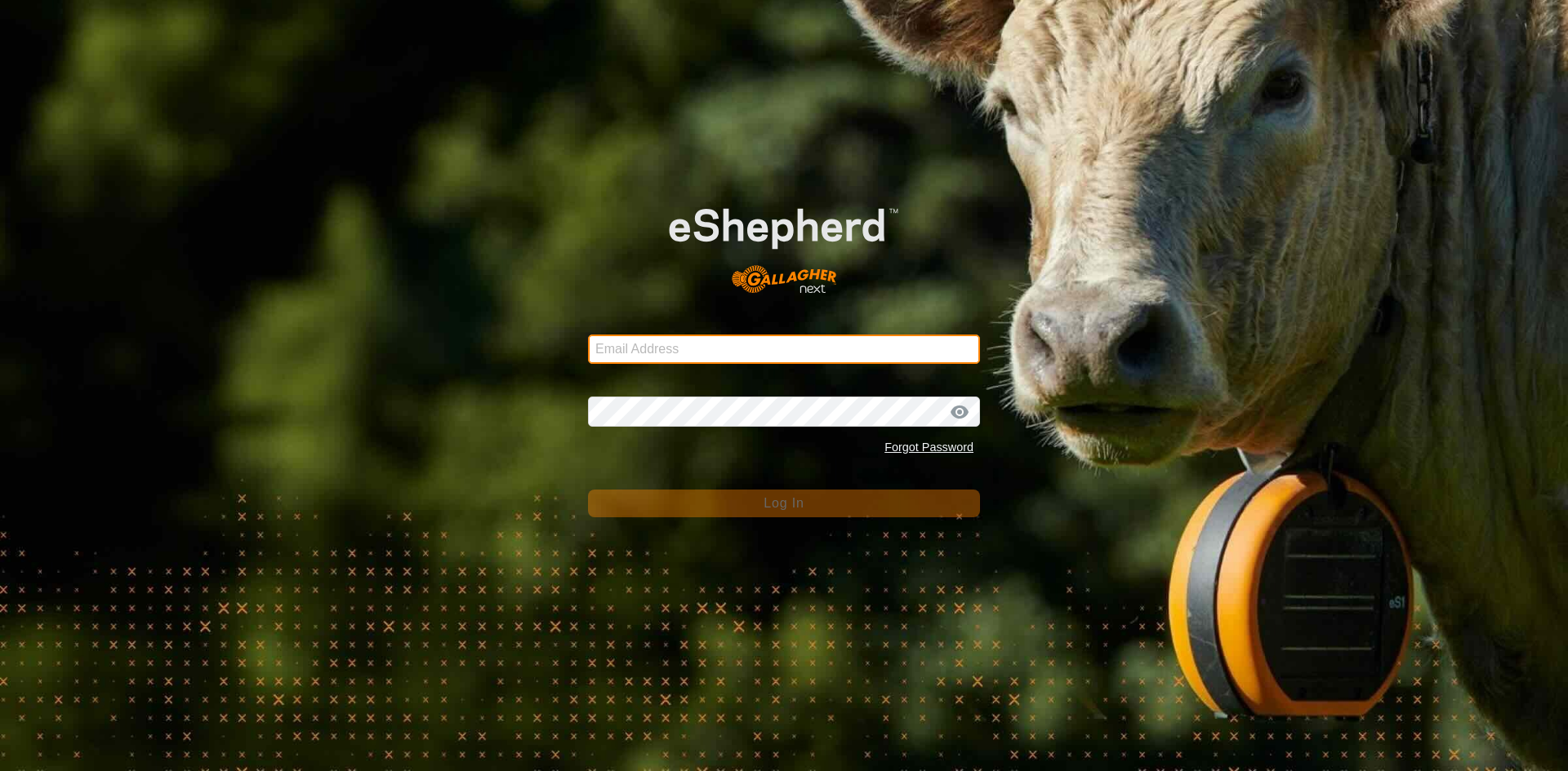
type input "[EMAIL_ADDRESS][DOMAIN_NAME]"
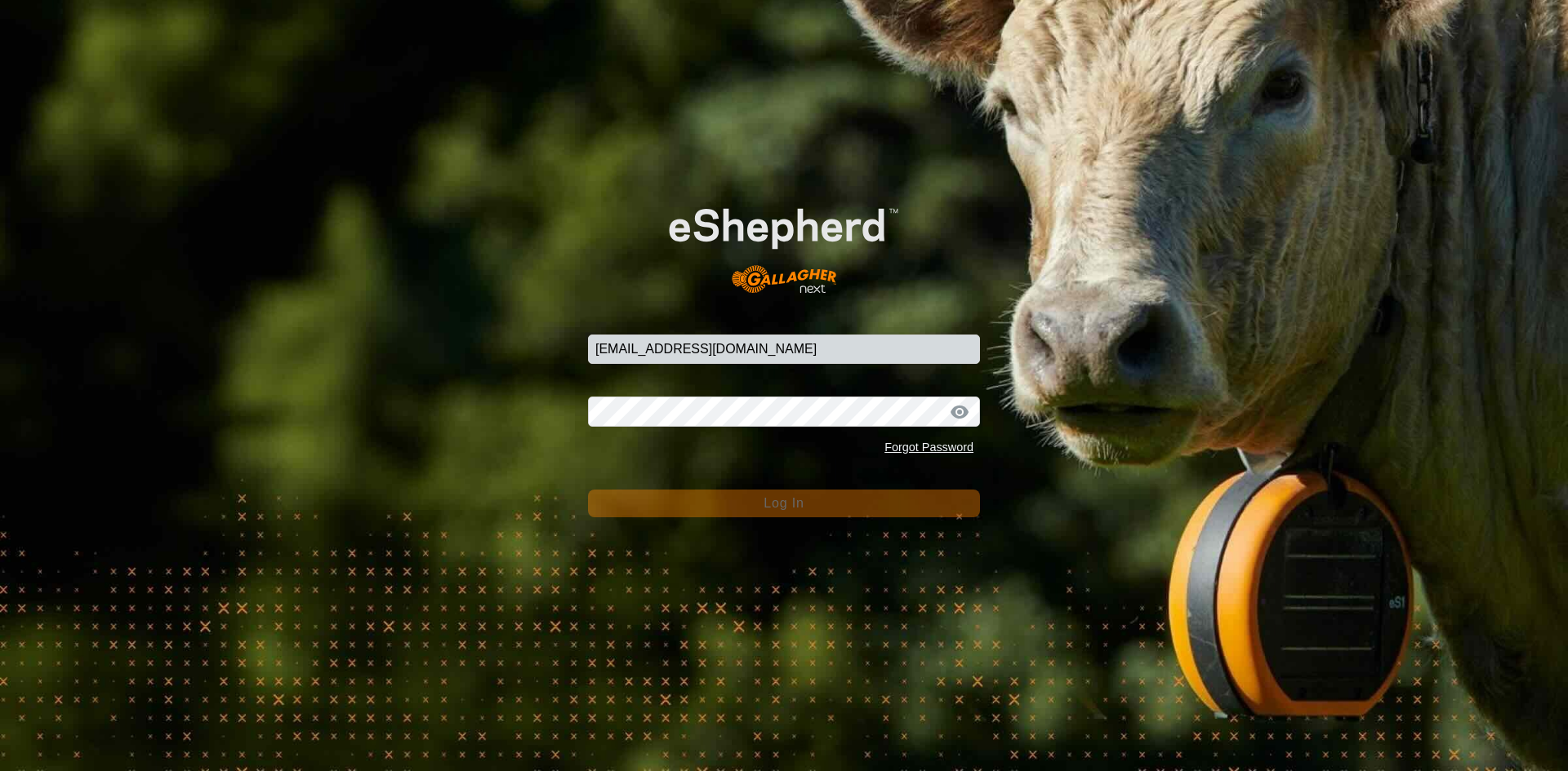
click at [747, 580] on div "Email Address [EMAIL_ADDRESS][DOMAIN_NAME] Password Forgot Password Log In" at bounding box center [784, 386] width 1568 height 771
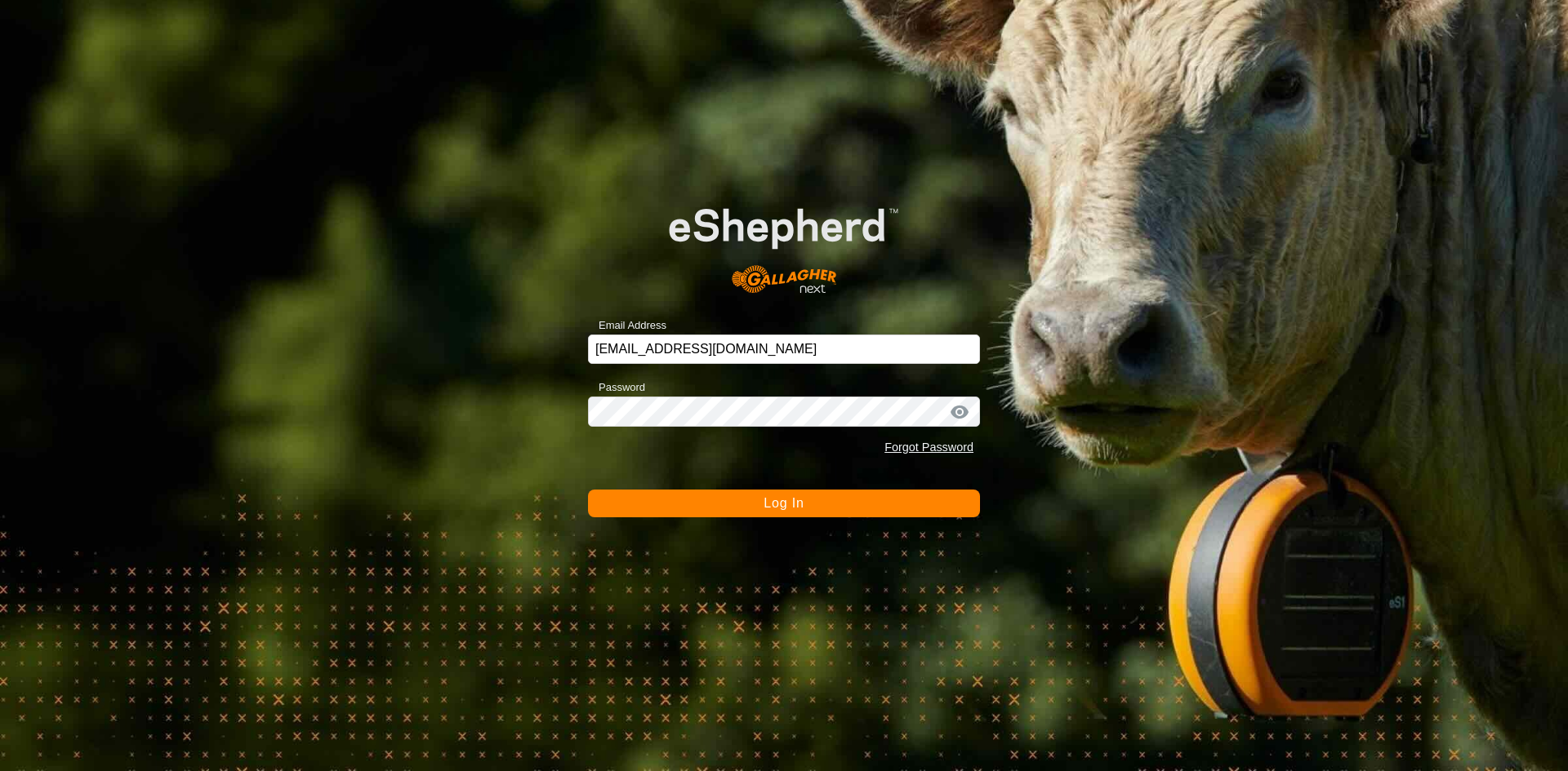
click at [749, 514] on button "Log In" at bounding box center [784, 503] width 392 height 27
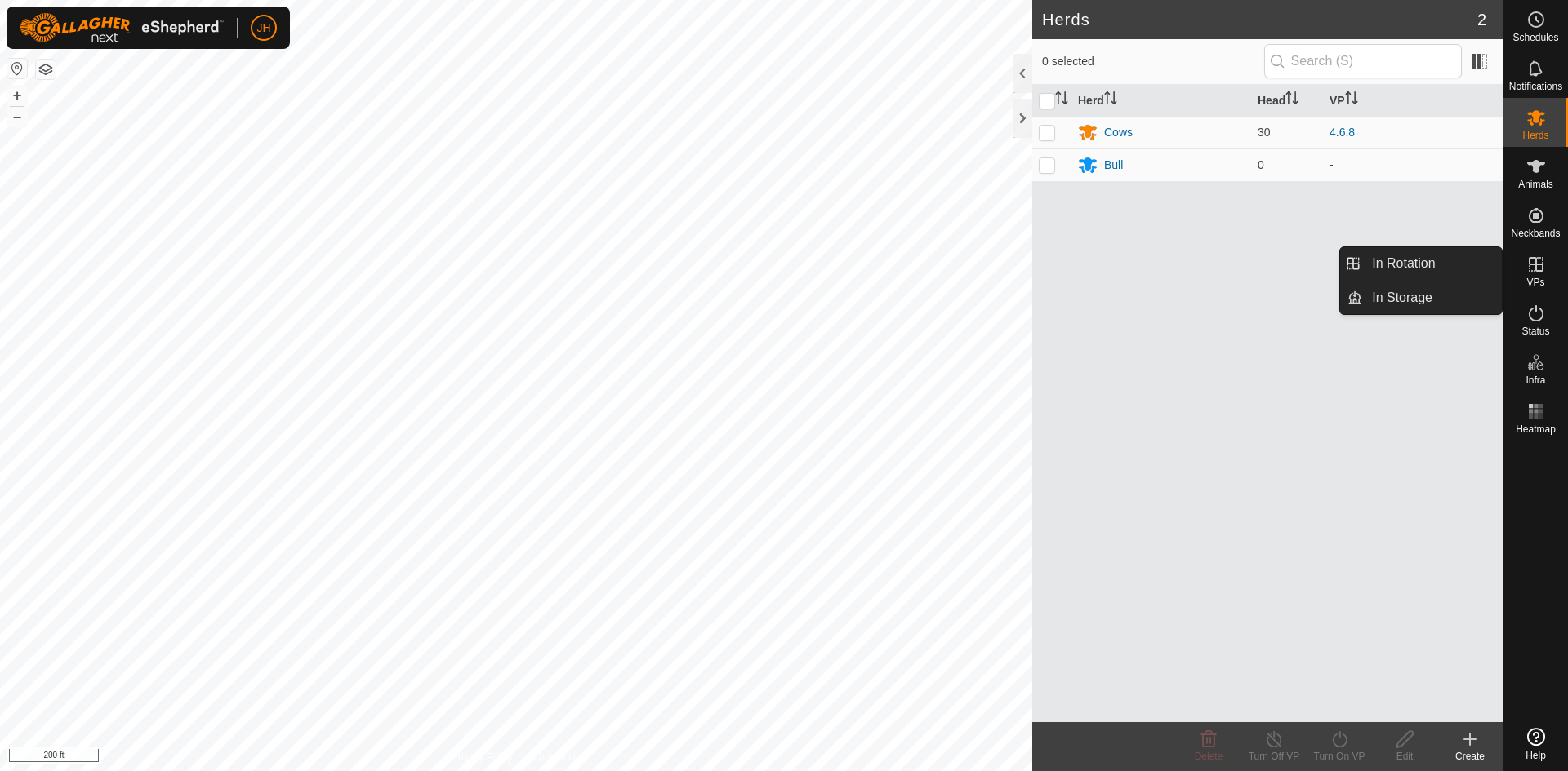
click at [1533, 273] on icon at bounding box center [1536, 264] width 20 height 20
click at [1538, 268] on icon at bounding box center [1536, 264] width 20 height 20
click at [1441, 268] on link "In Rotation" at bounding box center [1431, 263] width 139 height 32
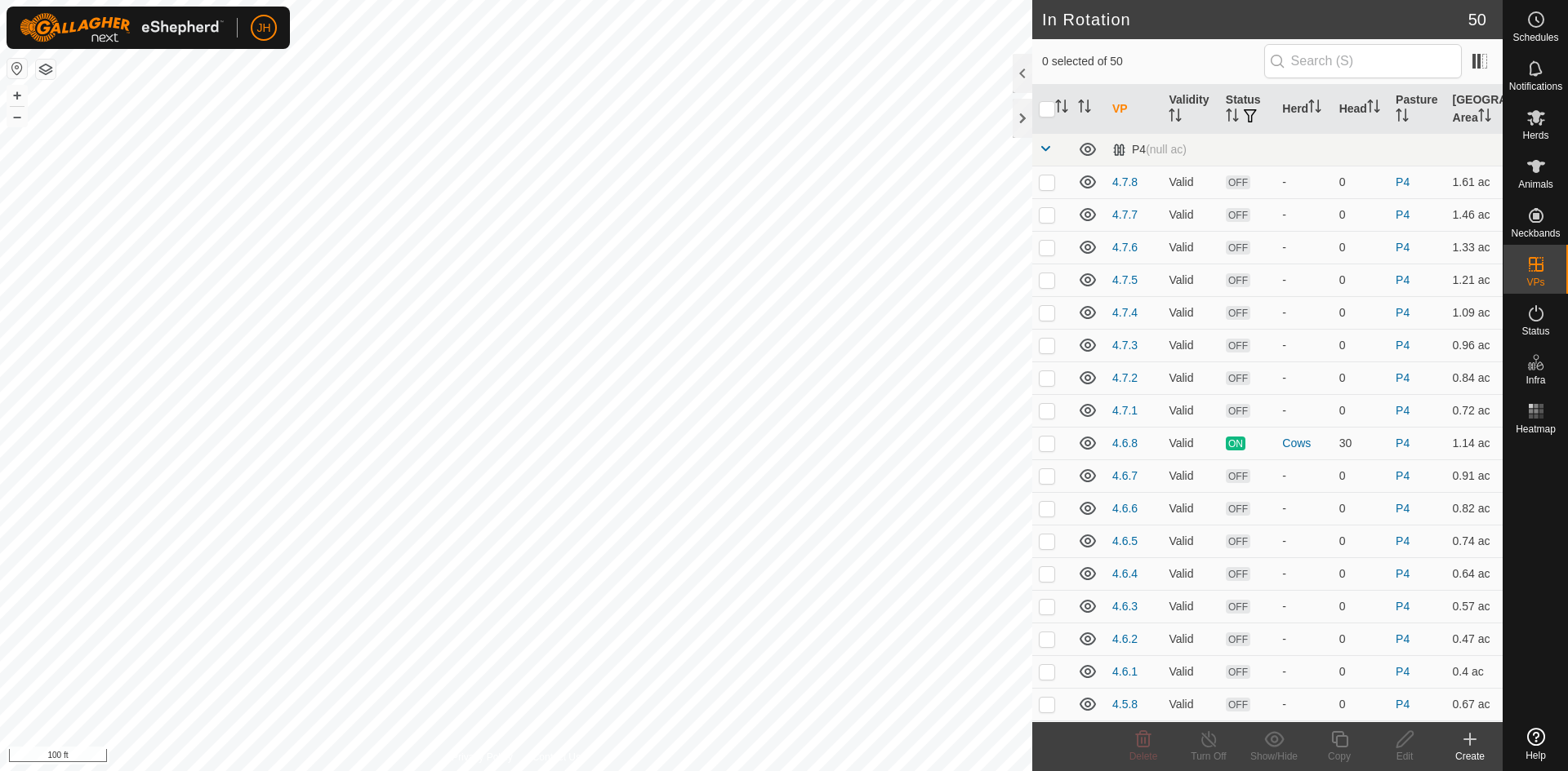
click at [1465, 745] on icon at bounding box center [1470, 739] width 20 height 20
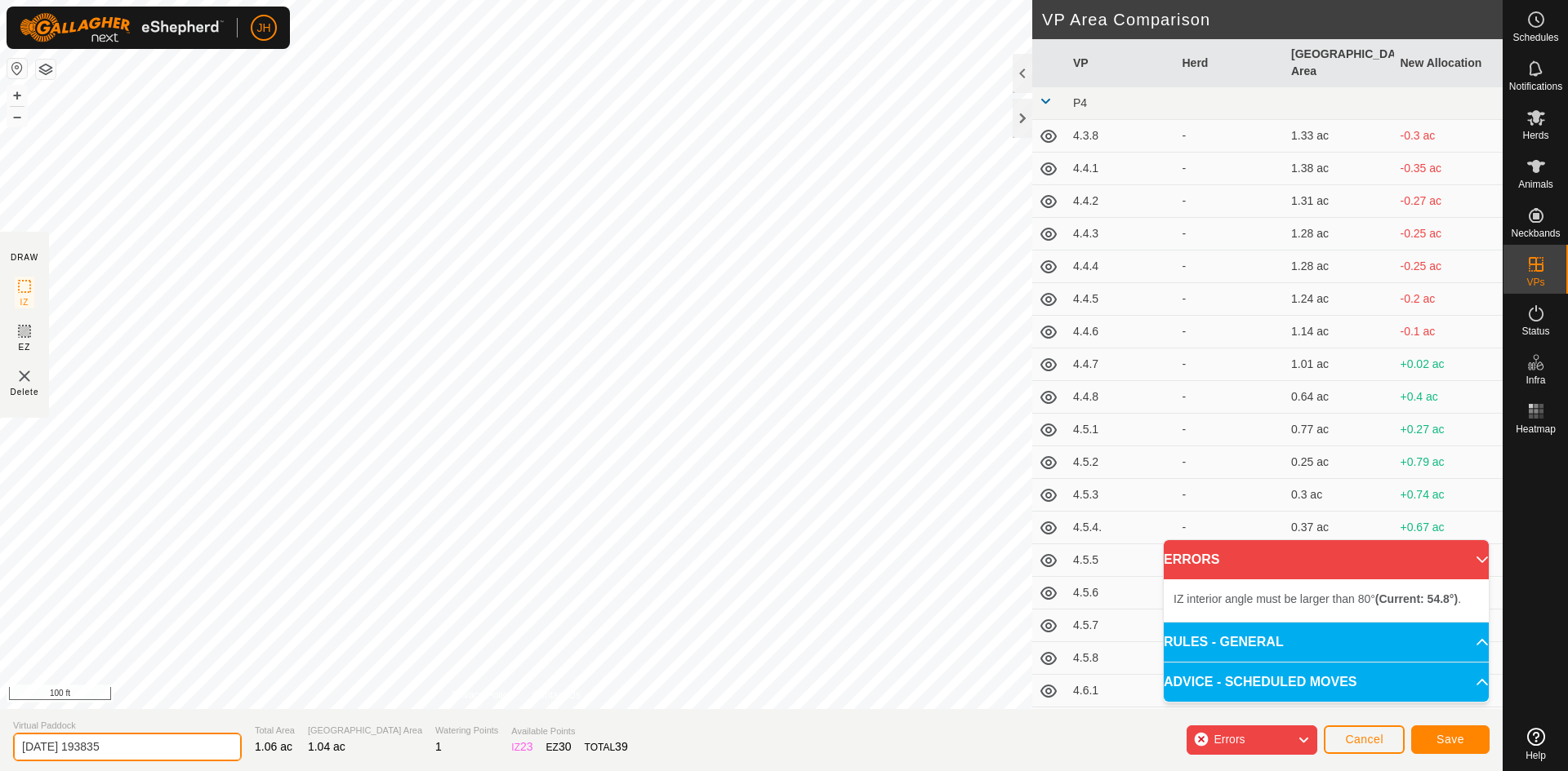
drag, startPoint x: 162, startPoint y: 745, endPoint x: 15, endPoint y: 743, distance: 147.0
click at [15, 745] on input "2025-08-09 193835" at bounding box center [127, 747] width 228 height 28
type input "4.8.4"
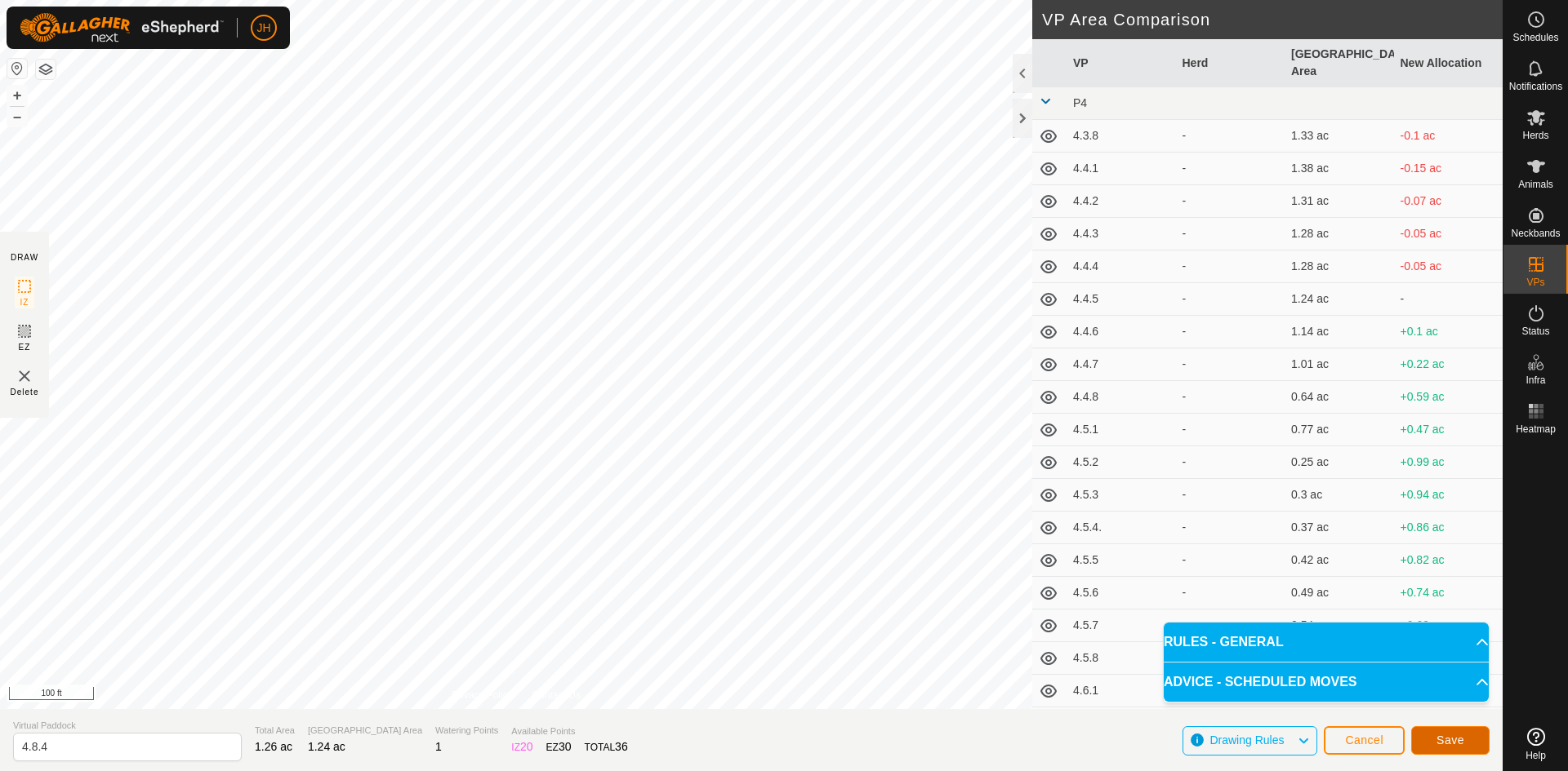
click at [1442, 739] on span "Save" at bounding box center [1450, 740] width 27 height 13
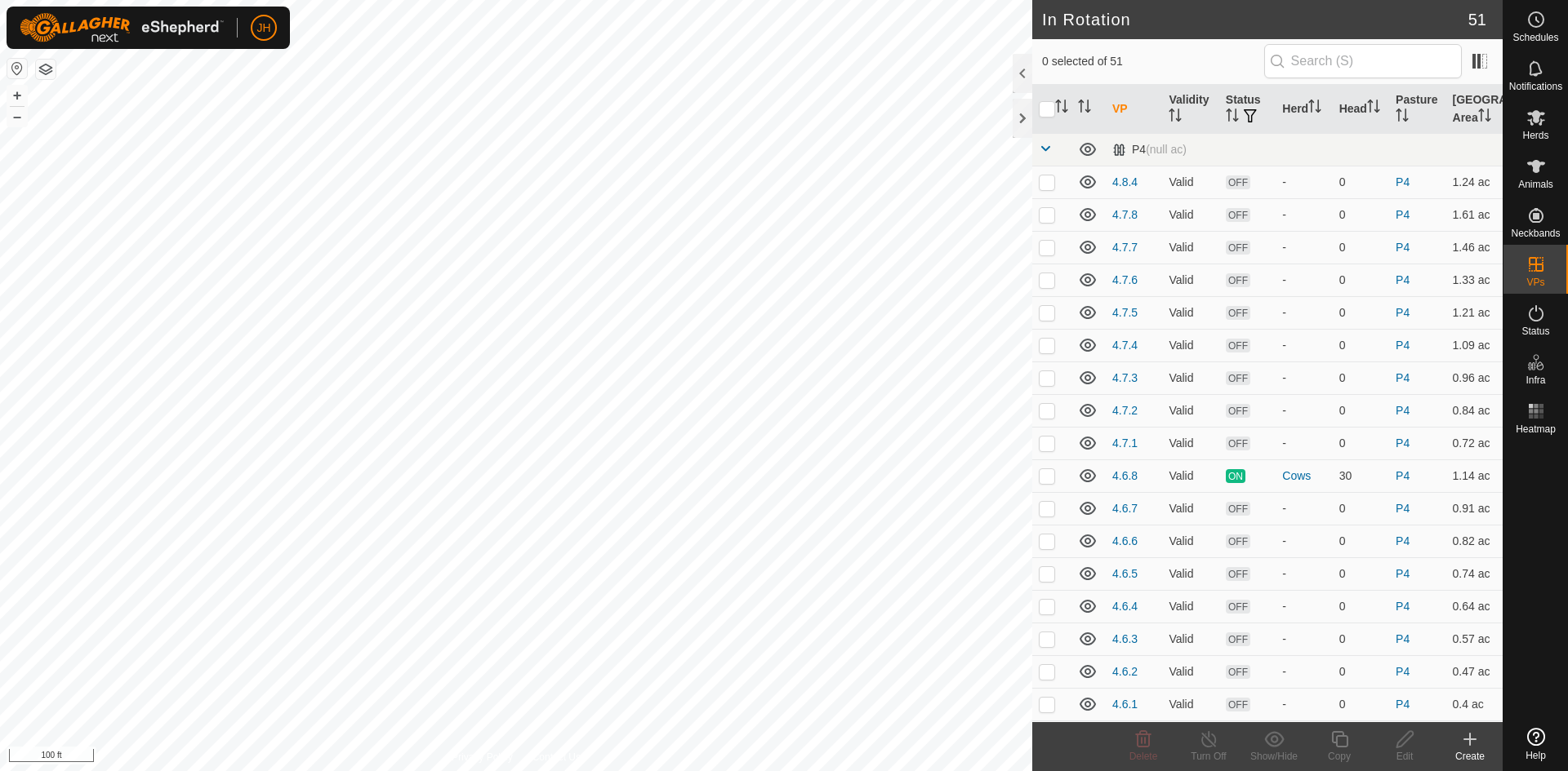
click at [1466, 750] on div "Create" at bounding box center [1470, 756] width 65 height 15
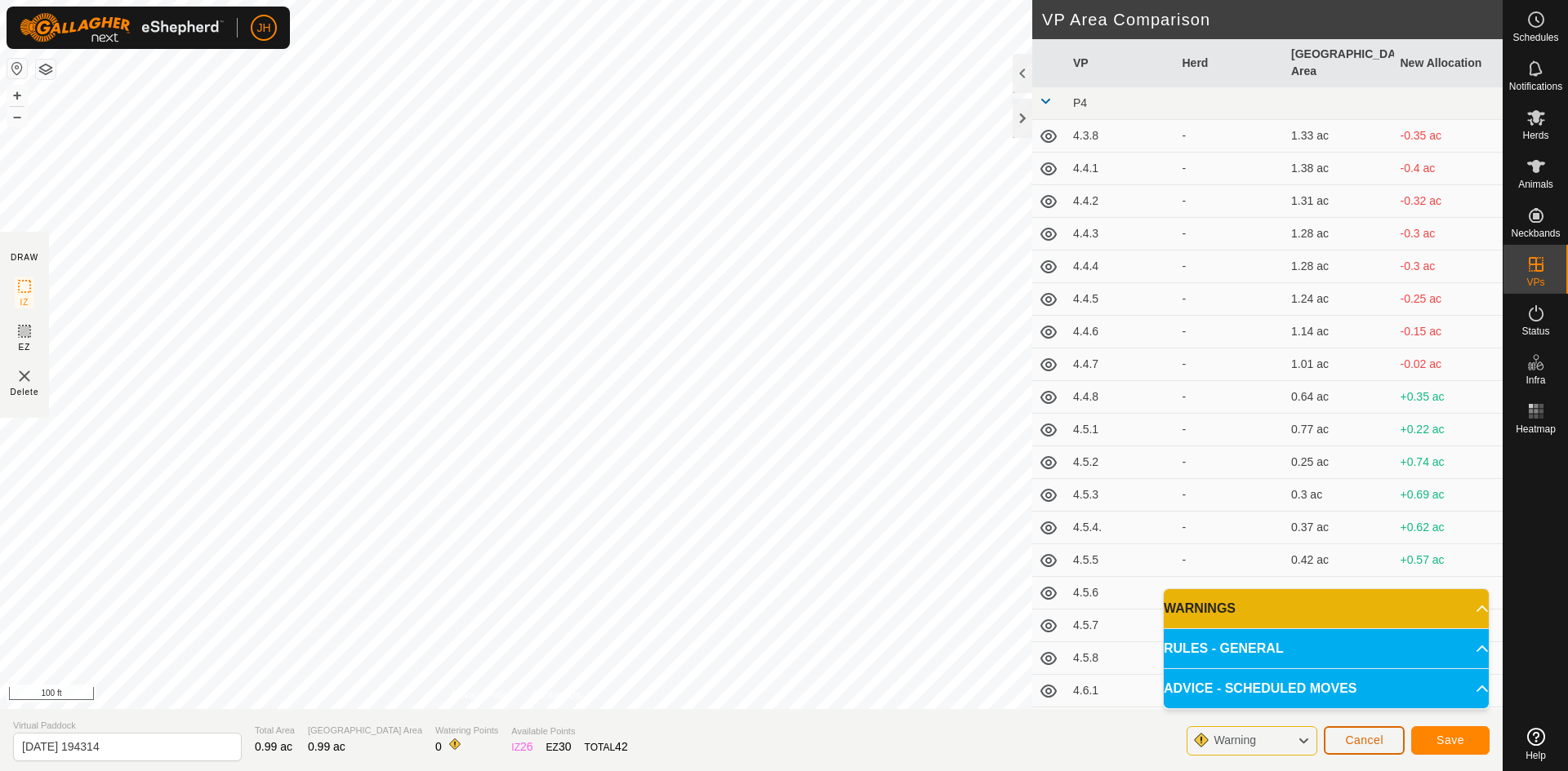
click at [1359, 744] on span "Cancel" at bounding box center [1364, 740] width 38 height 13
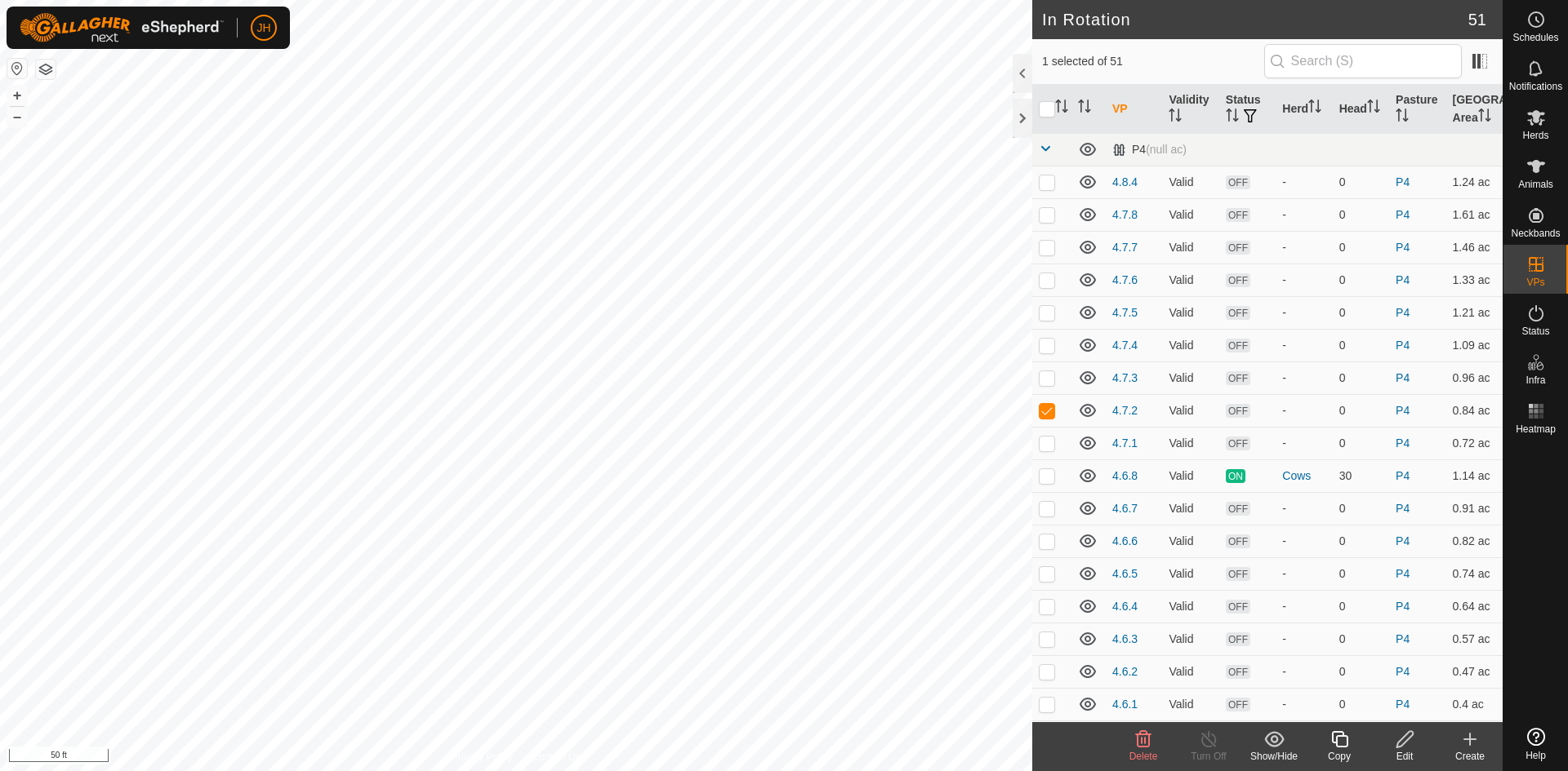
click at [1409, 745] on icon at bounding box center [1405, 739] width 21 height 20
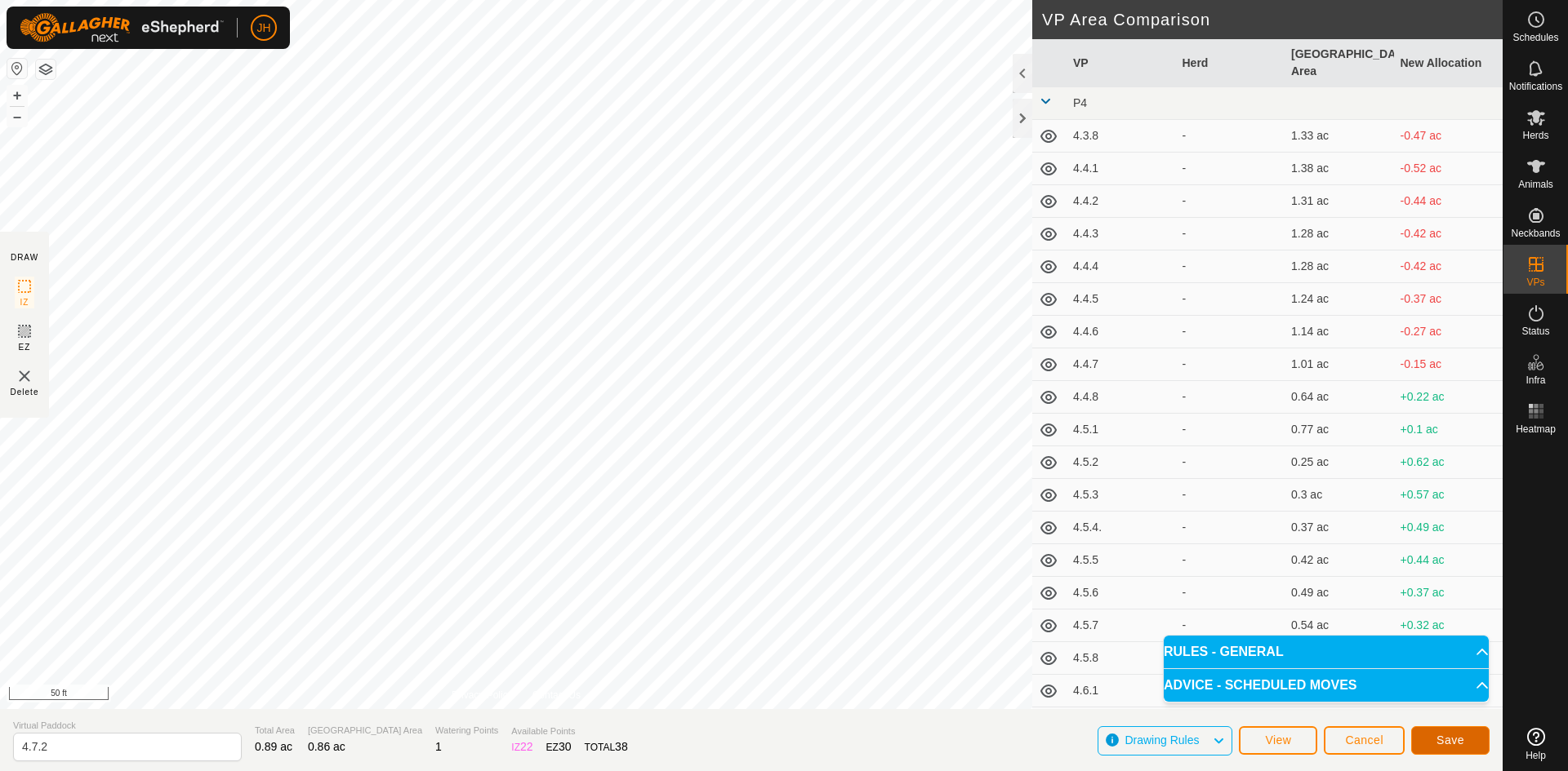
click at [1456, 750] on button "Save" at bounding box center [1450, 740] width 79 height 28
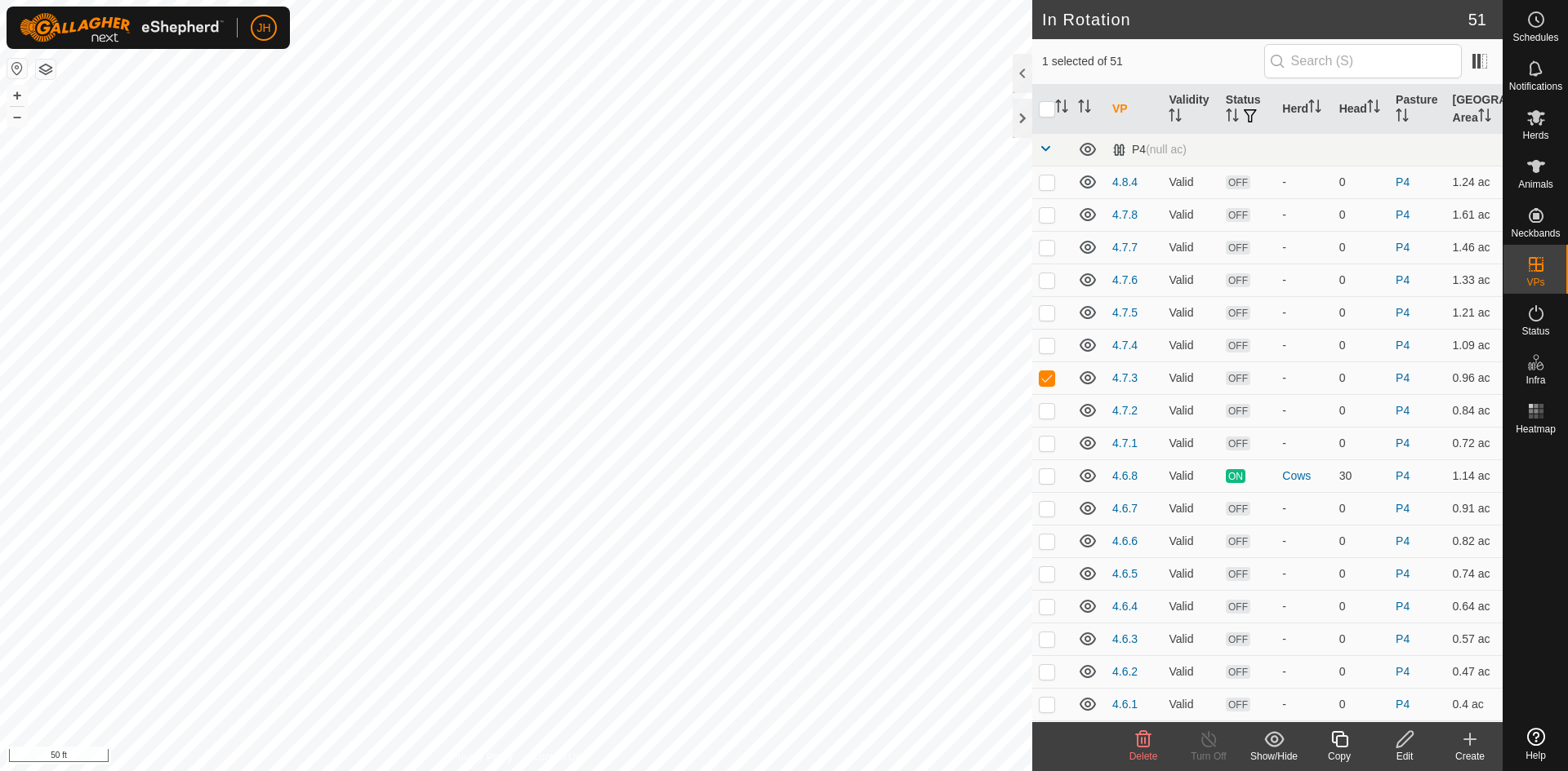
click at [1405, 745] on icon at bounding box center [1405, 739] width 21 height 20
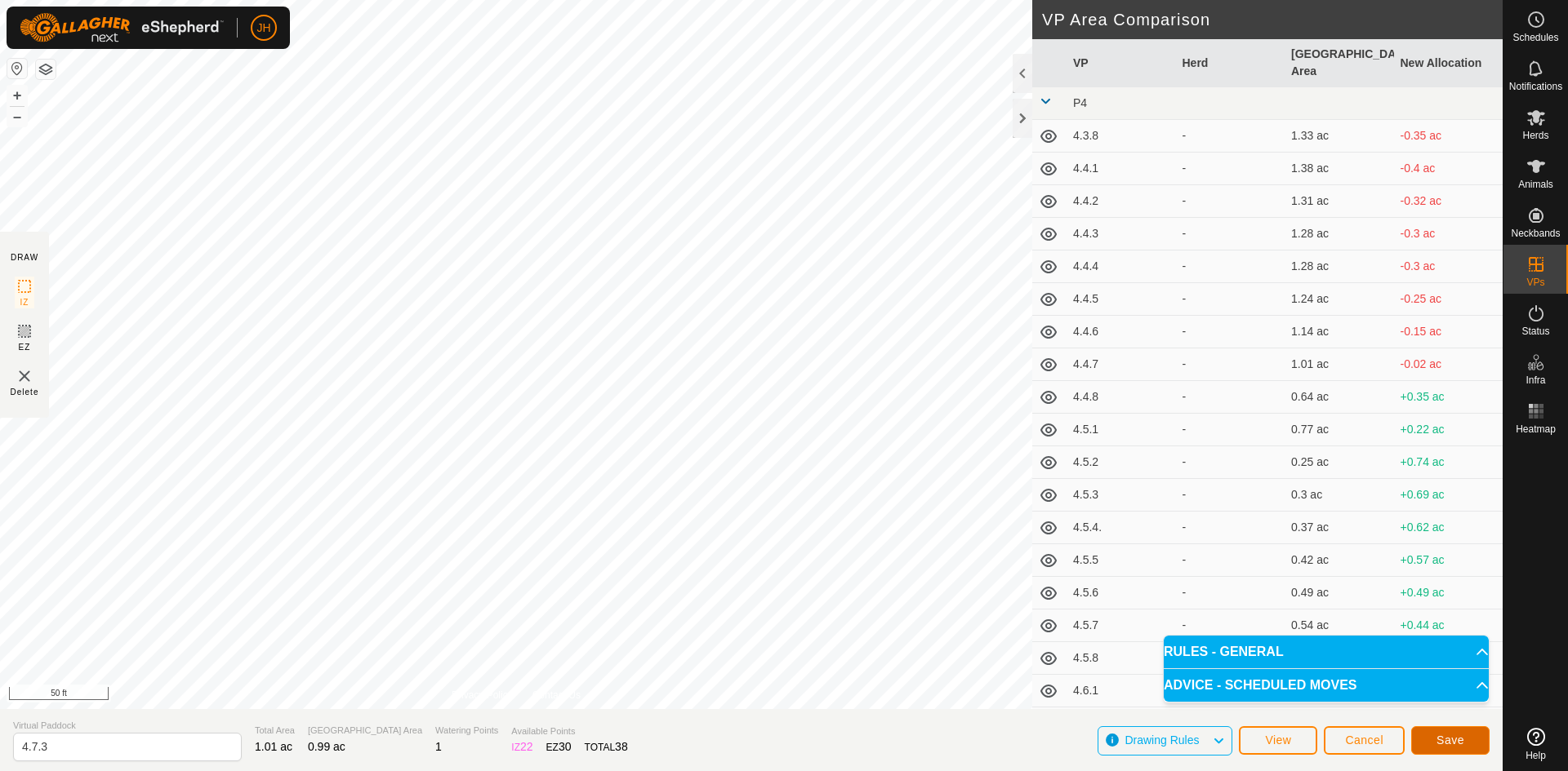
click at [1433, 741] on button "Save" at bounding box center [1450, 740] width 79 height 28
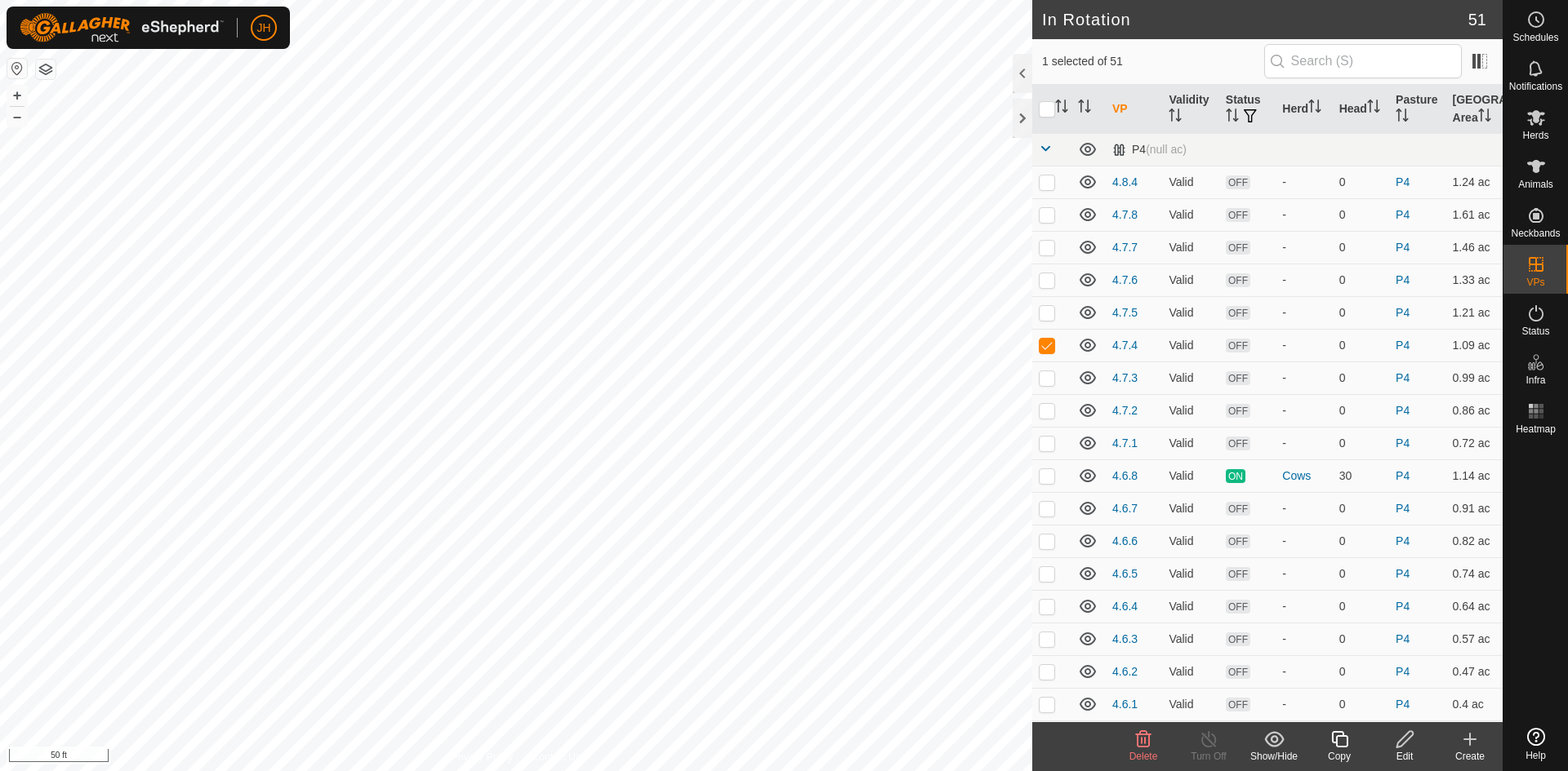
click at [1410, 750] on div "Edit" at bounding box center [1404, 756] width 65 height 15
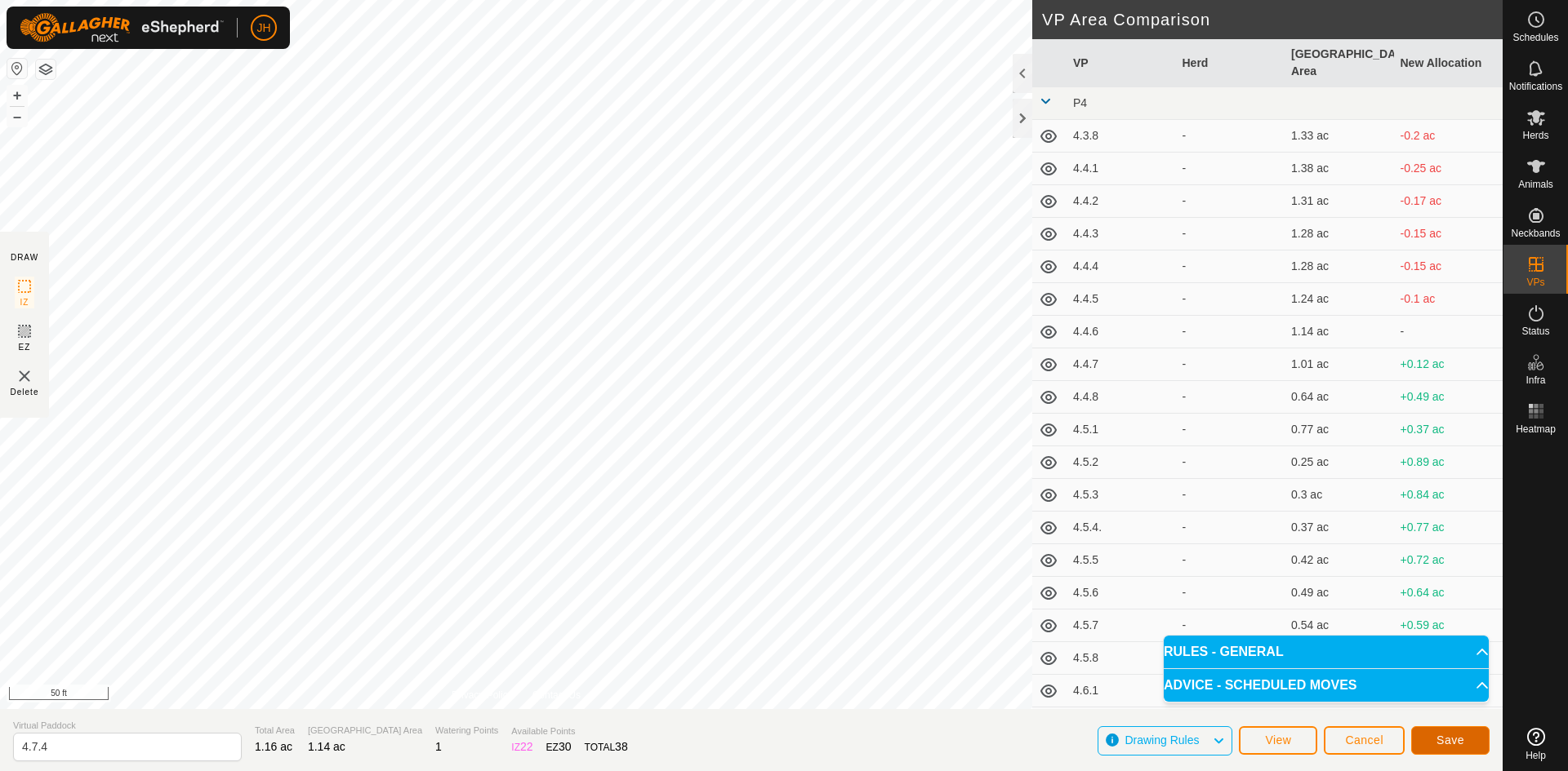
click at [1465, 740] on button "Save" at bounding box center [1450, 740] width 79 height 28
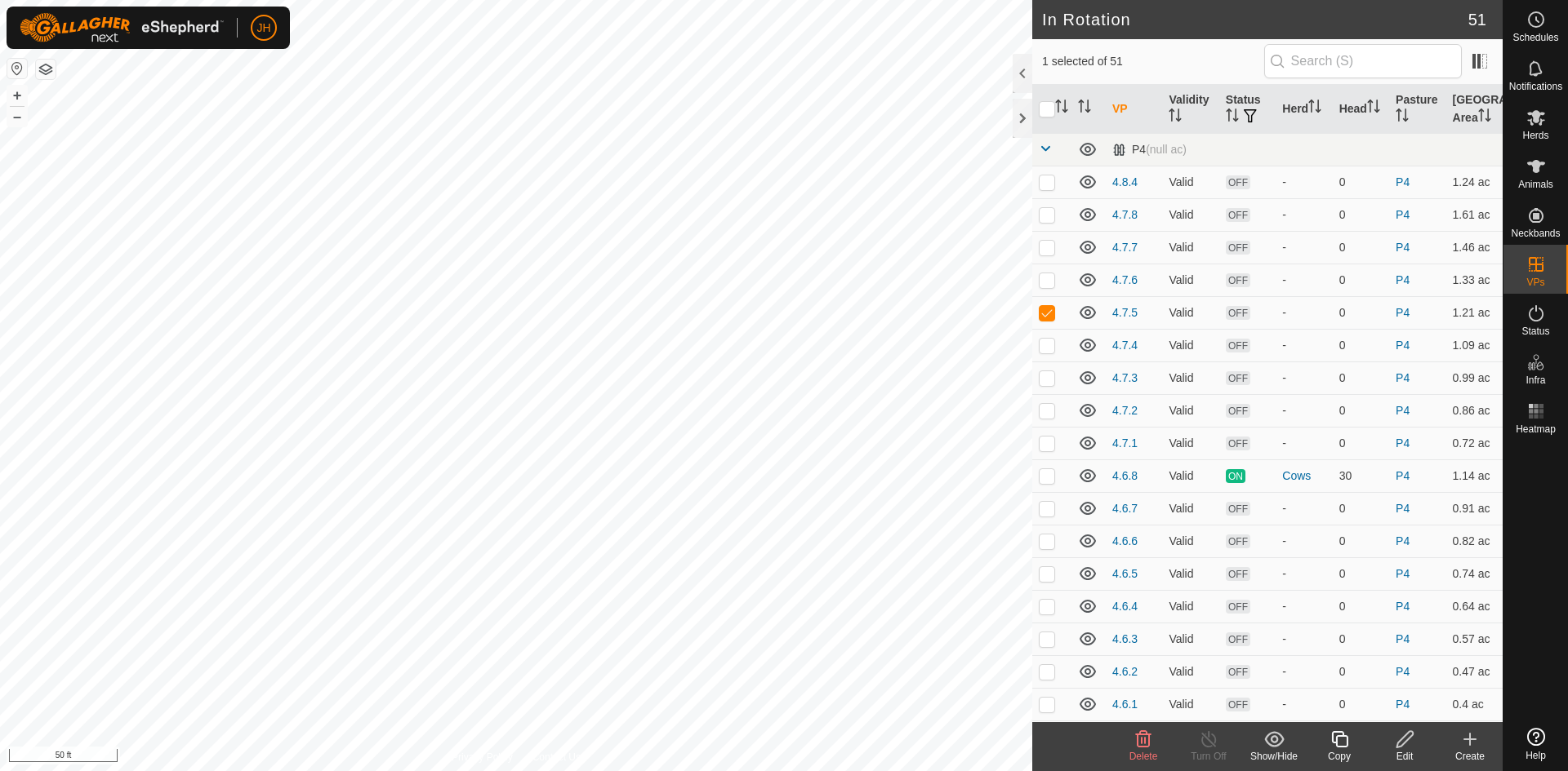
click at [1399, 747] on icon at bounding box center [1404, 739] width 16 height 16
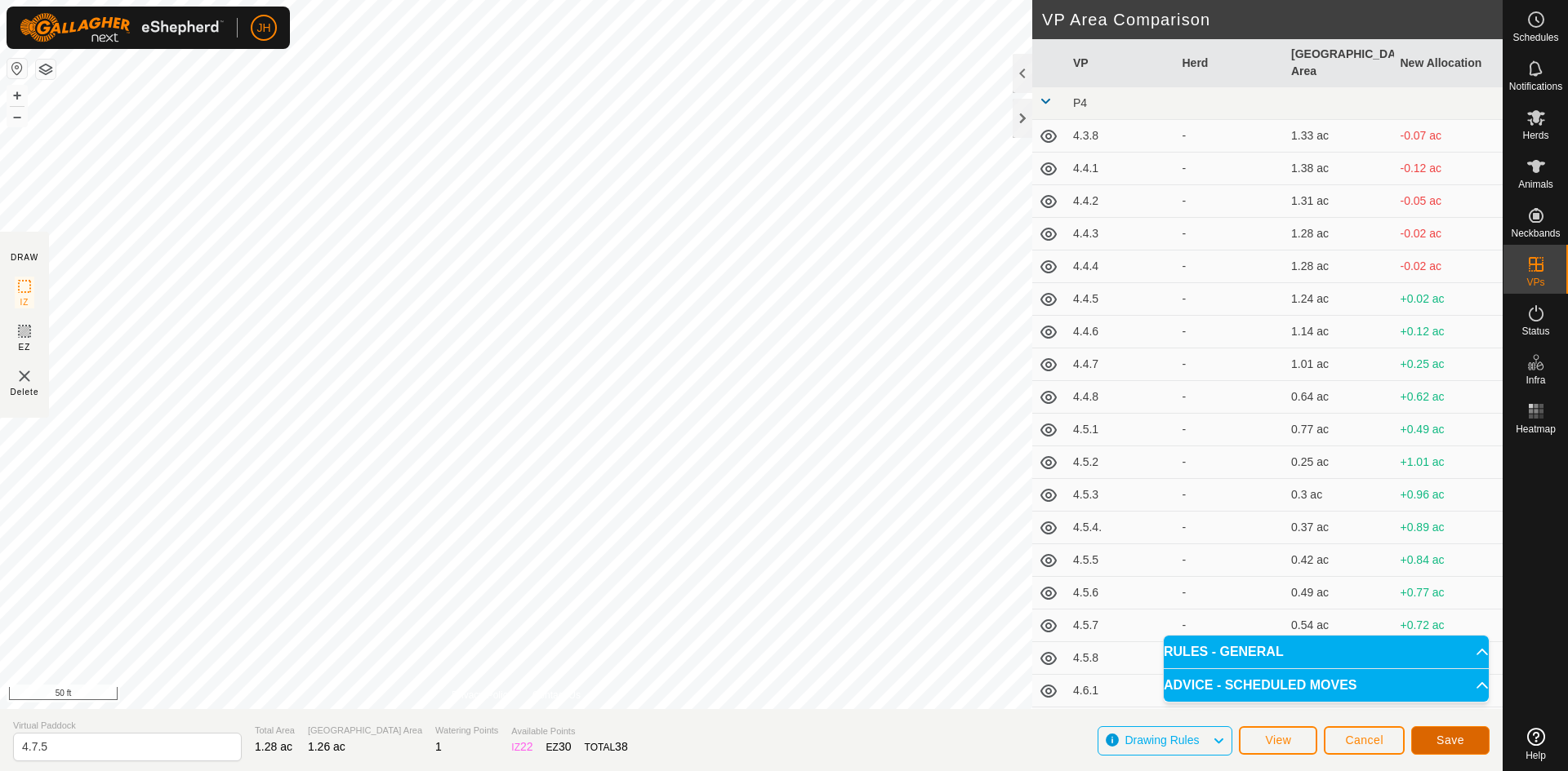
click at [1447, 746] on span "Save" at bounding box center [1450, 740] width 27 height 13
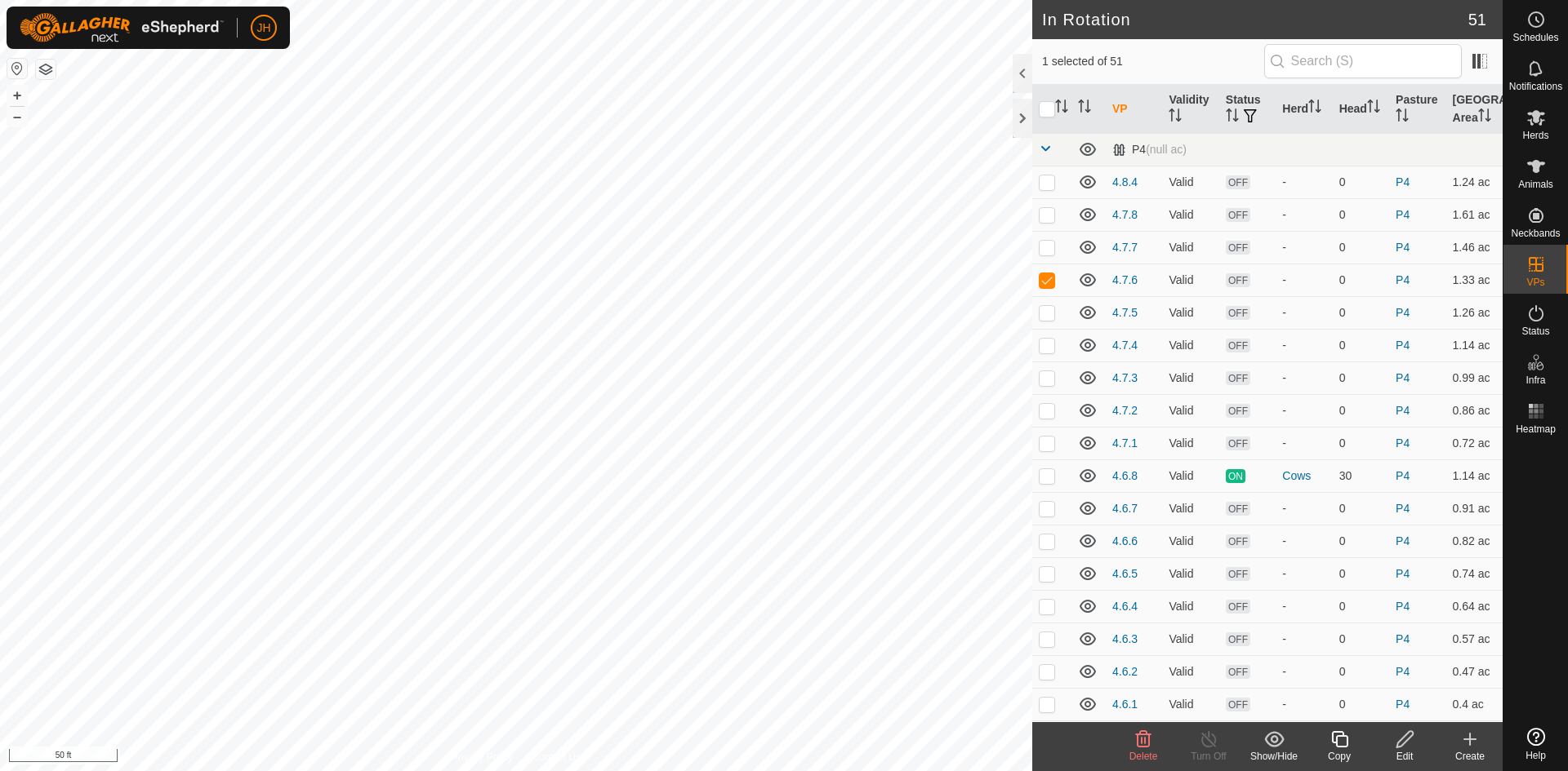
click at [1398, 740] on icon at bounding box center [1405, 739] width 21 height 20
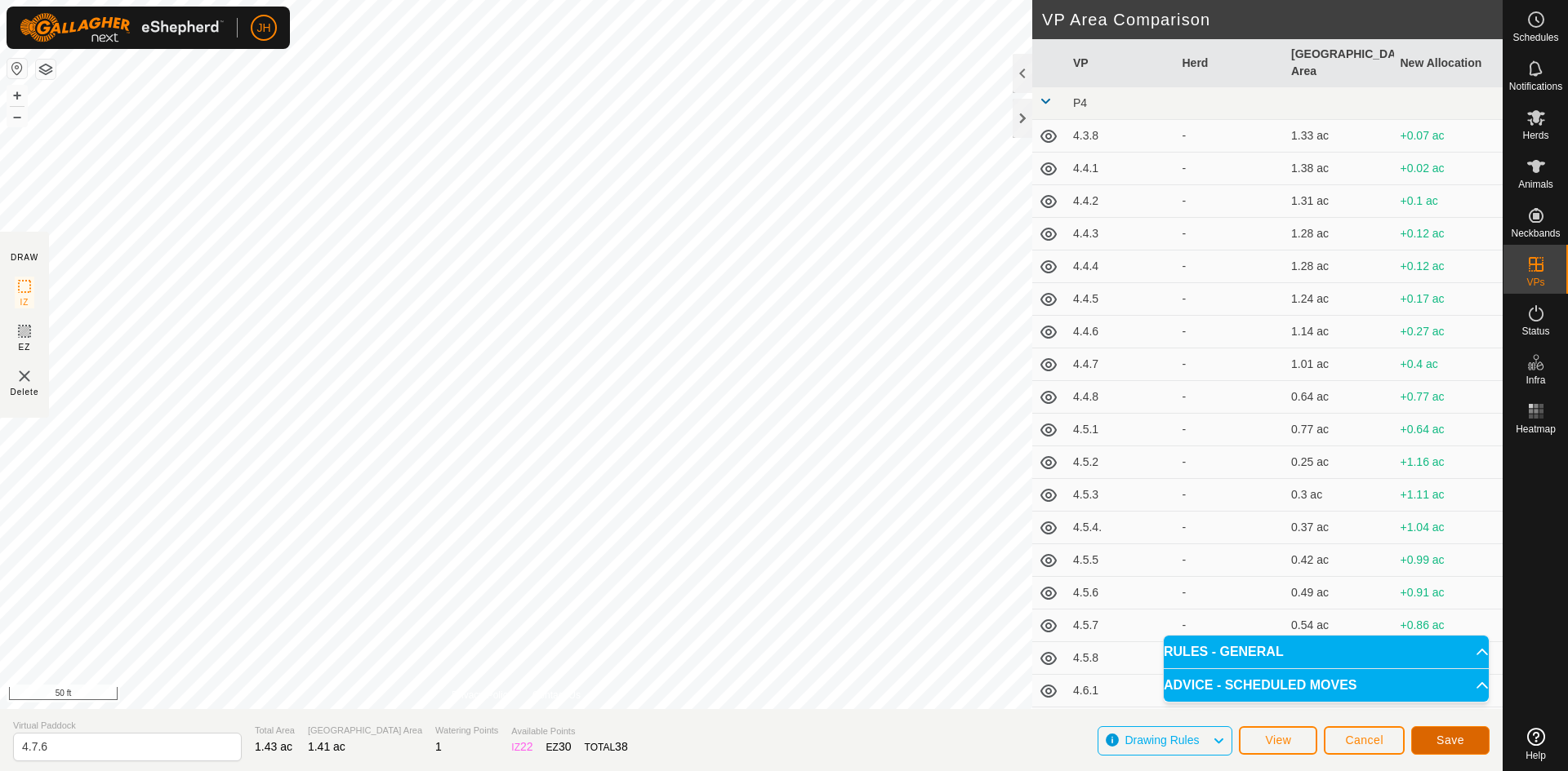
click at [1447, 746] on span "Save" at bounding box center [1450, 740] width 27 height 13
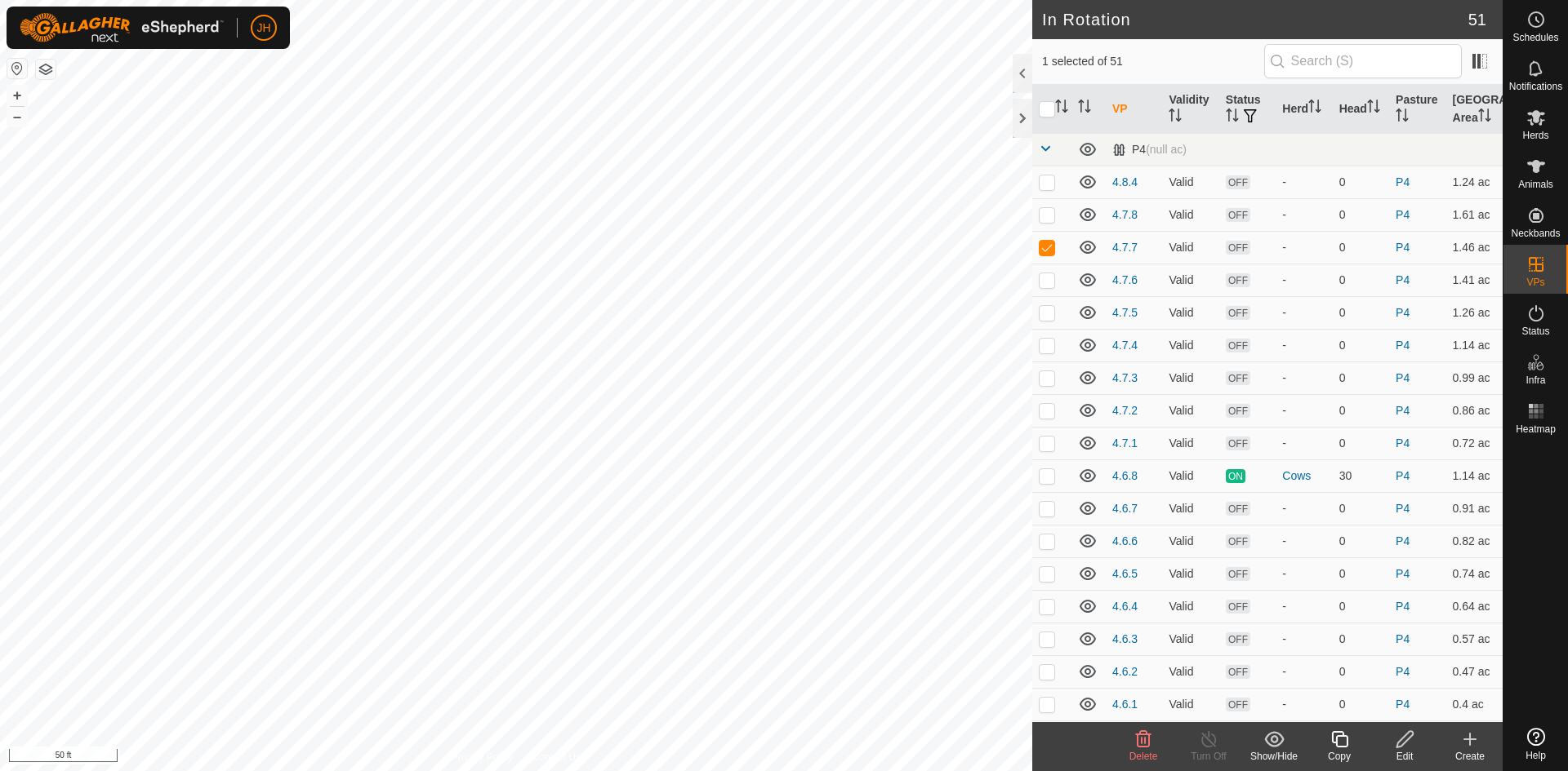
click at [1404, 750] on div "Edit" at bounding box center [1404, 756] width 65 height 15
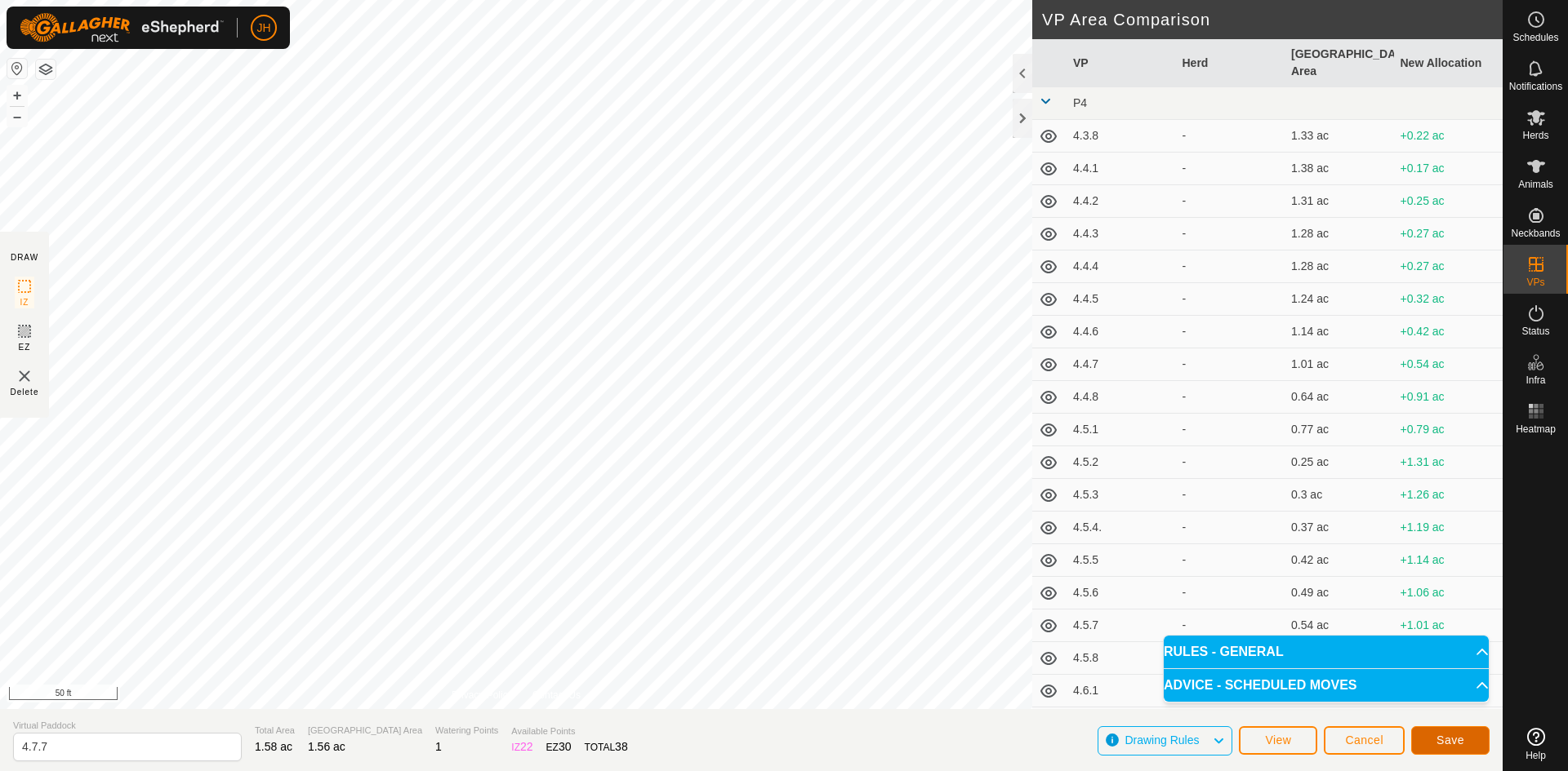
click at [1459, 743] on span "Save" at bounding box center [1450, 740] width 27 height 13
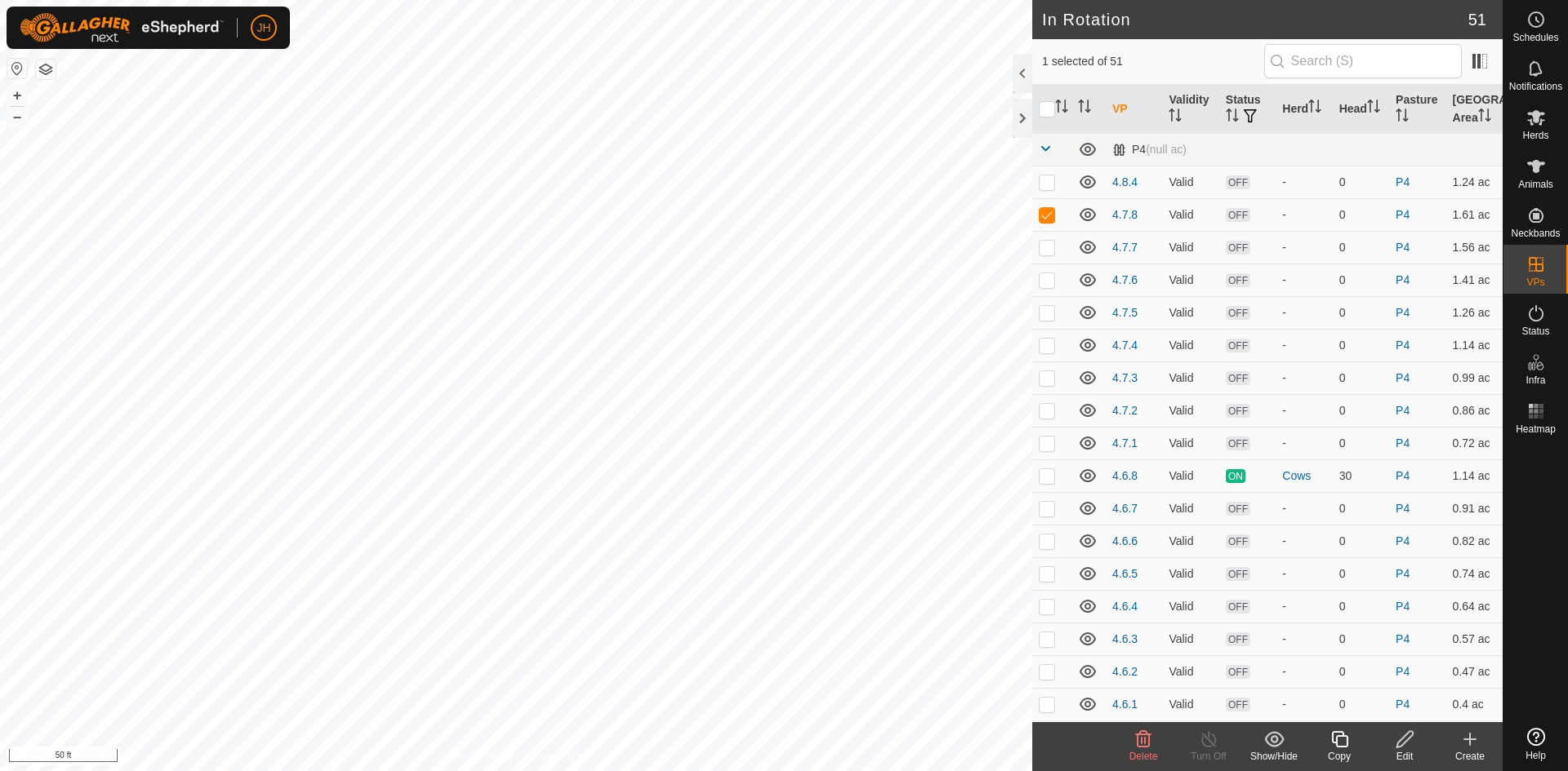
click at [1406, 751] on div "Edit" at bounding box center [1404, 756] width 65 height 15
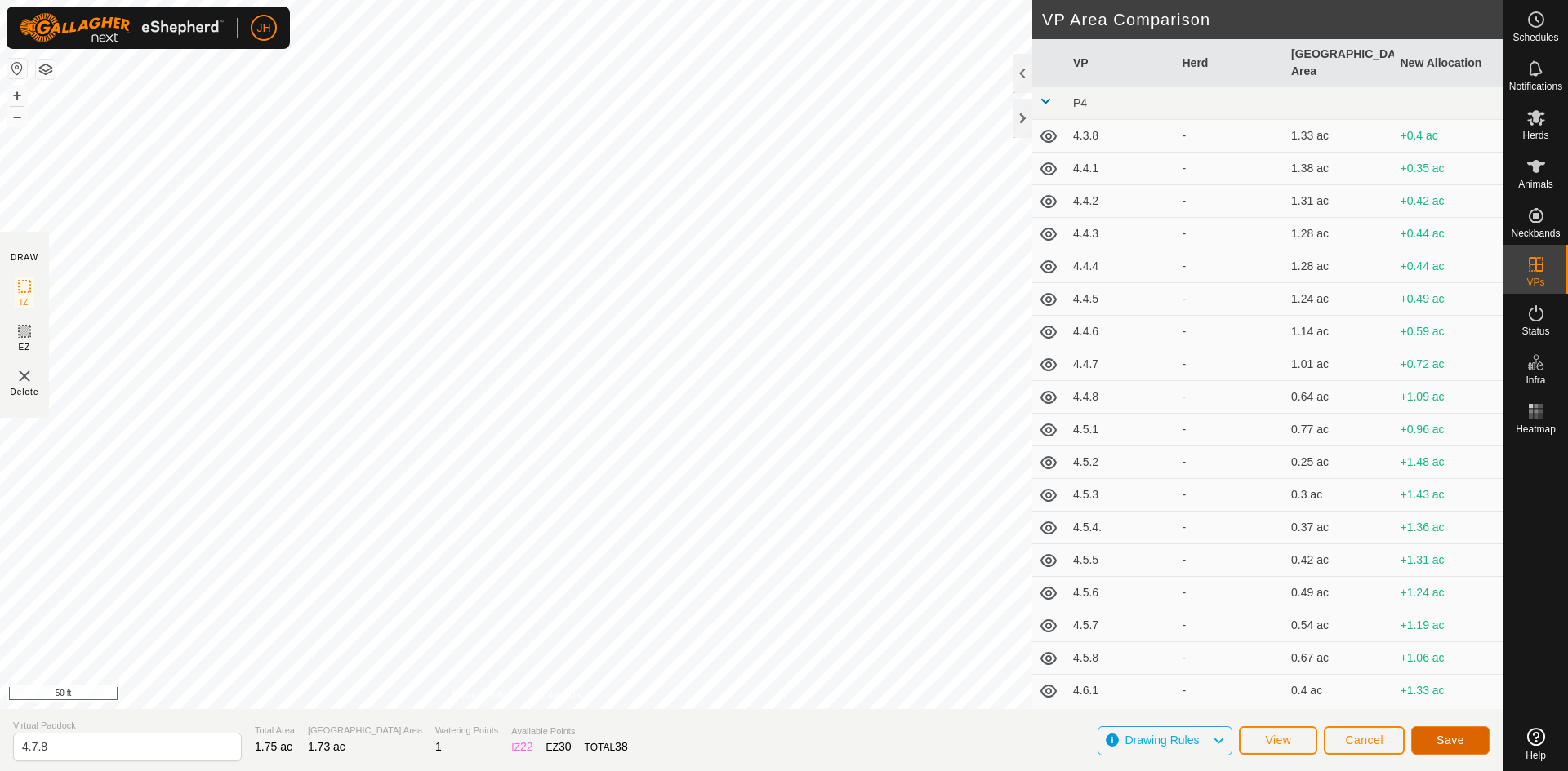
click at [1448, 739] on span "Save" at bounding box center [1450, 740] width 27 height 13
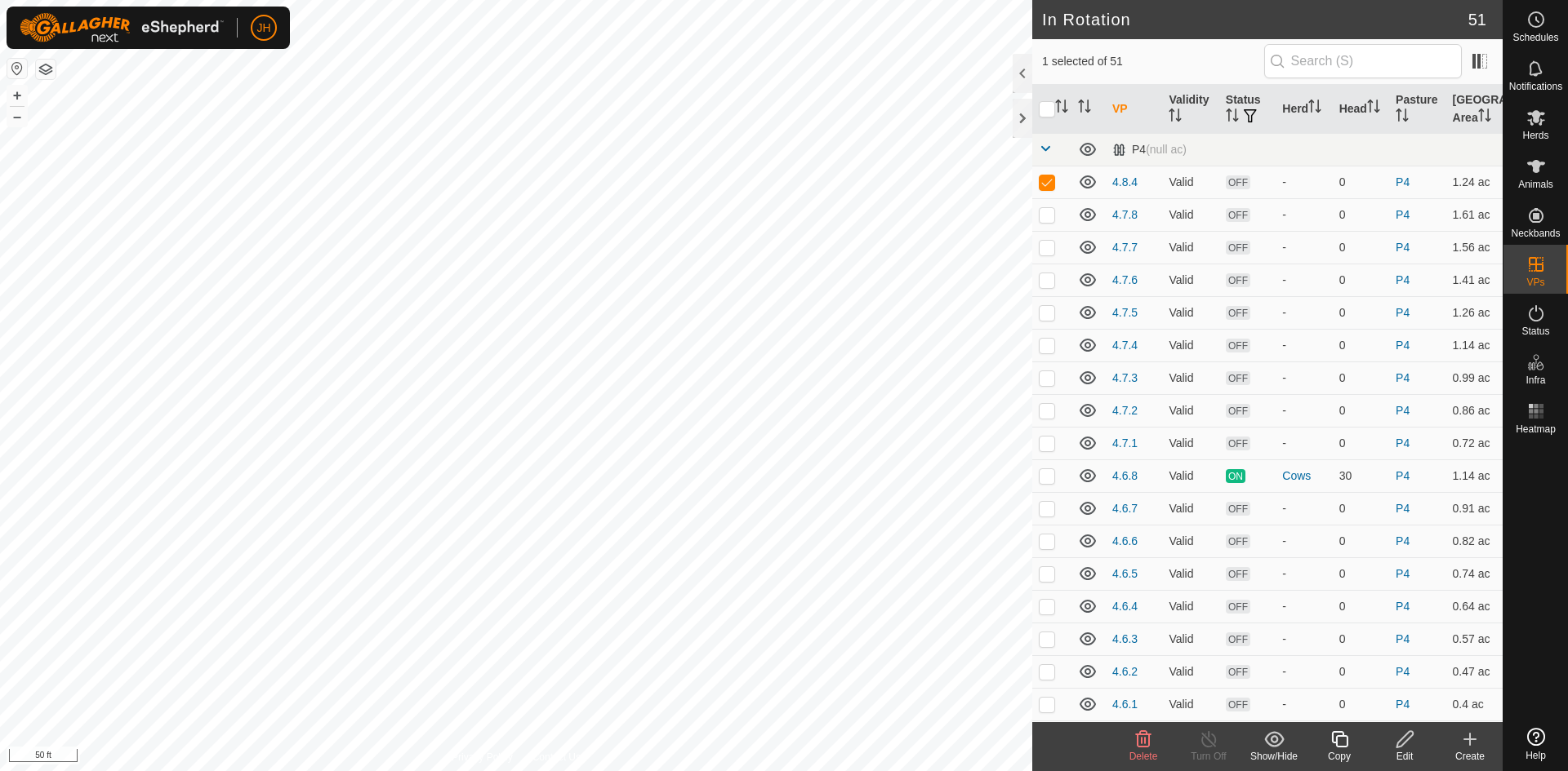
click at [1407, 745] on icon at bounding box center [1405, 739] width 21 height 20
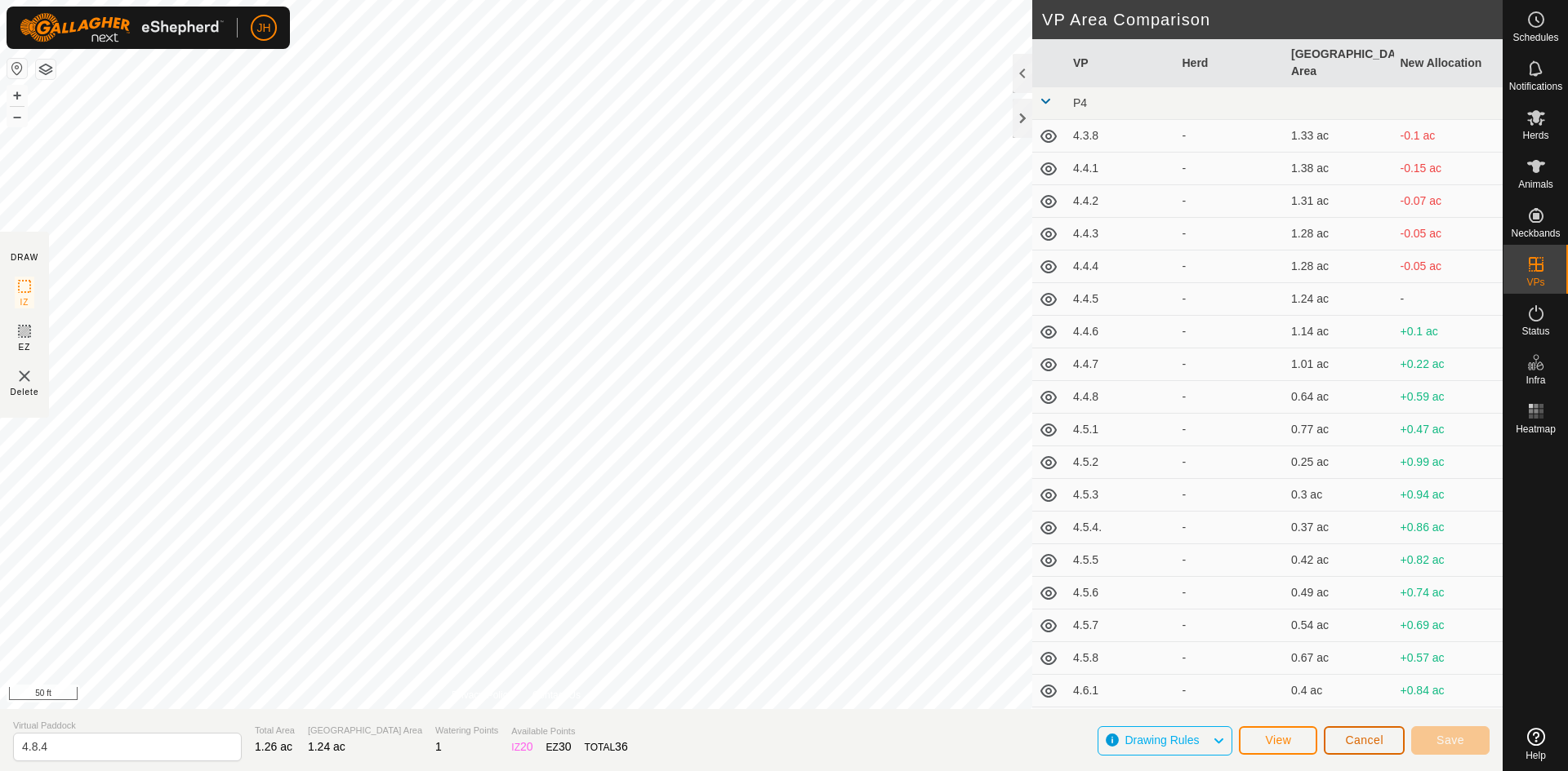
click at [1346, 738] on span "Cancel" at bounding box center [1364, 740] width 38 height 13
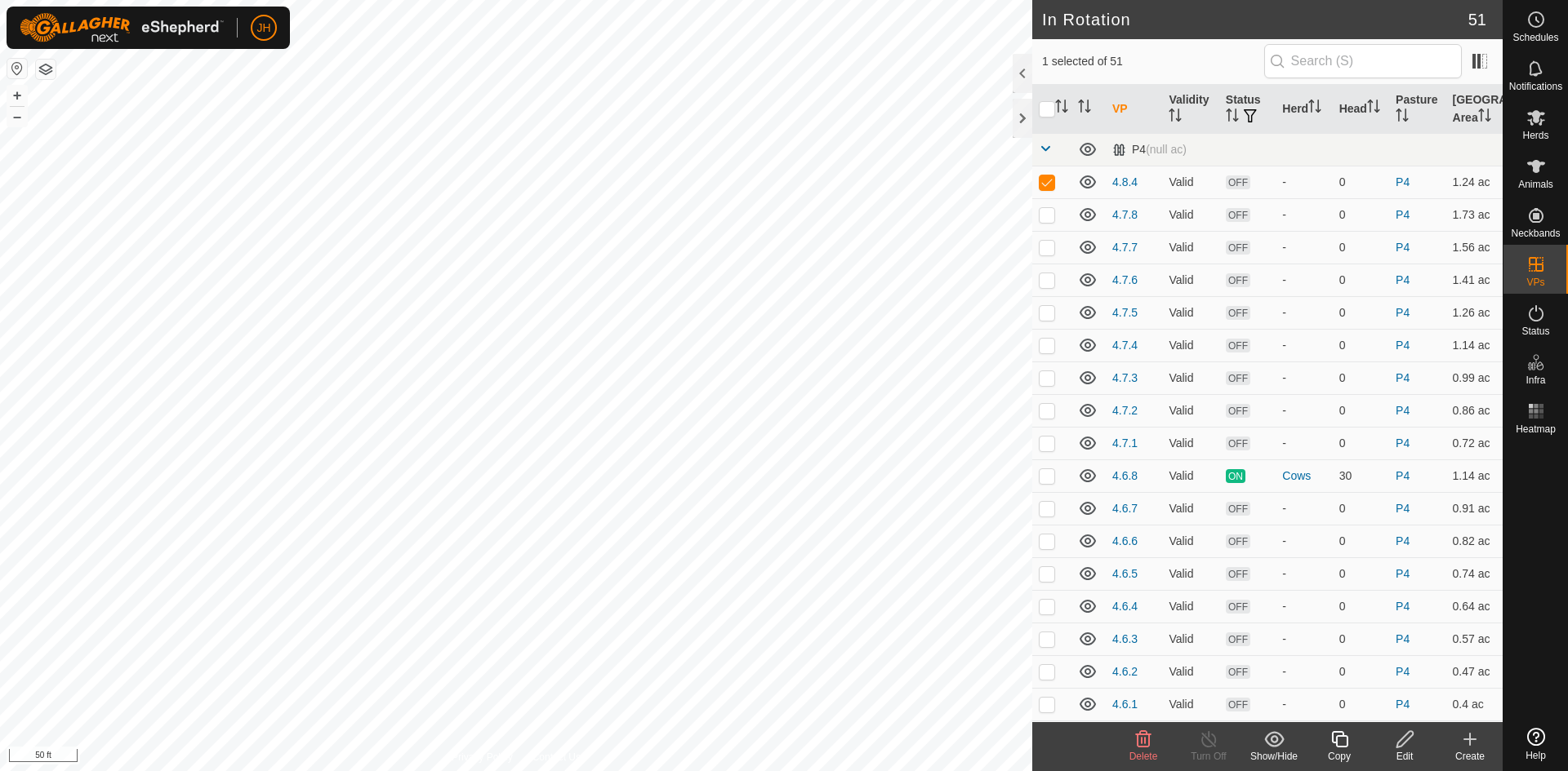
click at [1341, 746] on icon at bounding box center [1339, 739] width 16 height 16
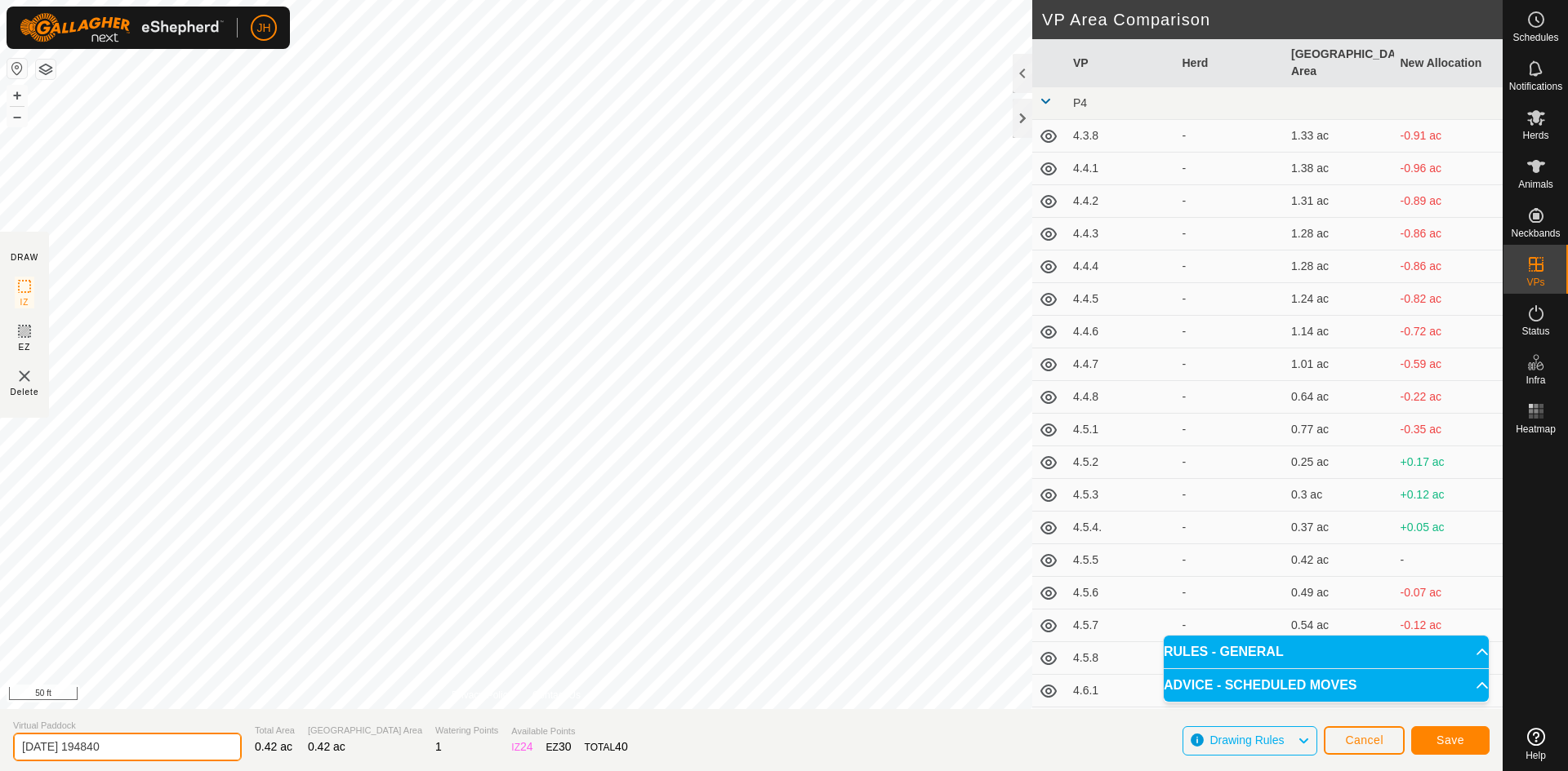
drag, startPoint x: 161, startPoint y: 750, endPoint x: 10, endPoint y: 750, distance: 151.0
click at [10, 750] on section "Virtual Paddock 2025-08-09 194840 Total Area 0.42 ac Grazing Area 0.42 ac Water…" at bounding box center [751, 740] width 1502 height 62
type input "4.8.1"
click at [1458, 745] on span "Save" at bounding box center [1450, 740] width 27 height 13
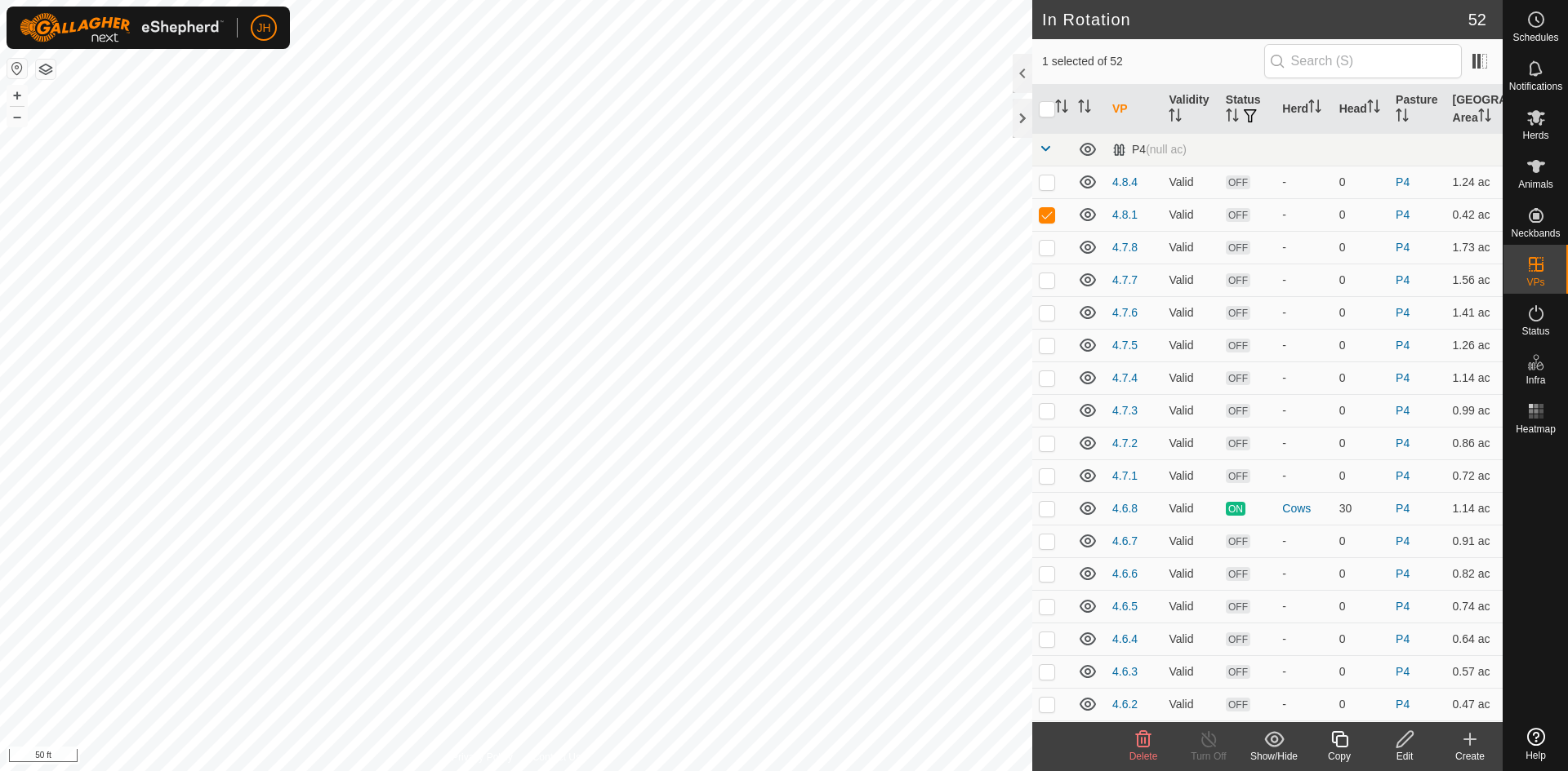
click at [1347, 751] on div "Copy" at bounding box center [1339, 756] width 65 height 15
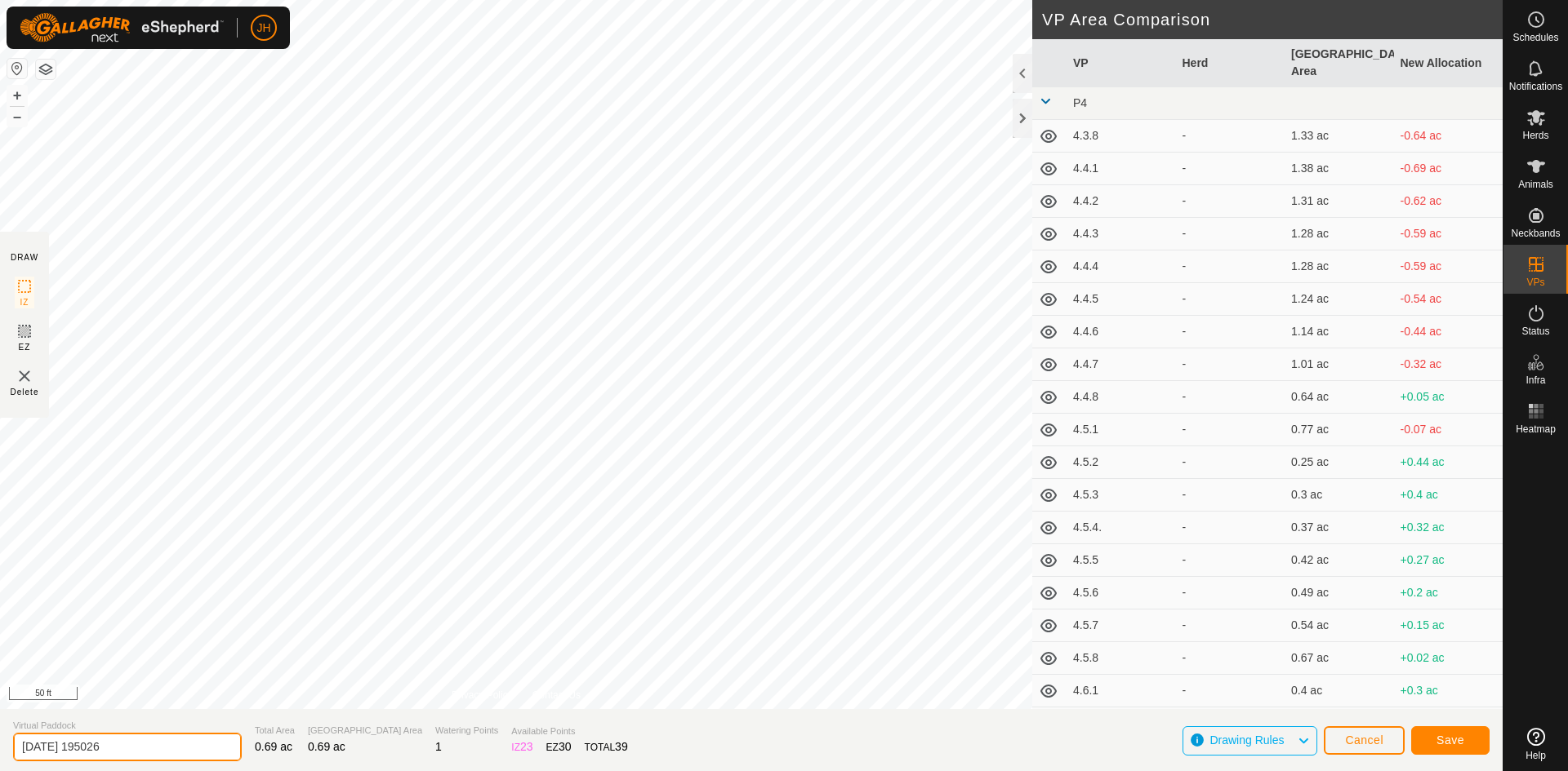
drag, startPoint x: 153, startPoint y: 751, endPoint x: 20, endPoint y: 756, distance: 133.1
click at [20, 756] on input "2025-08-09 195026" at bounding box center [127, 747] width 228 height 28
type input "4.8.2"
click at [1437, 744] on span "Save" at bounding box center [1450, 740] width 27 height 13
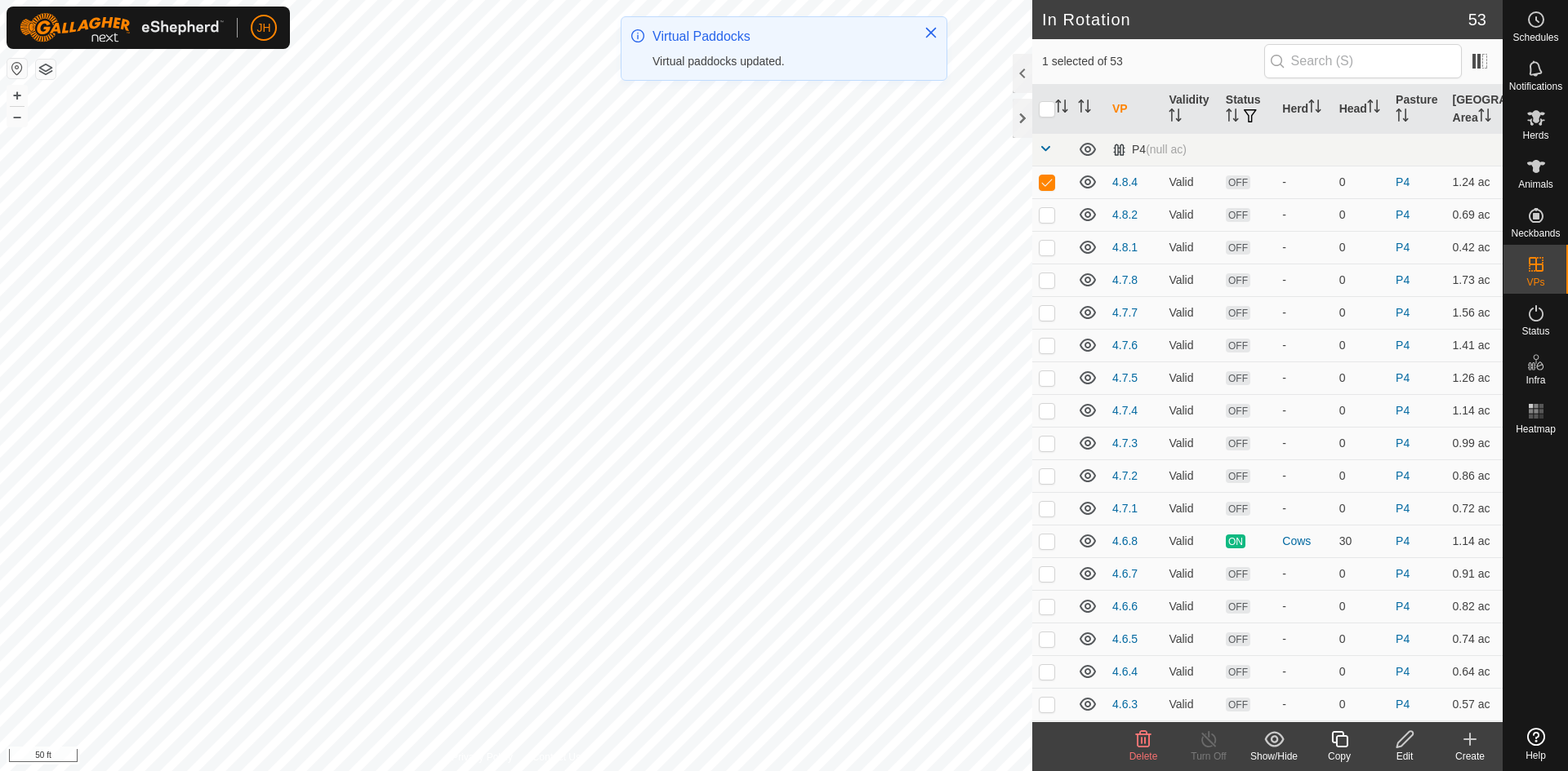
click at [1342, 745] on icon at bounding box center [1340, 739] width 21 height 20
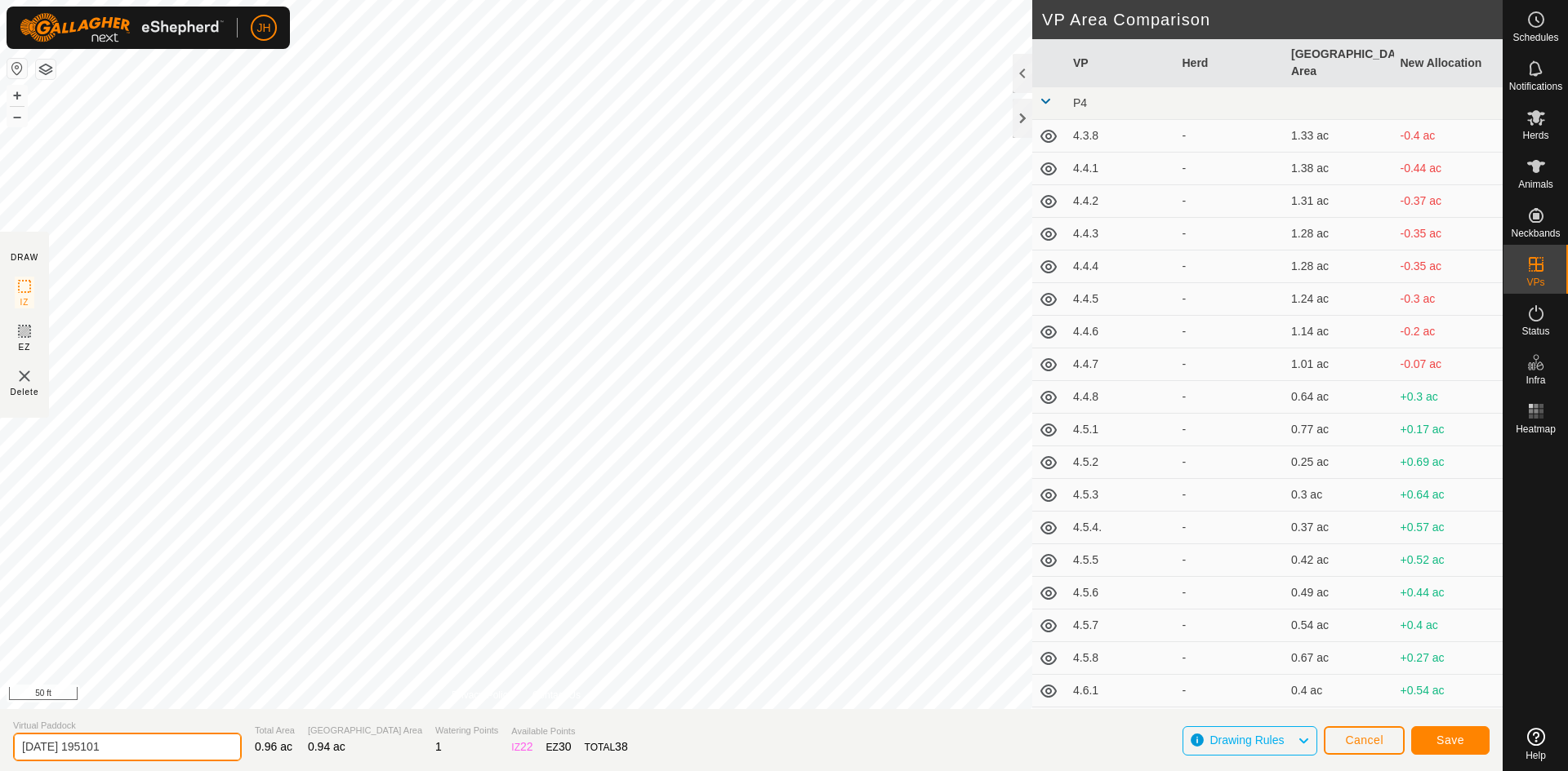
drag, startPoint x: 134, startPoint y: 745, endPoint x: 20, endPoint y: 751, distance: 114.2
click at [20, 751] on input "2025-08-09 195101" at bounding box center [127, 747] width 228 height 28
type input "7"
type input "4.8.3"
click at [1466, 745] on button "Save" at bounding box center [1450, 740] width 79 height 28
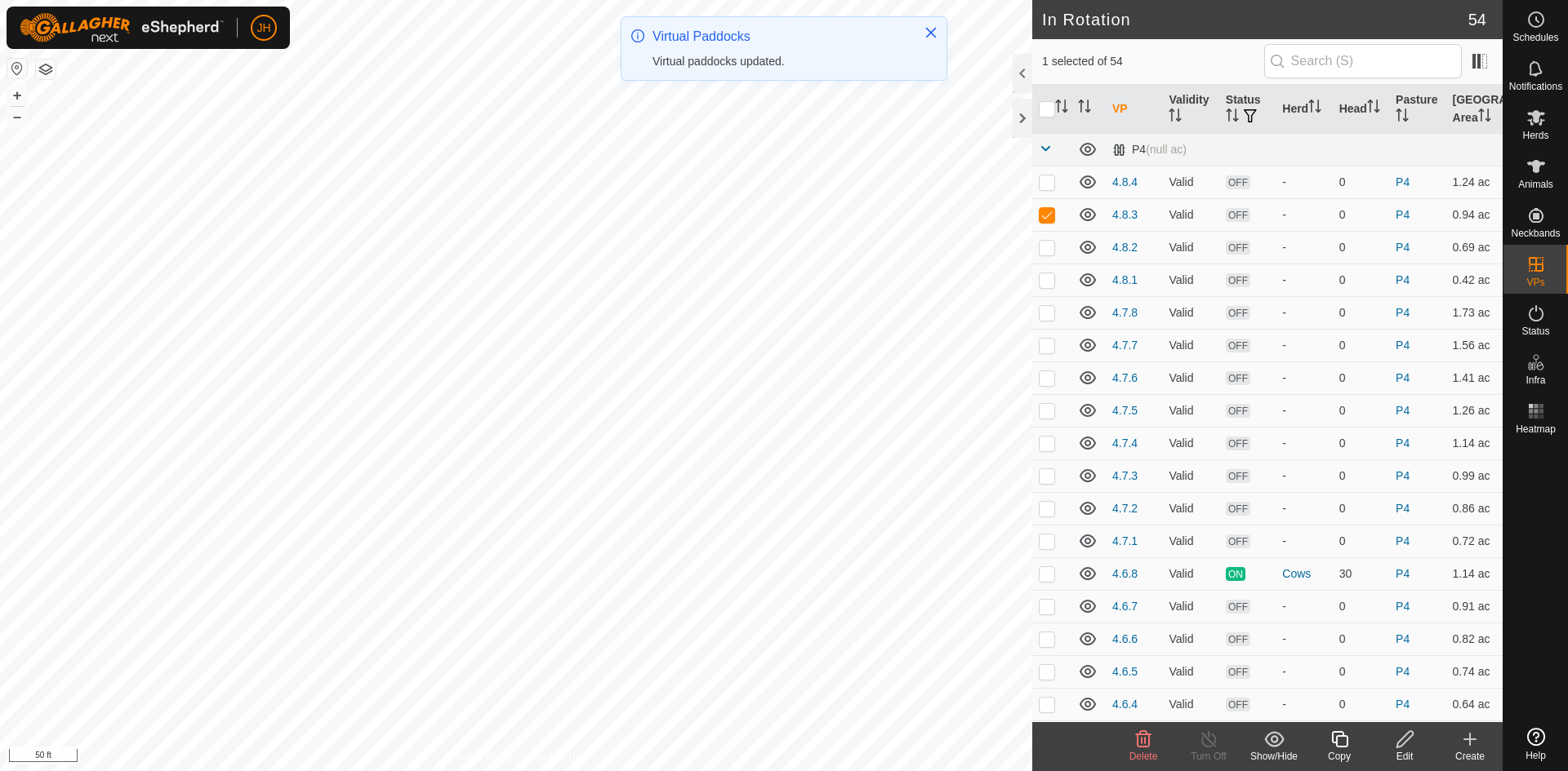
click at [1406, 745] on icon at bounding box center [1405, 739] width 21 height 20
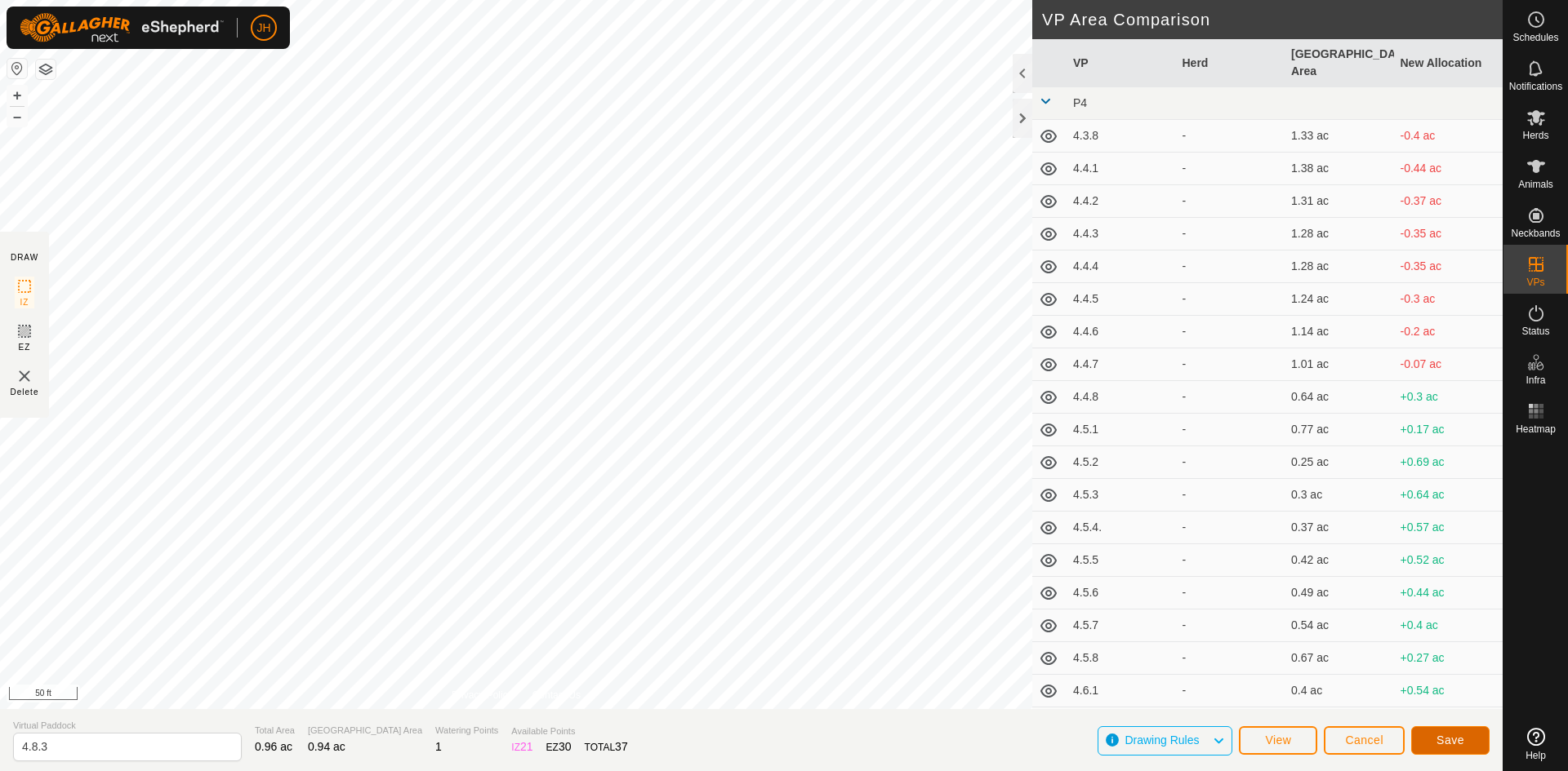
click at [1464, 740] on button "Save" at bounding box center [1450, 740] width 79 height 28
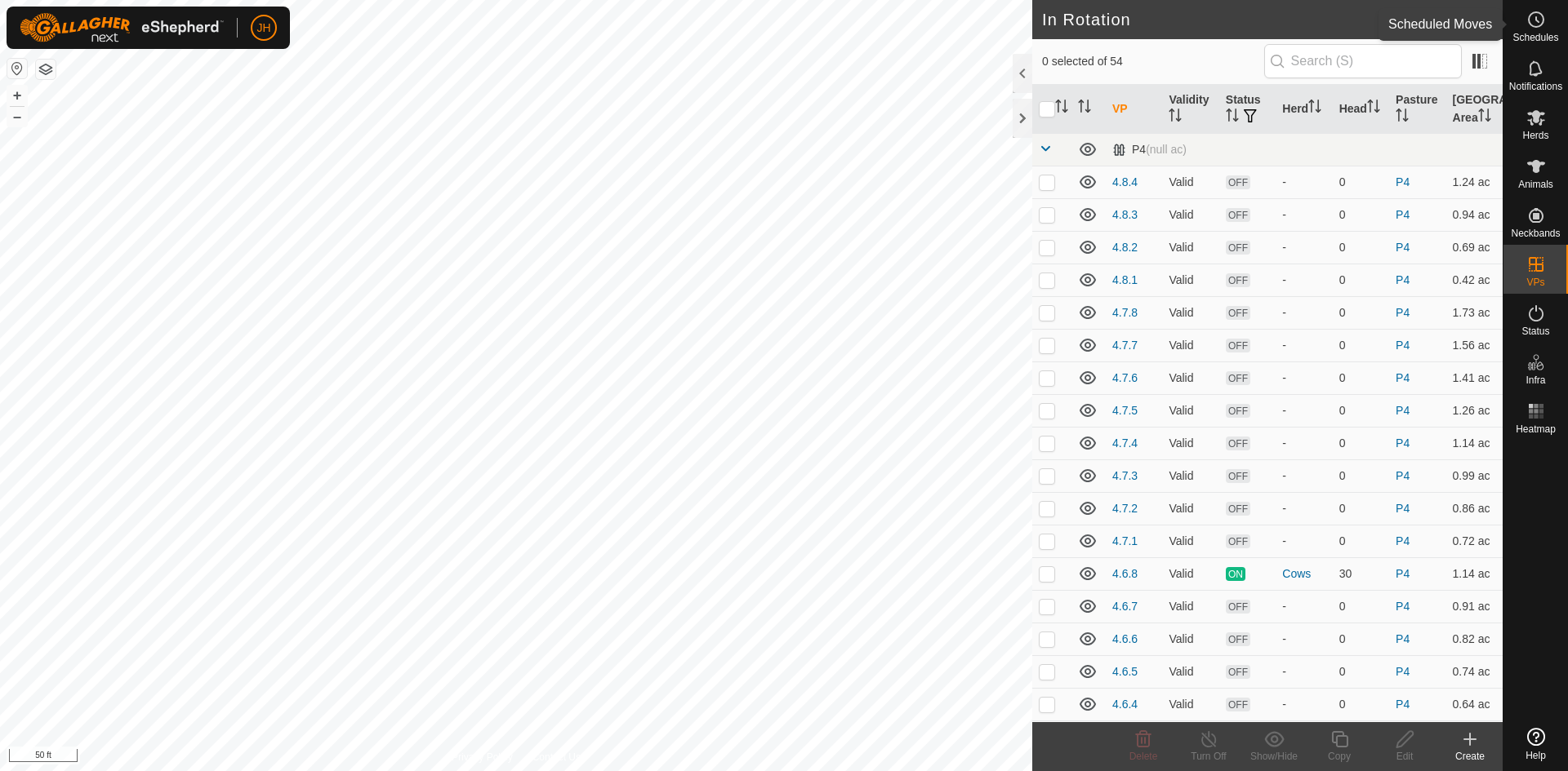
click at [1542, 14] on icon at bounding box center [1536, 19] width 20 height 20
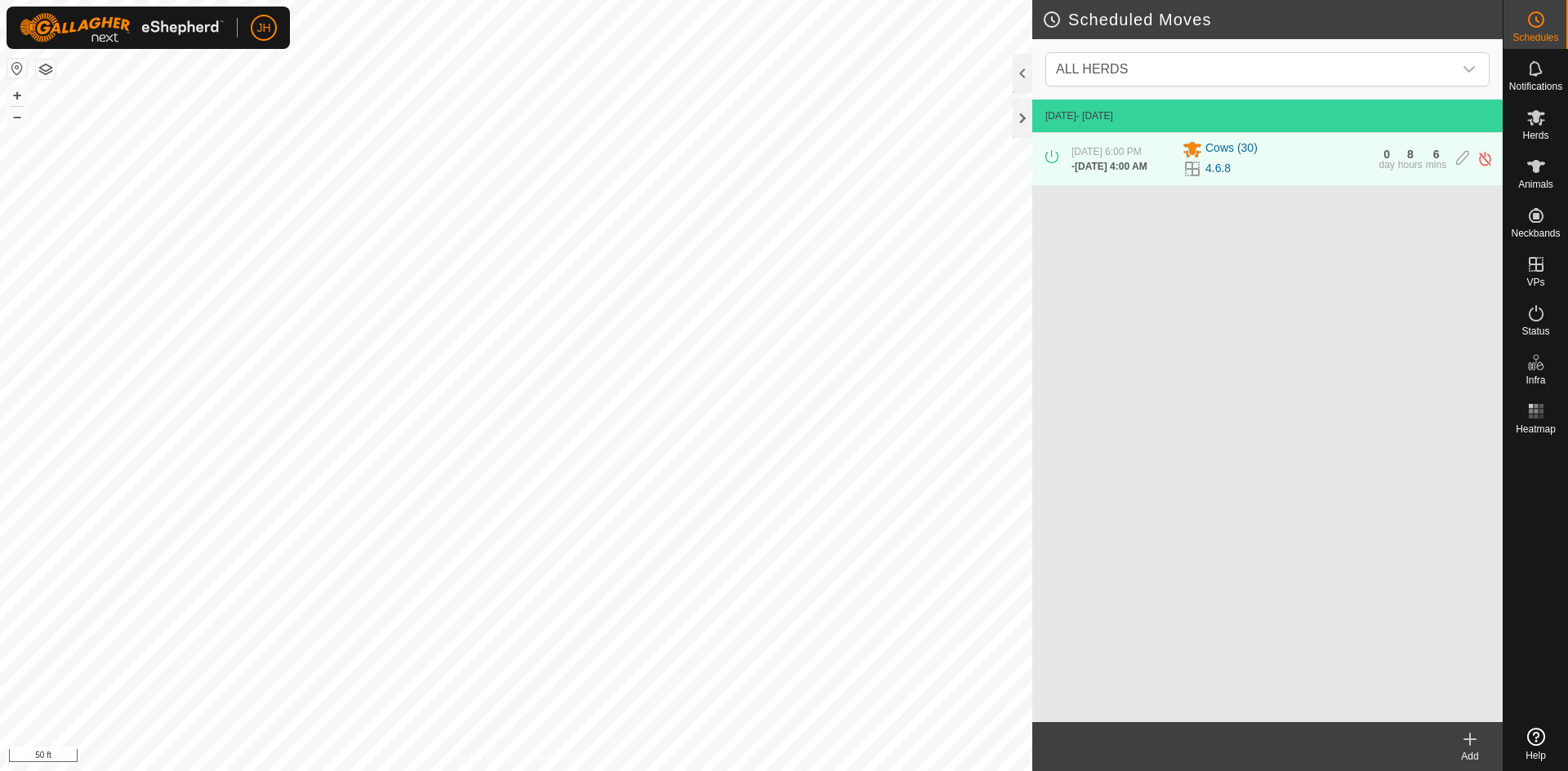
click at [1471, 745] on icon at bounding box center [1470, 739] width 20 height 20
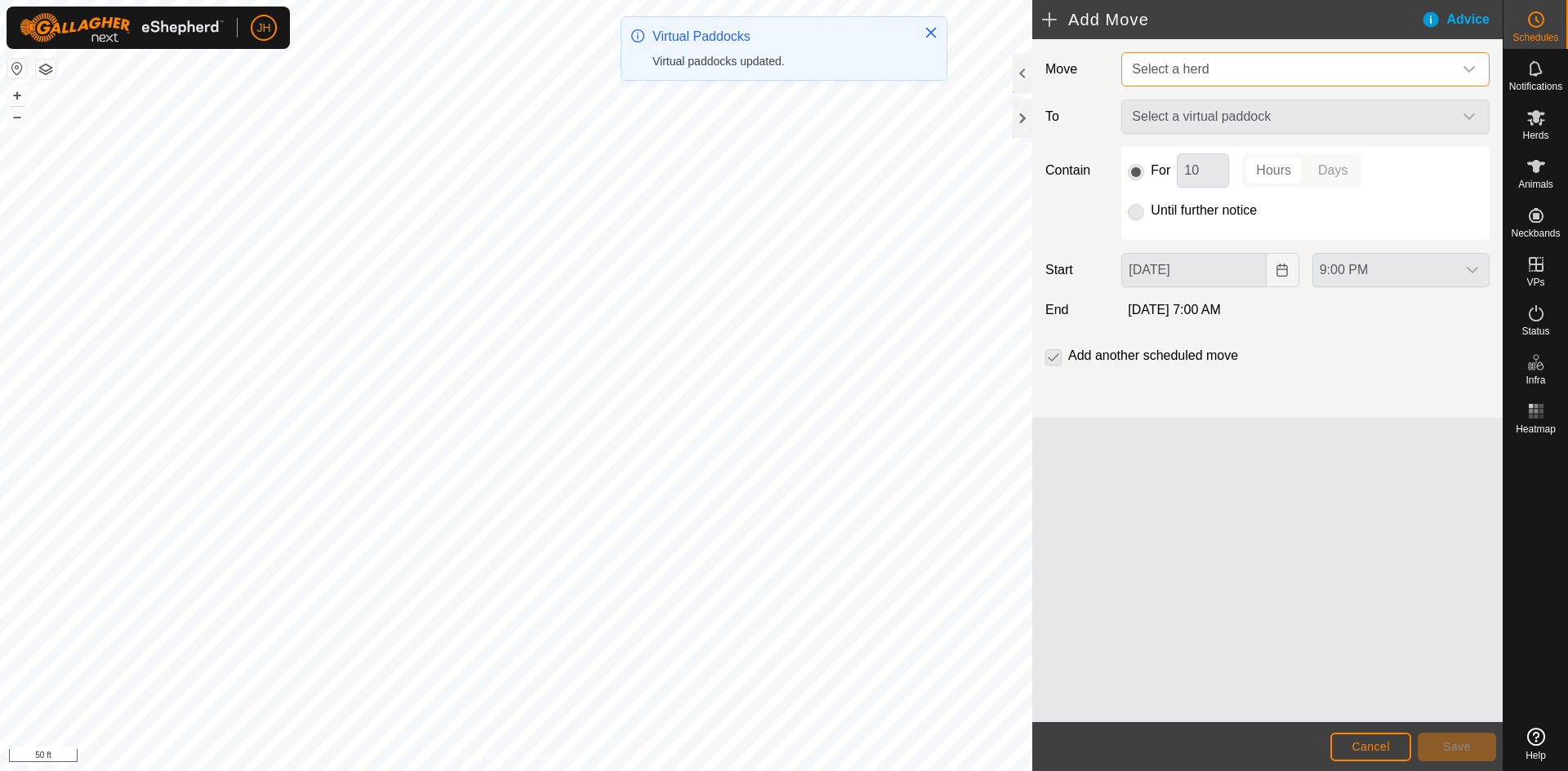
click at [1283, 71] on span "Select a herd" at bounding box center [1288, 69] width 327 height 32
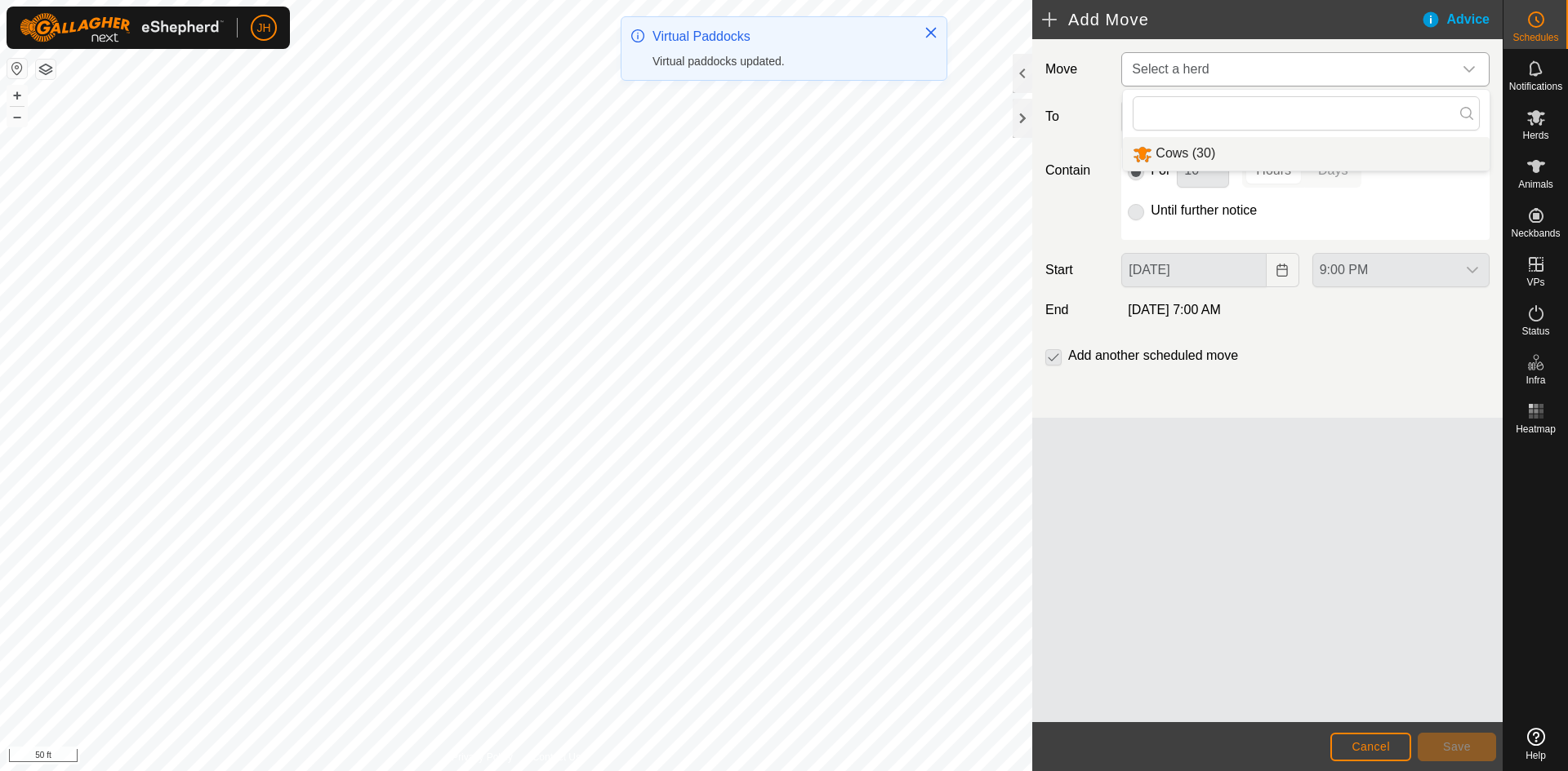
click at [1217, 156] on li "Cows (30)" at bounding box center [1306, 153] width 367 height 33
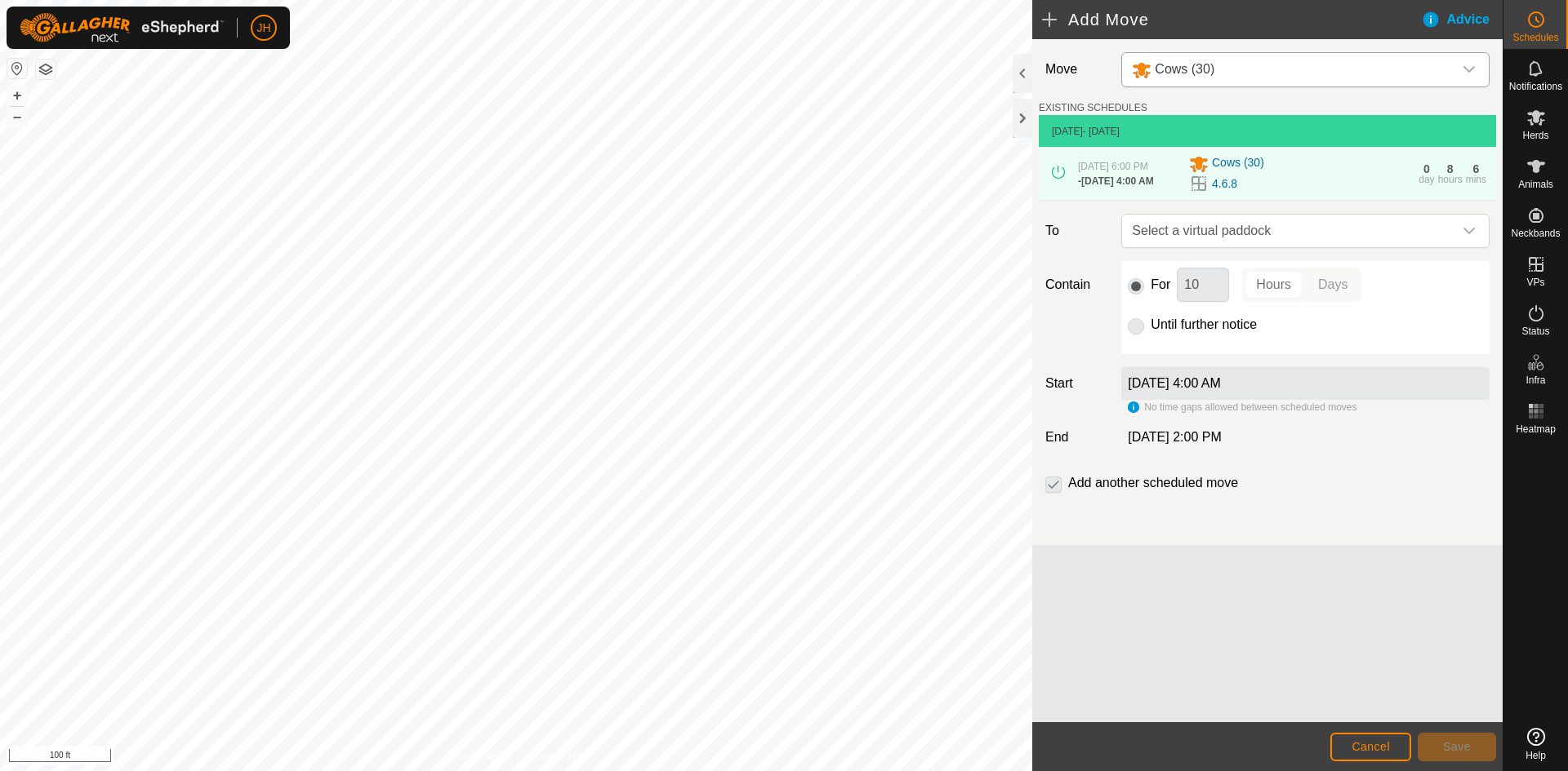
click at [1468, 77] on div "dropdown trigger" at bounding box center [1469, 69] width 32 height 33
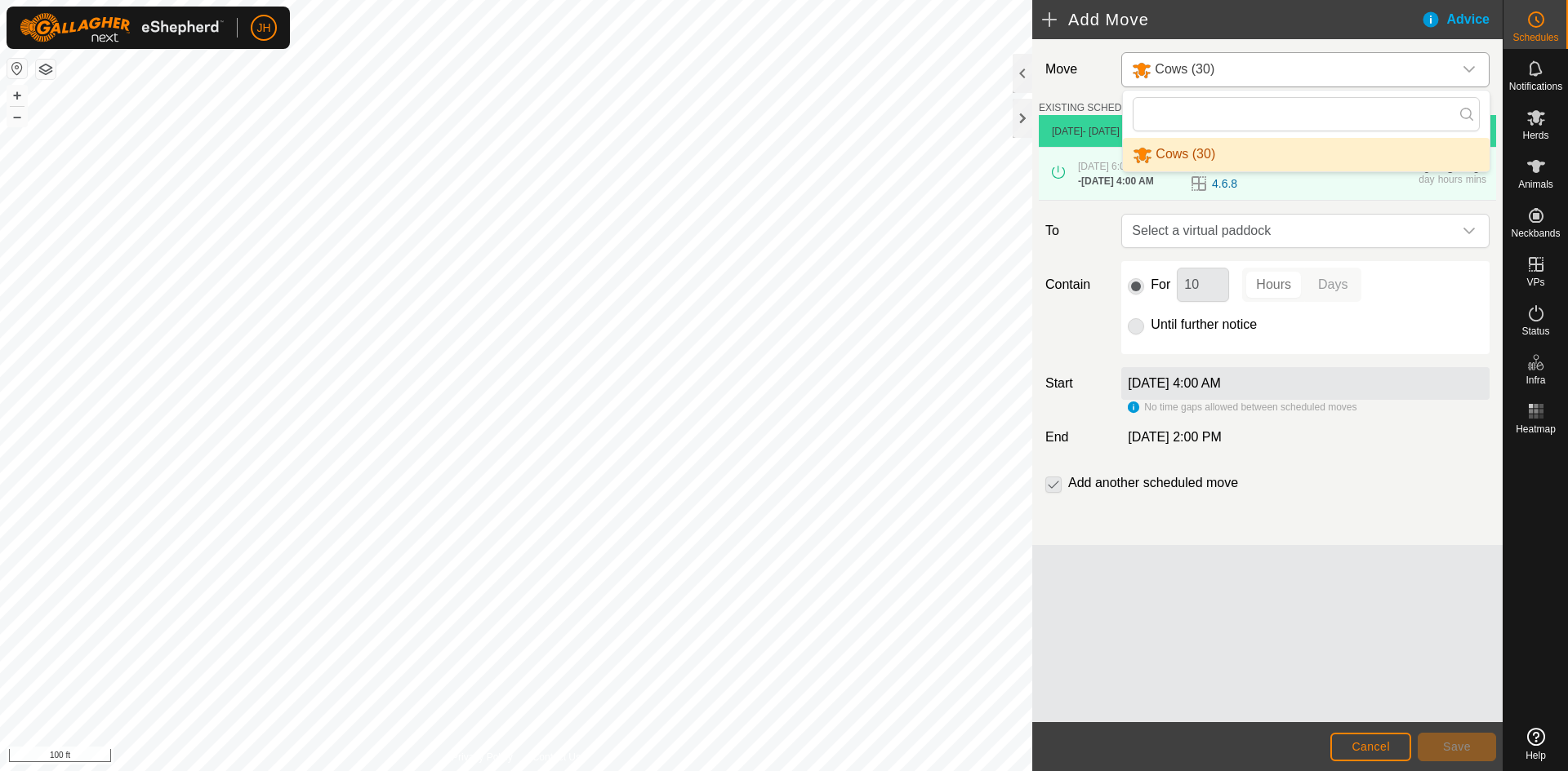
click at [1468, 77] on div "dropdown trigger" at bounding box center [1469, 69] width 32 height 33
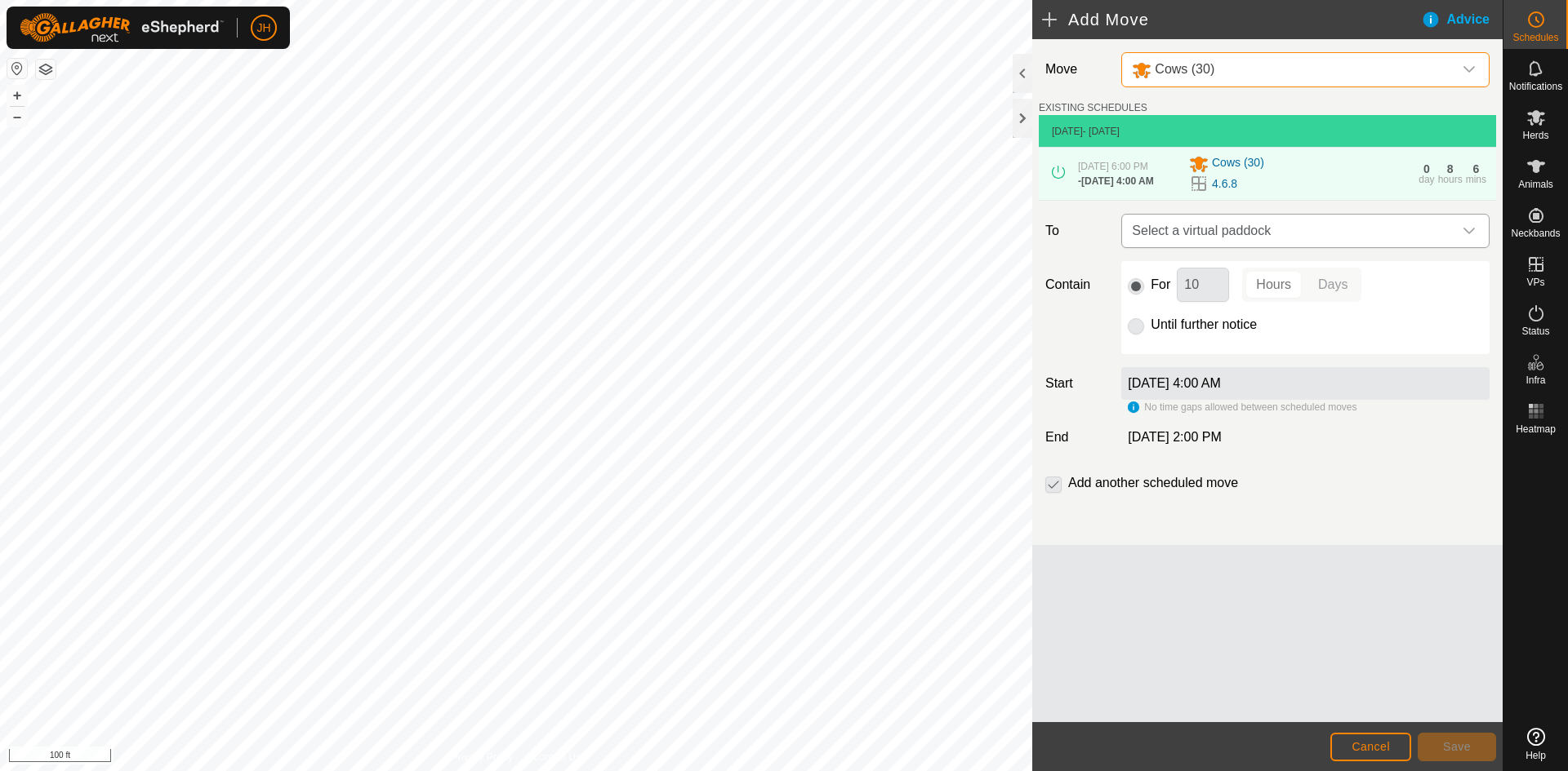
click at [1402, 237] on span "Select a virtual paddock" at bounding box center [1288, 231] width 327 height 32
type input "7.2"
click at [1300, 355] on li "4.7.2 0.86 ac" at bounding box center [1306, 352] width 347 height 25
drag, startPoint x: 1205, startPoint y: 292, endPoint x: 1182, endPoint y: 297, distance: 23.5
click at [1182, 297] on input "10" at bounding box center [1202, 285] width 52 height 34
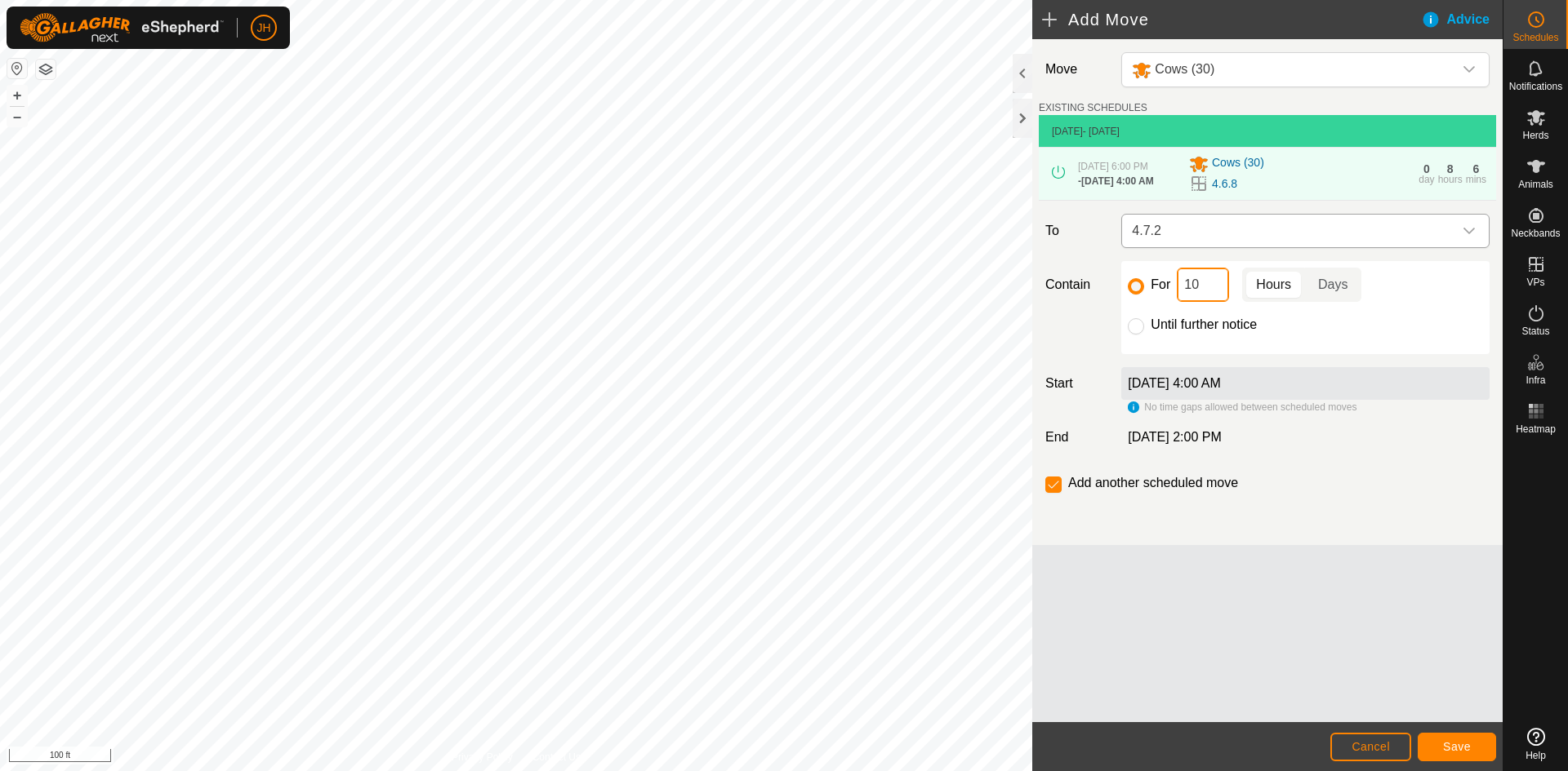
type input "5"
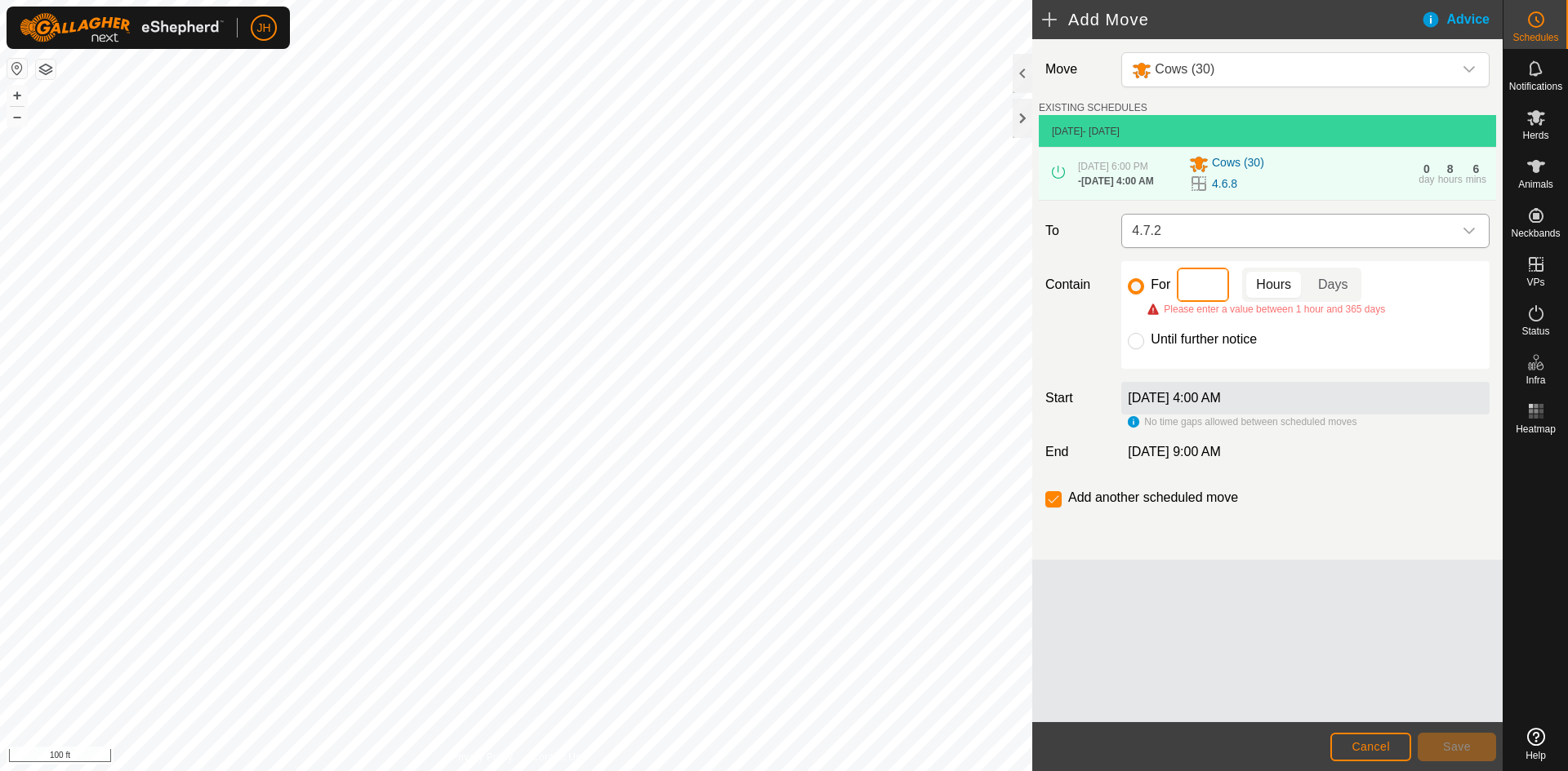
type input "5"
type input "4"
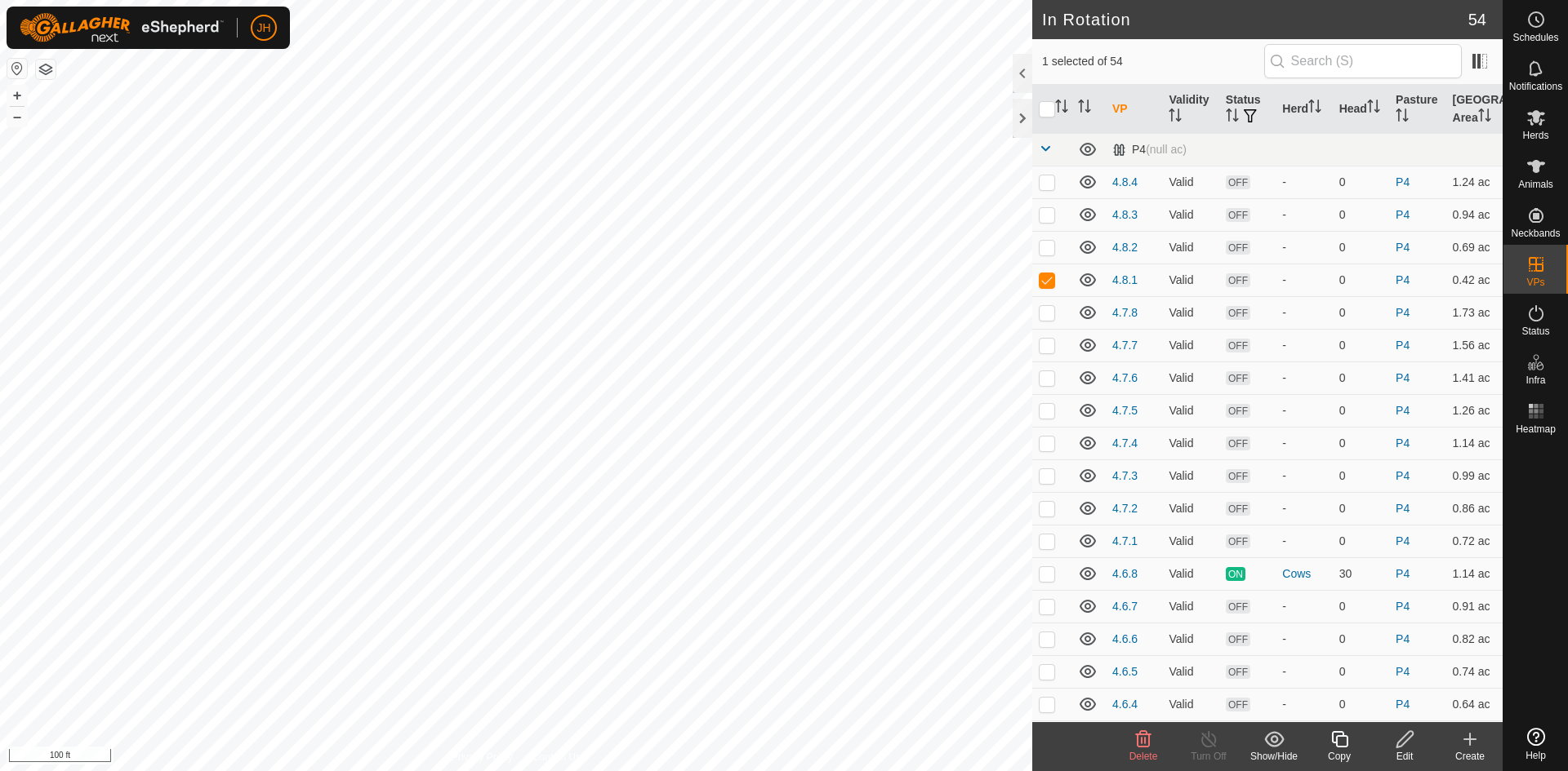
click at [1409, 735] on icon at bounding box center [1405, 739] width 21 height 20
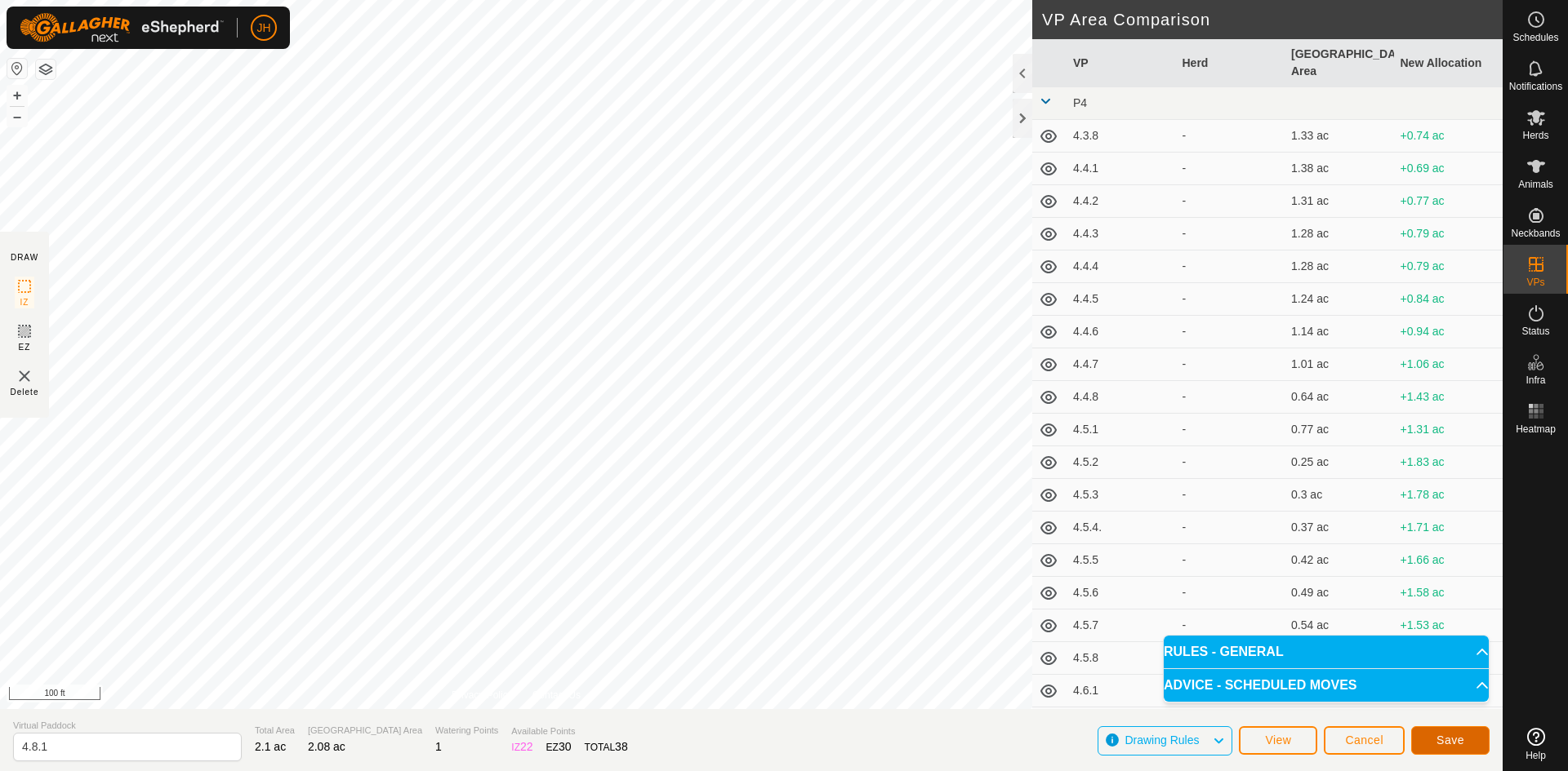
click at [1437, 737] on span "Save" at bounding box center [1450, 740] width 27 height 13
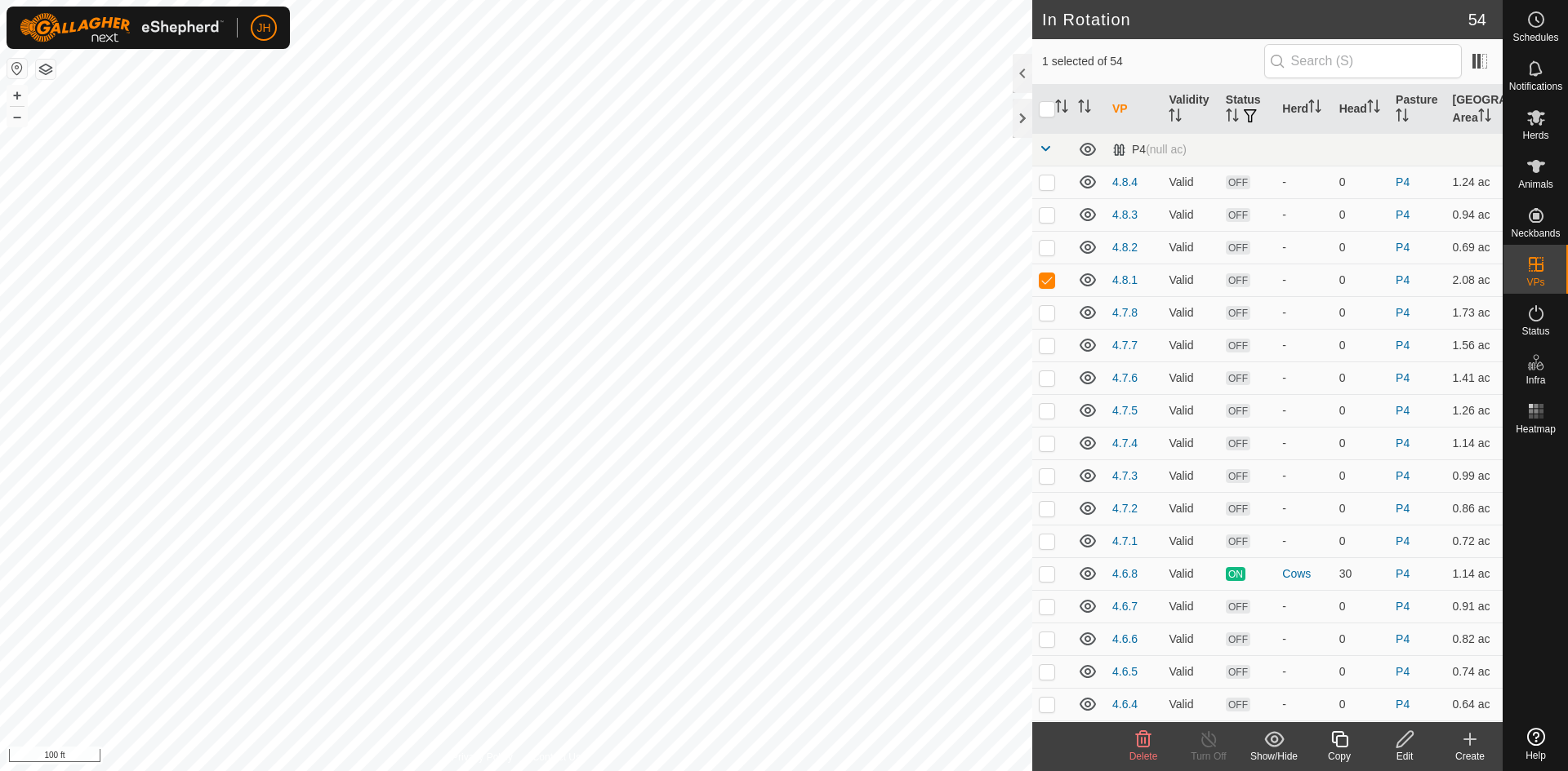
click at [1402, 741] on icon at bounding box center [1405, 739] width 21 height 20
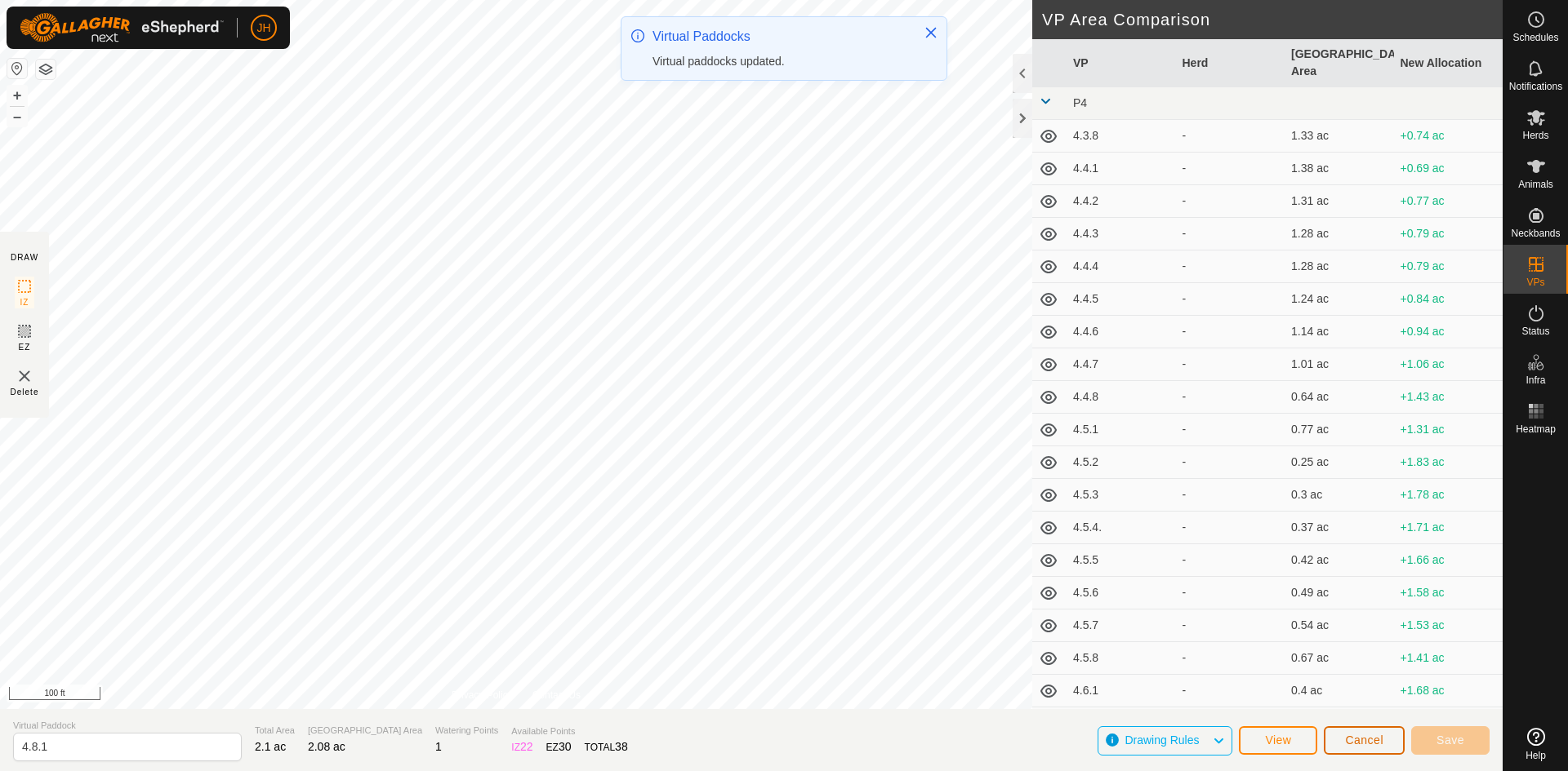
click at [1365, 742] on span "Cancel" at bounding box center [1364, 740] width 38 height 13
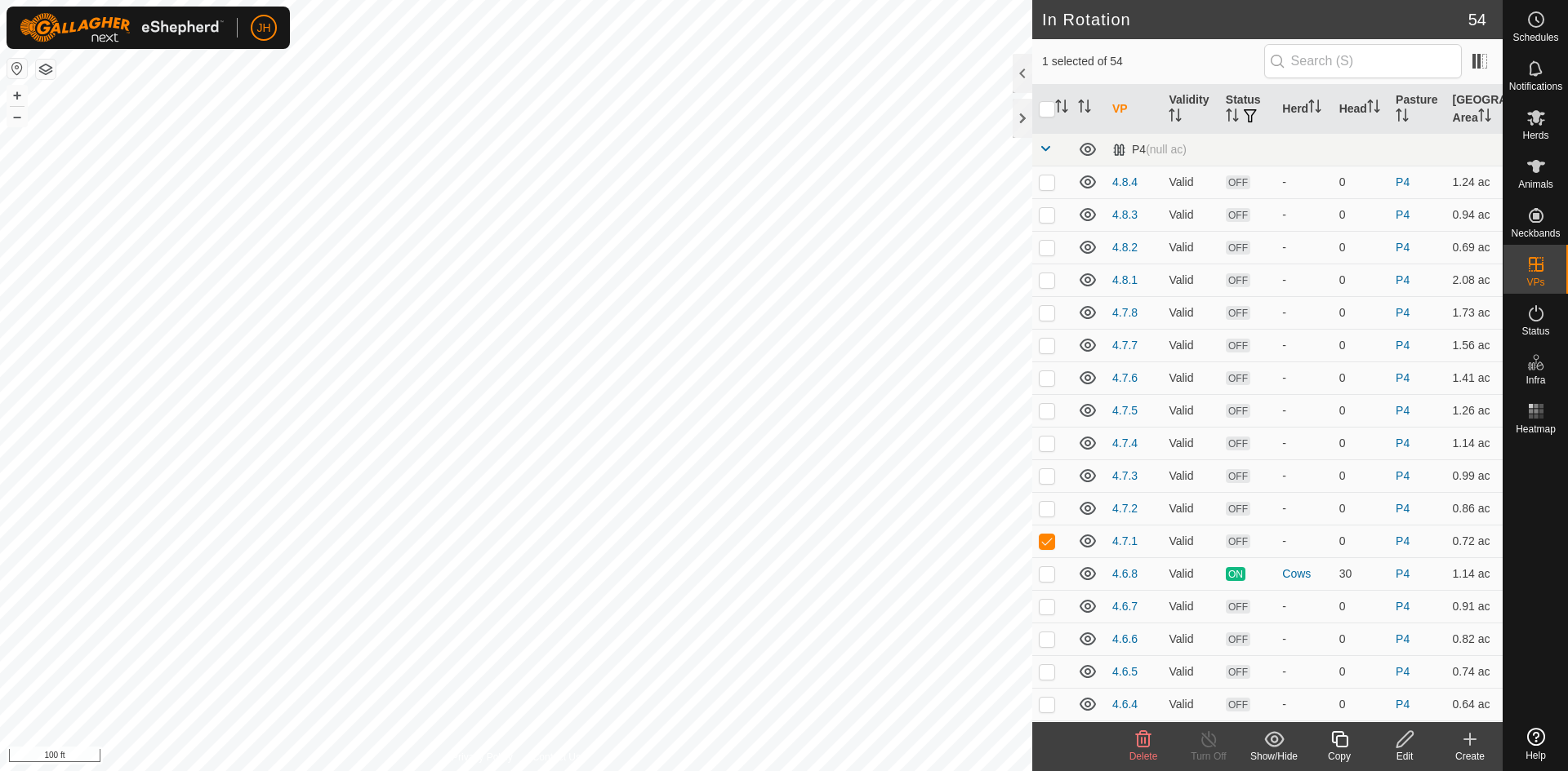
click at [1407, 748] on icon at bounding box center [1405, 739] width 21 height 20
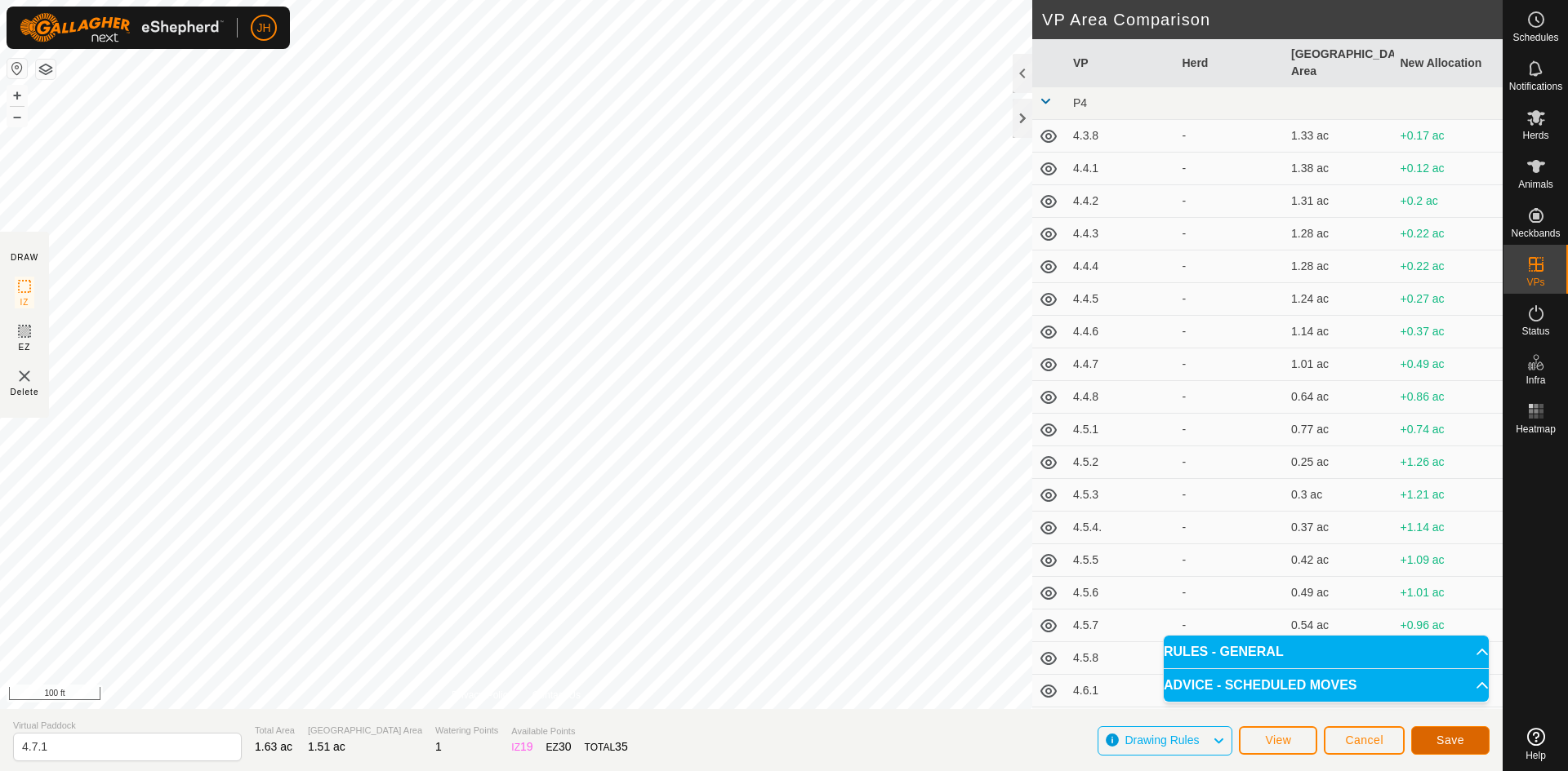
click at [1450, 741] on span "Save" at bounding box center [1450, 740] width 27 height 13
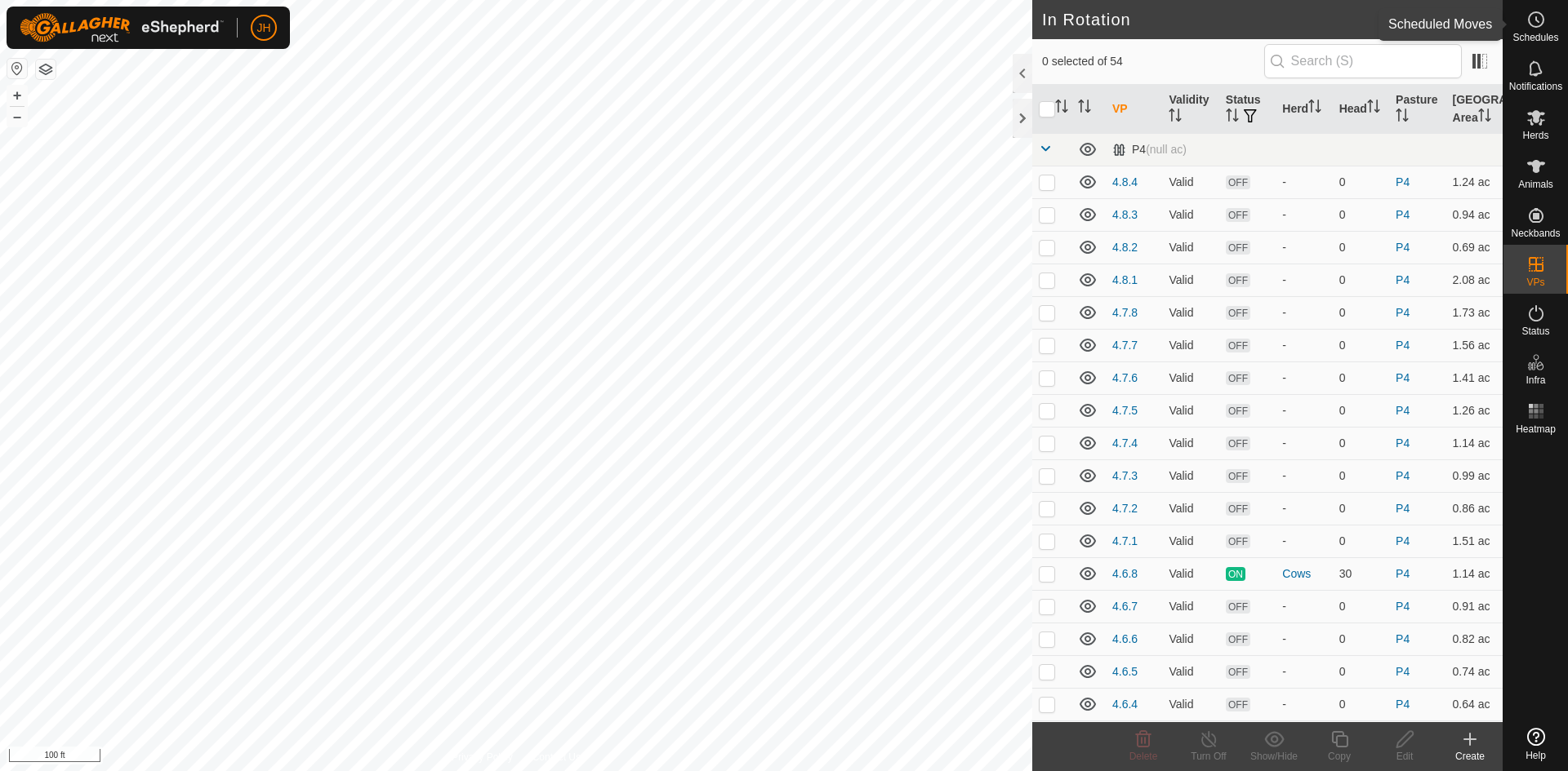
click at [1535, 32] on span "Schedules" at bounding box center [1535, 37] width 45 height 9
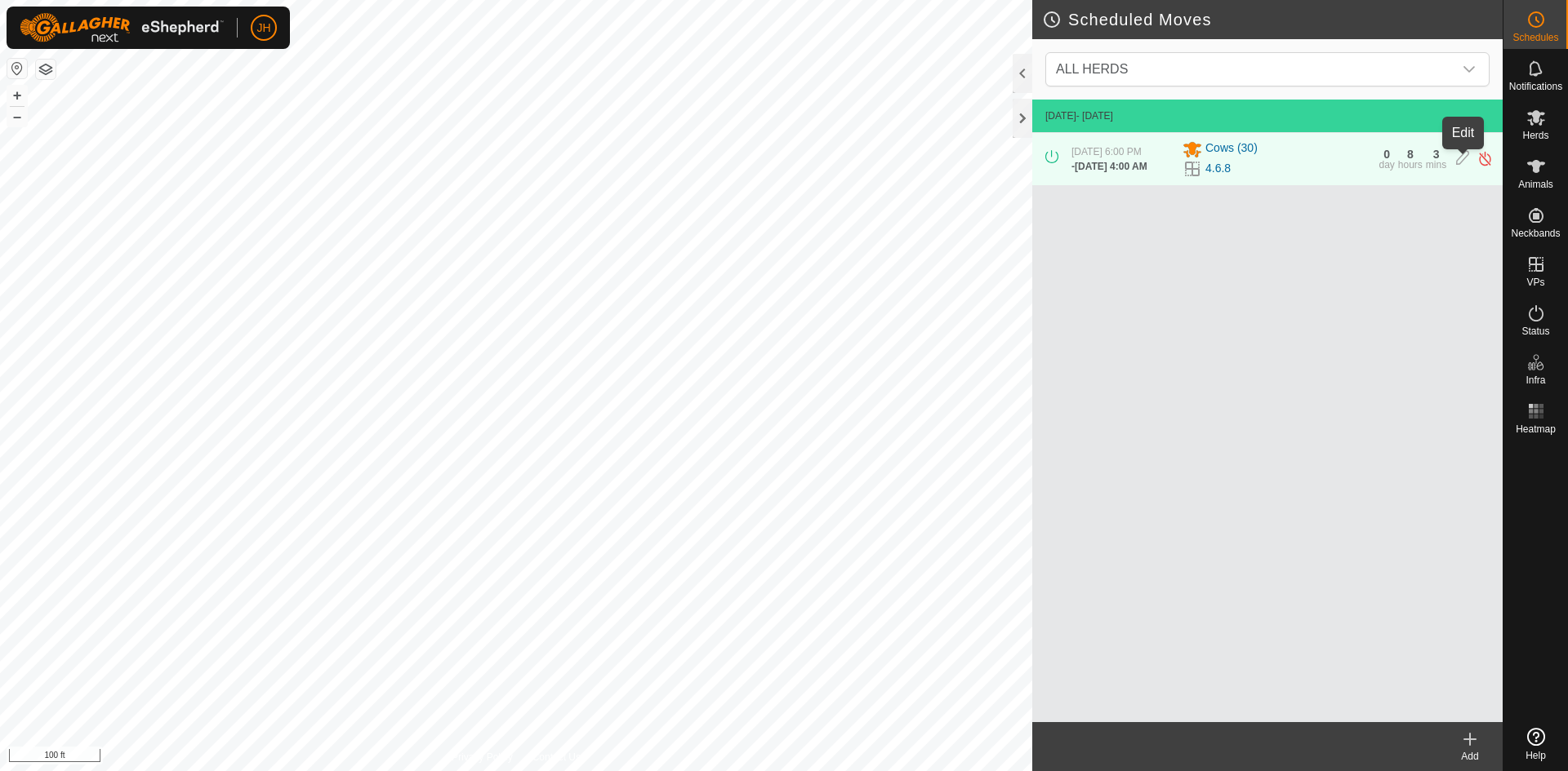
click at [1459, 164] on icon at bounding box center [1462, 159] width 13 height 17
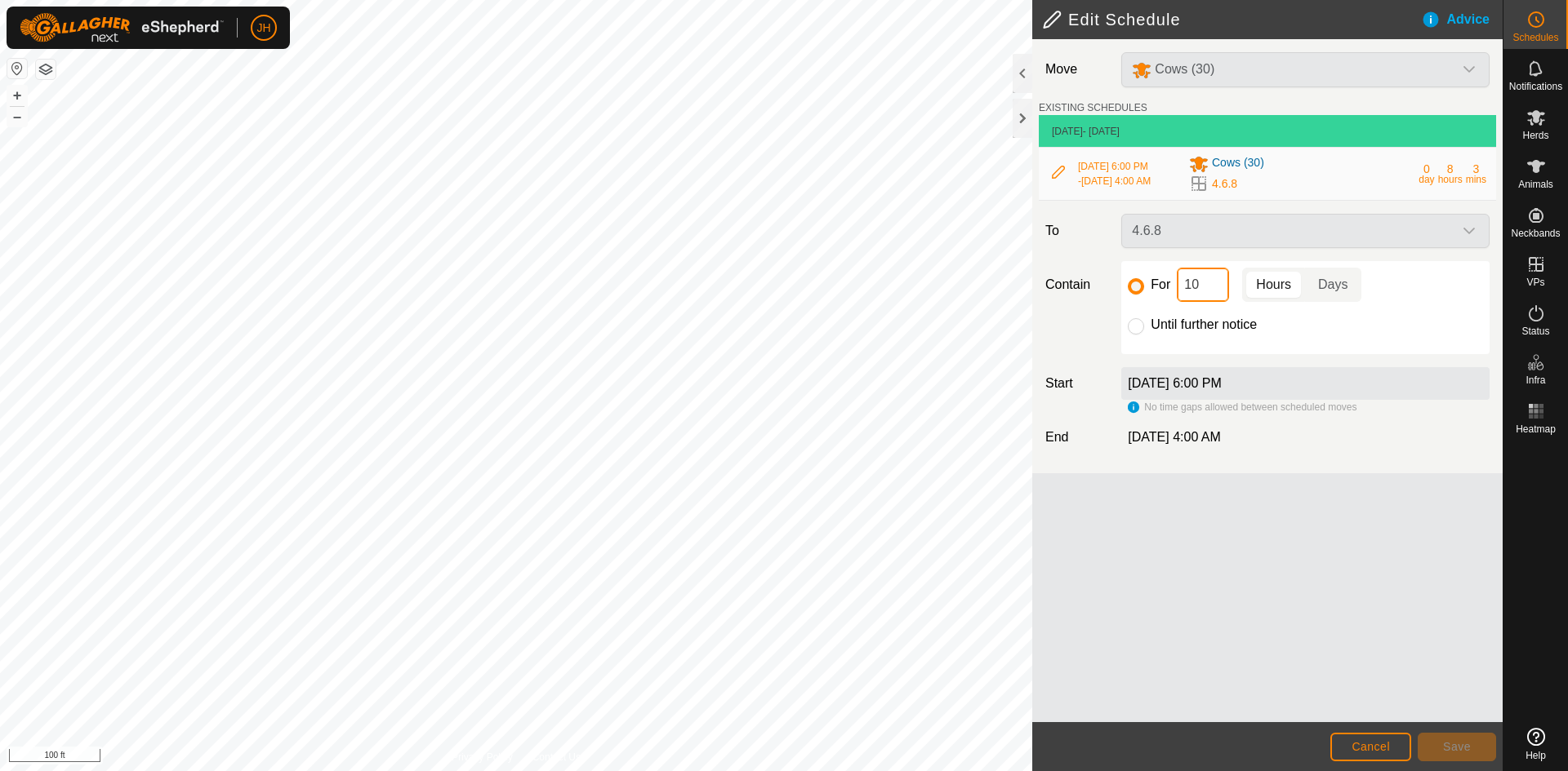
click at [1211, 293] on input "10" at bounding box center [1202, 285] width 52 height 34
type input "11"
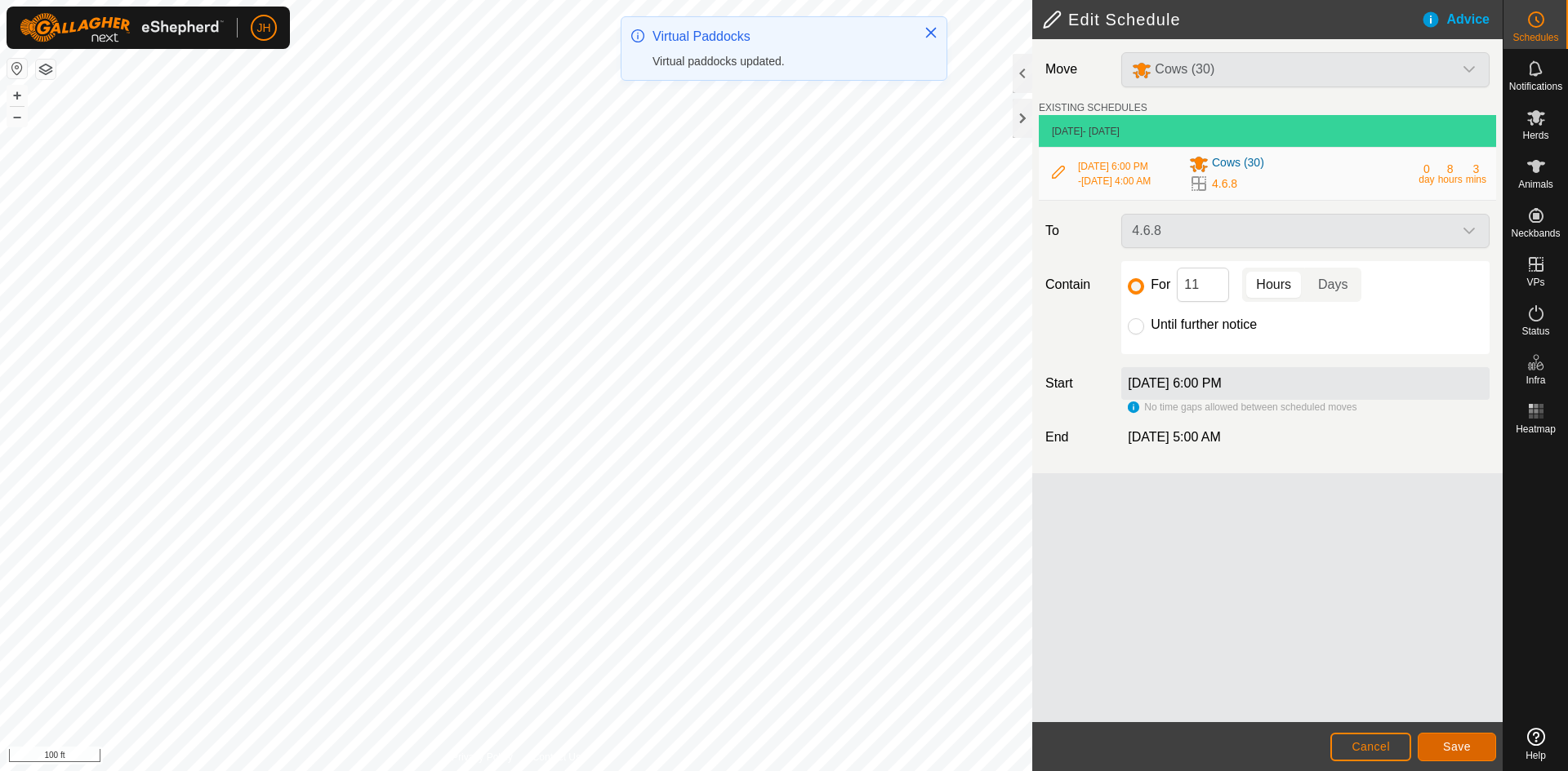
click at [1467, 752] on span "Save" at bounding box center [1457, 746] width 27 height 13
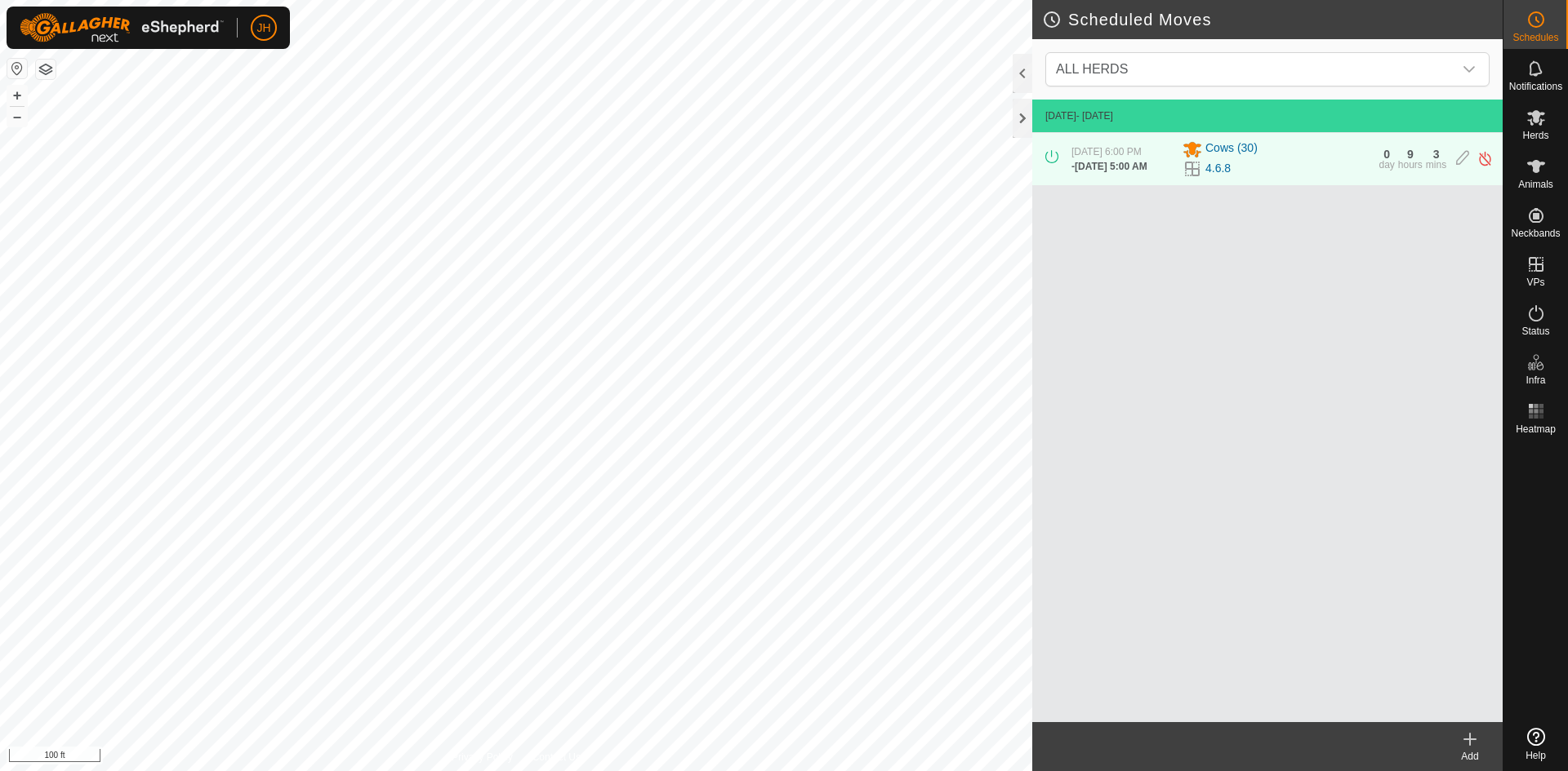
click at [1467, 740] on icon at bounding box center [1470, 739] width 20 height 20
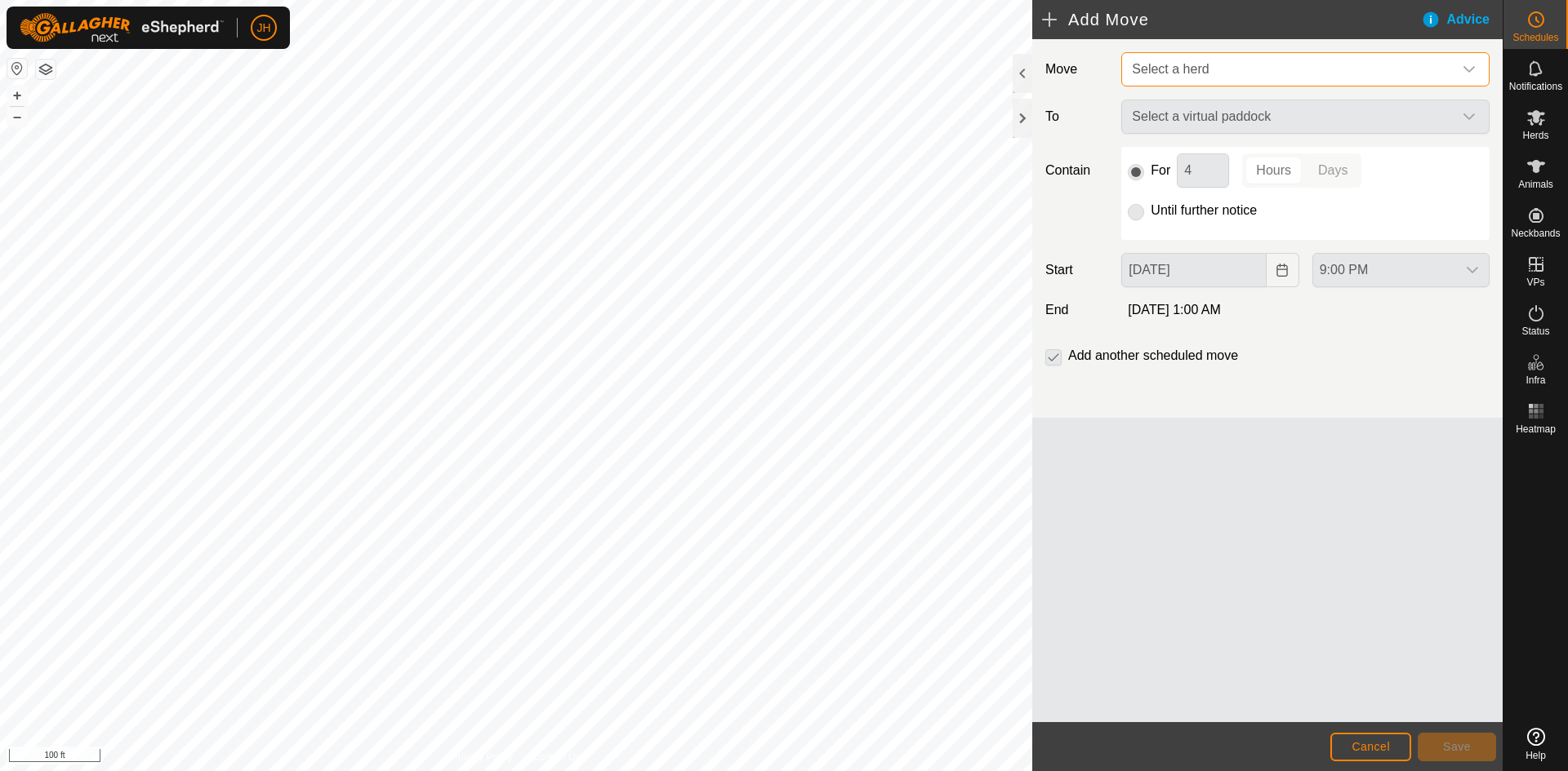
click at [1279, 56] on span "Select a herd" at bounding box center [1288, 69] width 327 height 32
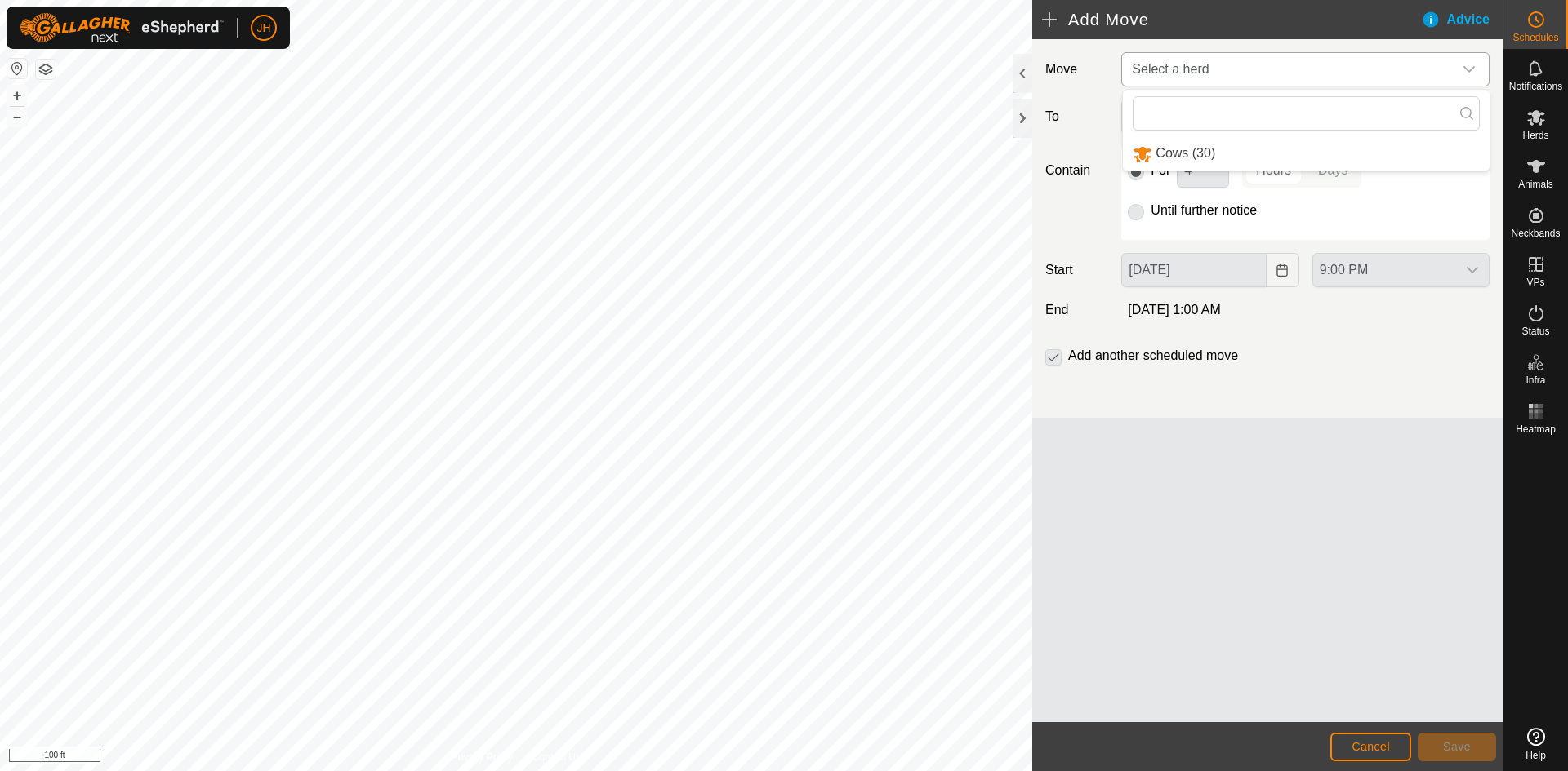
click at [1262, 156] on li "Cows (30)" at bounding box center [1306, 153] width 367 height 33
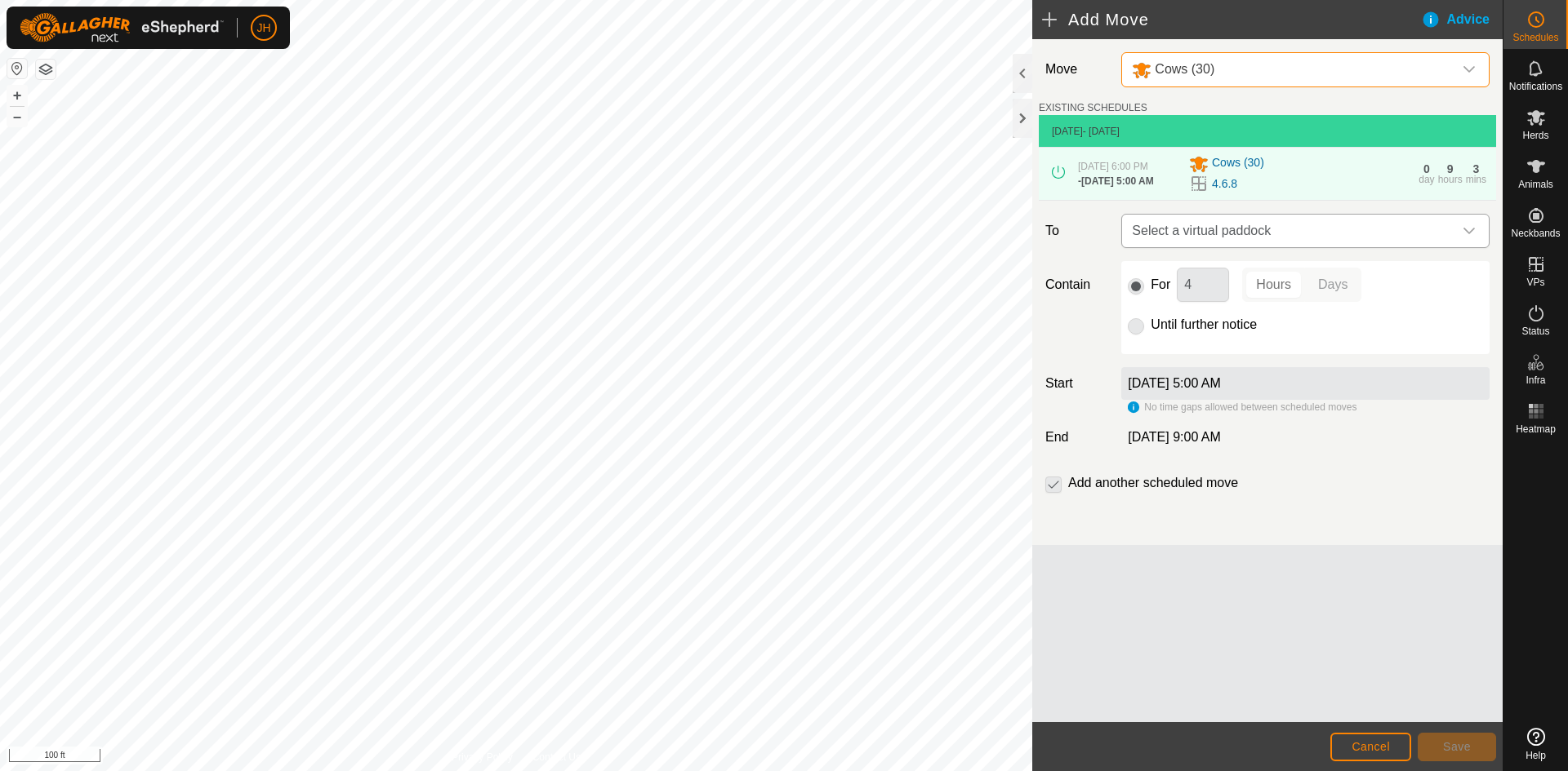
click at [1253, 240] on span "Select a virtual paddock" at bounding box center [1288, 231] width 327 height 32
type input "7.1"
click at [1282, 355] on li "4.7.1 1.51 ac" at bounding box center [1306, 352] width 347 height 25
drag, startPoint x: 1200, startPoint y: 294, endPoint x: 1182, endPoint y: 297, distance: 18.2
click at [1182, 297] on input "4" at bounding box center [1202, 285] width 52 height 34
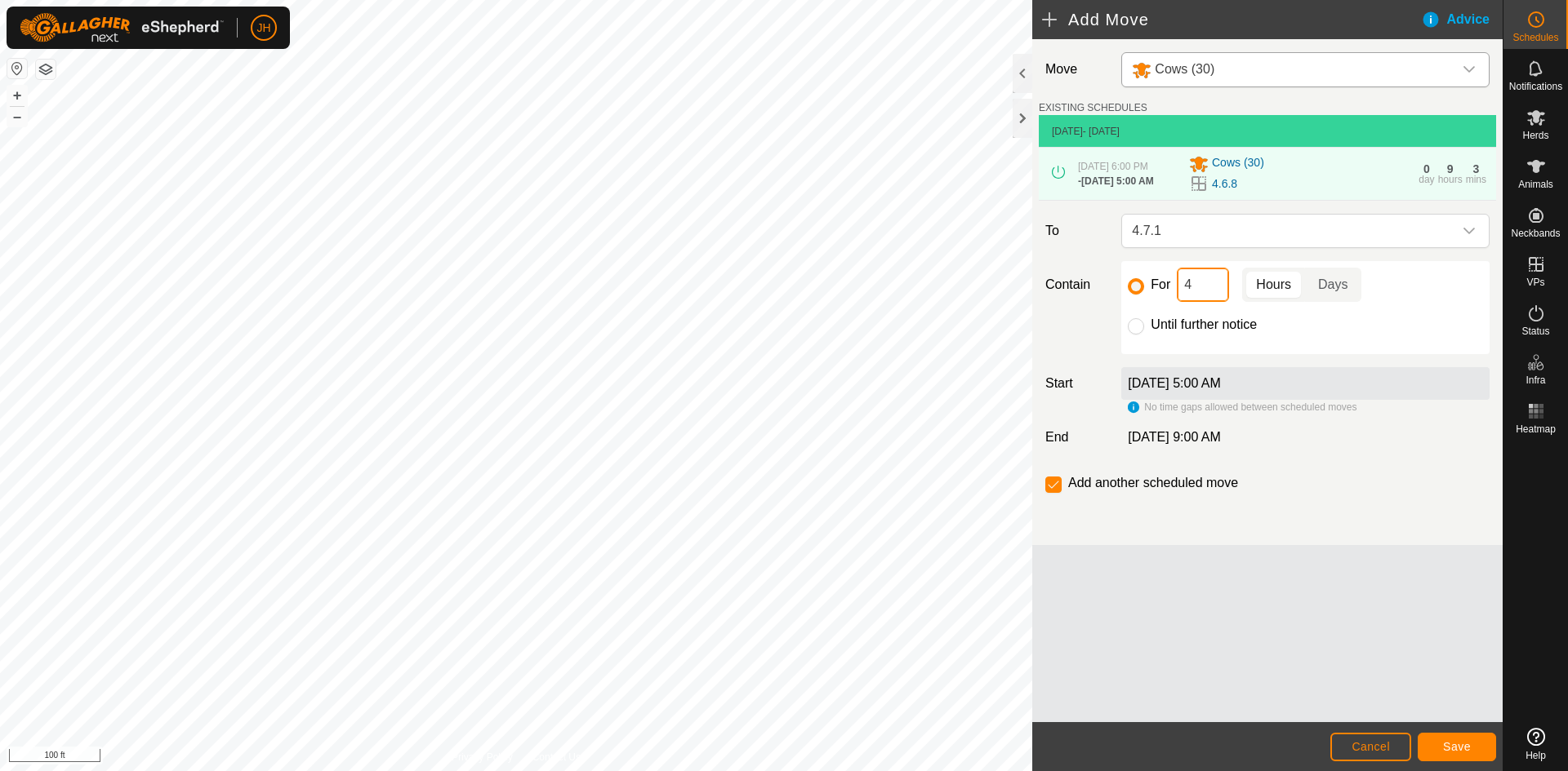
type input "2"
click at [1442, 750] on button "Save" at bounding box center [1457, 747] width 79 height 28
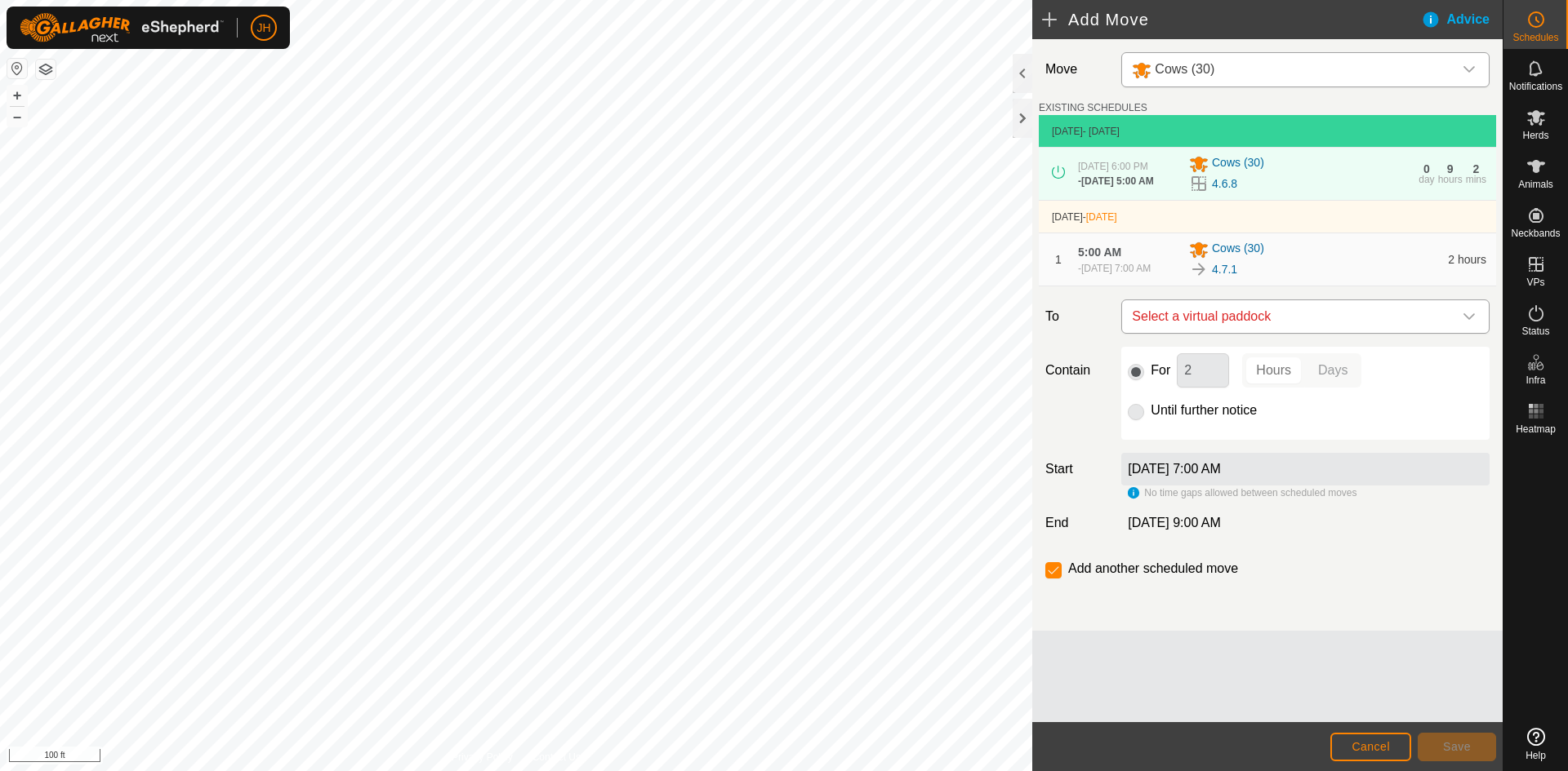
click at [1329, 333] on span "Select a virtual paddock" at bounding box center [1288, 316] width 327 height 32
type input "7.2"
click at [1177, 449] on li "4.7.2 0.86 ac" at bounding box center [1306, 445] width 347 height 25
click at [1458, 751] on span "Save" at bounding box center [1457, 746] width 27 height 13
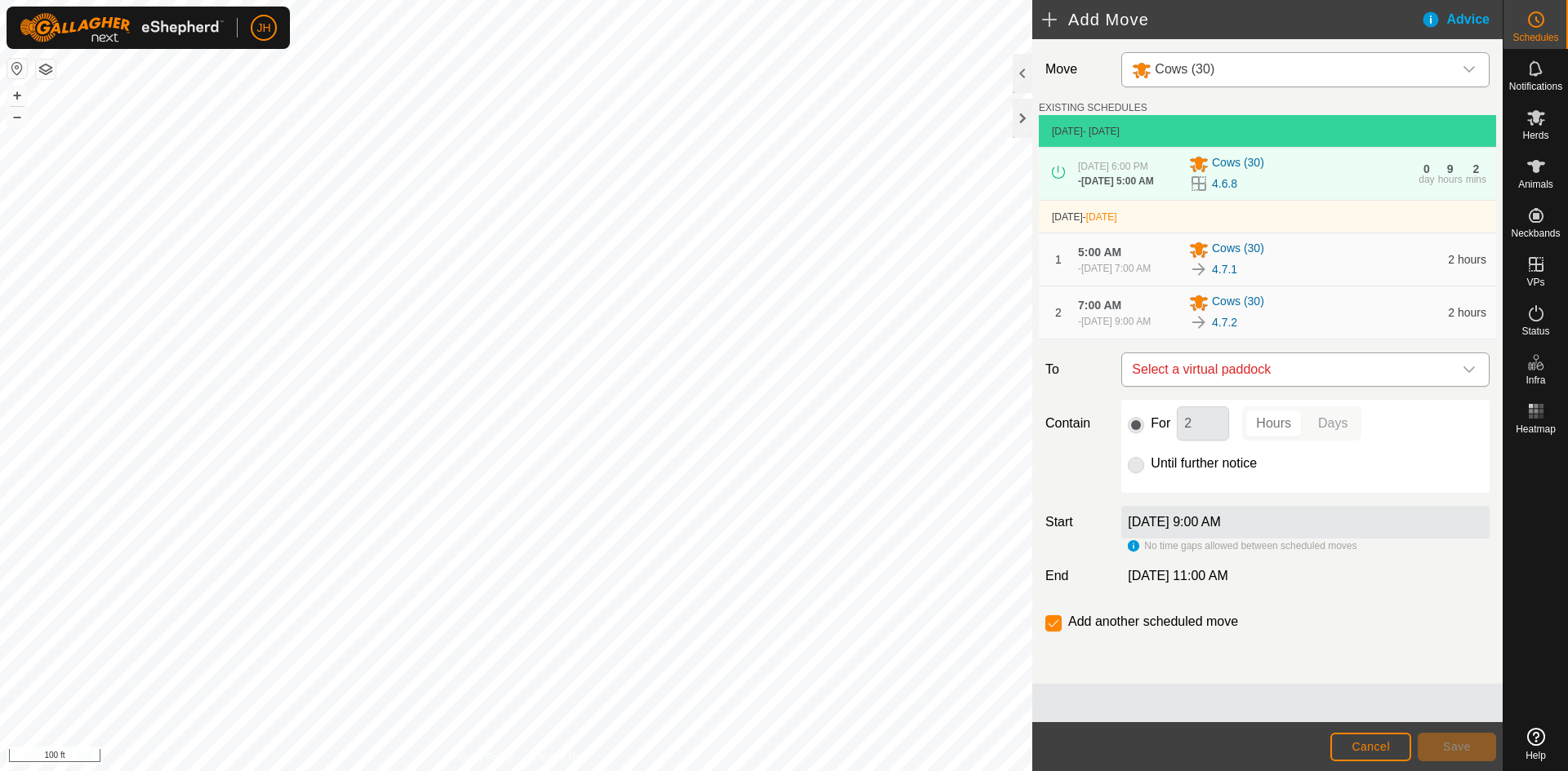
click at [1329, 386] on span "Select a virtual paddock" at bounding box center [1288, 370] width 327 height 32
type input "7.3"
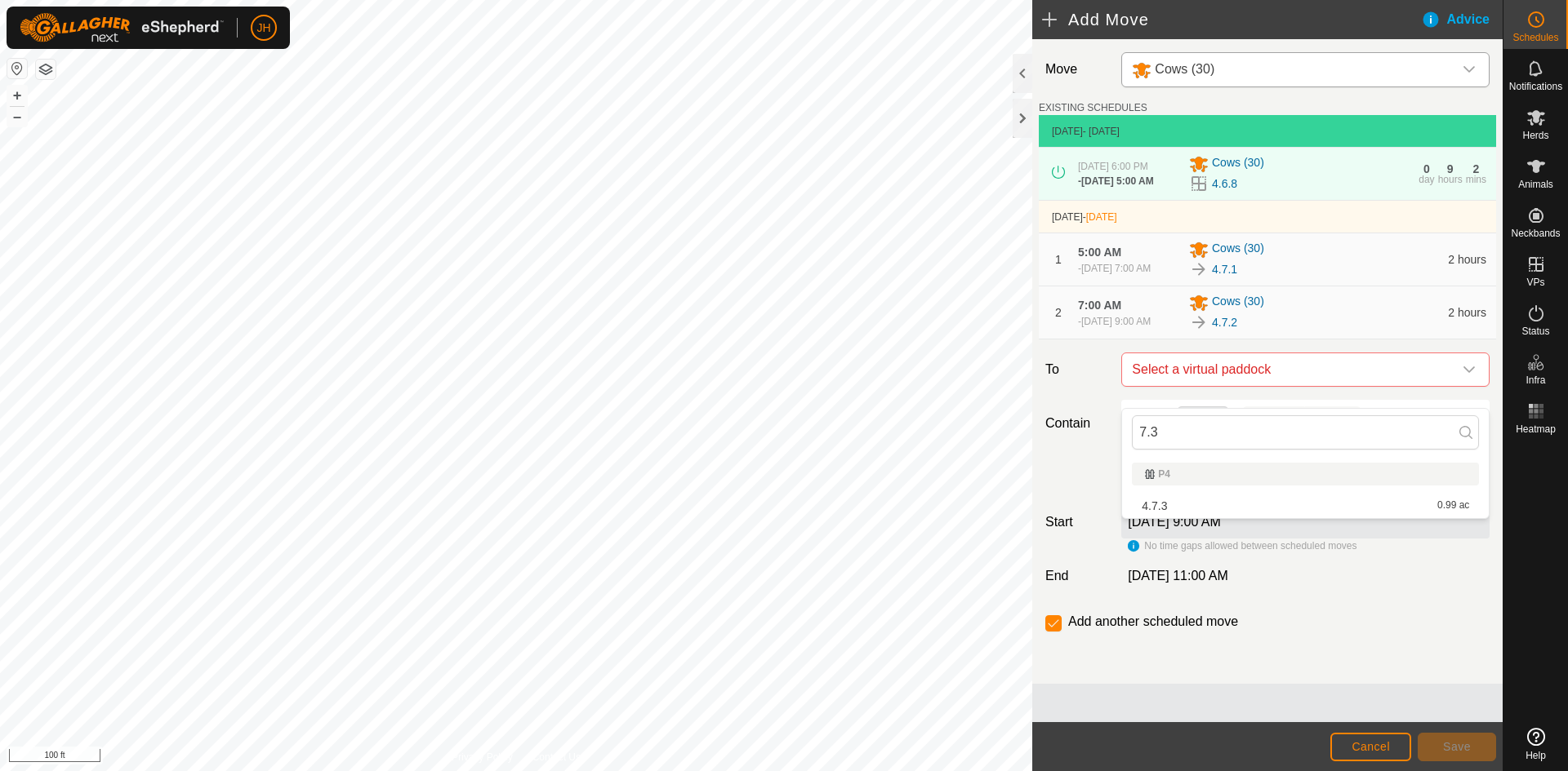
click at [1189, 510] on li "4.7.3 0.99 ac" at bounding box center [1306, 506] width 347 height 25
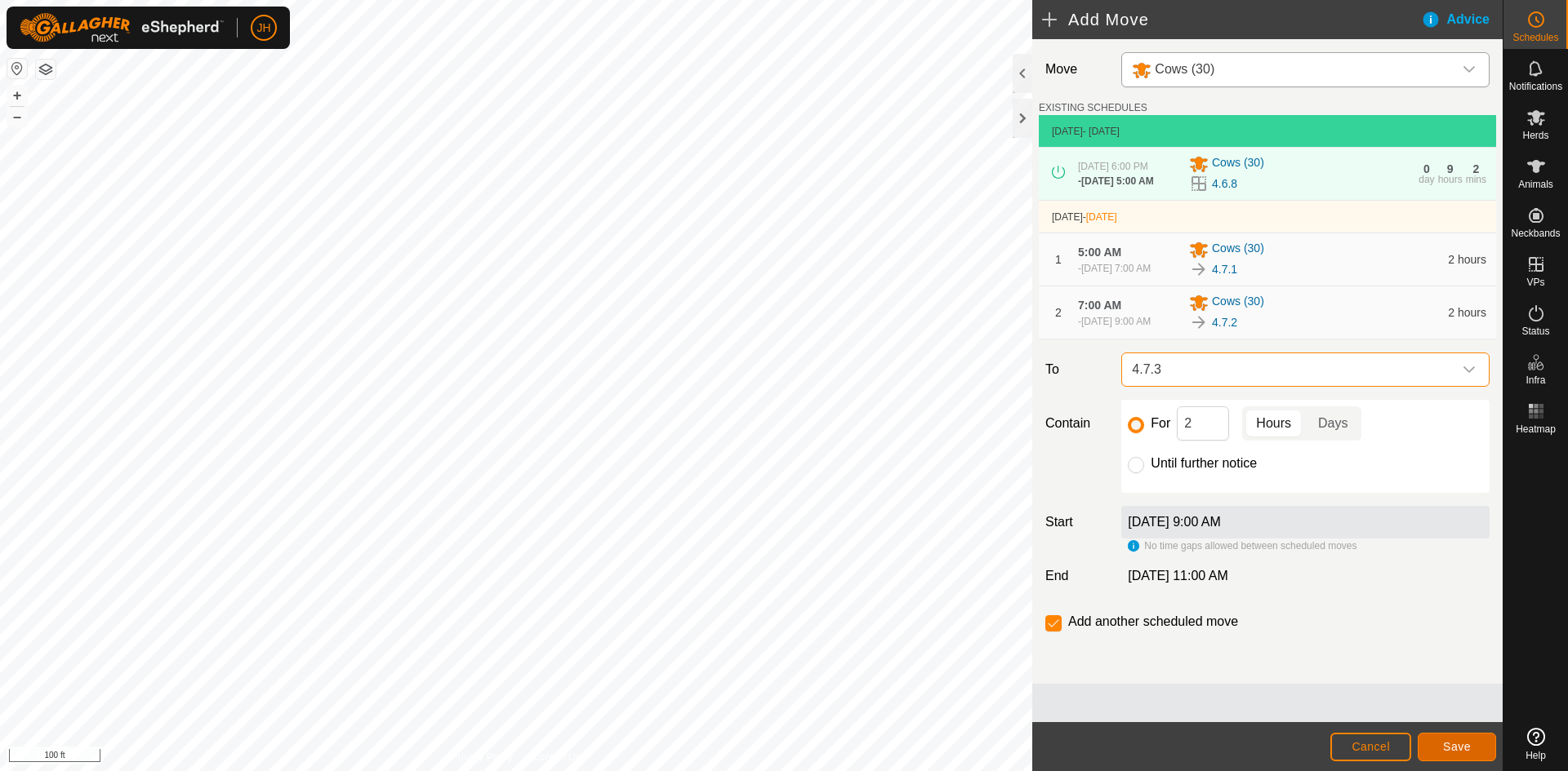
click at [1461, 745] on span "Save" at bounding box center [1457, 746] width 27 height 13
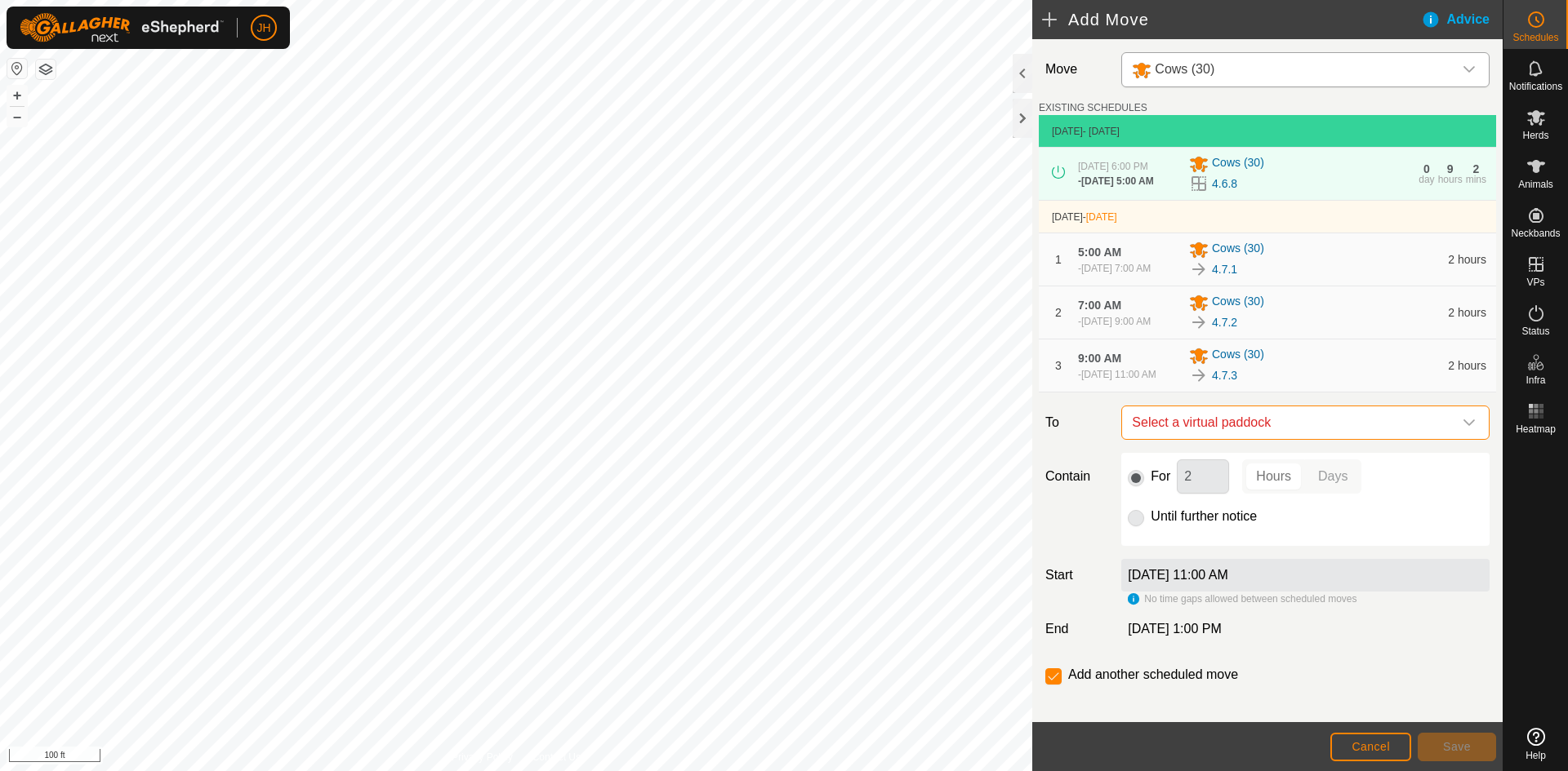
click at [1225, 439] on span "Select a virtual paddock" at bounding box center [1288, 423] width 327 height 32
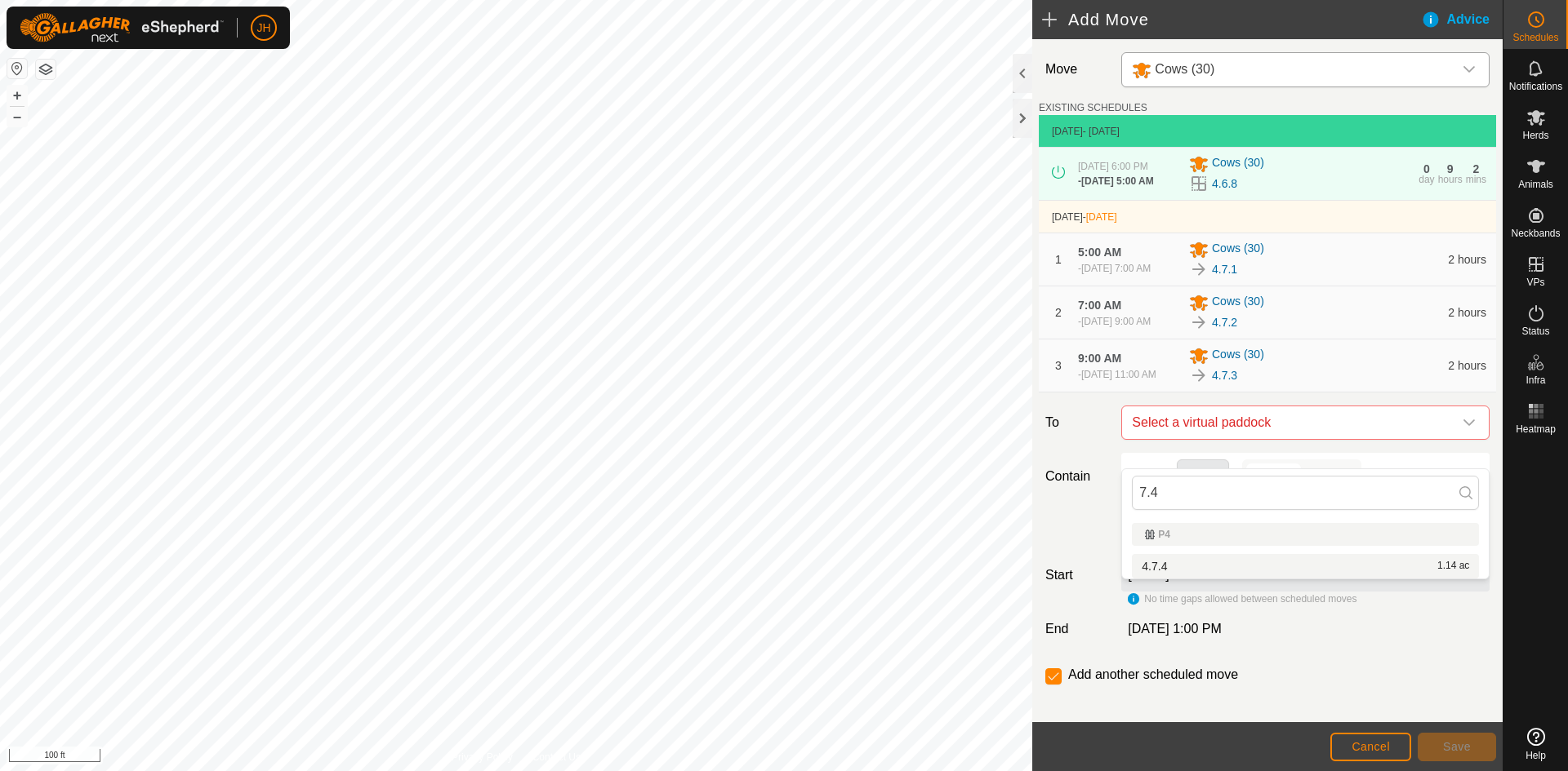
type input "7.4"
click at [1191, 560] on li "4.7.4 1.14 ac" at bounding box center [1306, 566] width 347 height 25
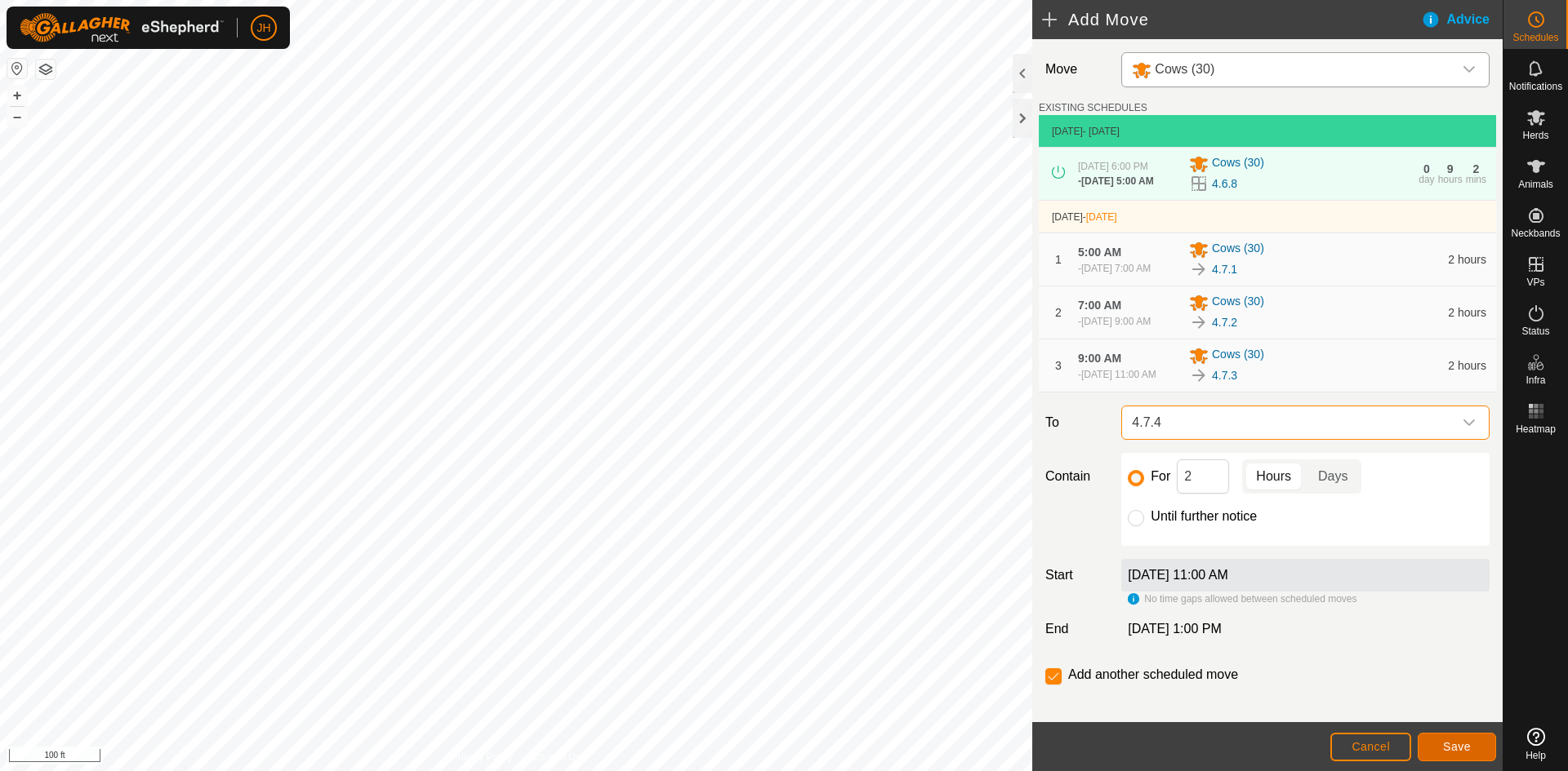
click at [1472, 753] on button "Save" at bounding box center [1457, 747] width 79 height 28
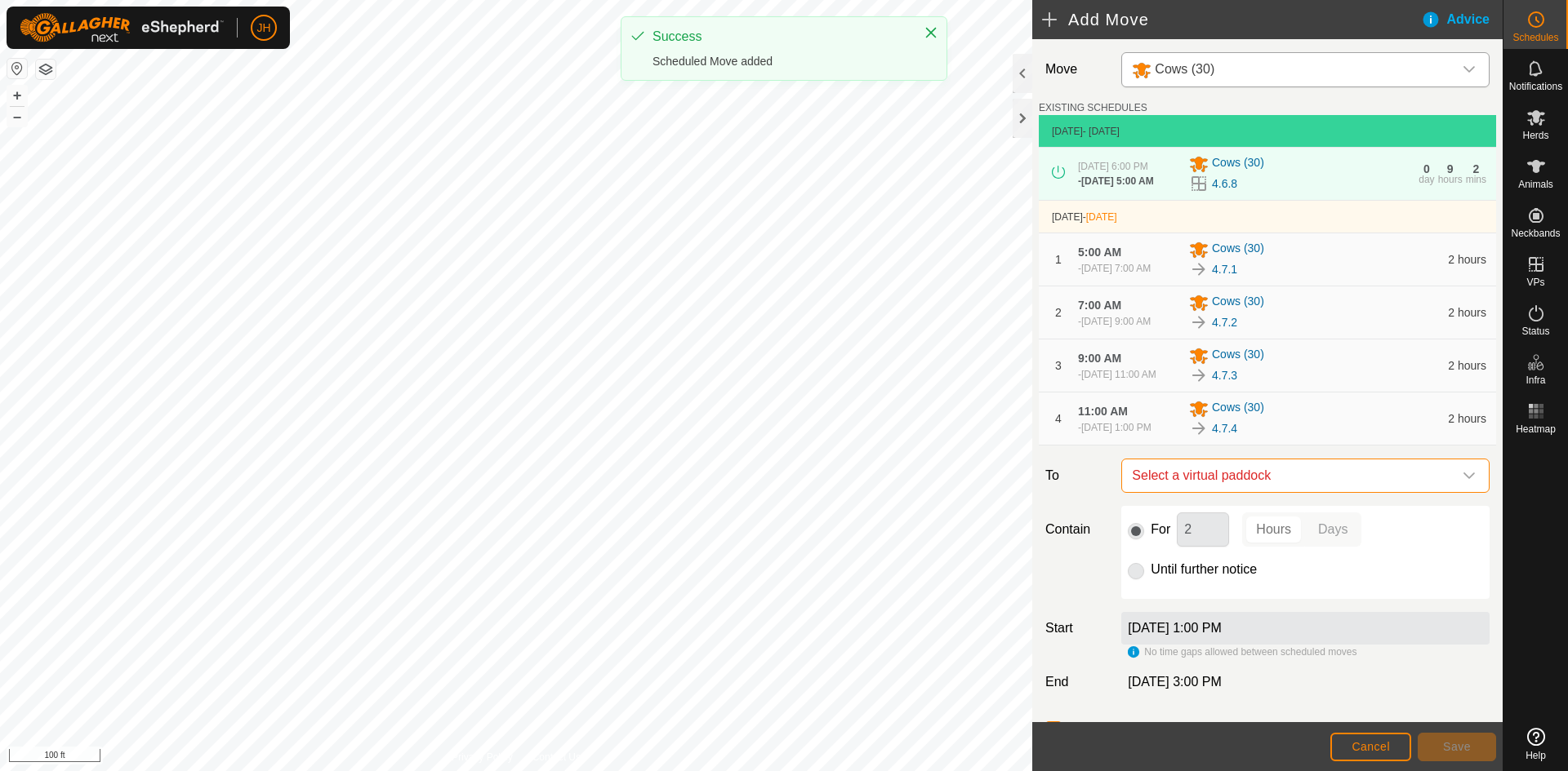
click at [1297, 492] on span "Select a virtual paddock" at bounding box center [1288, 476] width 327 height 32
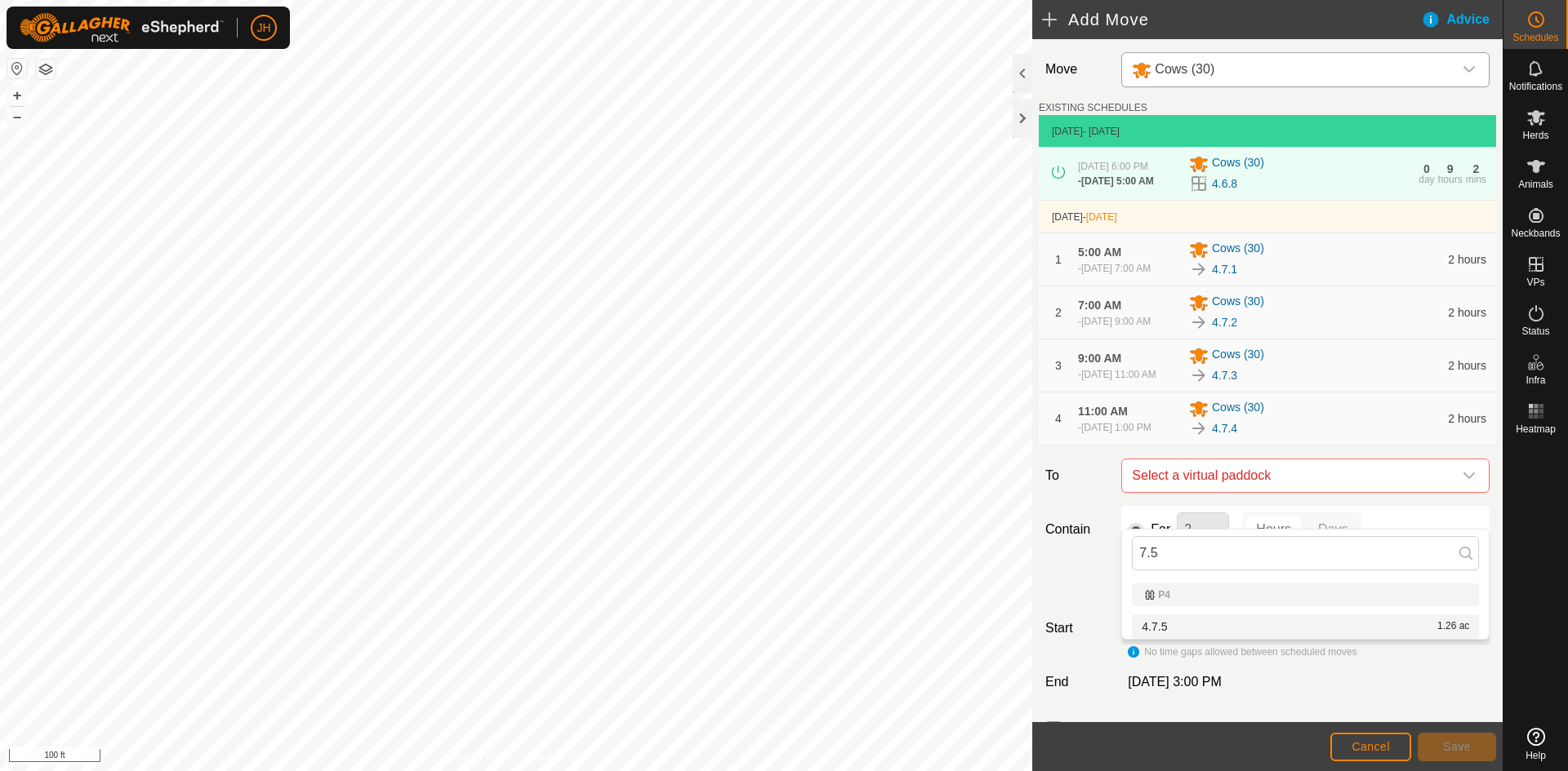
type input "7.5"
click at [1156, 625] on li "4.7.5 1.26 ac" at bounding box center [1306, 627] width 347 height 25
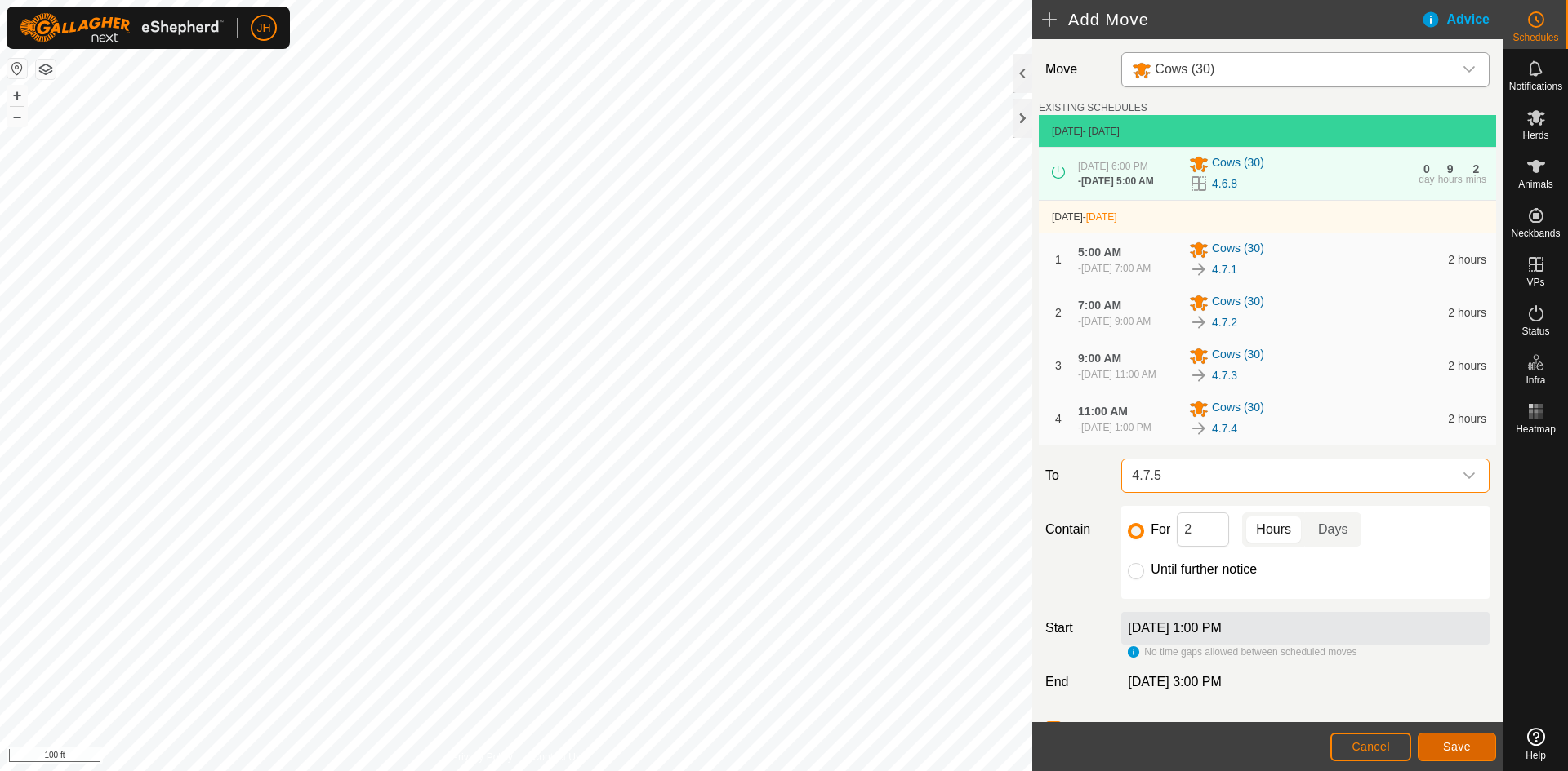
click at [1459, 752] on span "Save" at bounding box center [1457, 746] width 27 height 13
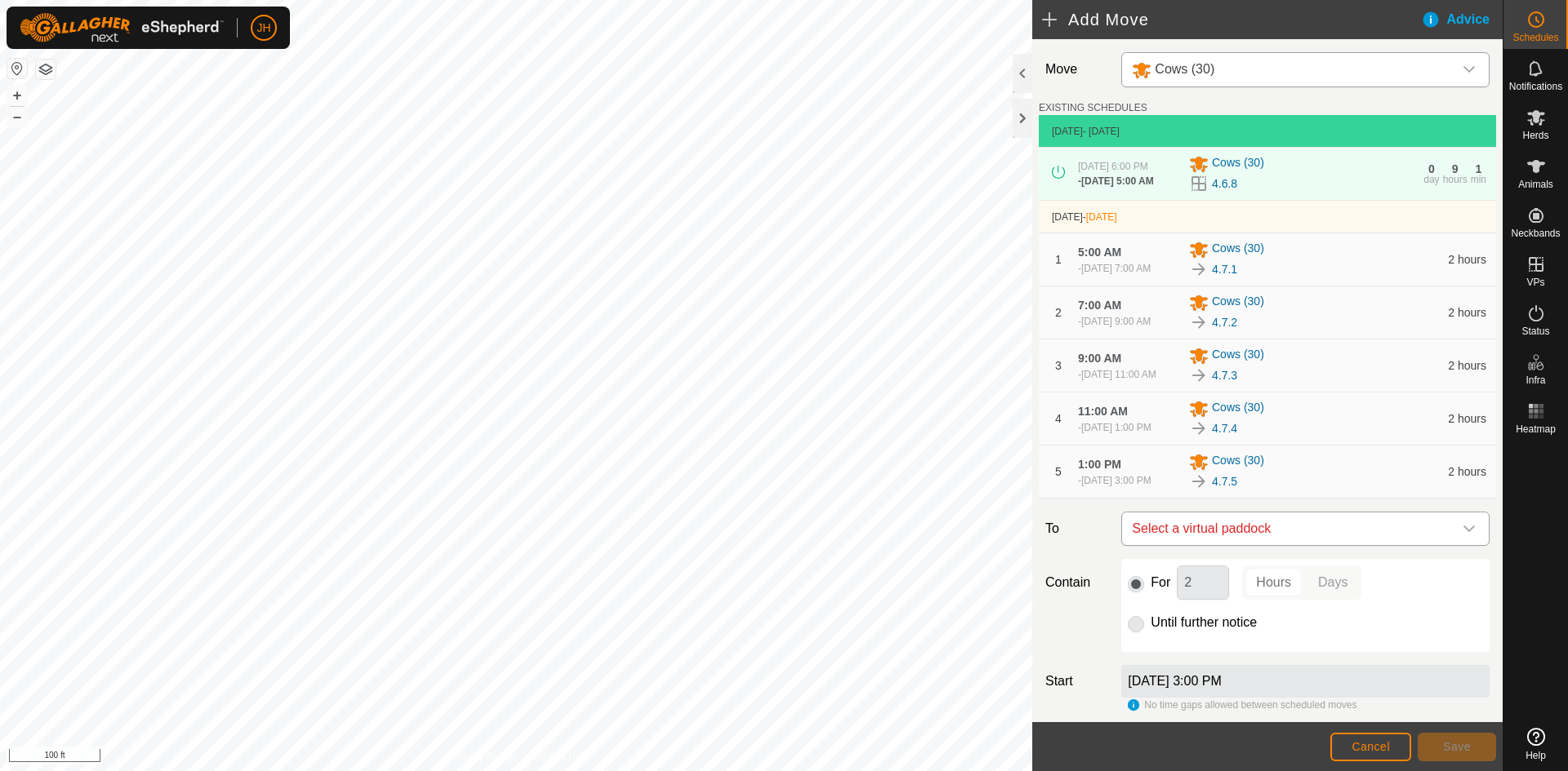
click at [1279, 545] on span "Select a virtual paddock" at bounding box center [1288, 529] width 327 height 32
type input "7.6"
click at [1221, 691] on li "4.7.6 1.41 ac" at bounding box center [1306, 687] width 347 height 25
click at [1466, 749] on span "Save" at bounding box center [1457, 746] width 27 height 13
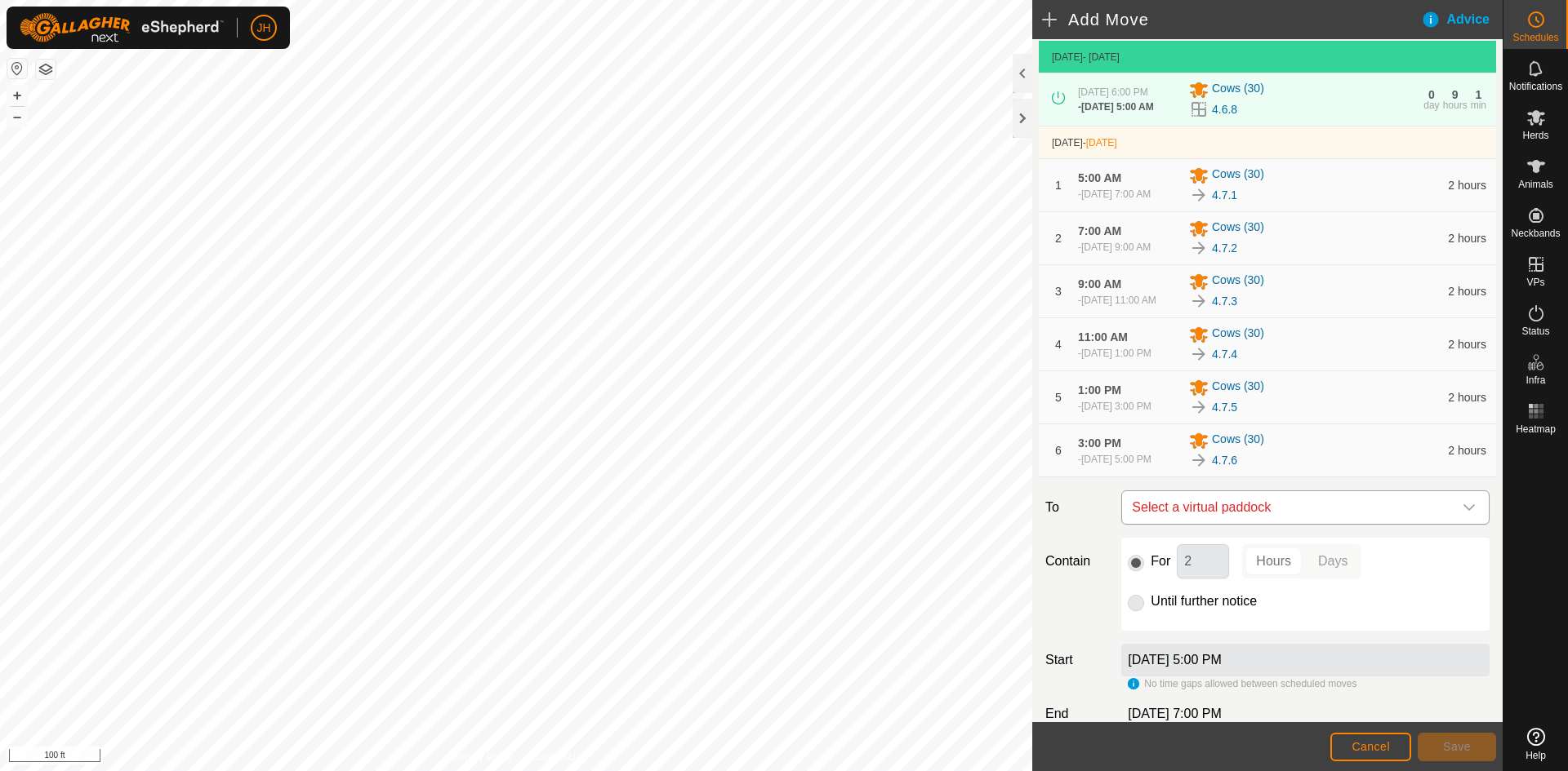
scroll to position [82, 0]
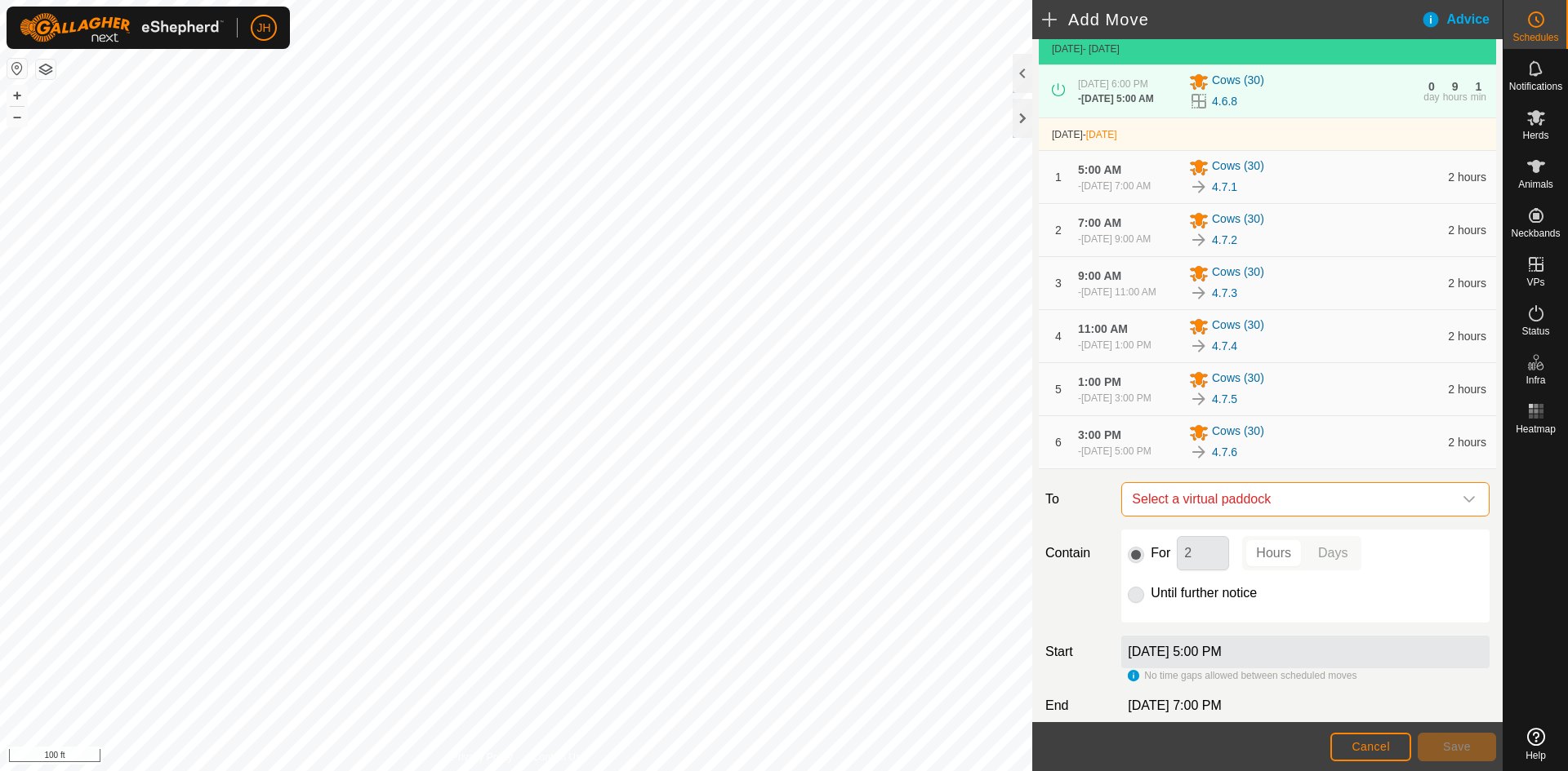
click at [1224, 516] on span "Select a virtual paddock" at bounding box center [1288, 499] width 327 height 32
type input "7.7"
click at [1228, 670] on li "4.7.7 1.56 ac" at bounding box center [1306, 665] width 347 height 25
click at [1459, 753] on button "Save" at bounding box center [1457, 747] width 79 height 28
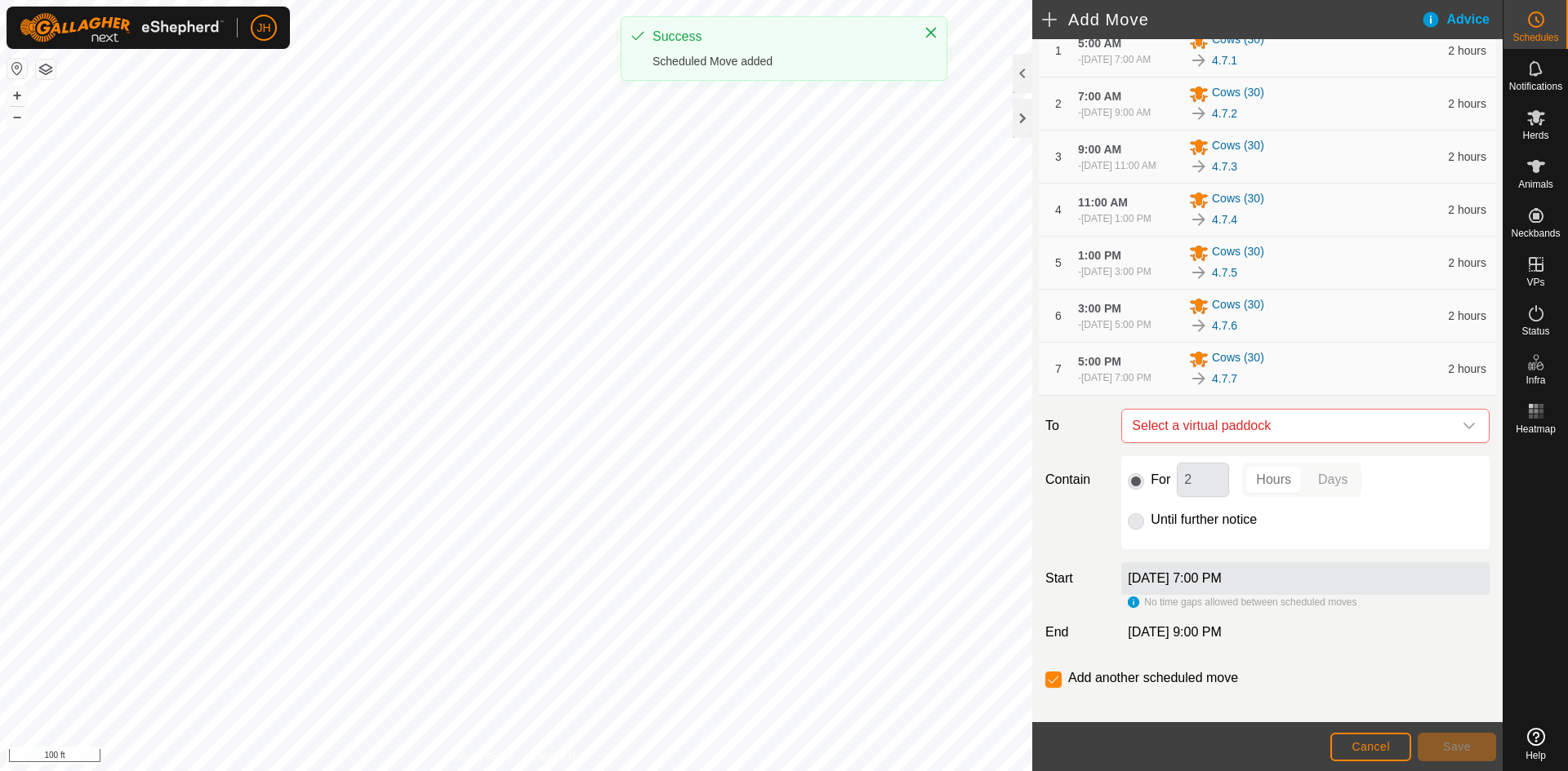
scroll to position [214, 0]
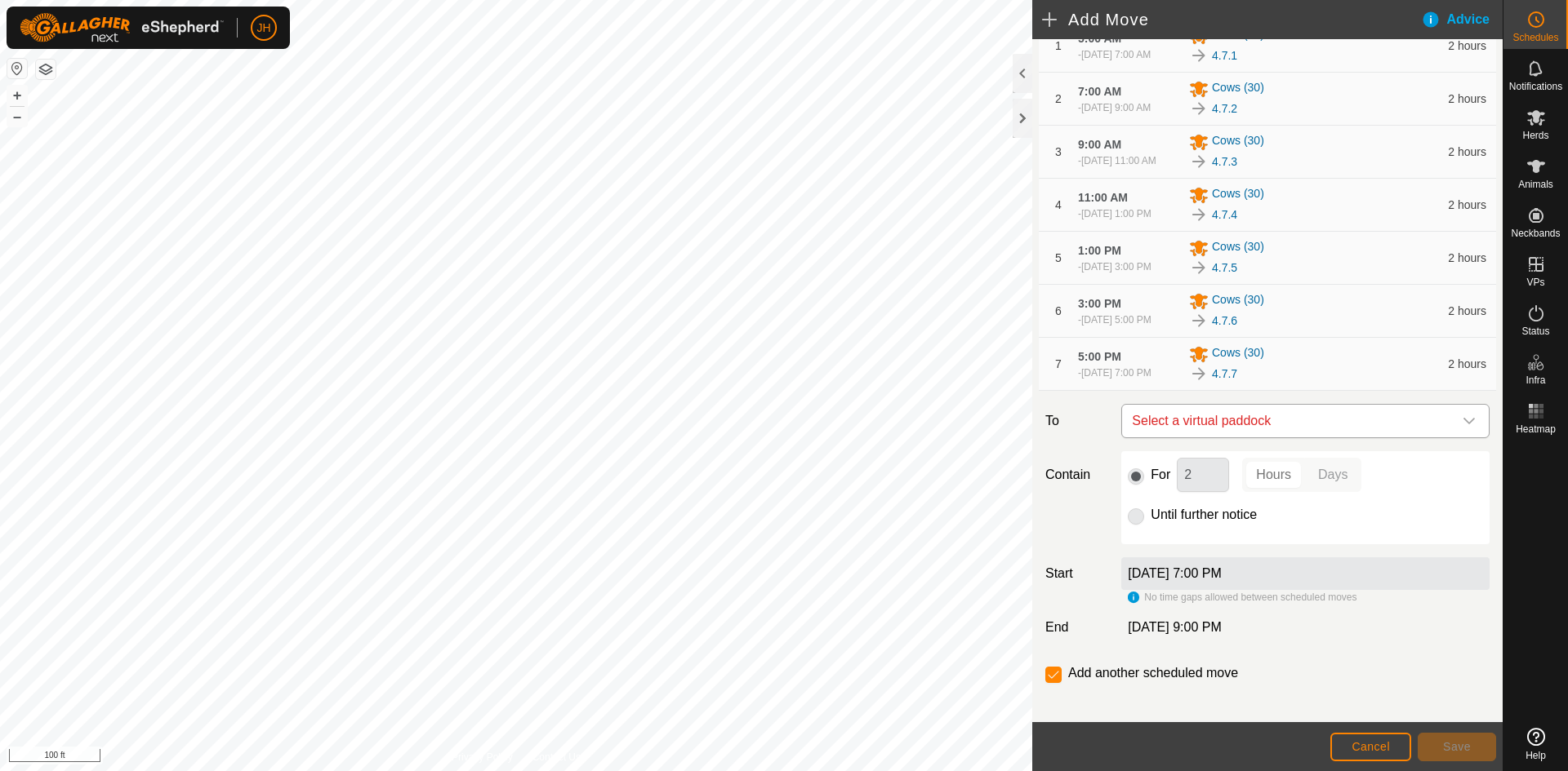
click at [1156, 438] on span "Select a virtual paddock" at bounding box center [1288, 421] width 327 height 32
type input "7.8"
click at [1164, 593] on li "4.7.8 1.73 ac" at bounding box center [1306, 594] width 347 height 25
click at [1192, 492] on input "2" at bounding box center [1202, 475] width 52 height 34
type input "11"
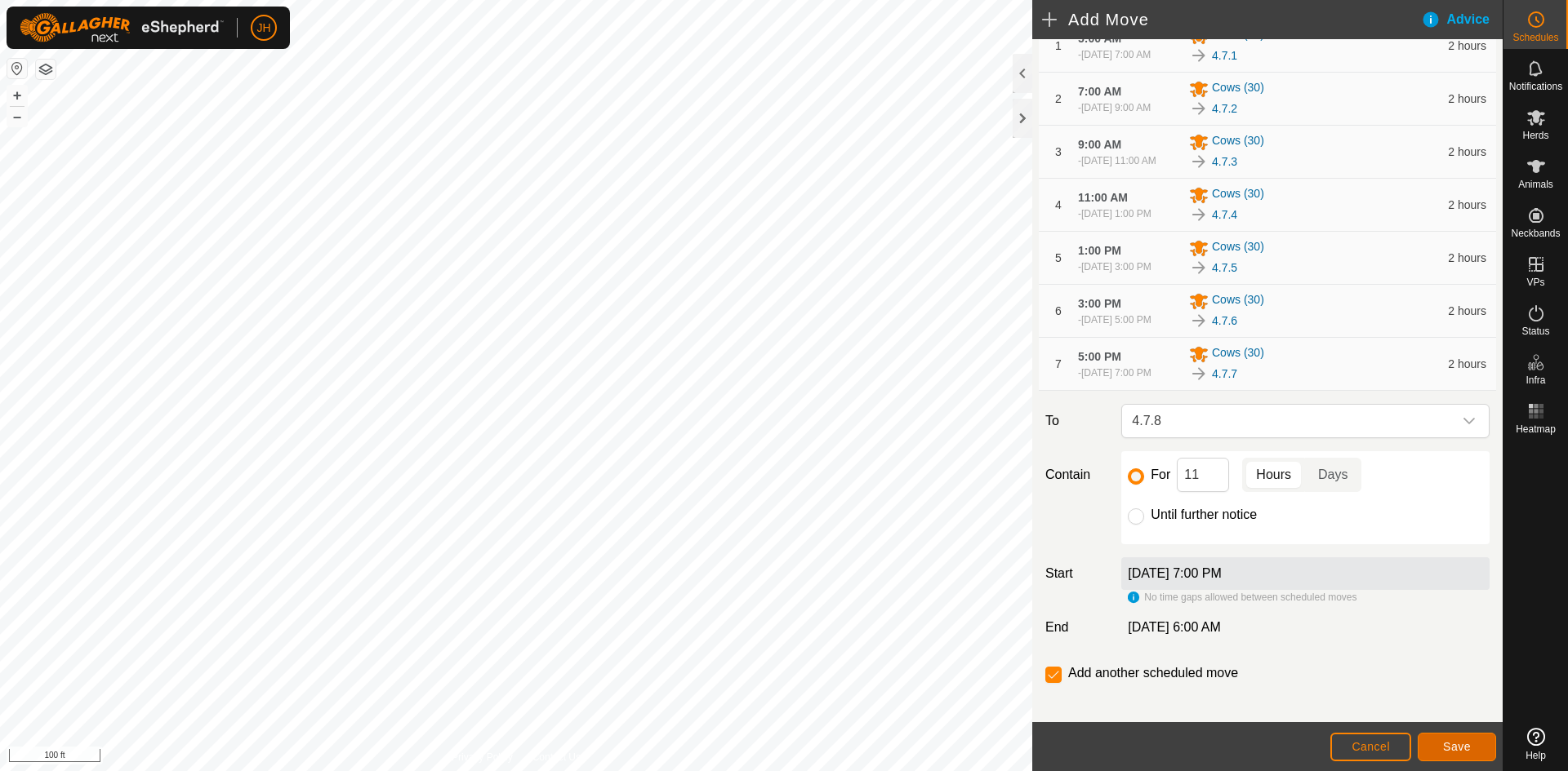
click at [1459, 749] on span "Save" at bounding box center [1457, 746] width 27 height 13
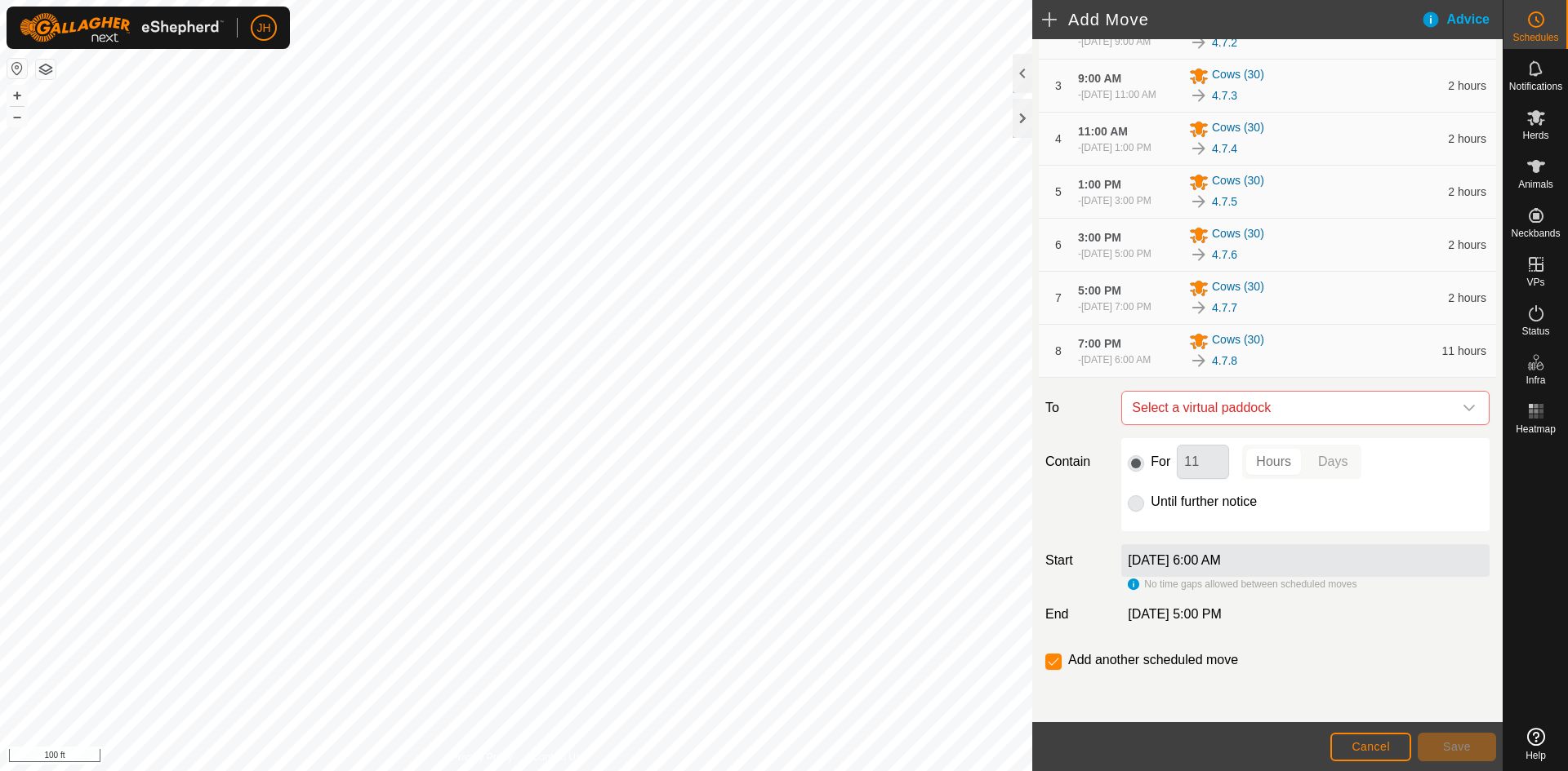
scroll to position [344, 0]
click at [1325, 409] on span "Select a virtual paddock" at bounding box center [1288, 408] width 327 height 32
type input "8.1"
click at [1152, 525] on li "4.8.1 2.08 ac" at bounding box center [1306, 525] width 347 height 25
drag, startPoint x: 1208, startPoint y: 468, endPoint x: 1175, endPoint y: 471, distance: 33.1
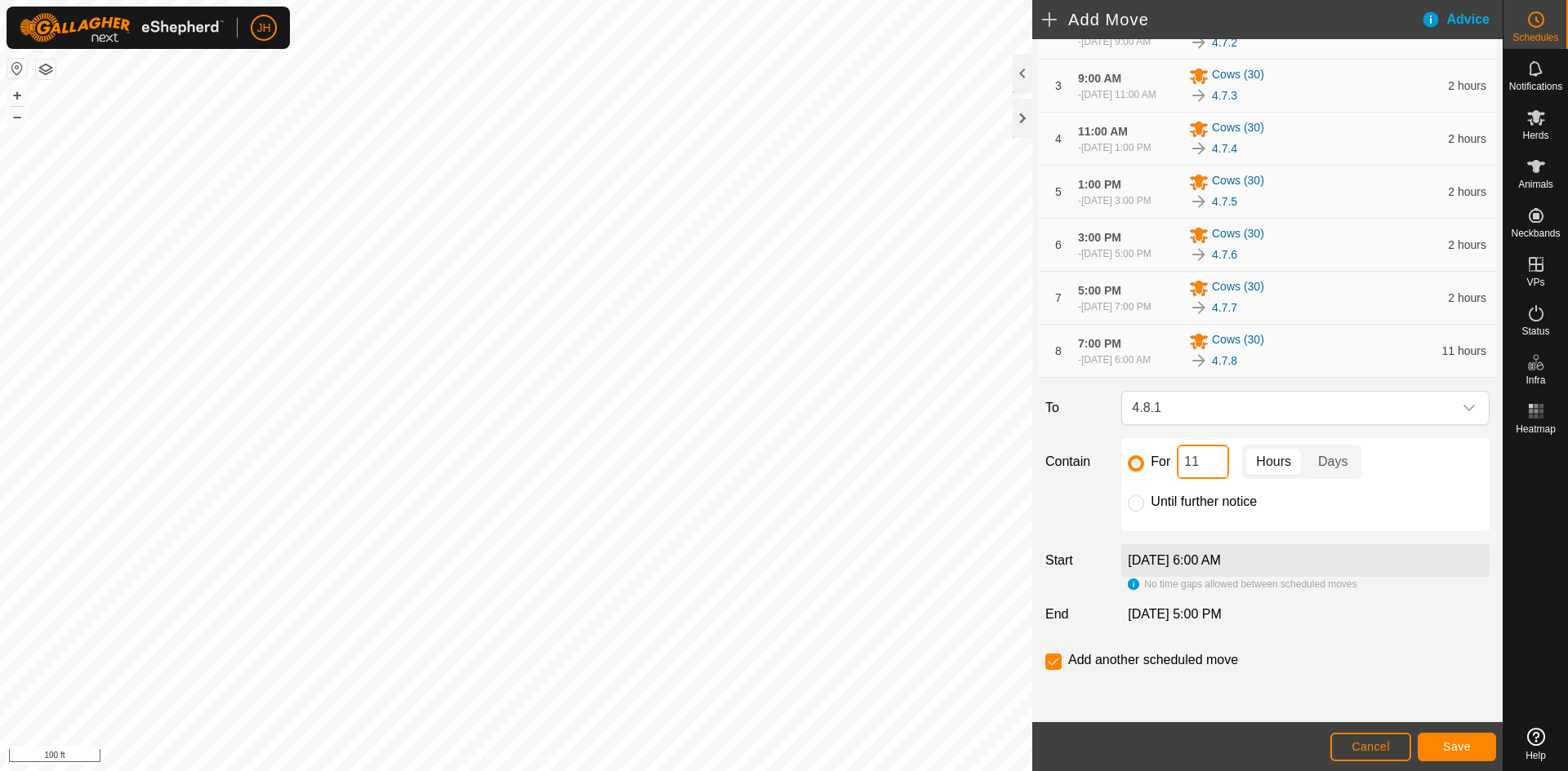
click at [1175, 471] on div "For 11 Hours Days" at bounding box center [1305, 462] width 355 height 34
type input "4"
click at [1472, 746] on button "Save" at bounding box center [1457, 747] width 79 height 28
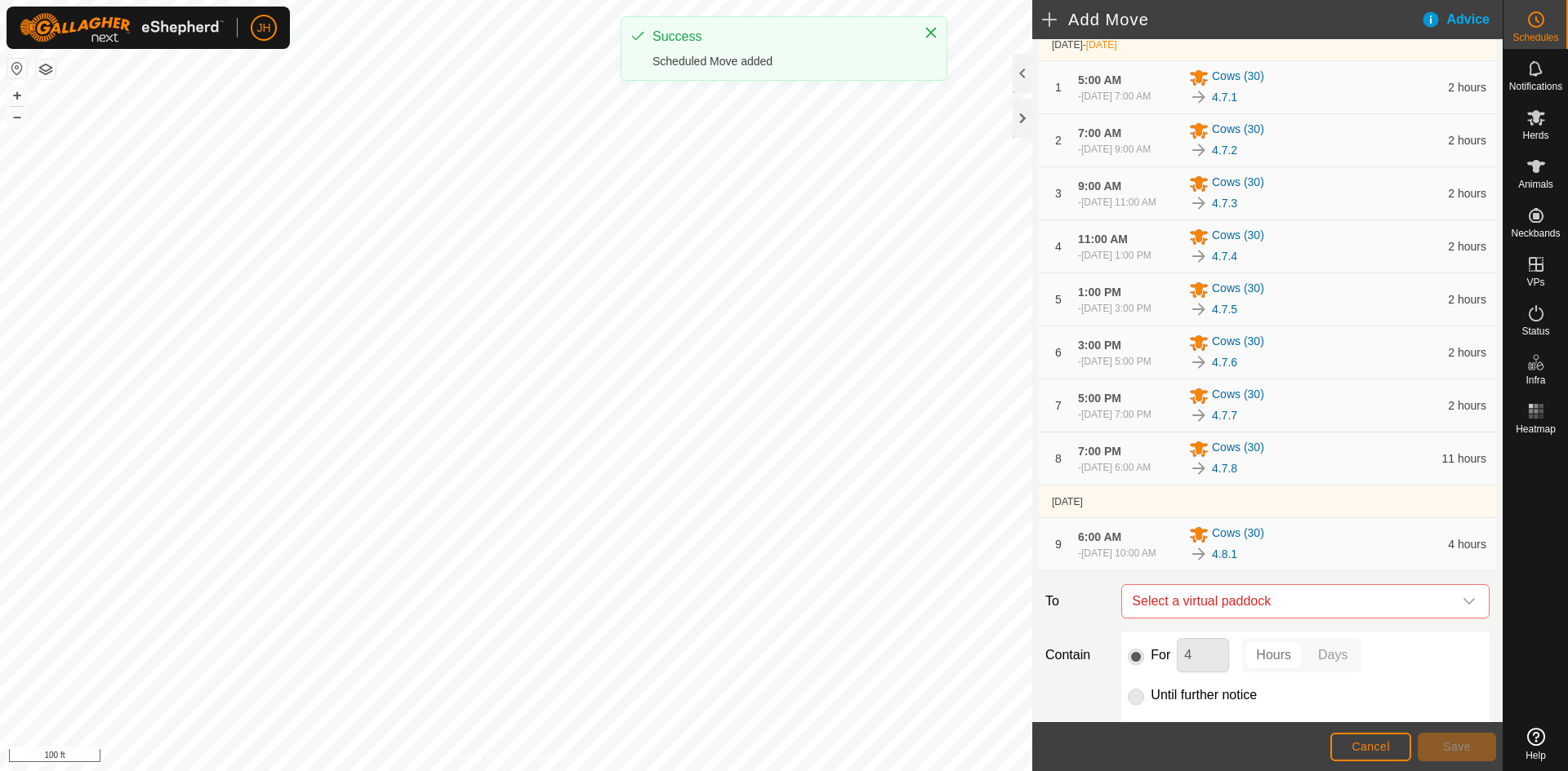
scroll to position [437, 0]
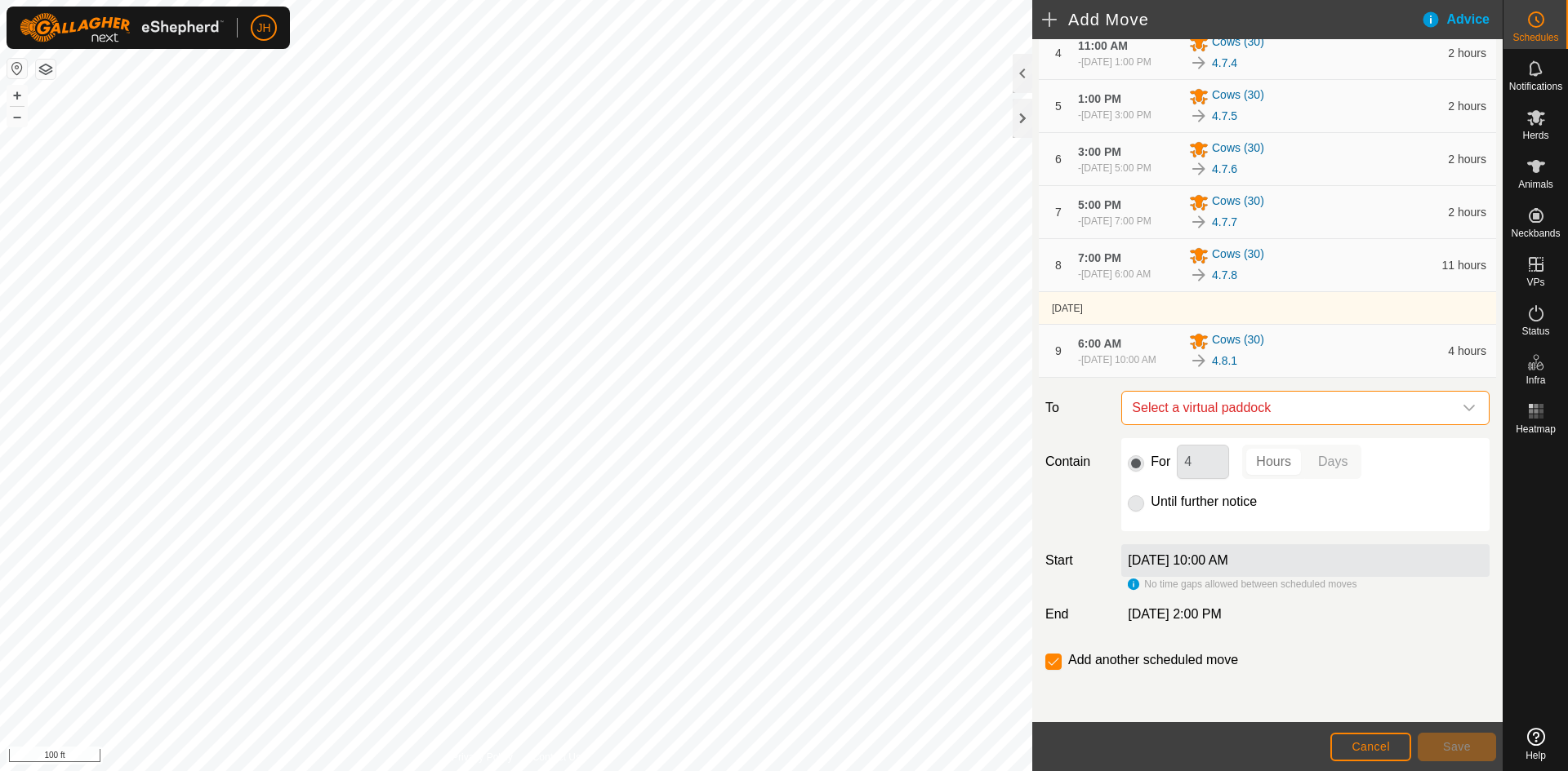
click at [1226, 415] on span "Select a virtual paddock" at bounding box center [1288, 408] width 327 height 32
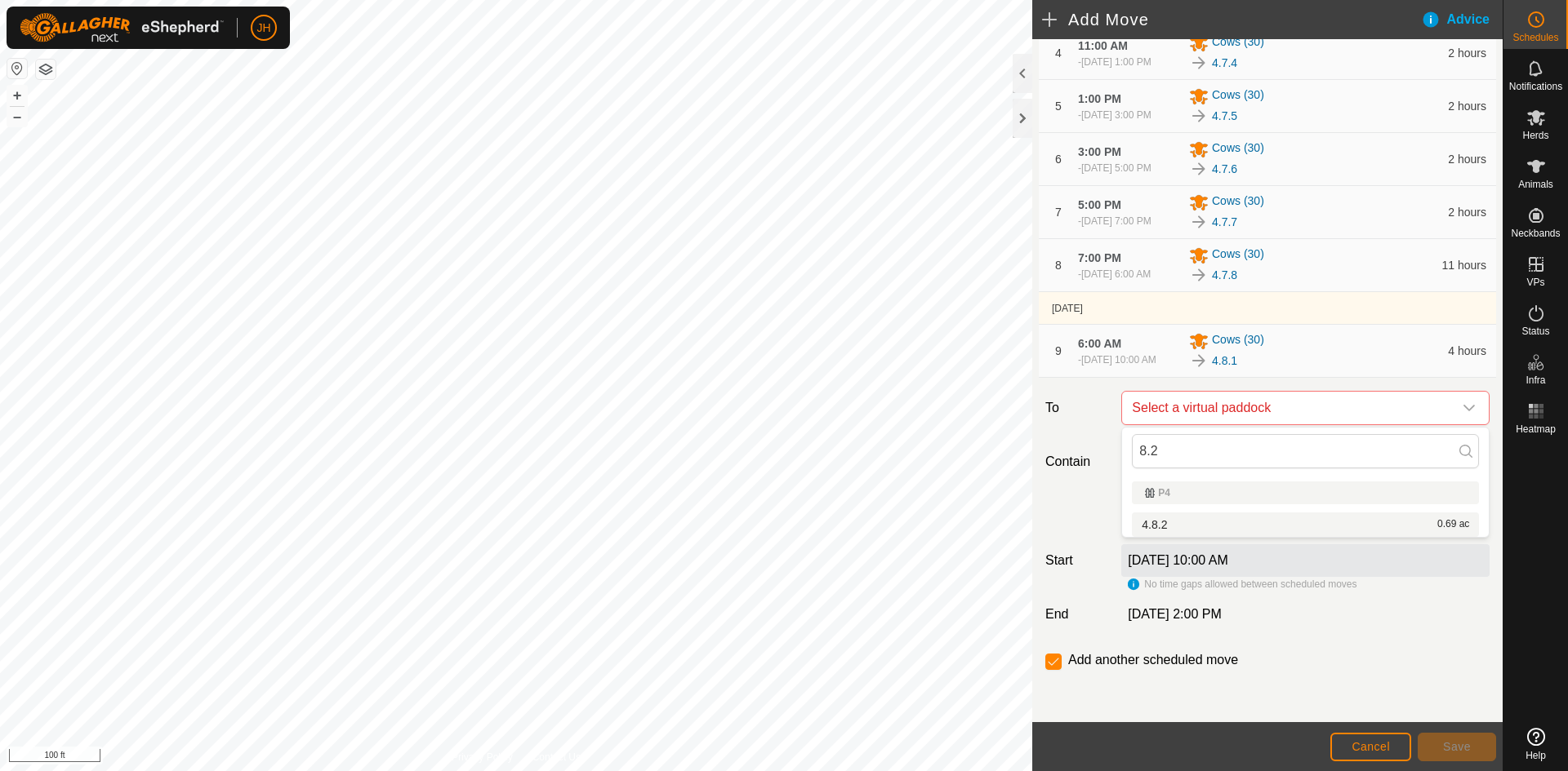
type input "8.2"
click at [1204, 527] on li "4.8.2 0.69 ac" at bounding box center [1306, 525] width 347 height 25
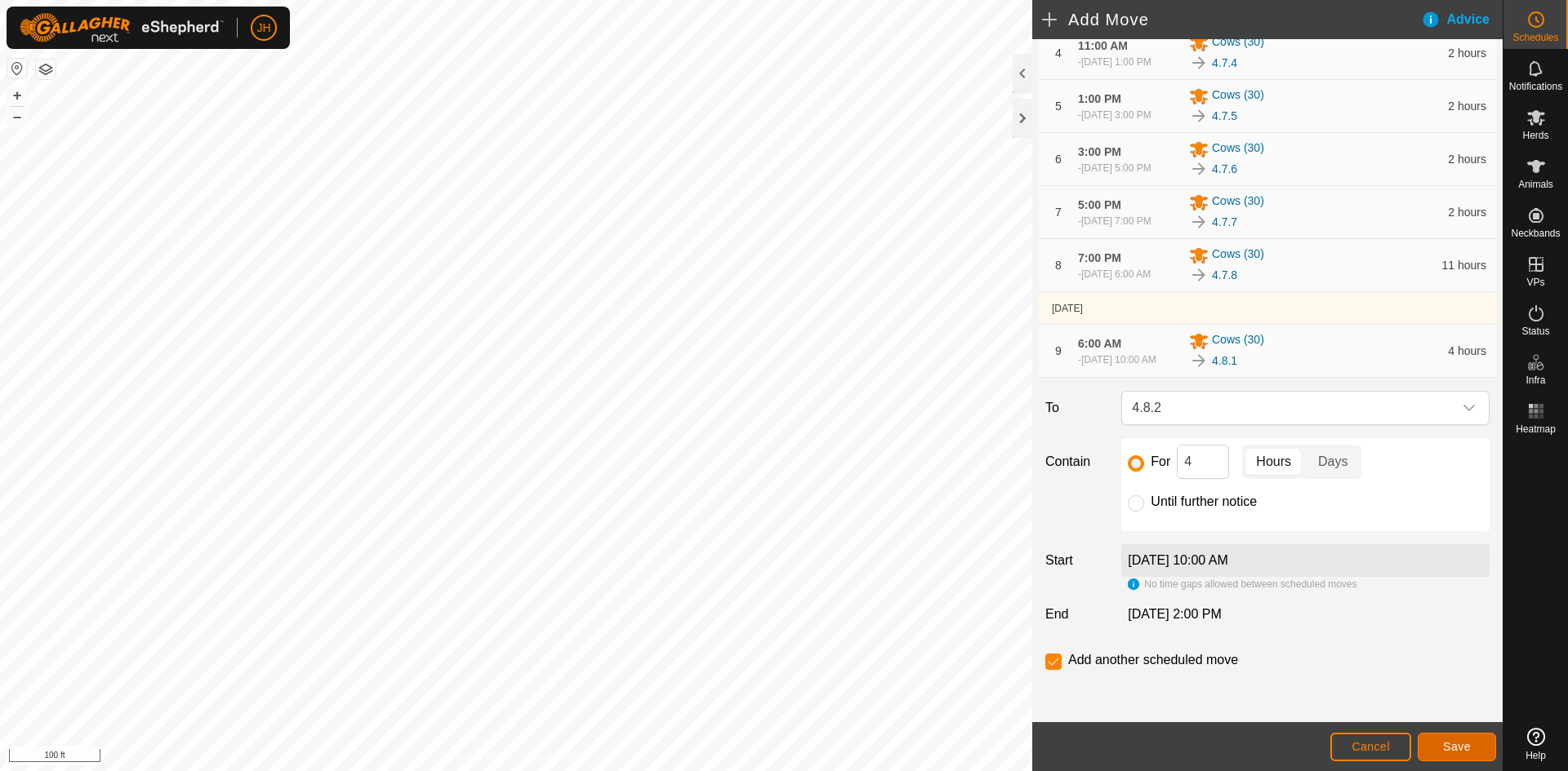
click at [1452, 753] on button "Save" at bounding box center [1457, 747] width 79 height 28
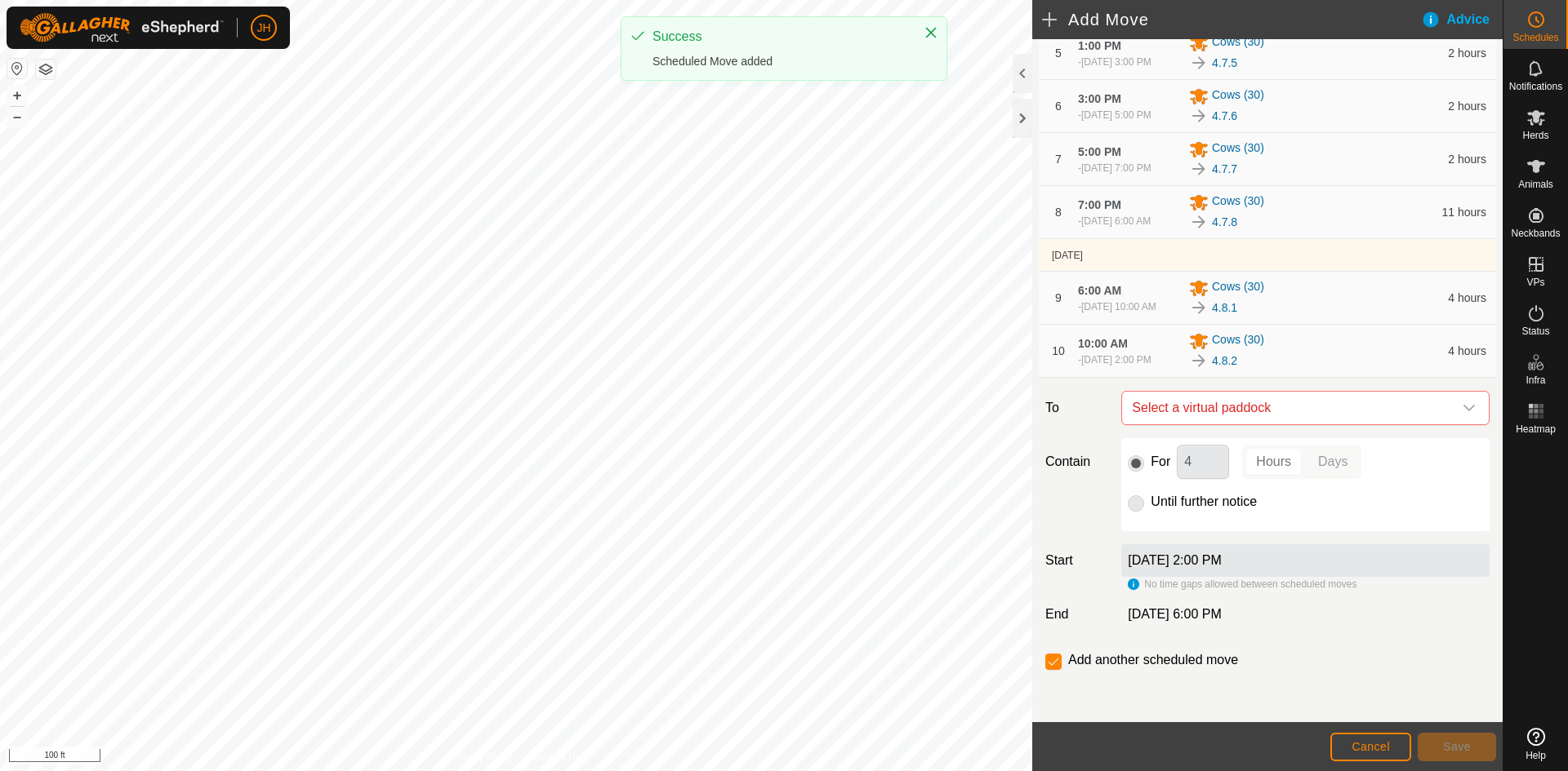
scroll to position [497, 0]
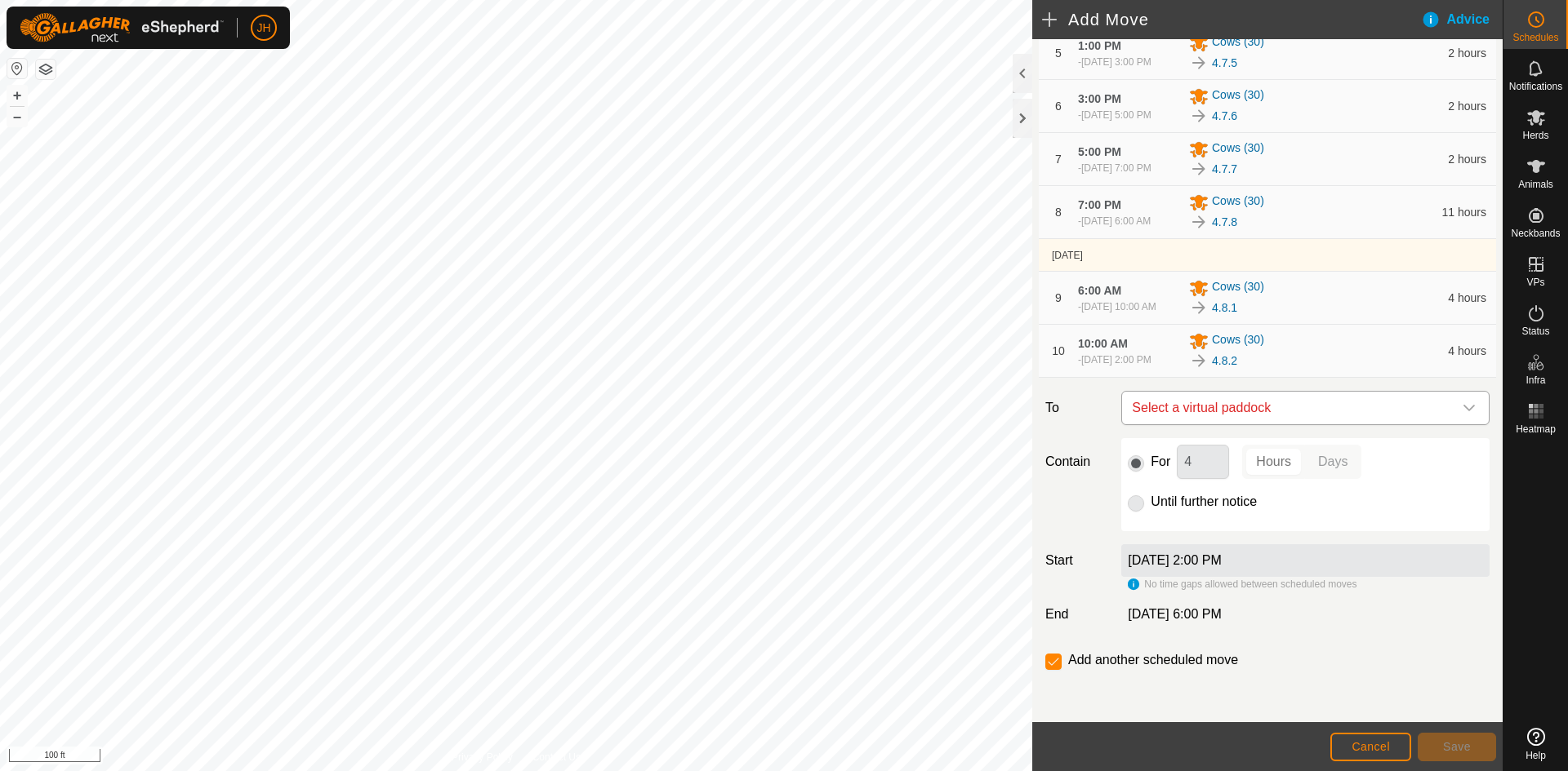
click at [1294, 413] on span "Select a virtual paddock" at bounding box center [1288, 408] width 327 height 32
type input "8.3"
click at [1160, 530] on li "4.8.3 0.94 ac" at bounding box center [1306, 525] width 347 height 25
click at [1452, 746] on span "Save" at bounding box center [1457, 746] width 27 height 13
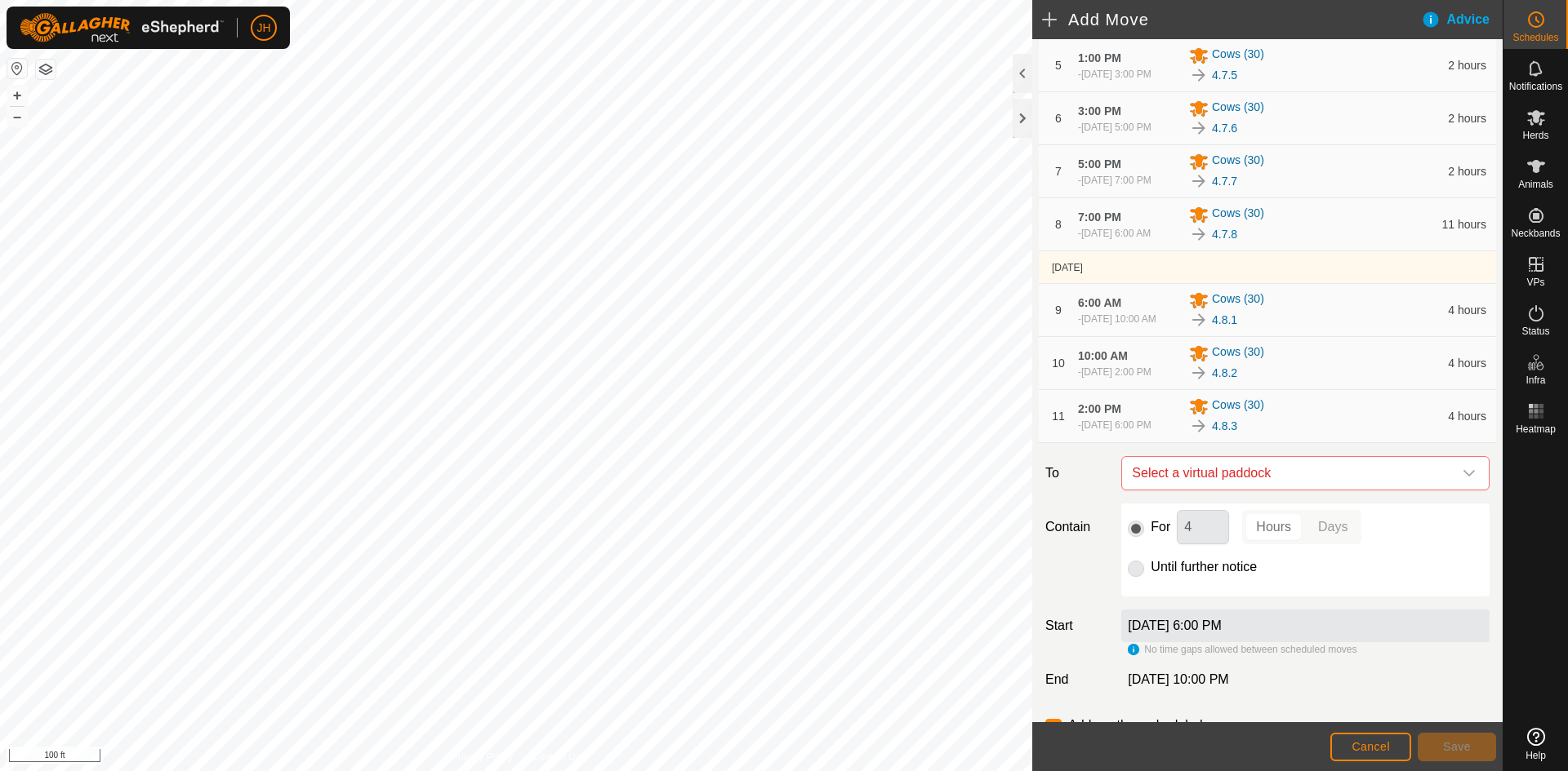
scroll to position [557, 0]
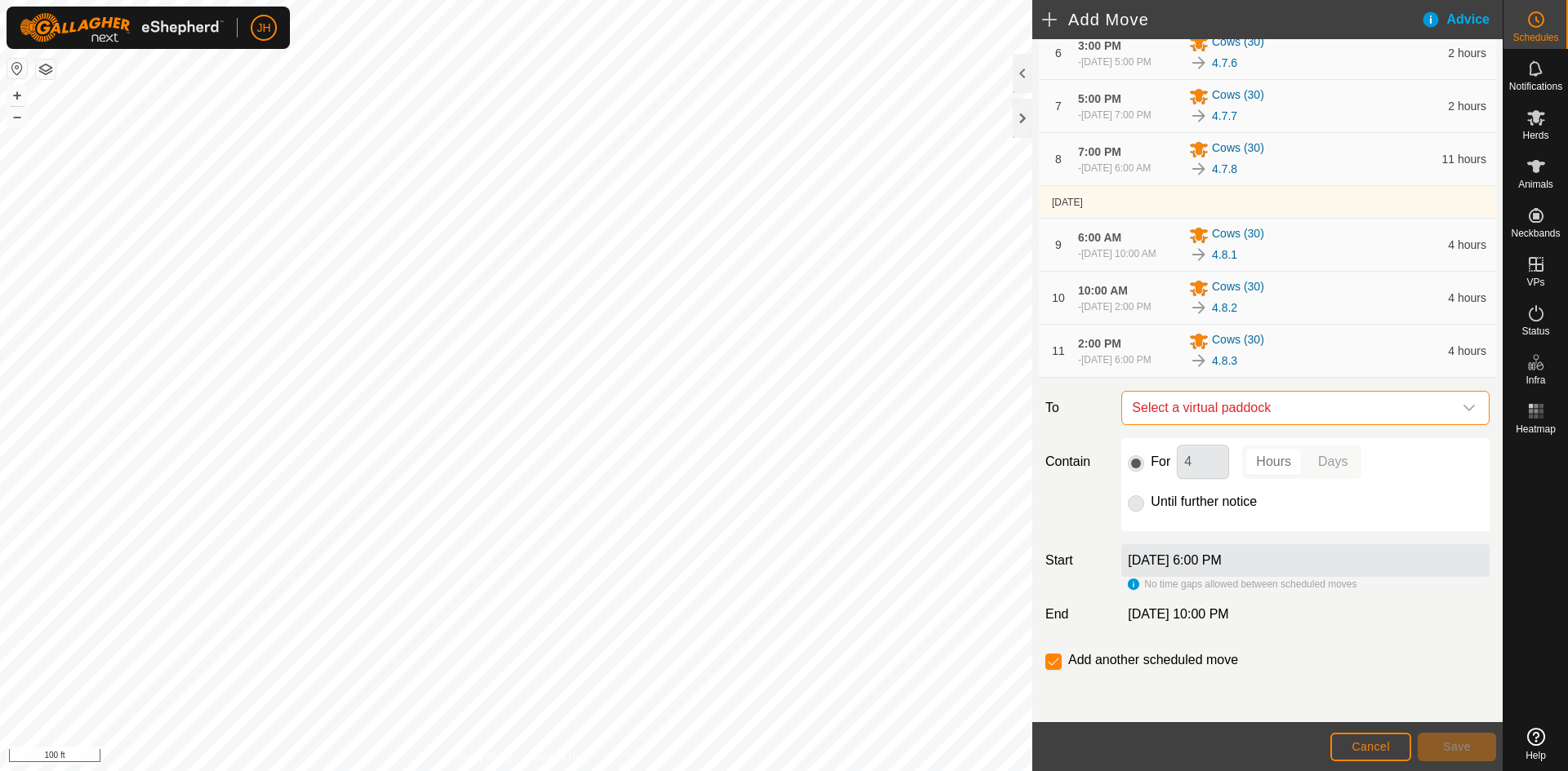
click at [1344, 421] on span "Select a virtual paddock" at bounding box center [1288, 408] width 327 height 32
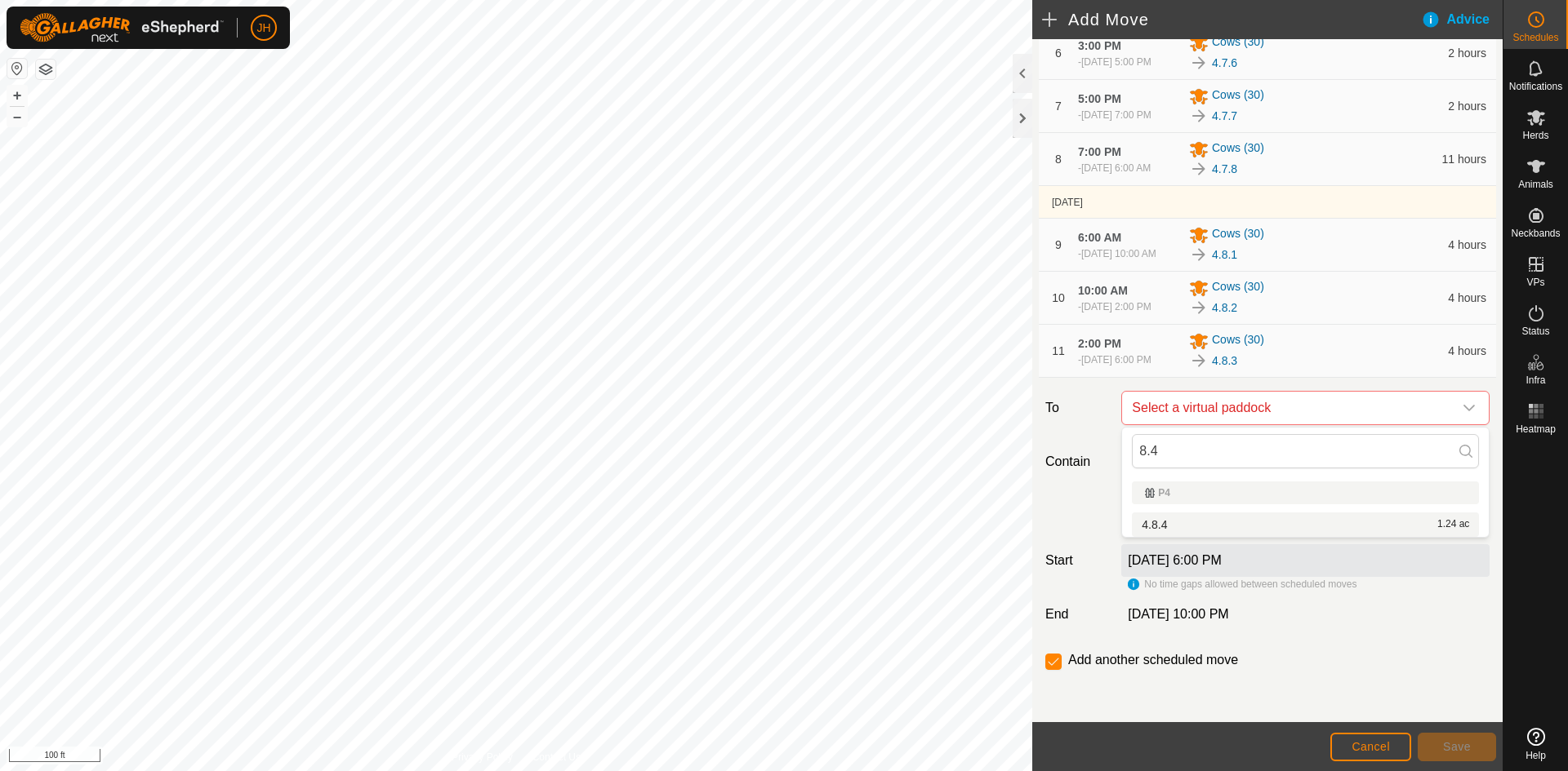
type input "8.4"
click at [1149, 527] on li "4.8.4 1.24 ac" at bounding box center [1306, 525] width 347 height 25
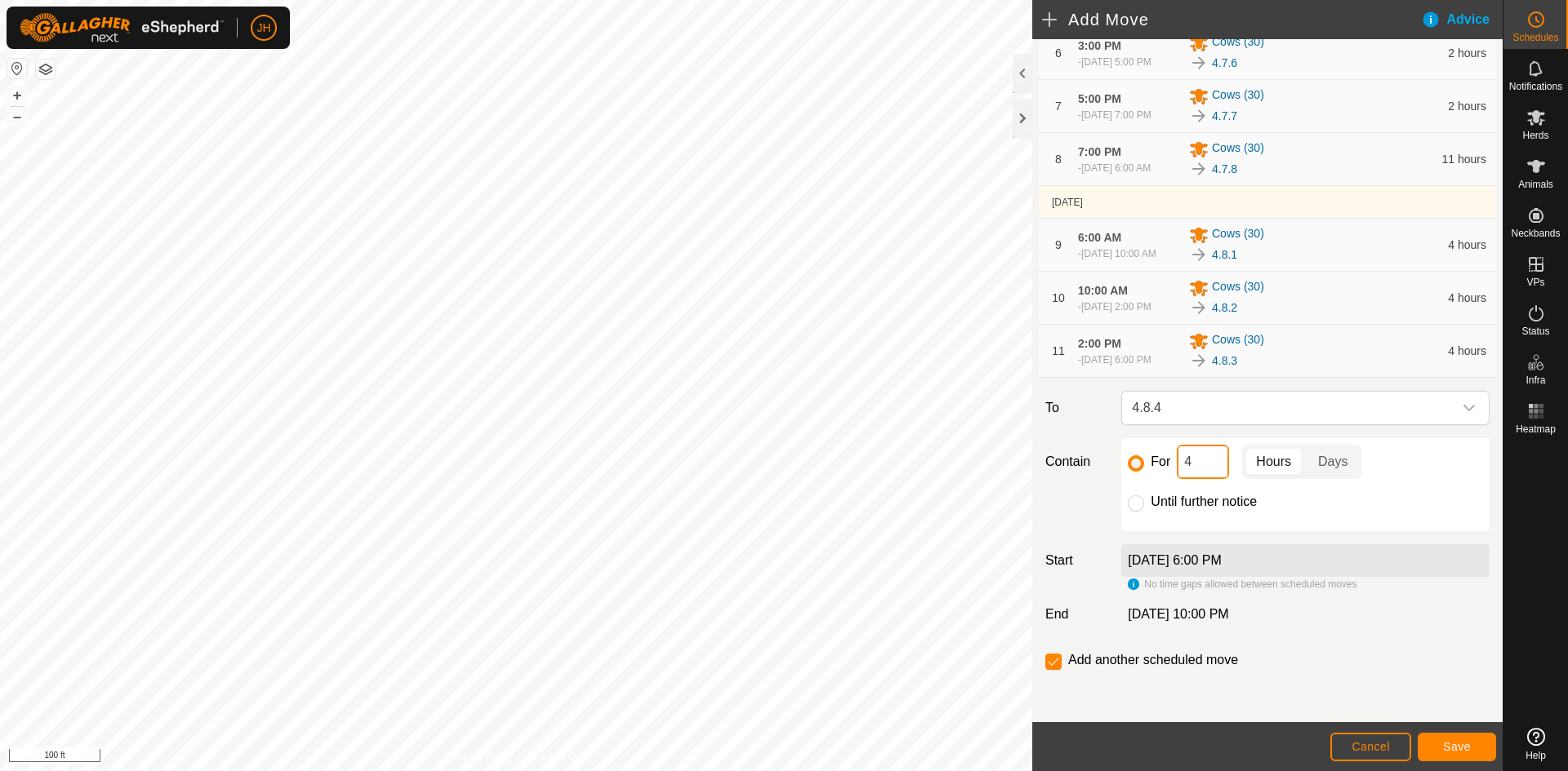
drag, startPoint x: 1205, startPoint y: 468, endPoint x: 1178, endPoint y: 468, distance: 27.0
click at [1178, 468] on input "4" at bounding box center [1202, 462] width 52 height 34
type input "12"
click at [1457, 750] on span "Save" at bounding box center [1457, 746] width 27 height 13
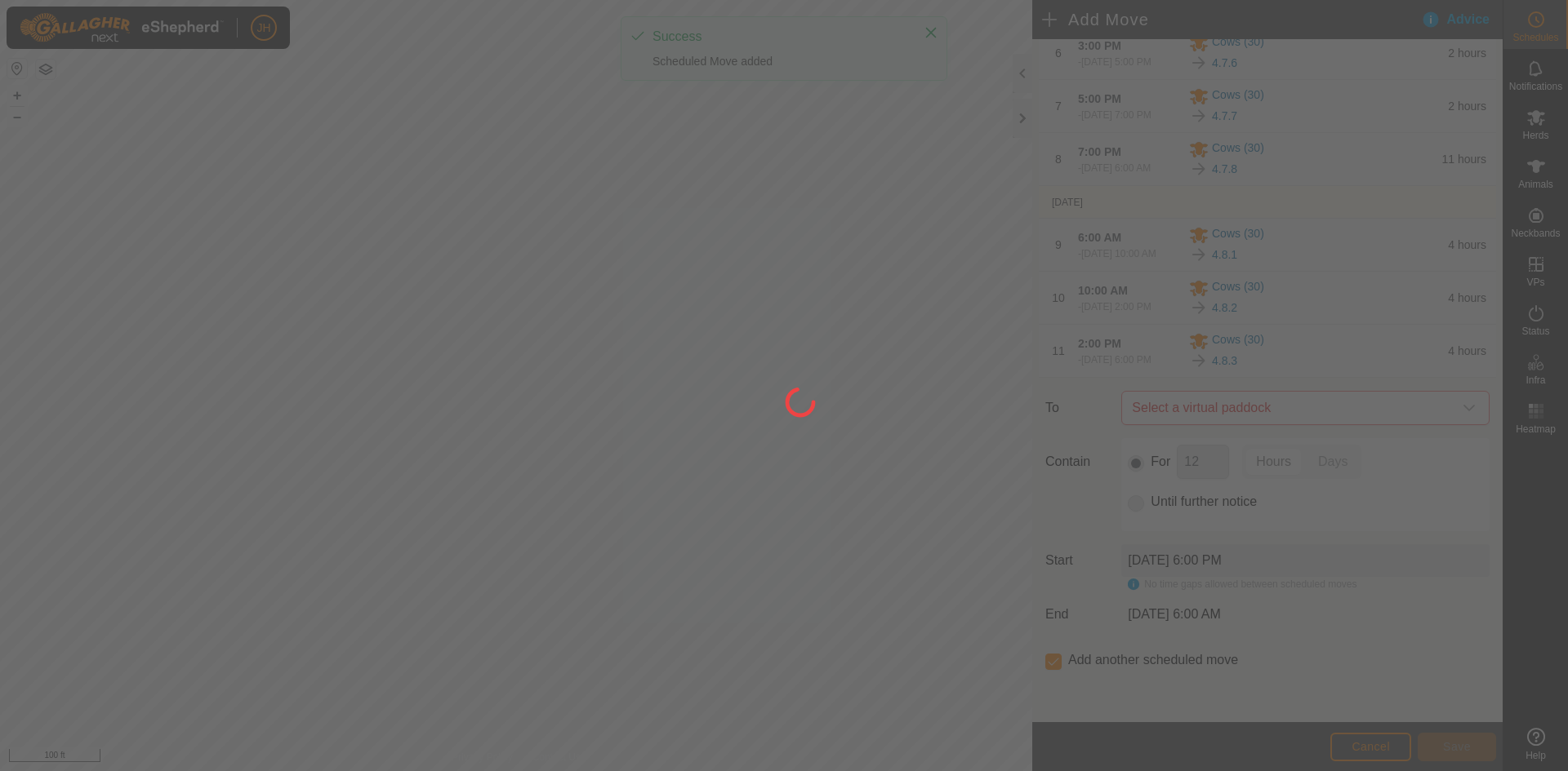
scroll to position [0, 0]
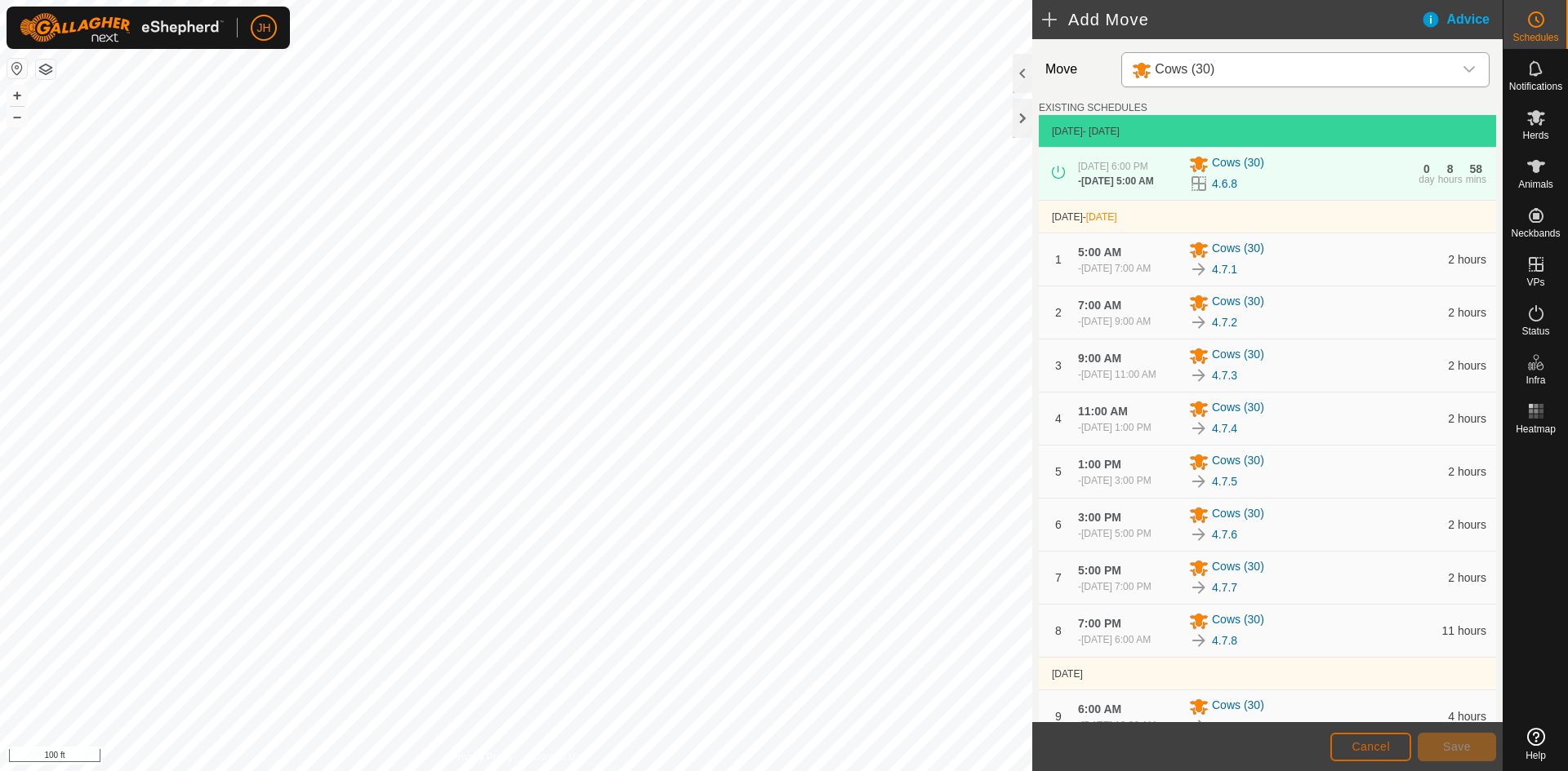
click at [1377, 742] on span "Cancel" at bounding box center [1371, 746] width 38 height 13
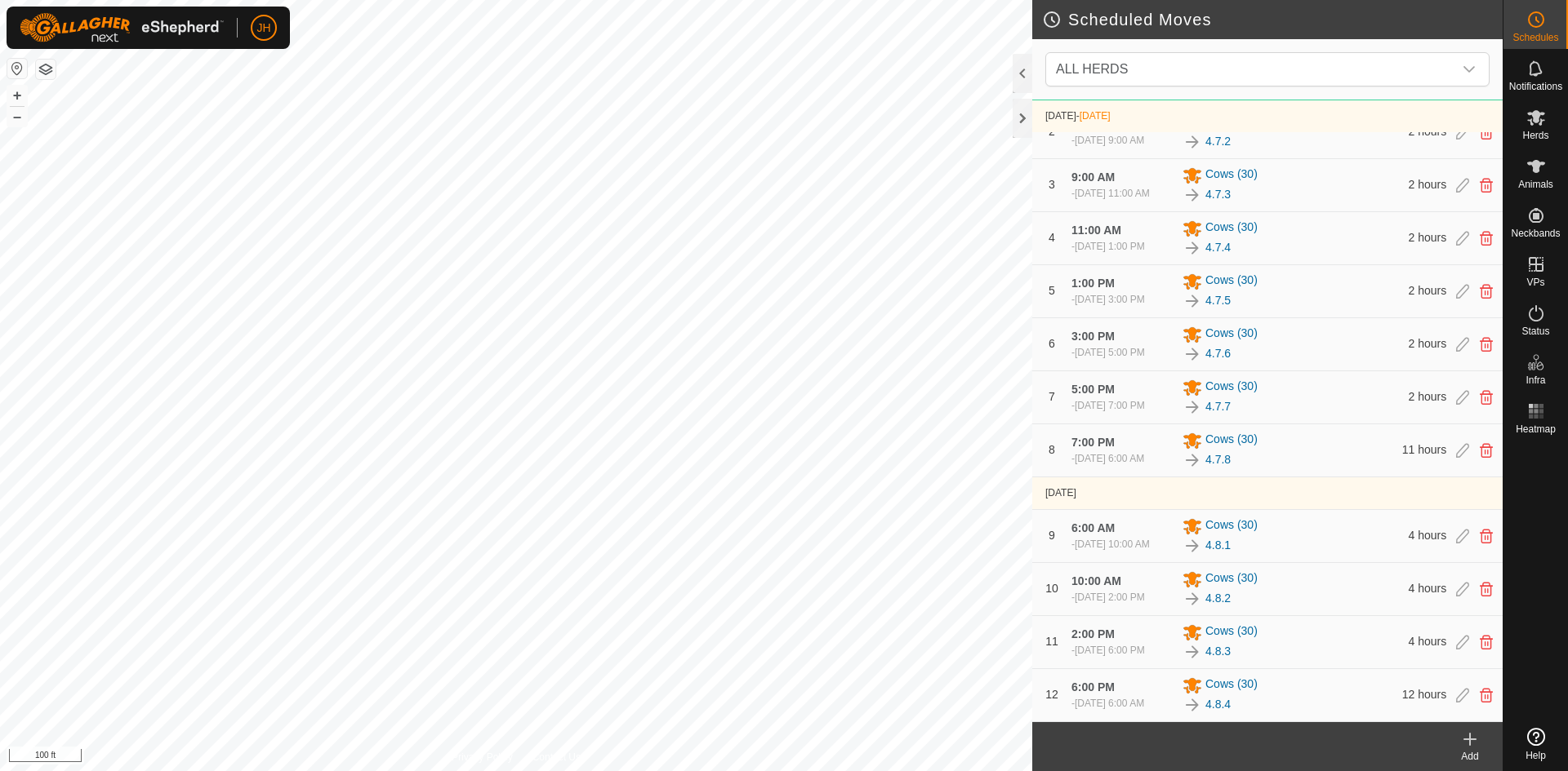
scroll to position [259, 0]
click at [1460, 391] on icon at bounding box center [1462, 397] width 13 height 15
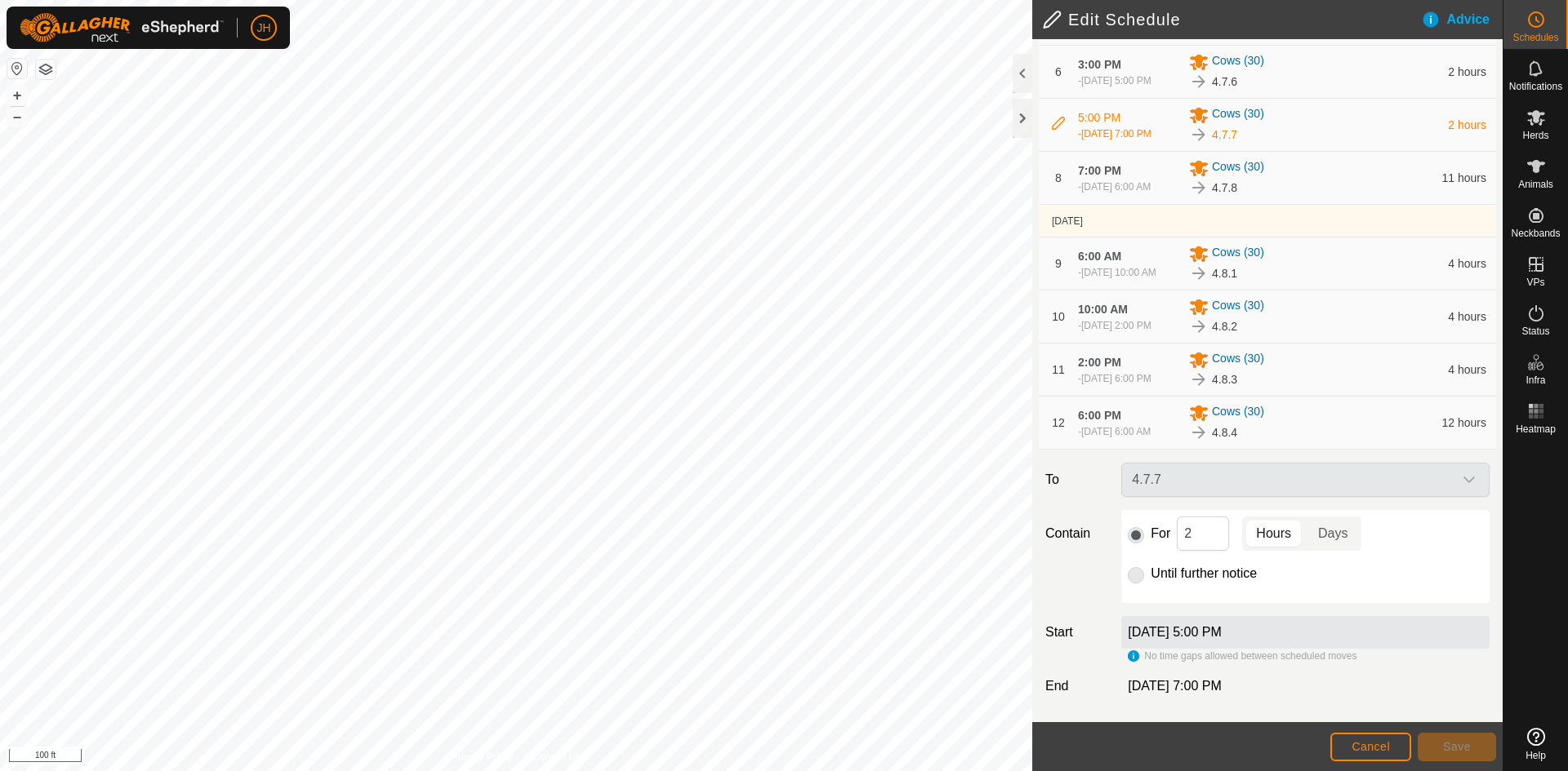
scroll to position [546, 0]
drag, startPoint x: 1197, startPoint y: 536, endPoint x: 1182, endPoint y: 543, distance: 16.6
click at [1182, 543] on input "2" at bounding box center [1202, 534] width 52 height 34
type input "1"
click at [1466, 748] on span "Save" at bounding box center [1457, 746] width 27 height 13
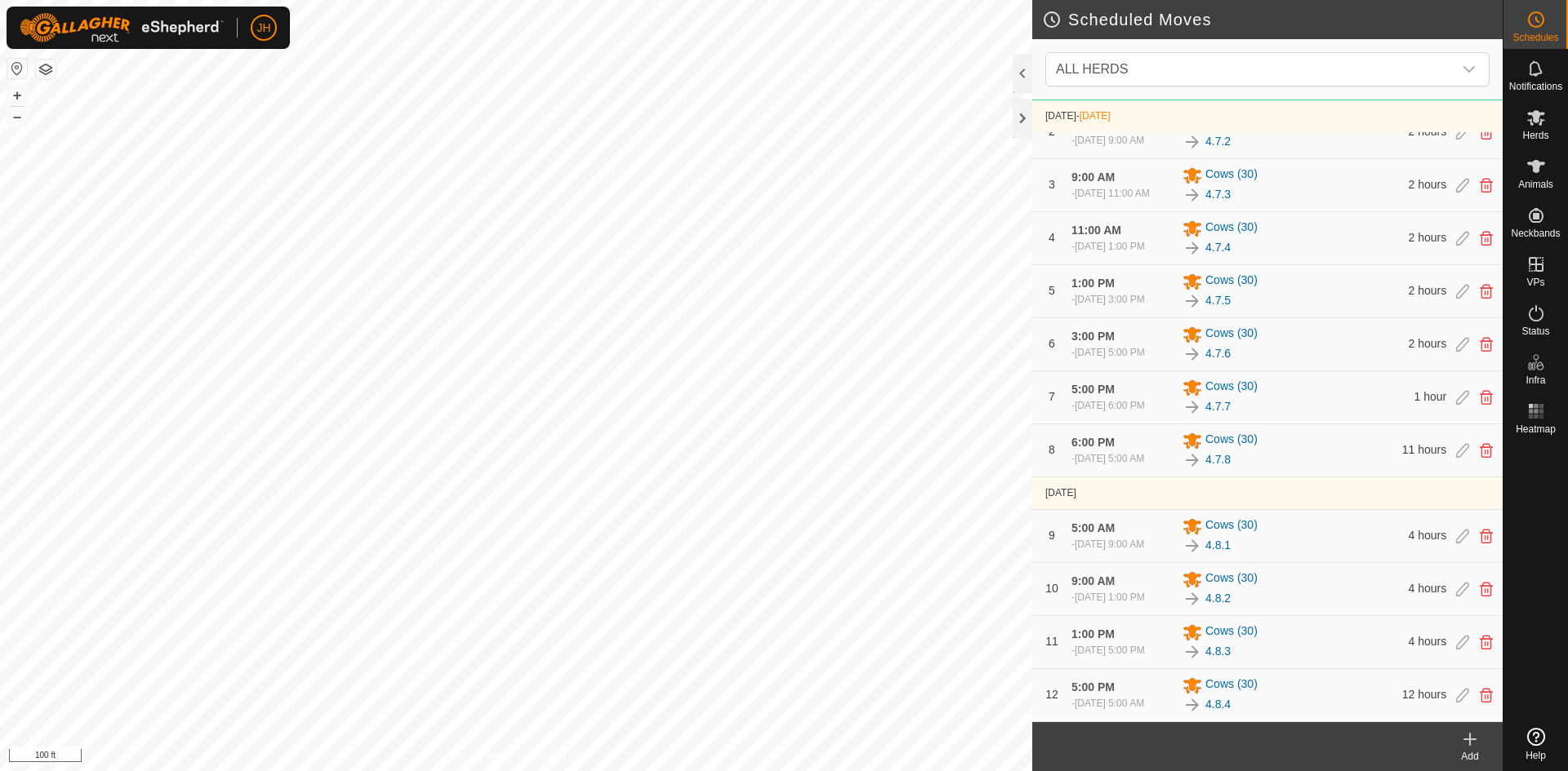
scroll to position [259, 0]
click at [50, 76] on button "button" at bounding box center [45, 69] width 20 height 20
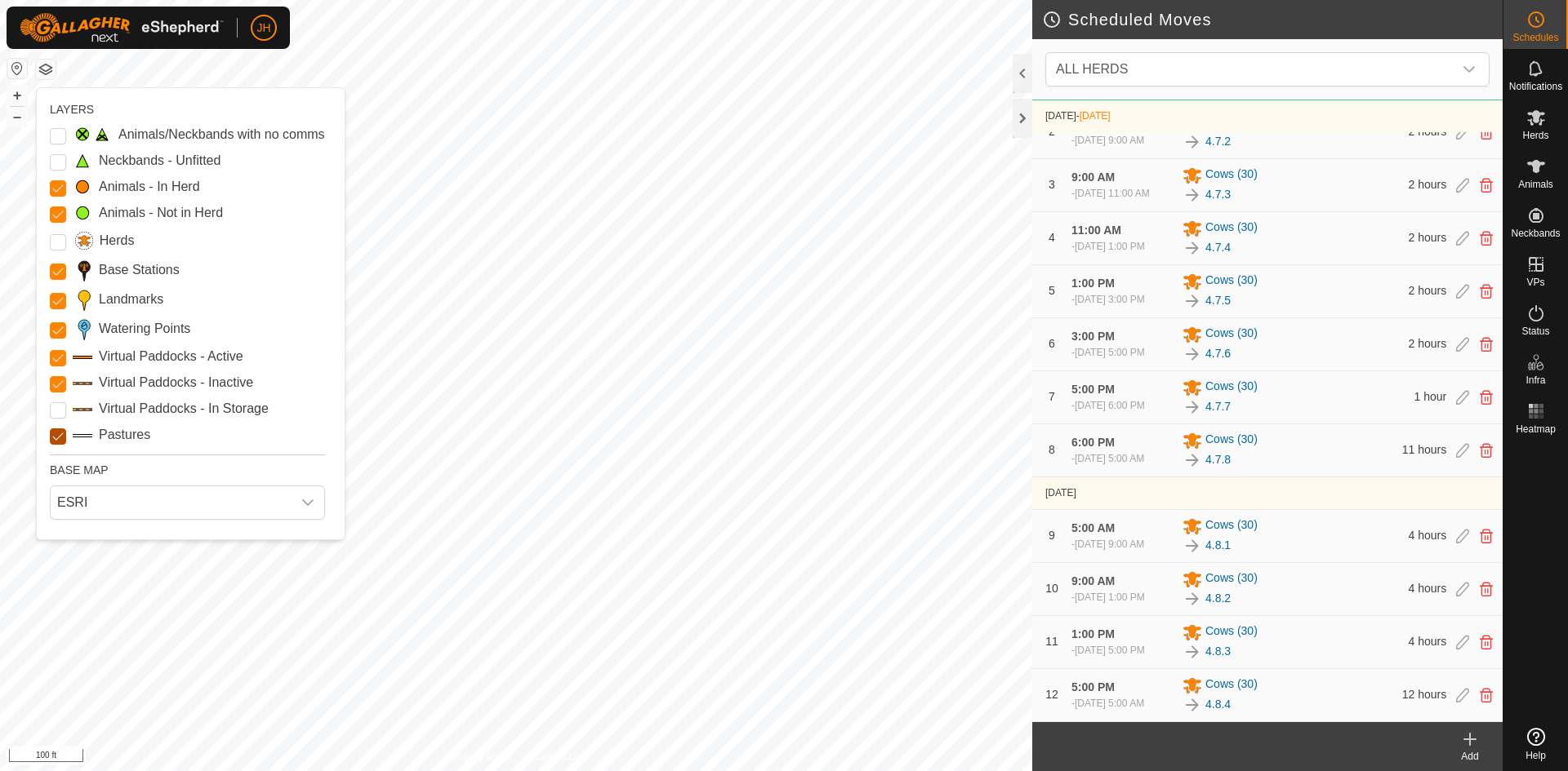
click at [62, 436] on input "Pastures" at bounding box center [57, 436] width 16 height 16
click at [61, 438] on input "Pastures" at bounding box center [57, 436] width 16 height 16
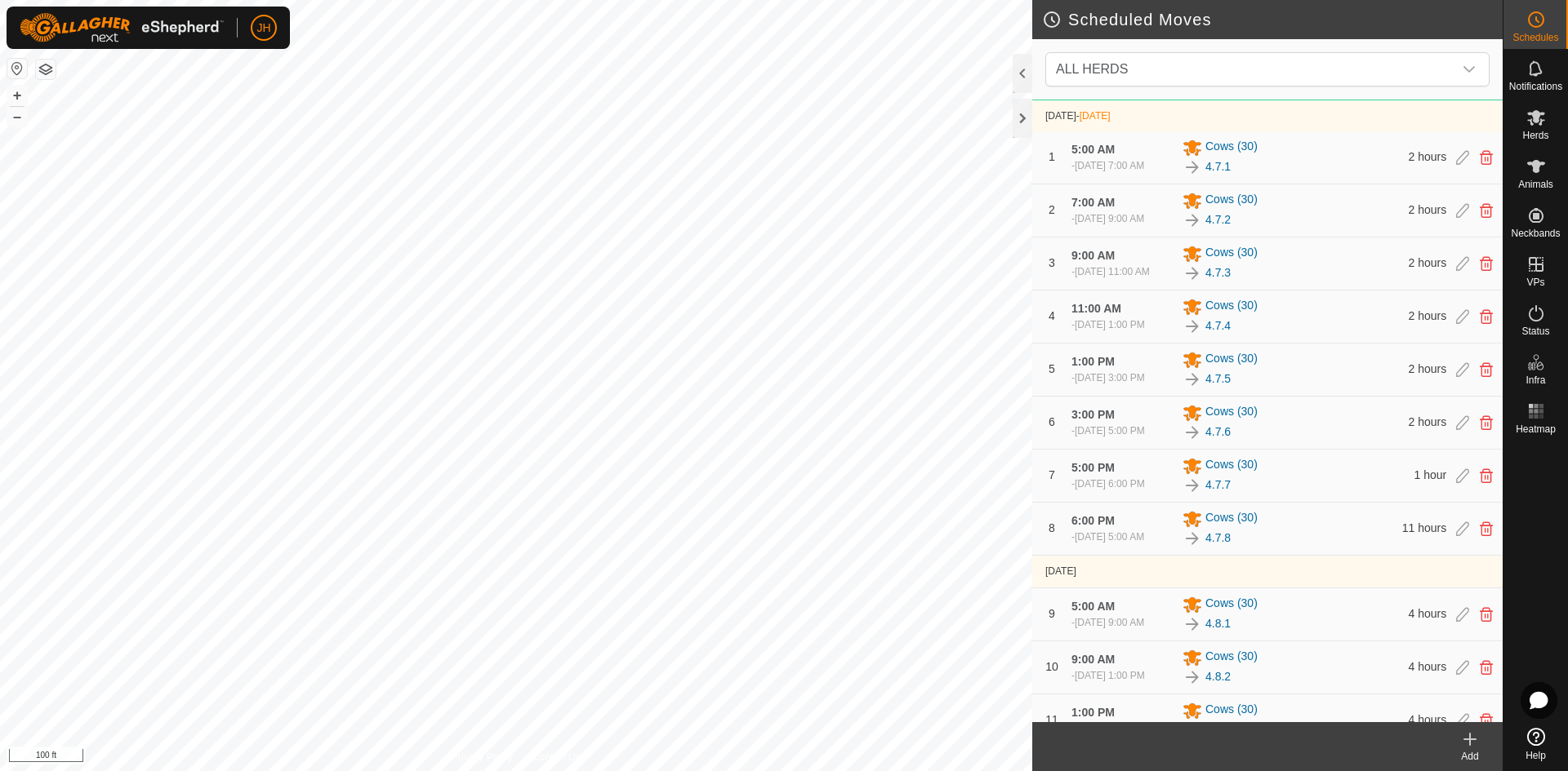
scroll to position [259, 0]
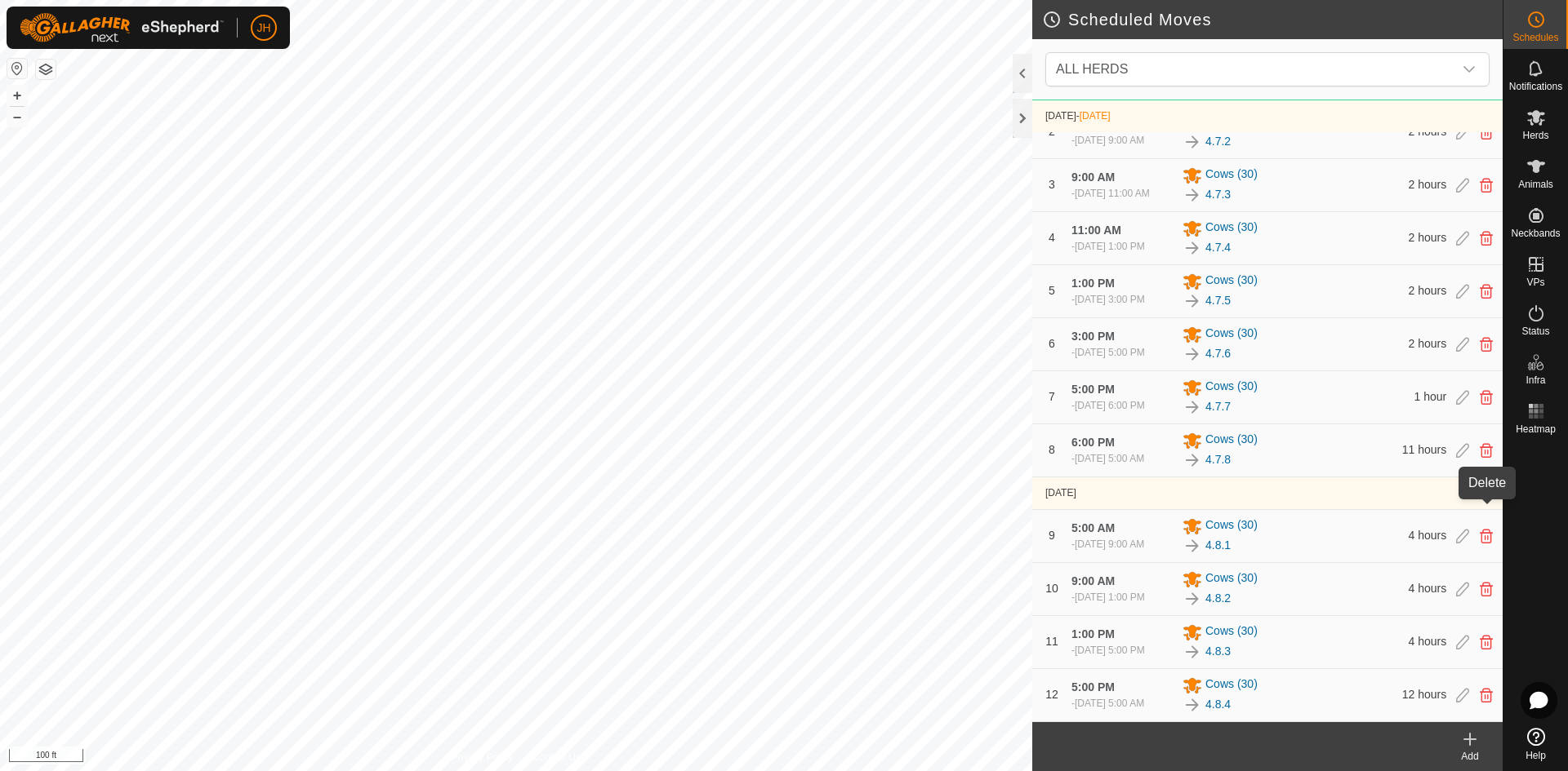
click at [1488, 529] on icon at bounding box center [1486, 536] width 13 height 15
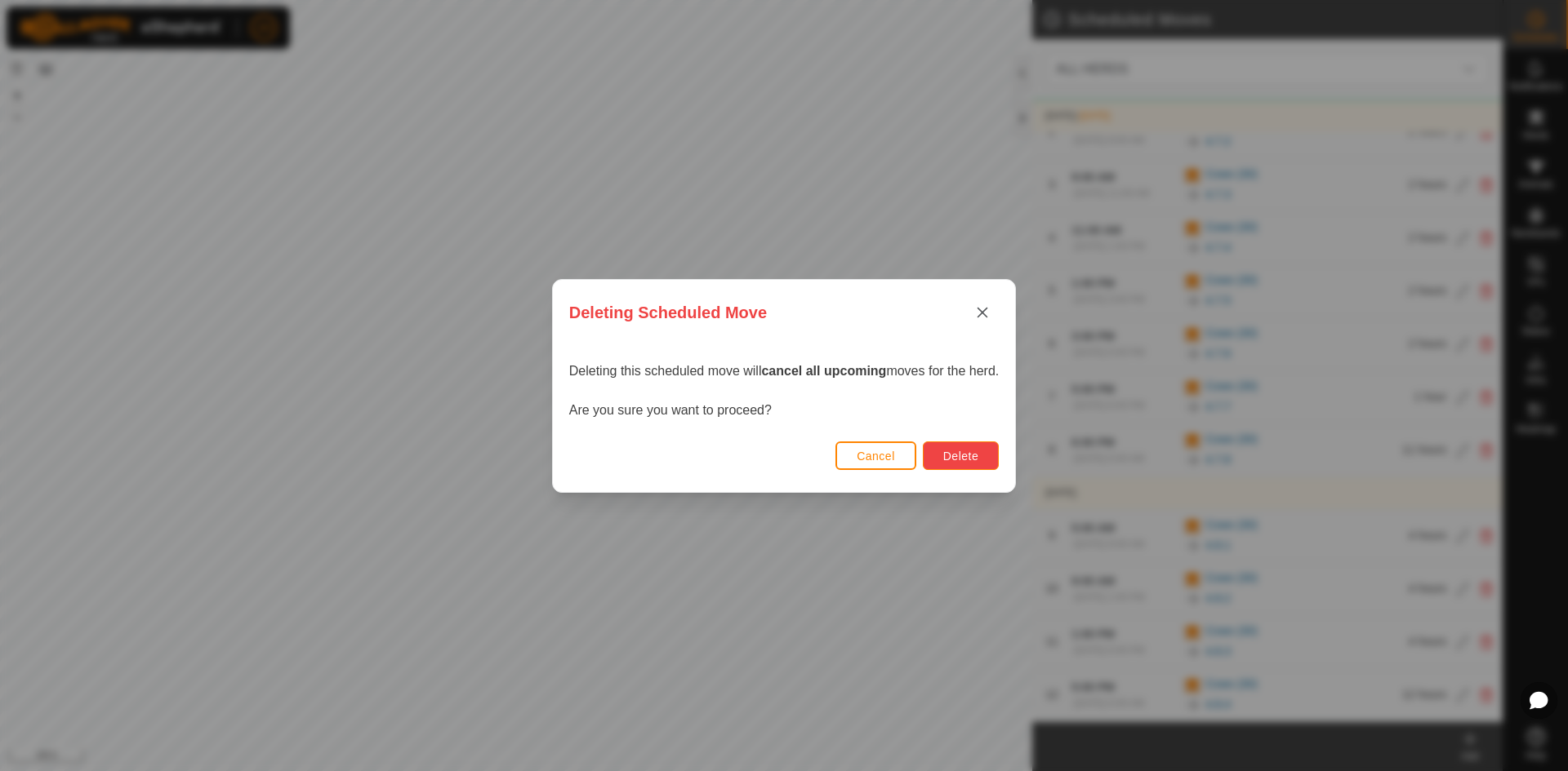
click at [943, 455] on span "Delete" at bounding box center [960, 456] width 35 height 13
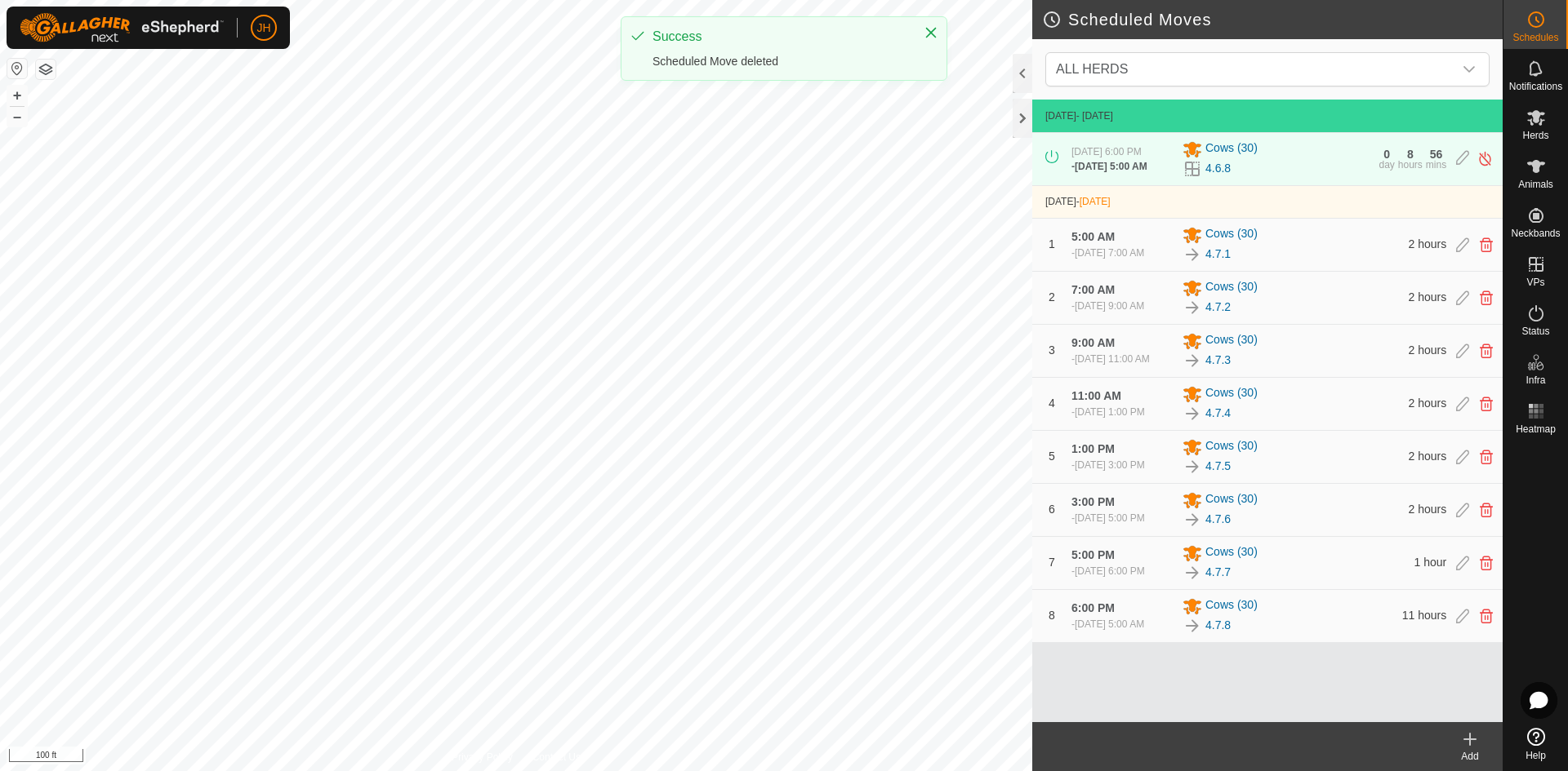
scroll to position [0, 0]
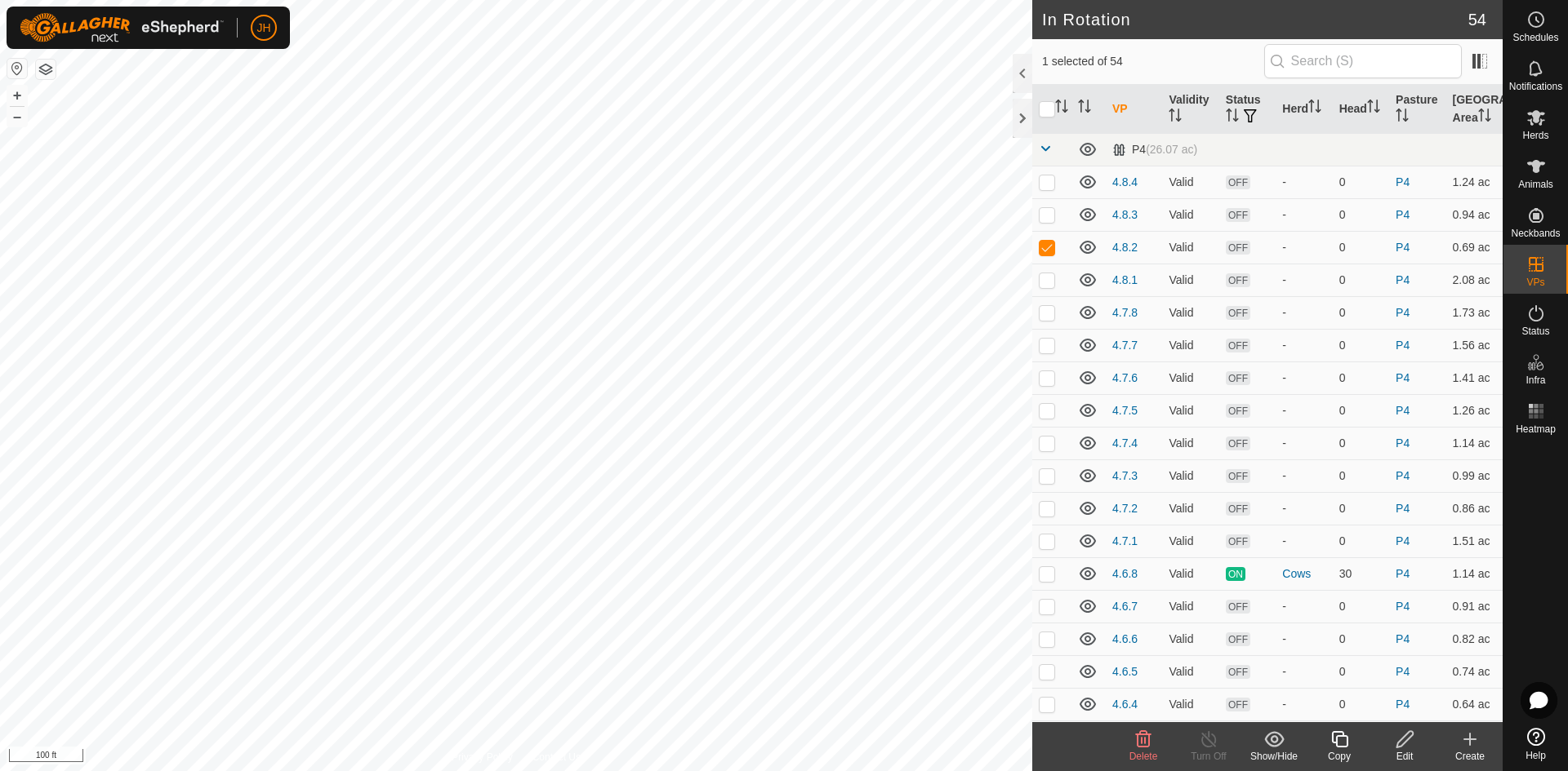
checkbox input "true"
checkbox input "false"
click at [1407, 750] on div "Edit" at bounding box center [1404, 756] width 65 height 15
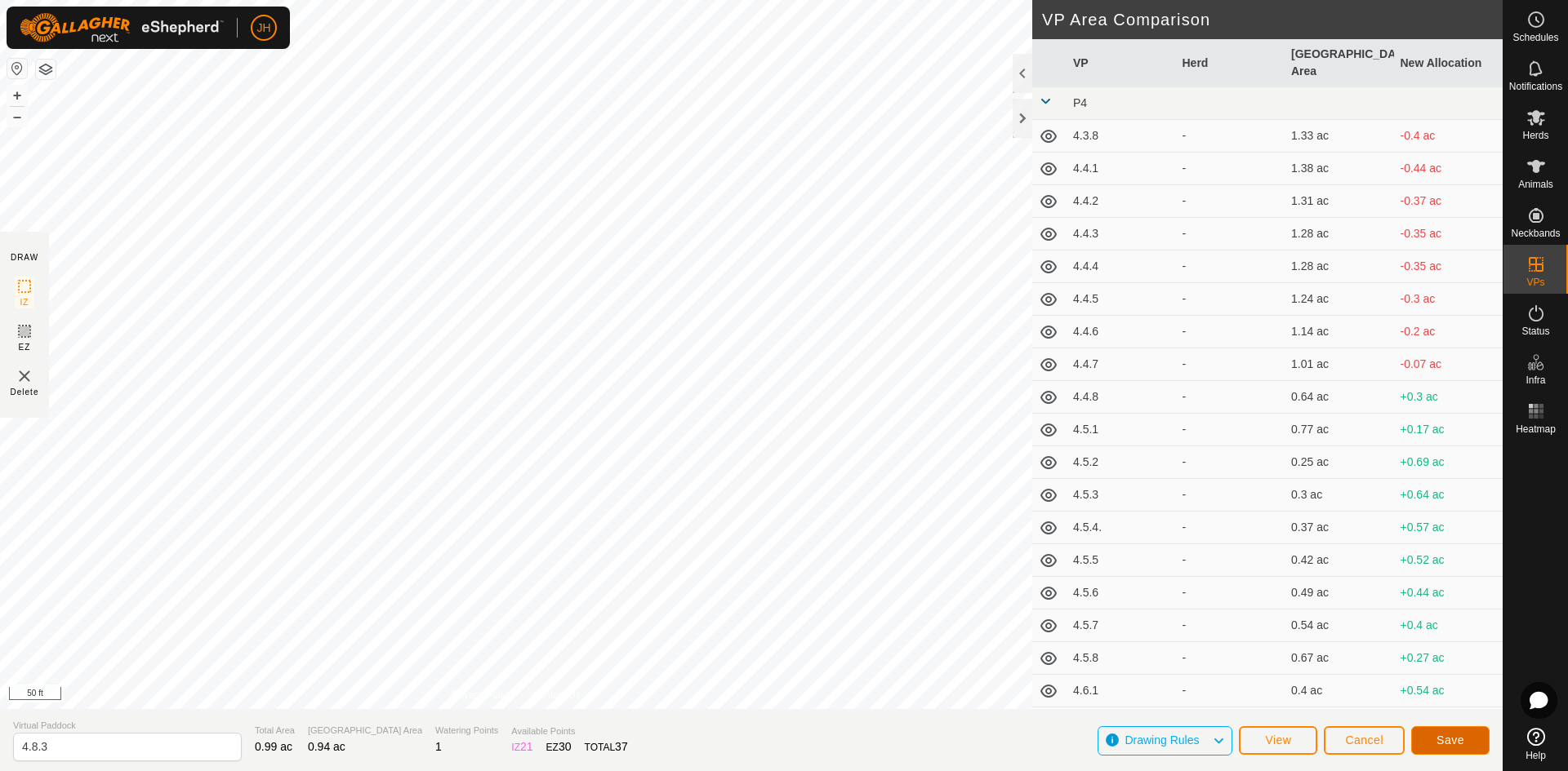
click at [1437, 739] on span "Save" at bounding box center [1450, 740] width 27 height 13
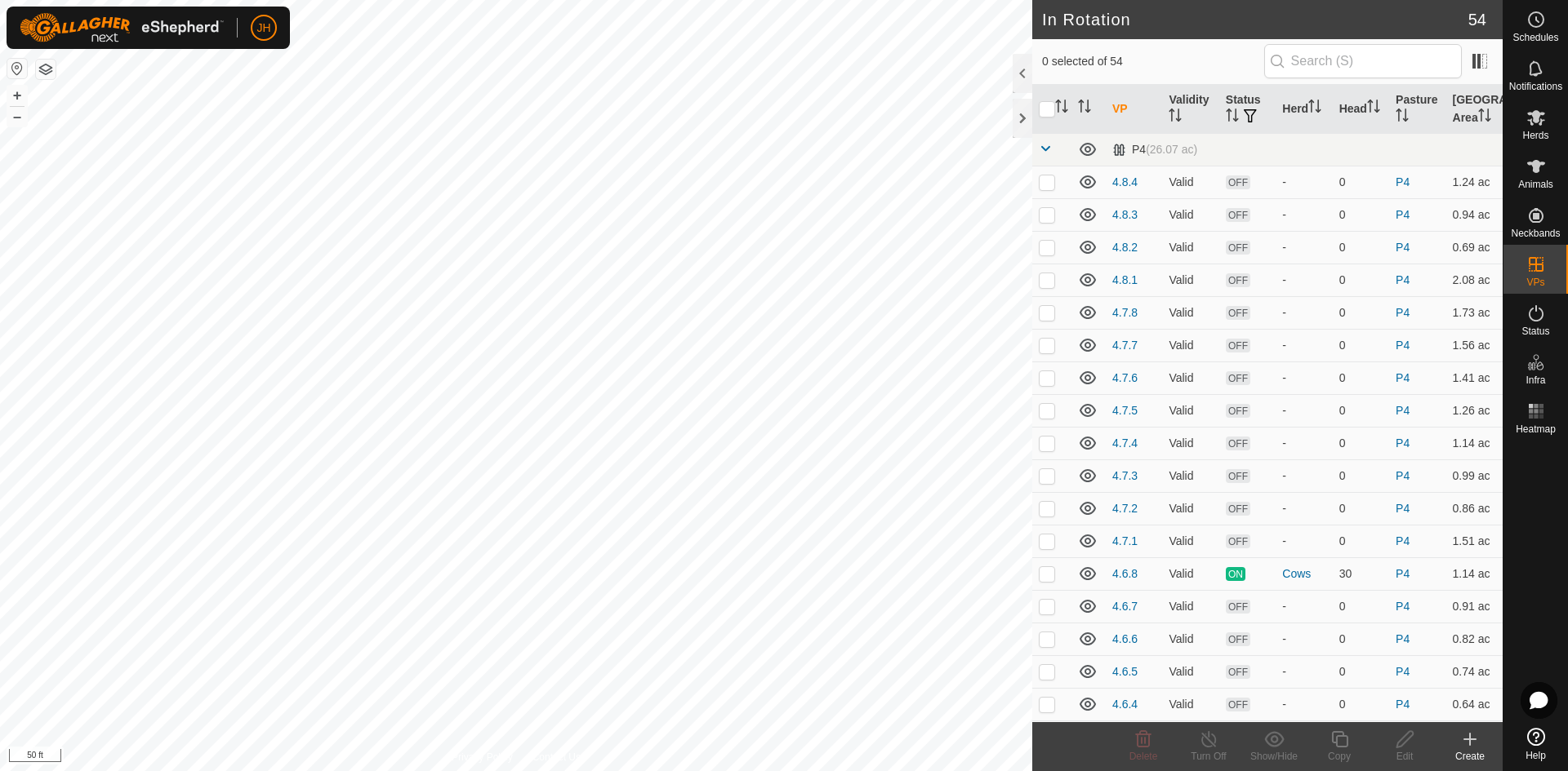
checkbox input "true"
click at [1404, 751] on div "Edit" at bounding box center [1404, 756] width 65 height 15
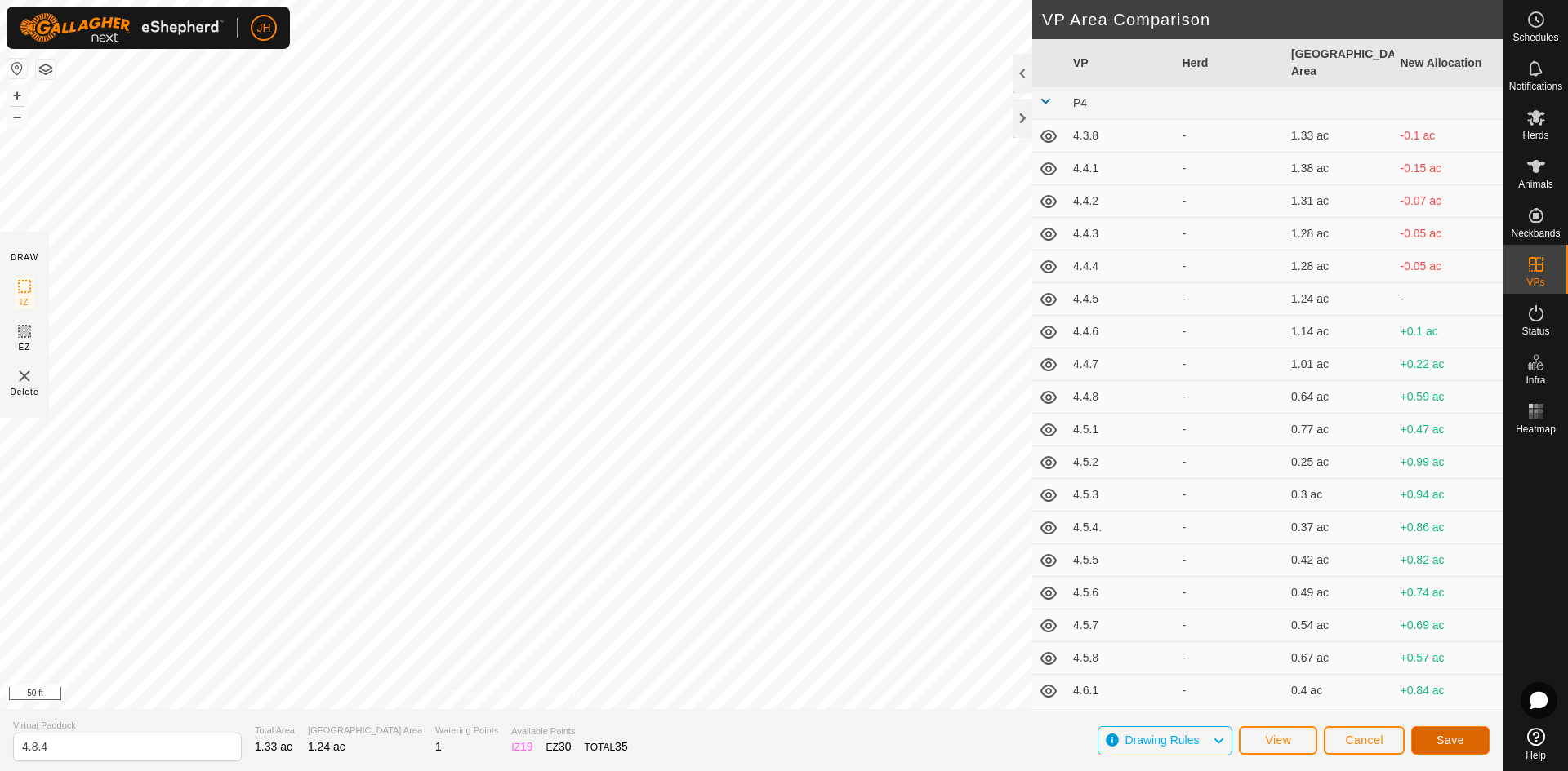
click at [1461, 738] on span "Save" at bounding box center [1450, 740] width 27 height 13
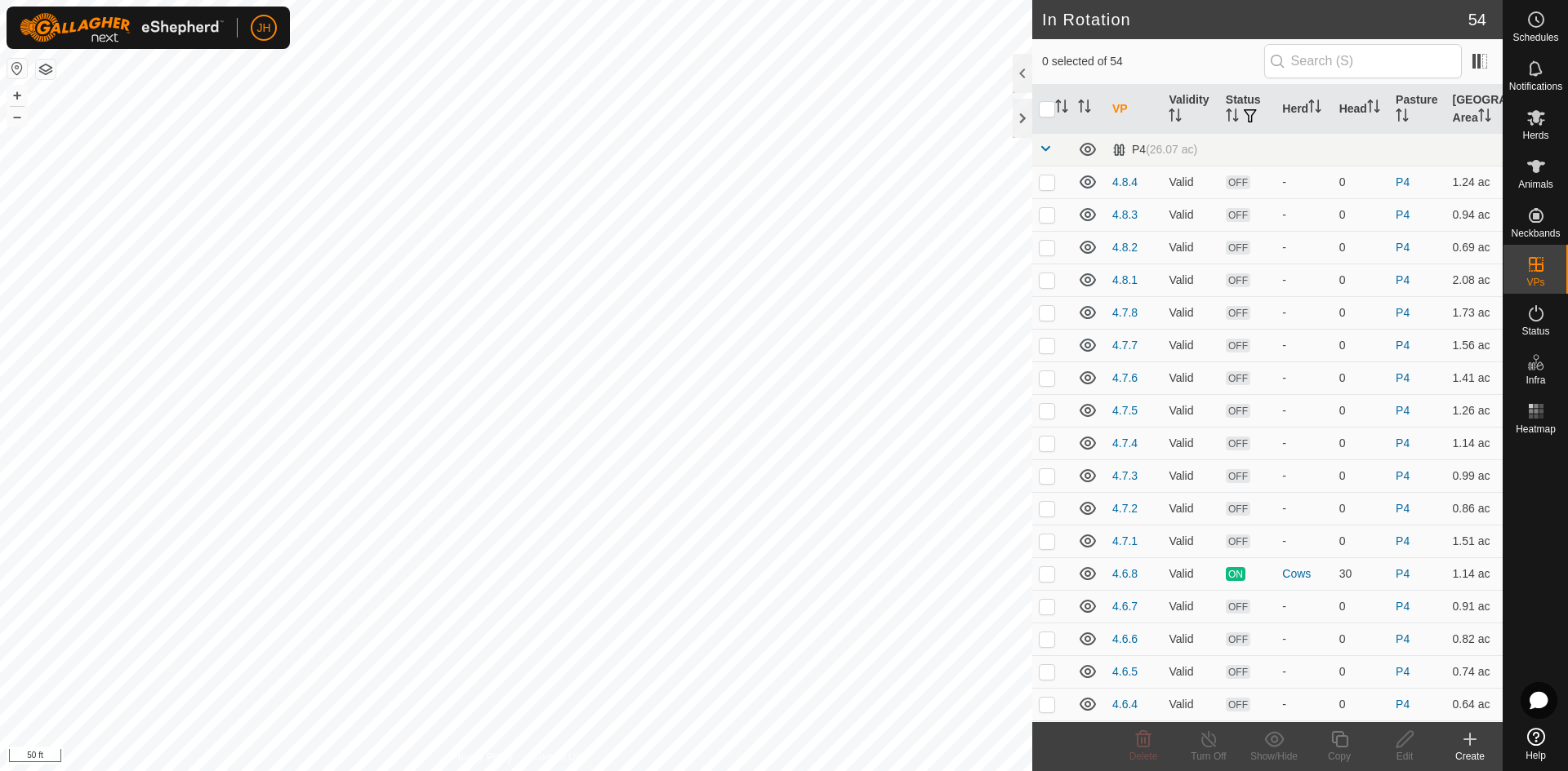
click at [1475, 743] on icon at bounding box center [1470, 739] width 20 height 20
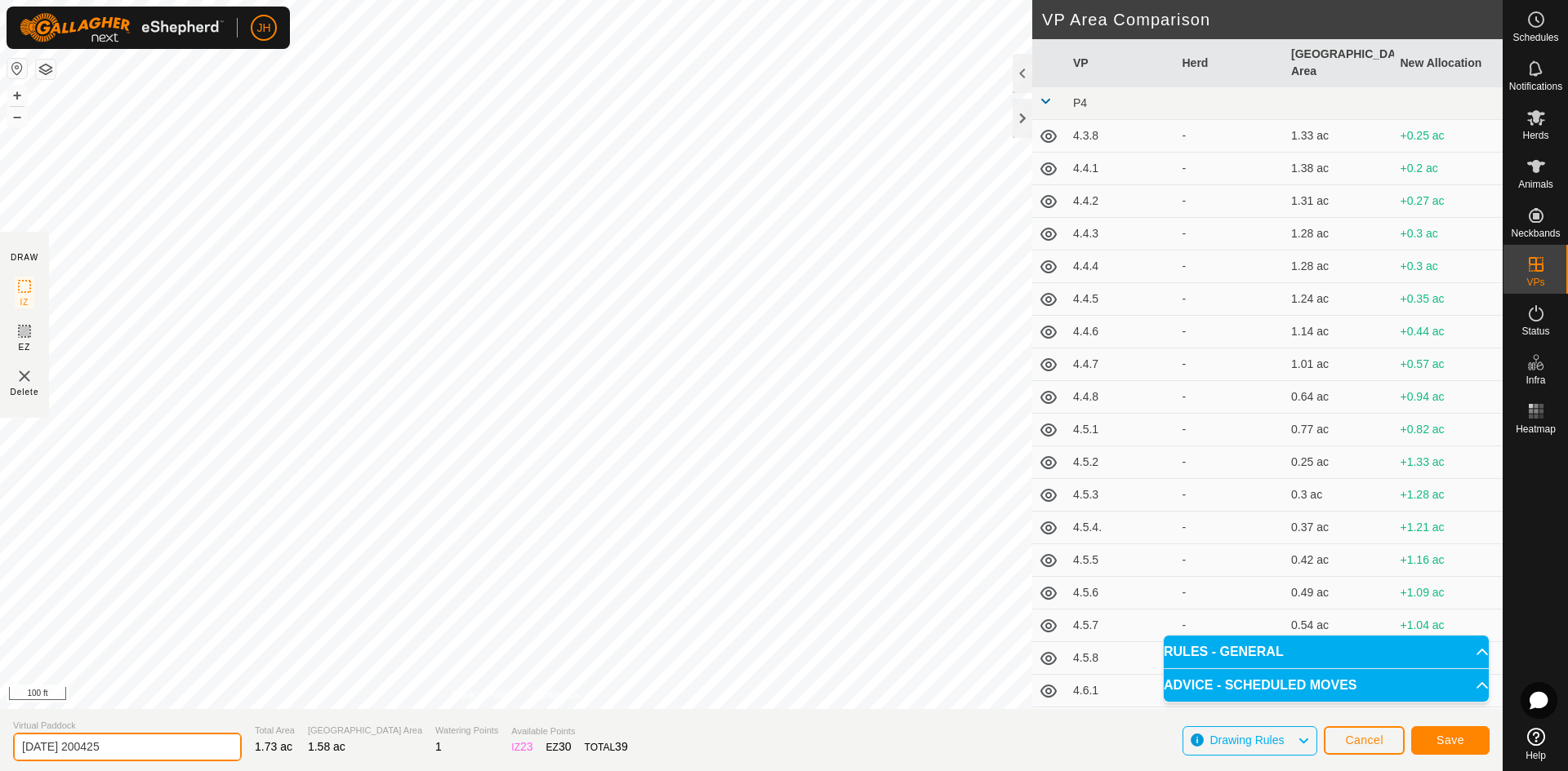
drag, startPoint x: 157, startPoint y: 754, endPoint x: 14, endPoint y: 745, distance: 143.3
click at [14, 745] on input "[DATE] 200425" at bounding box center [127, 747] width 228 height 28
type input "4.9.8"
click at [1461, 744] on span "Save" at bounding box center [1450, 740] width 27 height 13
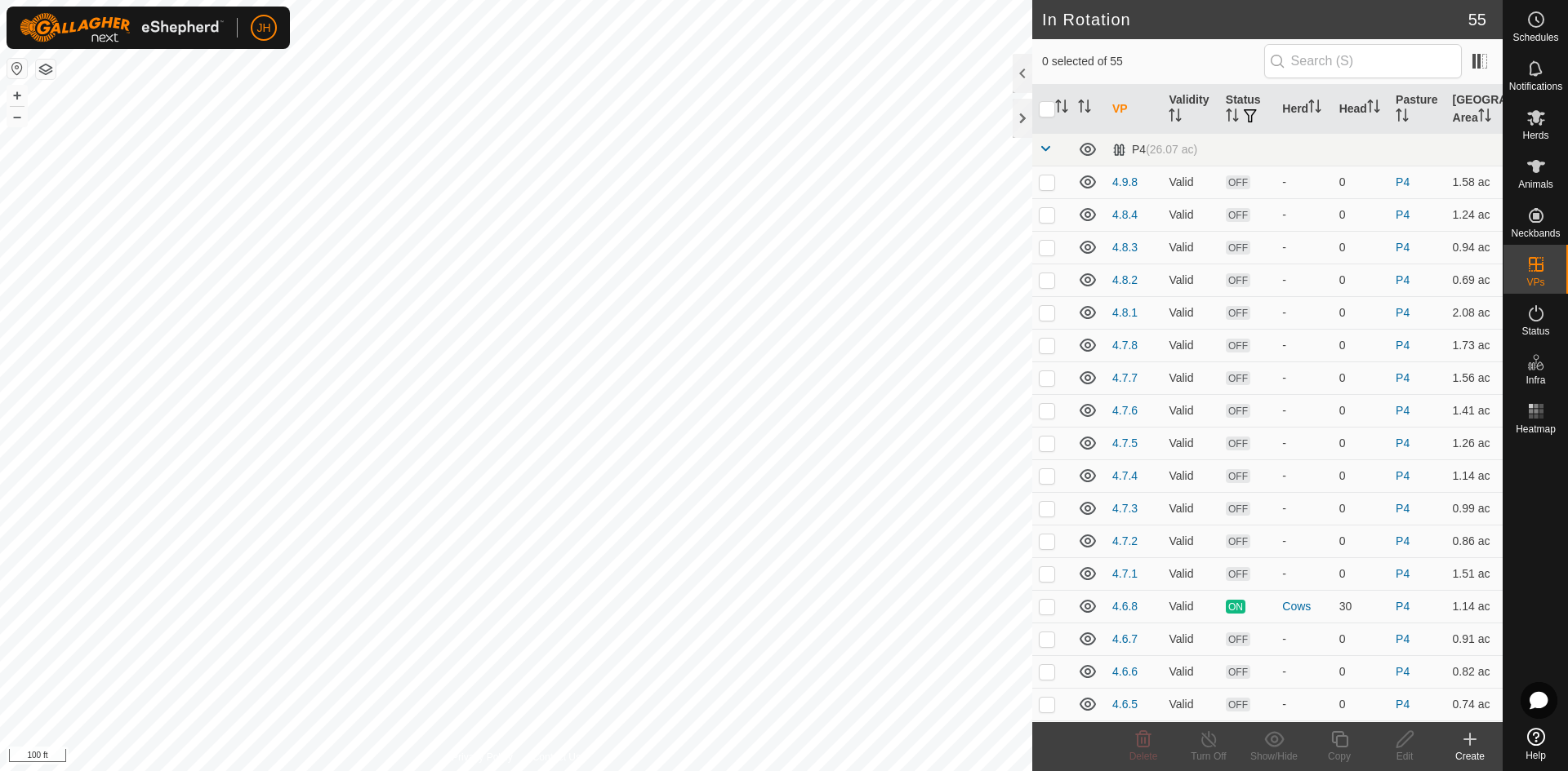
checkbox input "true"
click at [1342, 746] on icon at bounding box center [1339, 739] width 16 height 16
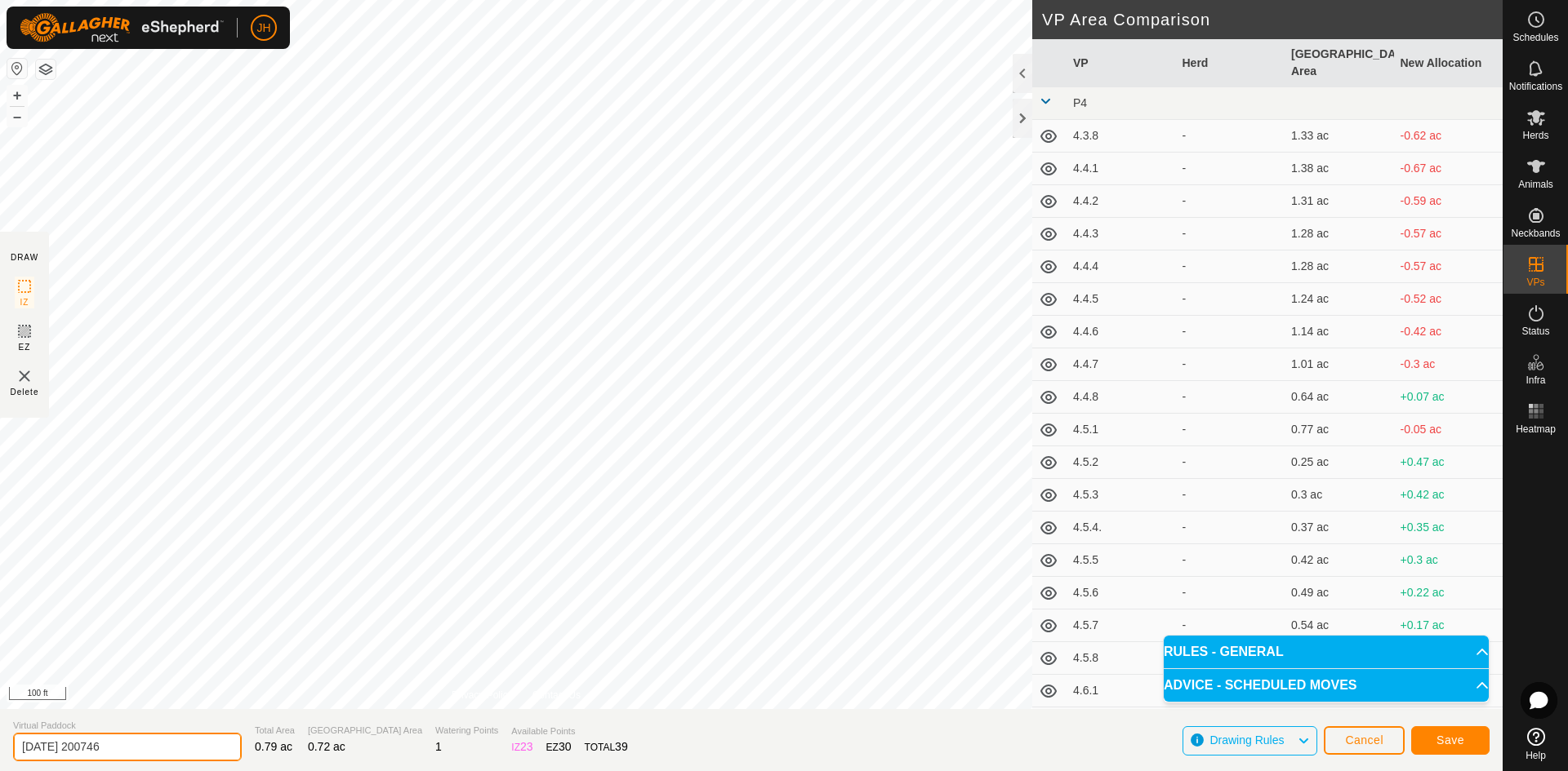
drag, startPoint x: 138, startPoint y: 748, endPoint x: 0, endPoint y: 757, distance: 138.3
click at [0, 757] on section "Virtual Paddock [DATE] 200746 Total Area 0.79 ac Grazing Area 0.72 ac Watering …" at bounding box center [751, 740] width 1502 height 62
type input "4.9.4"
click at [1443, 739] on span "Save" at bounding box center [1450, 740] width 27 height 13
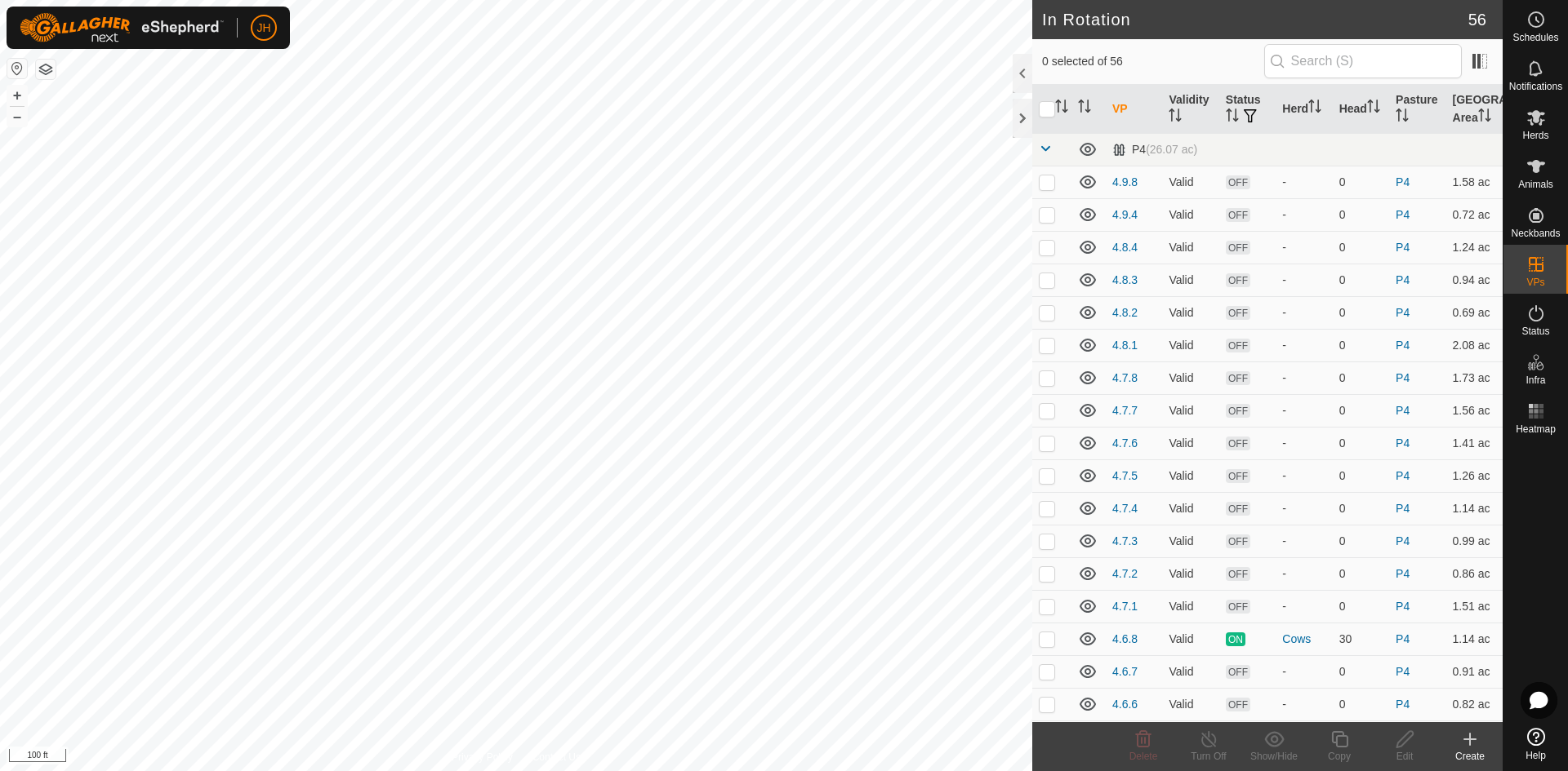
checkbox input "true"
click at [1337, 748] on icon at bounding box center [1340, 739] width 21 height 20
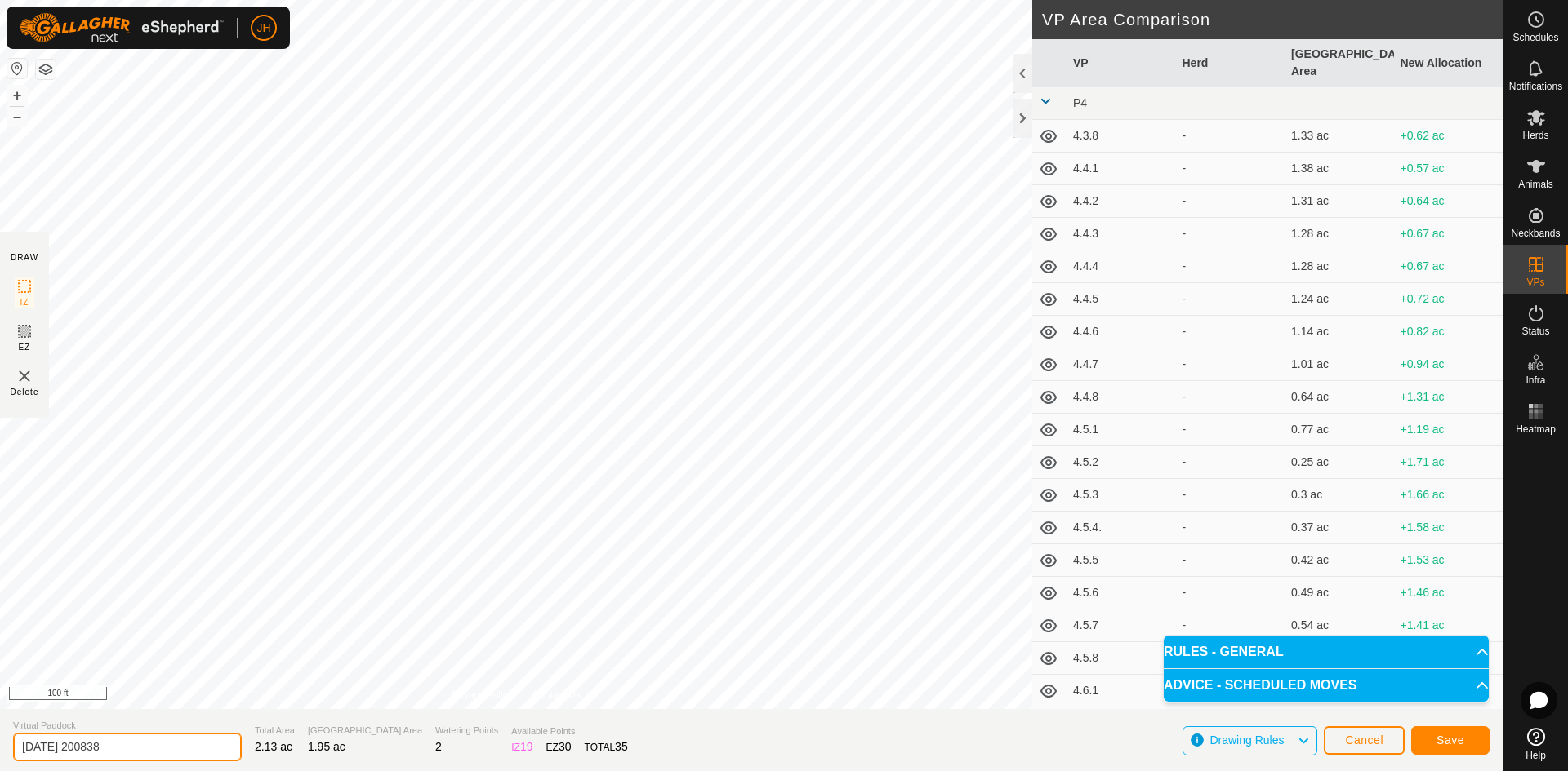
drag, startPoint x: 144, startPoint y: 743, endPoint x: 0, endPoint y: 746, distance: 144.0
click at [0, 750] on section "Virtual Paddock [DATE] 200838 Total Area 2.13 ac Grazing Area 1.95 ac Watering …" at bounding box center [751, 740] width 1502 height 62
type input "4.9.2"
click at [1462, 740] on button "Save" at bounding box center [1450, 740] width 79 height 28
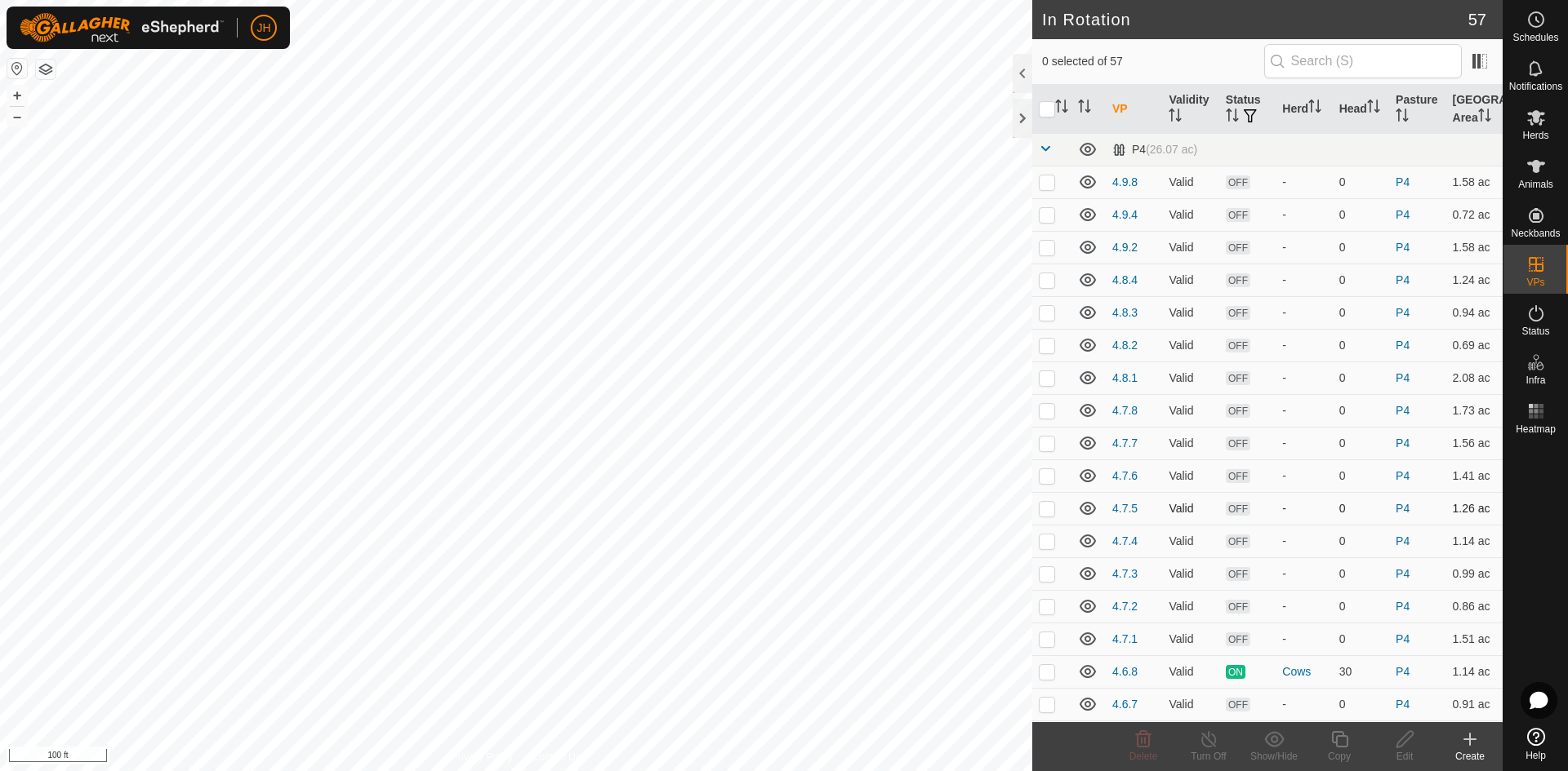
checkbox input "true"
checkbox input "false"
checkbox input "true"
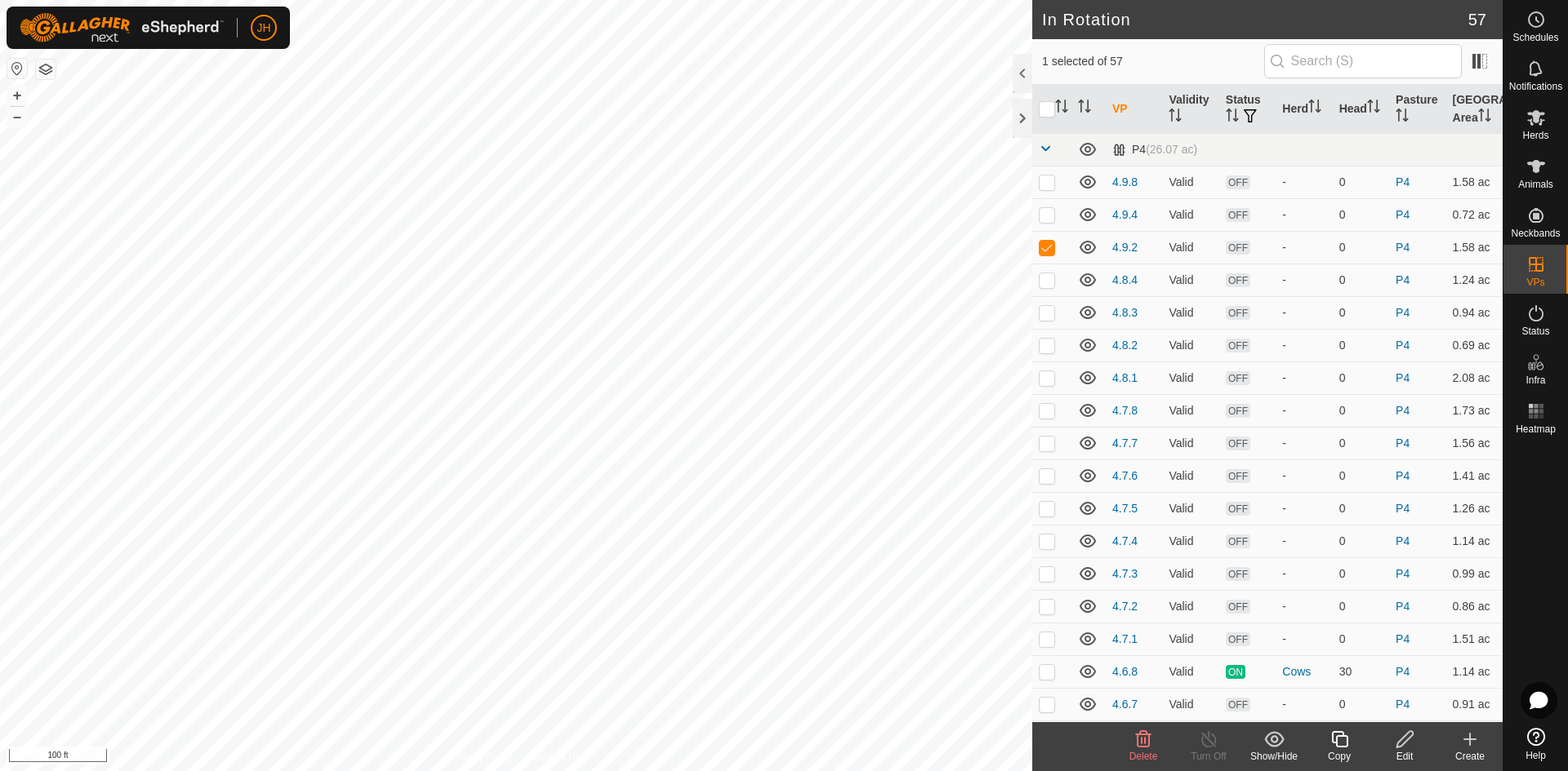
click at [1340, 744] on icon at bounding box center [1340, 739] width 21 height 20
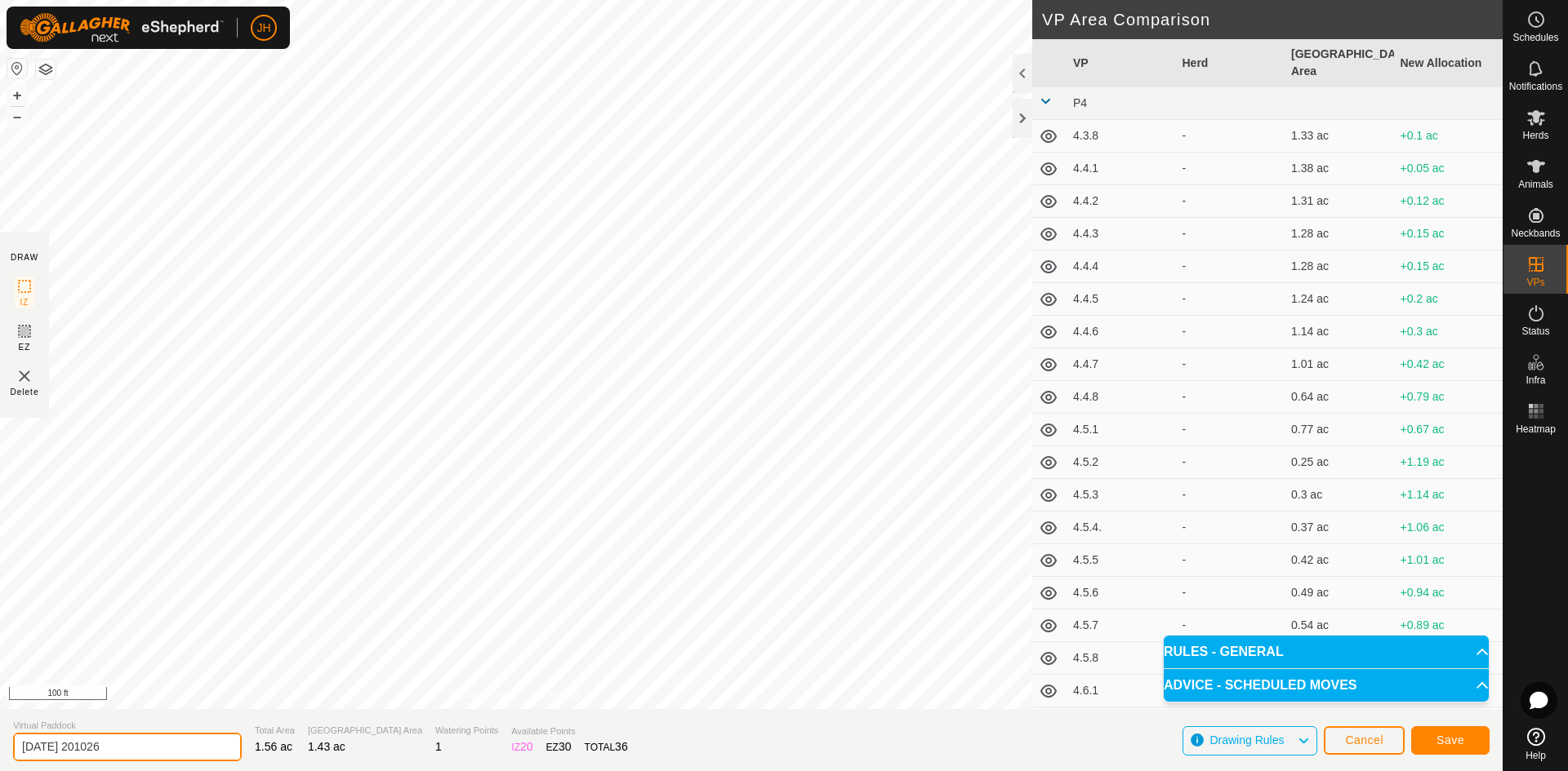
drag, startPoint x: 171, startPoint y: 748, endPoint x: 8, endPoint y: 749, distance: 163.0
click at [8, 749] on section "Virtual Paddock [DATE] 201026 Total Area 1.56 ac Grazing Area 1.43 ac Watering …" at bounding box center [751, 740] width 1502 height 62
type input "4.9.1"
click at [1443, 742] on span "Save" at bounding box center [1450, 740] width 27 height 13
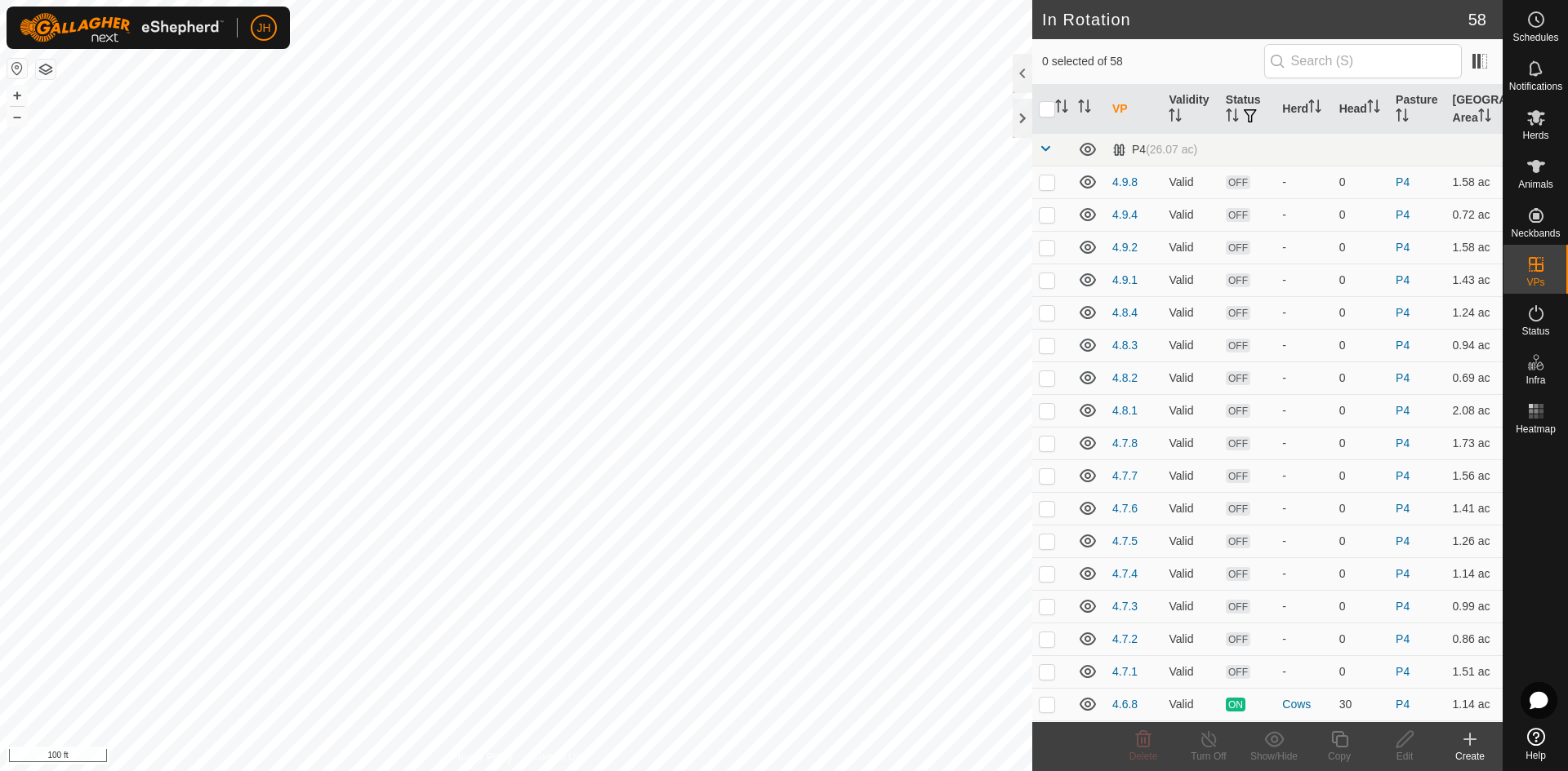
checkbox input "true"
checkbox input "false"
checkbox input "true"
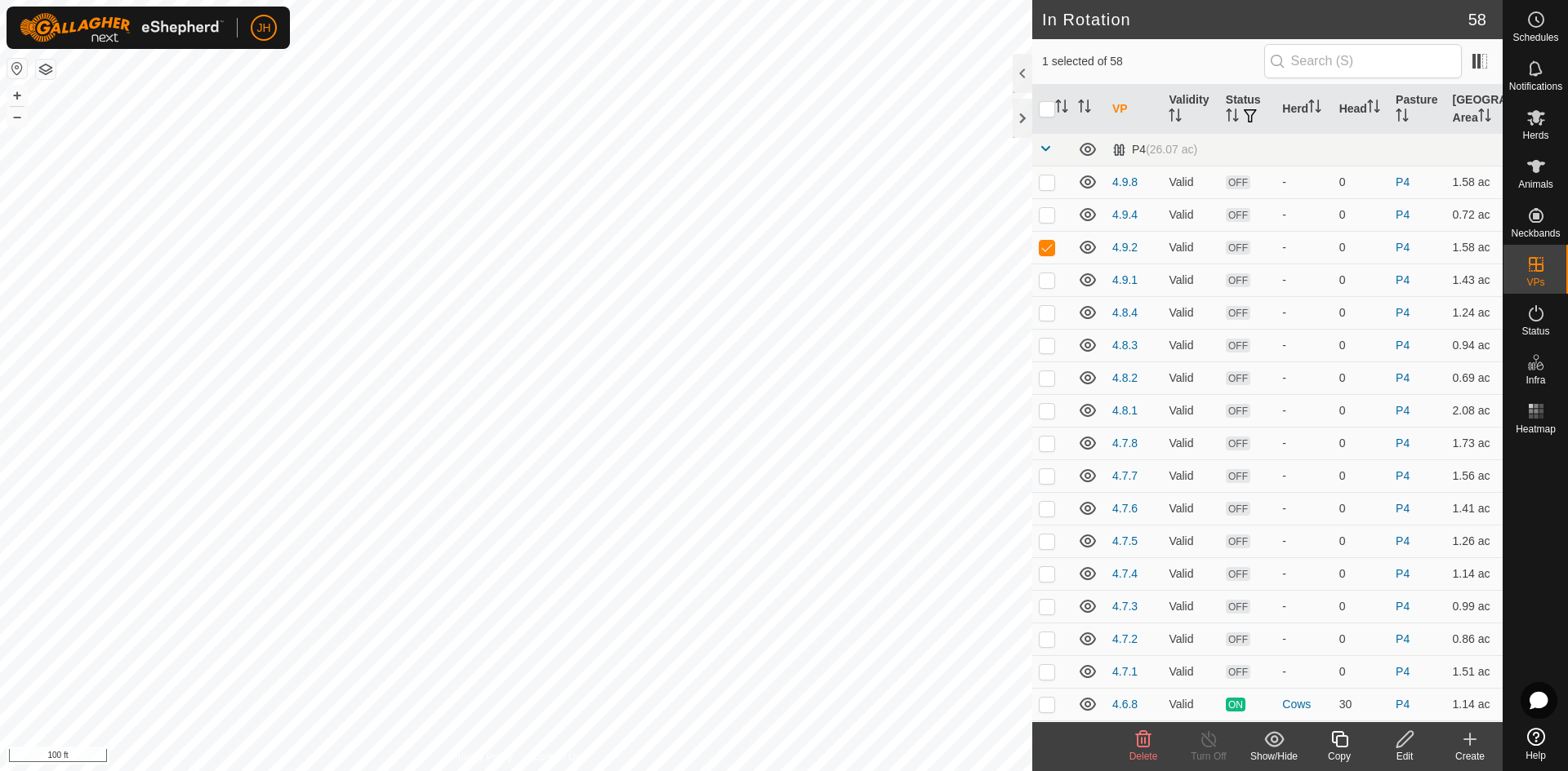
click at [1341, 750] on div "Copy" at bounding box center [1339, 756] width 65 height 15
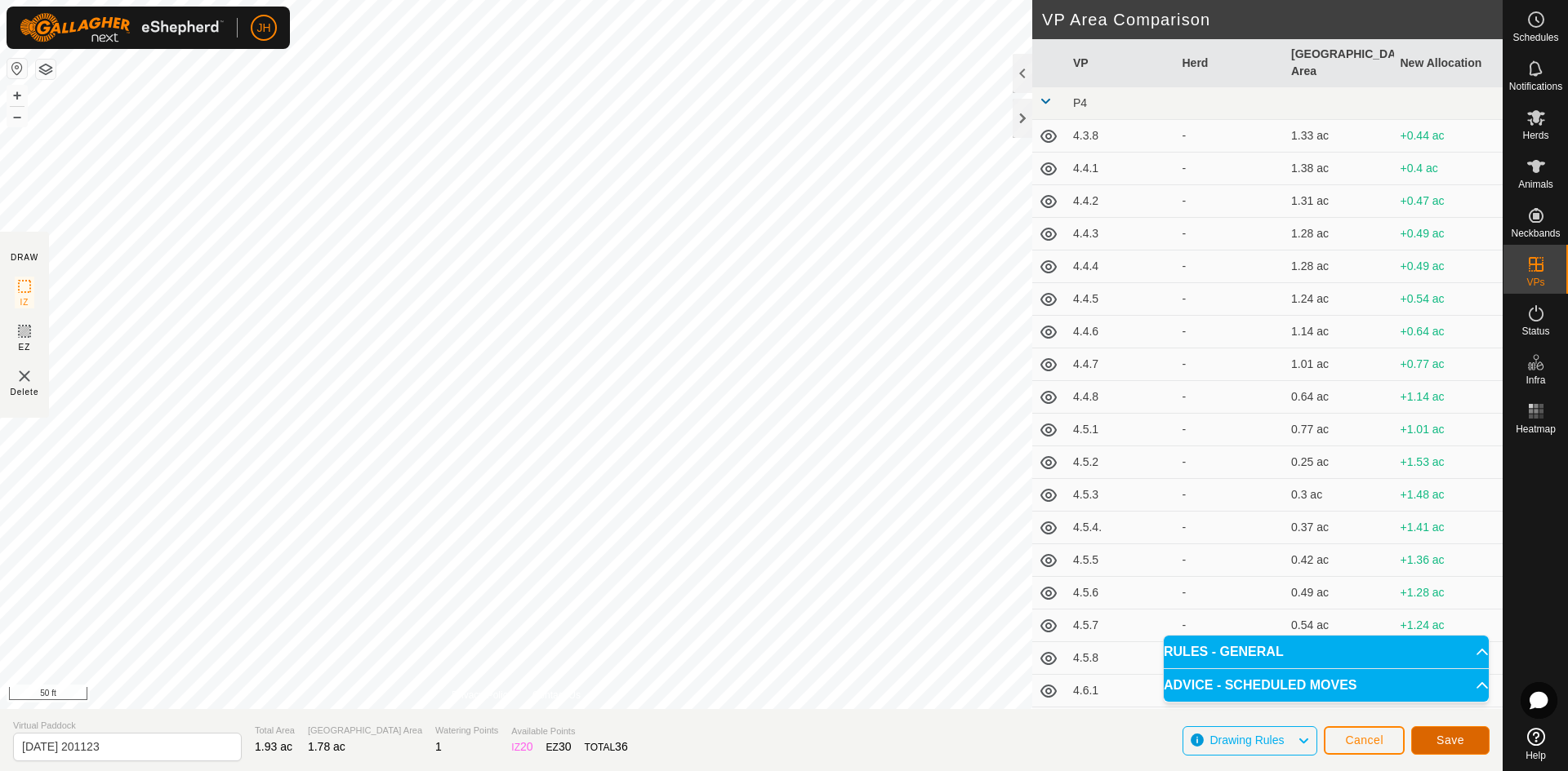
click at [1438, 745] on span "Save" at bounding box center [1450, 740] width 27 height 13
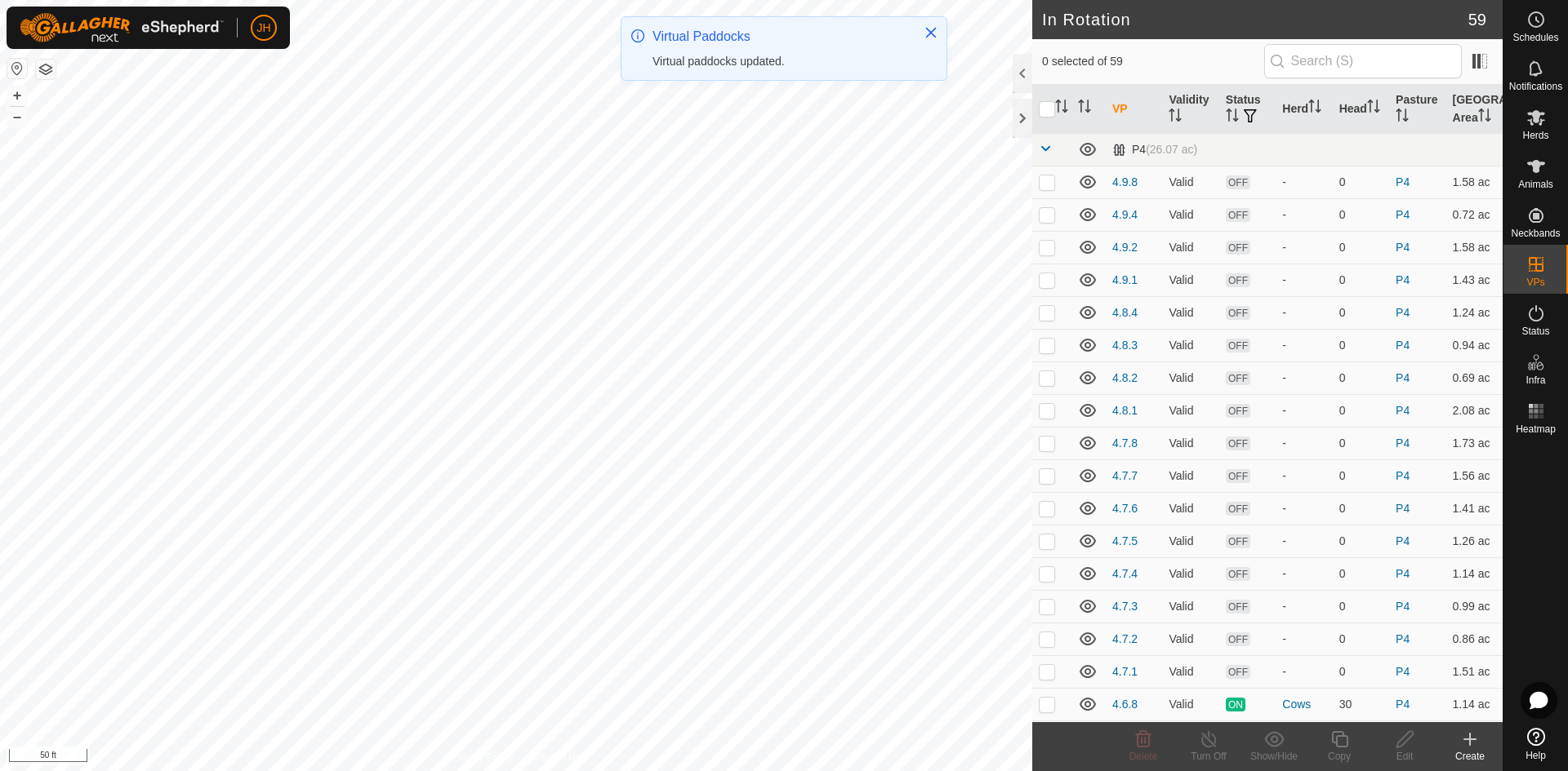
checkbox input "true"
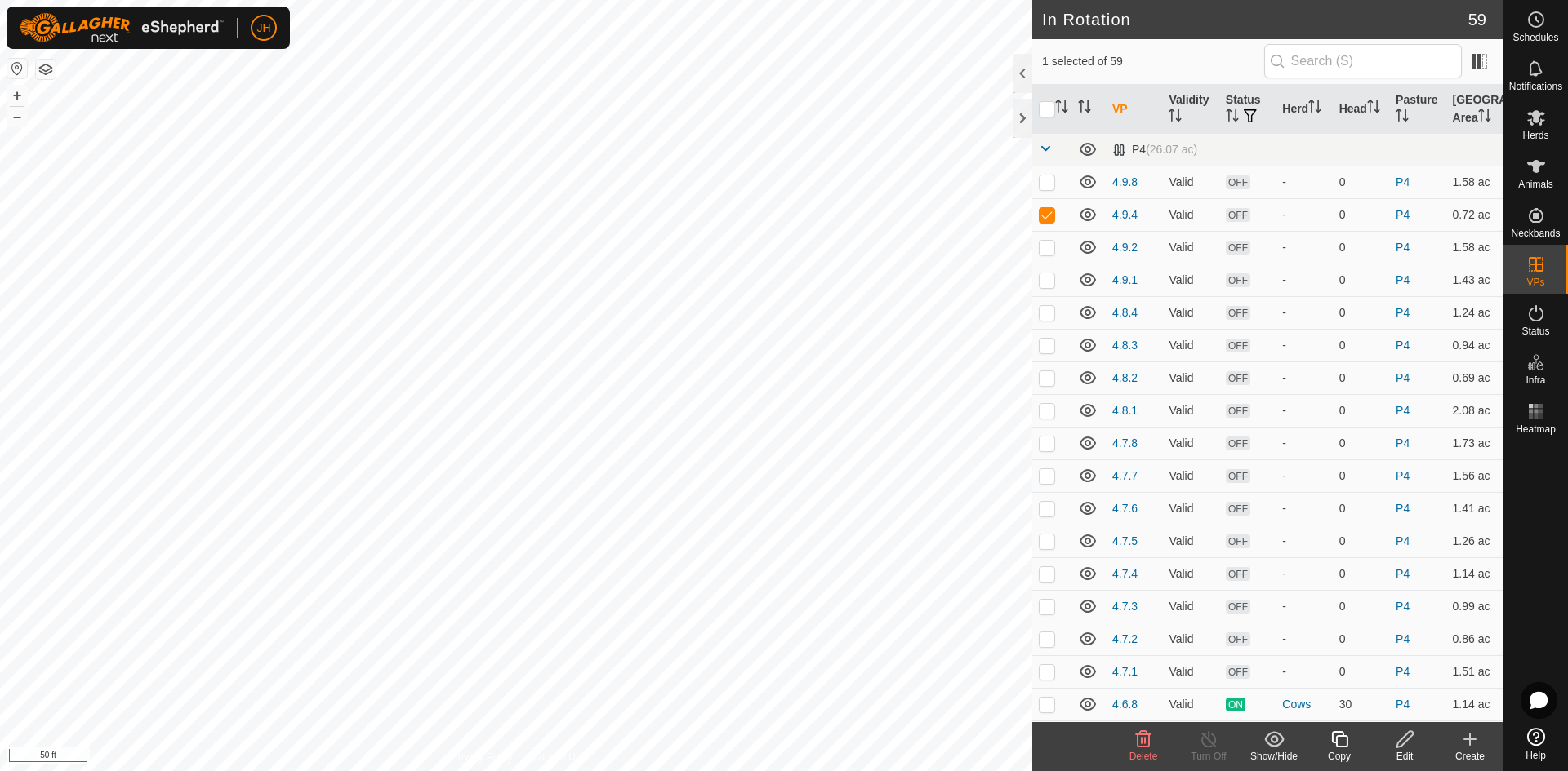
checkbox input "true"
checkbox input "false"
checkbox input "true"
click at [1406, 750] on div "Edit" at bounding box center [1404, 756] width 65 height 15
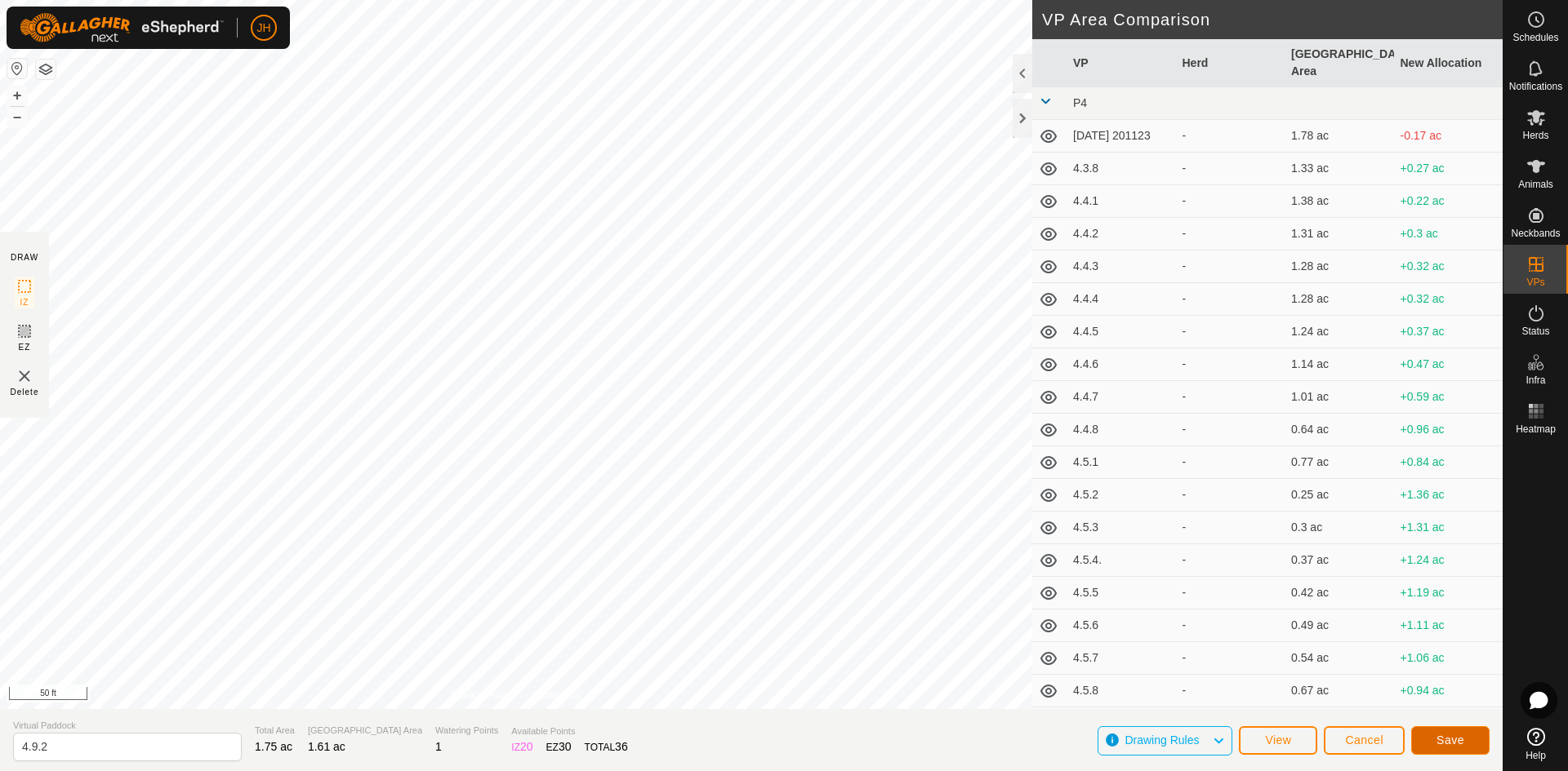
click at [1446, 739] on span "Save" at bounding box center [1450, 740] width 27 height 13
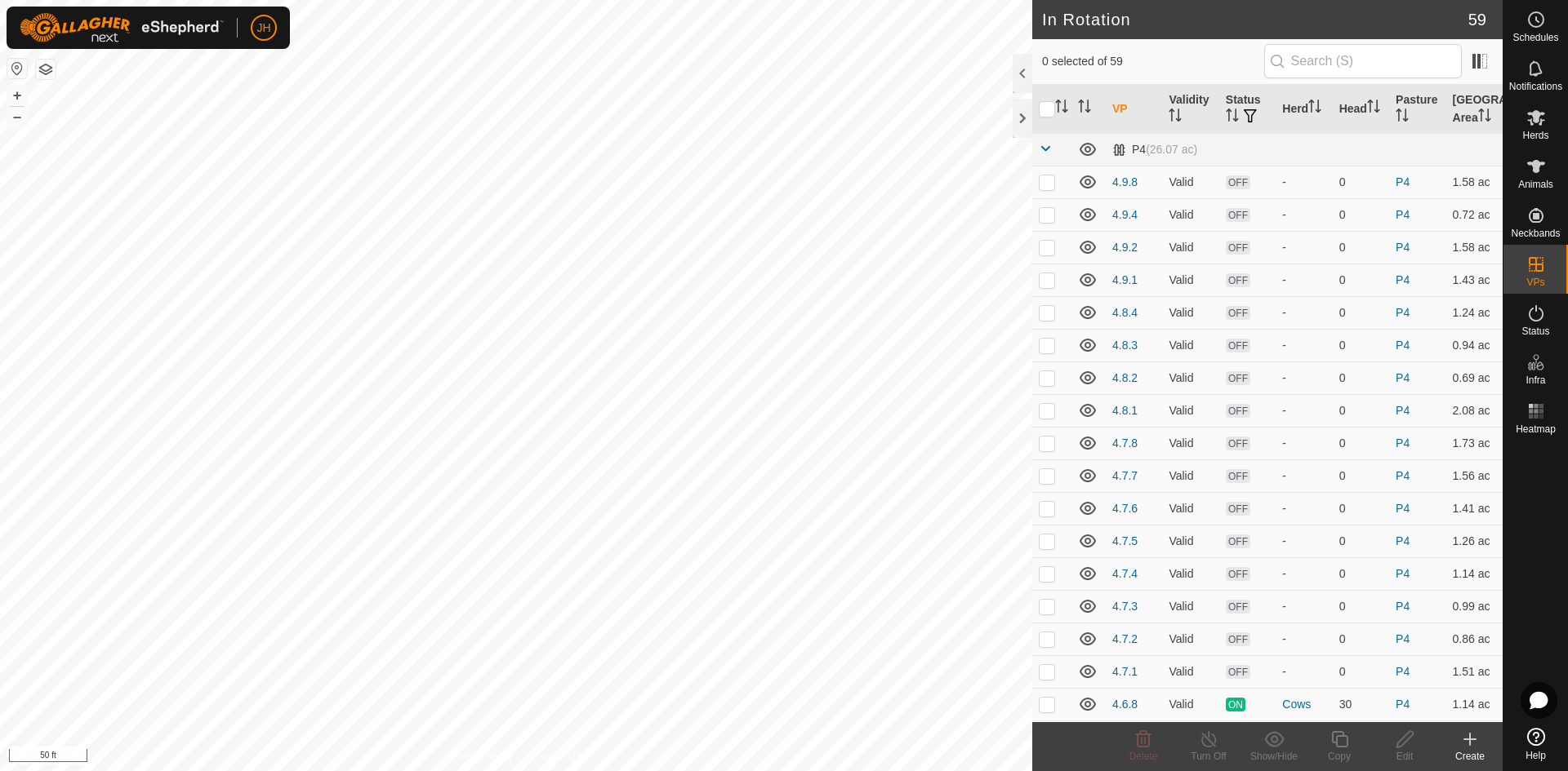
checkbox input "true"
checkbox input "false"
checkbox input "true"
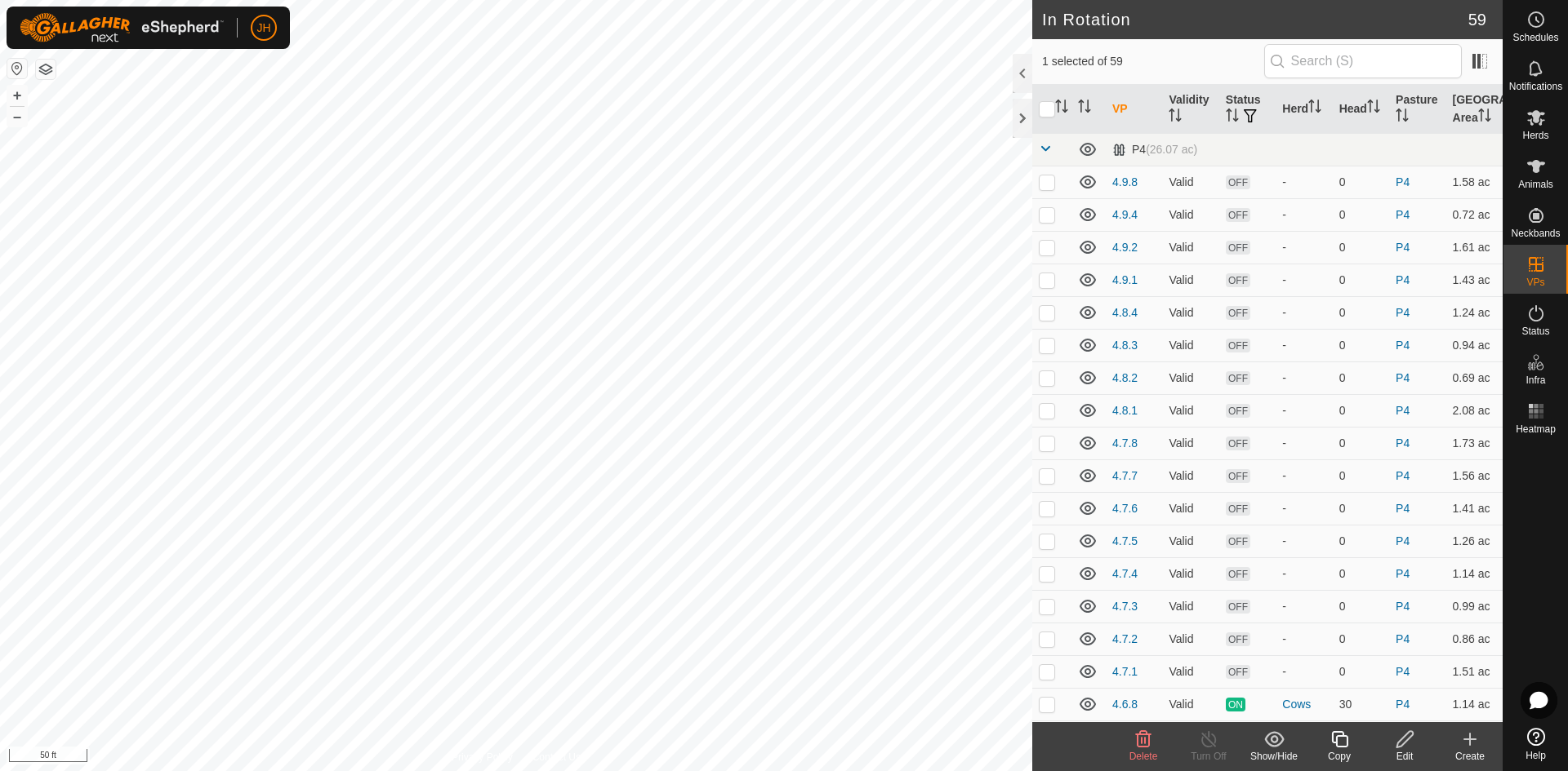
click at [1406, 753] on div "Edit" at bounding box center [1404, 756] width 65 height 15
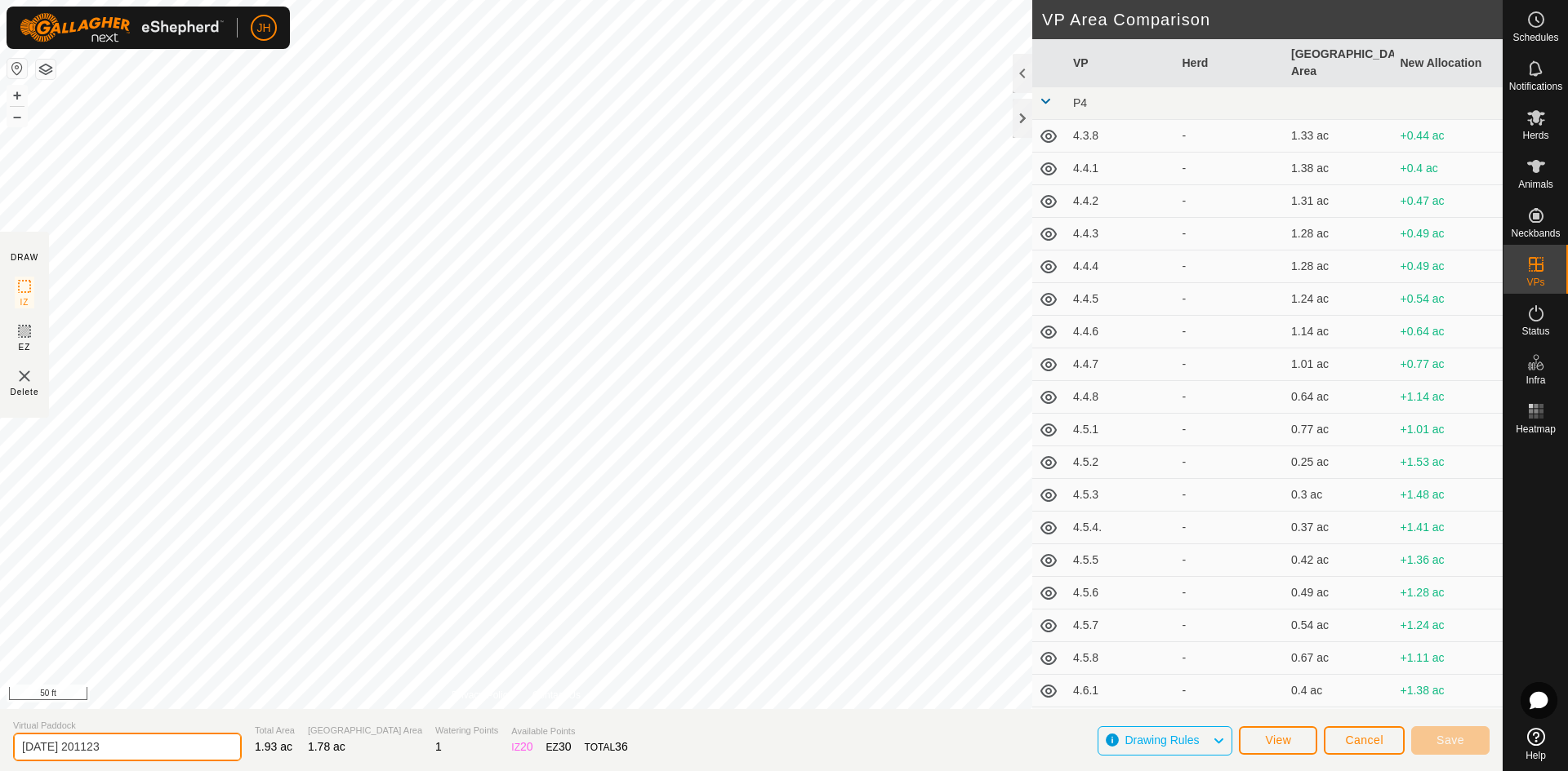
drag, startPoint x: 148, startPoint y: 750, endPoint x: 0, endPoint y: 747, distance: 148.0
click at [0, 747] on section "Virtual Paddock [DATE] 201123 Total Area 1.93 ac Grazing Area 1.78 ac Watering …" at bounding box center [751, 740] width 1502 height 62
type input "4.9.3"
click at [1461, 743] on span "Save" at bounding box center [1450, 740] width 27 height 13
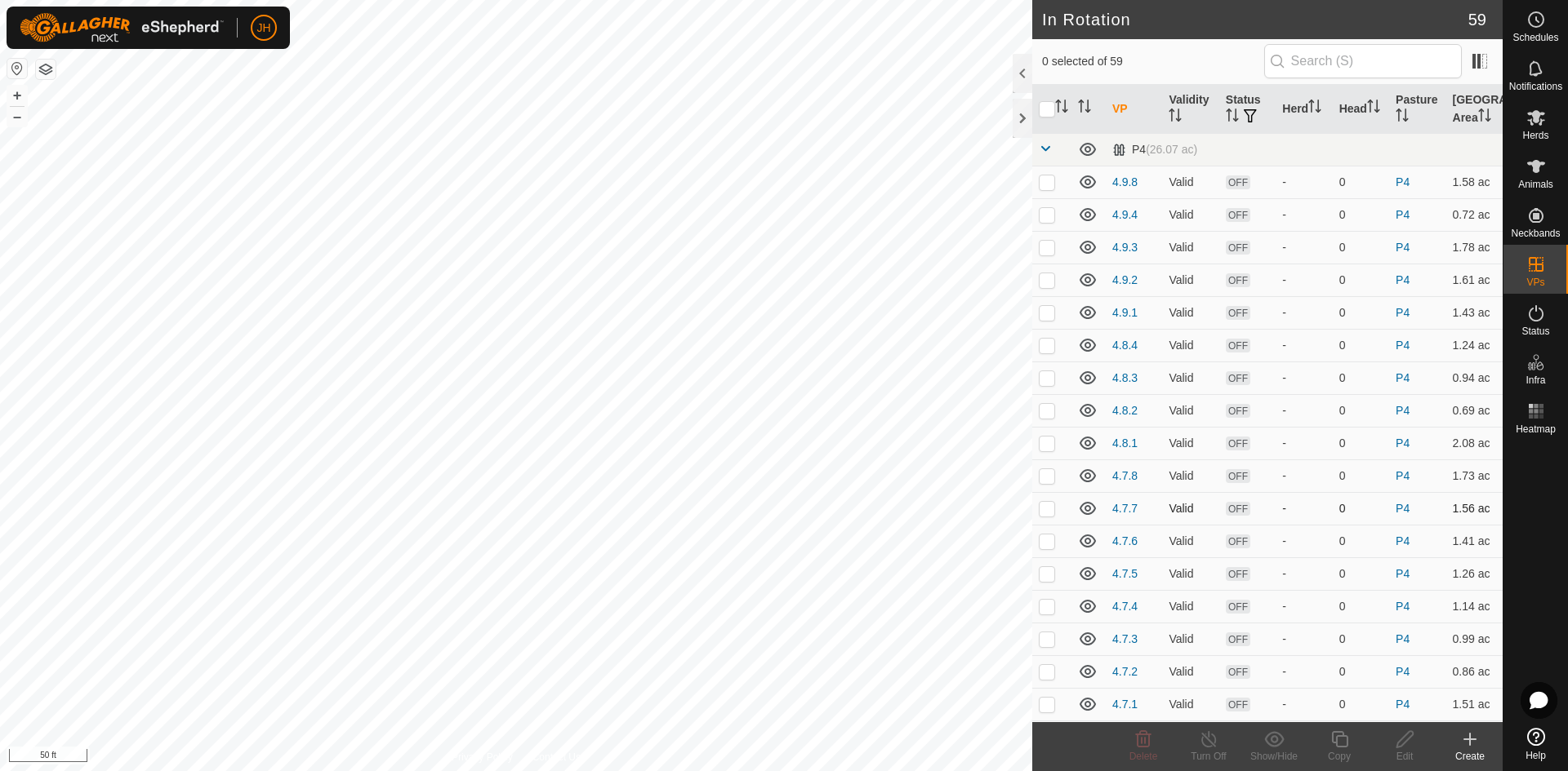
checkbox input "true"
click at [1335, 750] on div "Copy" at bounding box center [1339, 756] width 65 height 15
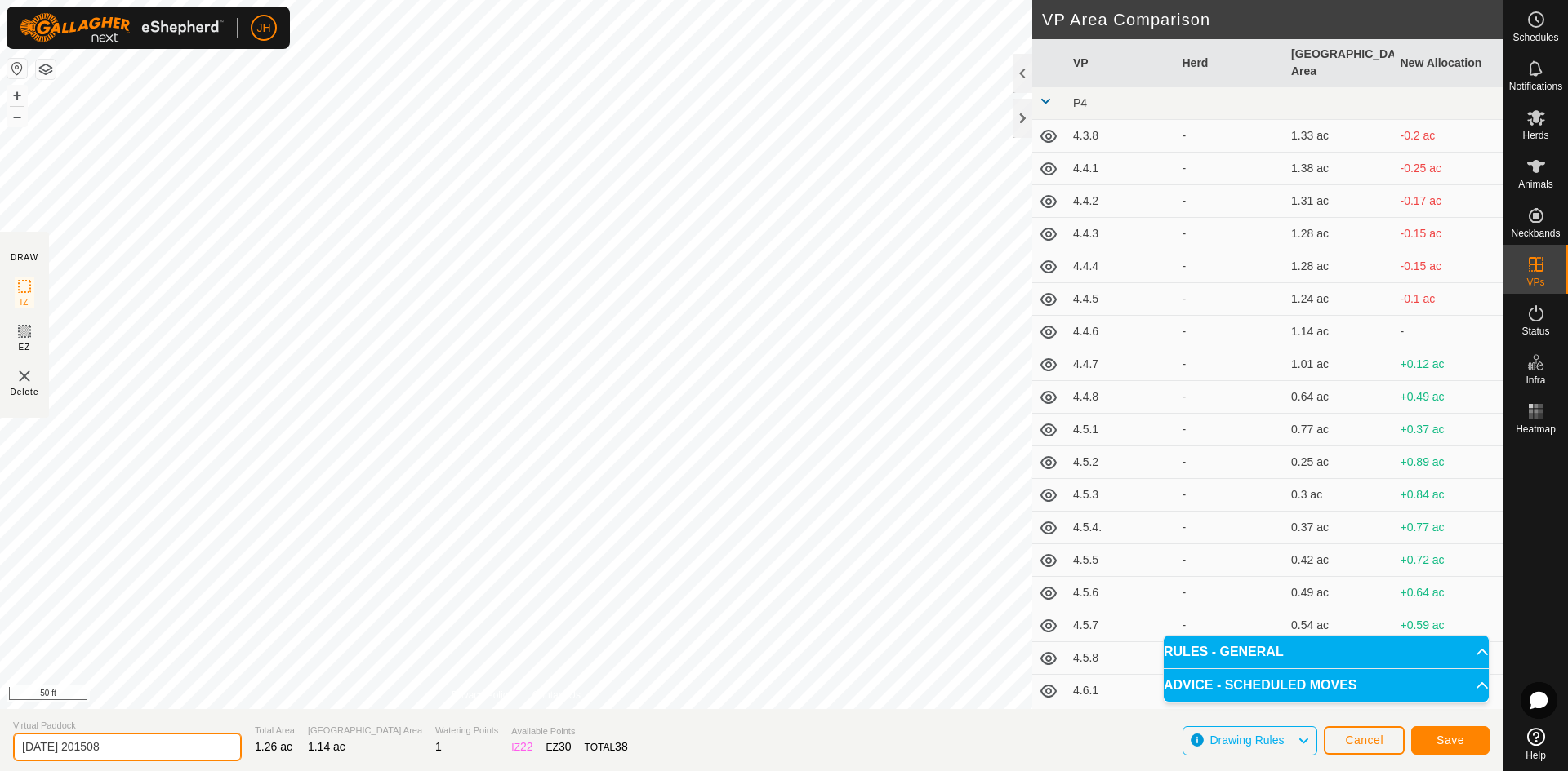
drag, startPoint x: 178, startPoint y: 748, endPoint x: 11, endPoint y: 741, distance: 167.1
click at [11, 741] on section "Virtual Paddock [DATE] 201508 Total Area 1.26 ac Grazing Area 1.14 ac Watering …" at bounding box center [751, 740] width 1502 height 62
type input "4.9.6"
click at [1456, 739] on span "Save" at bounding box center [1450, 740] width 27 height 13
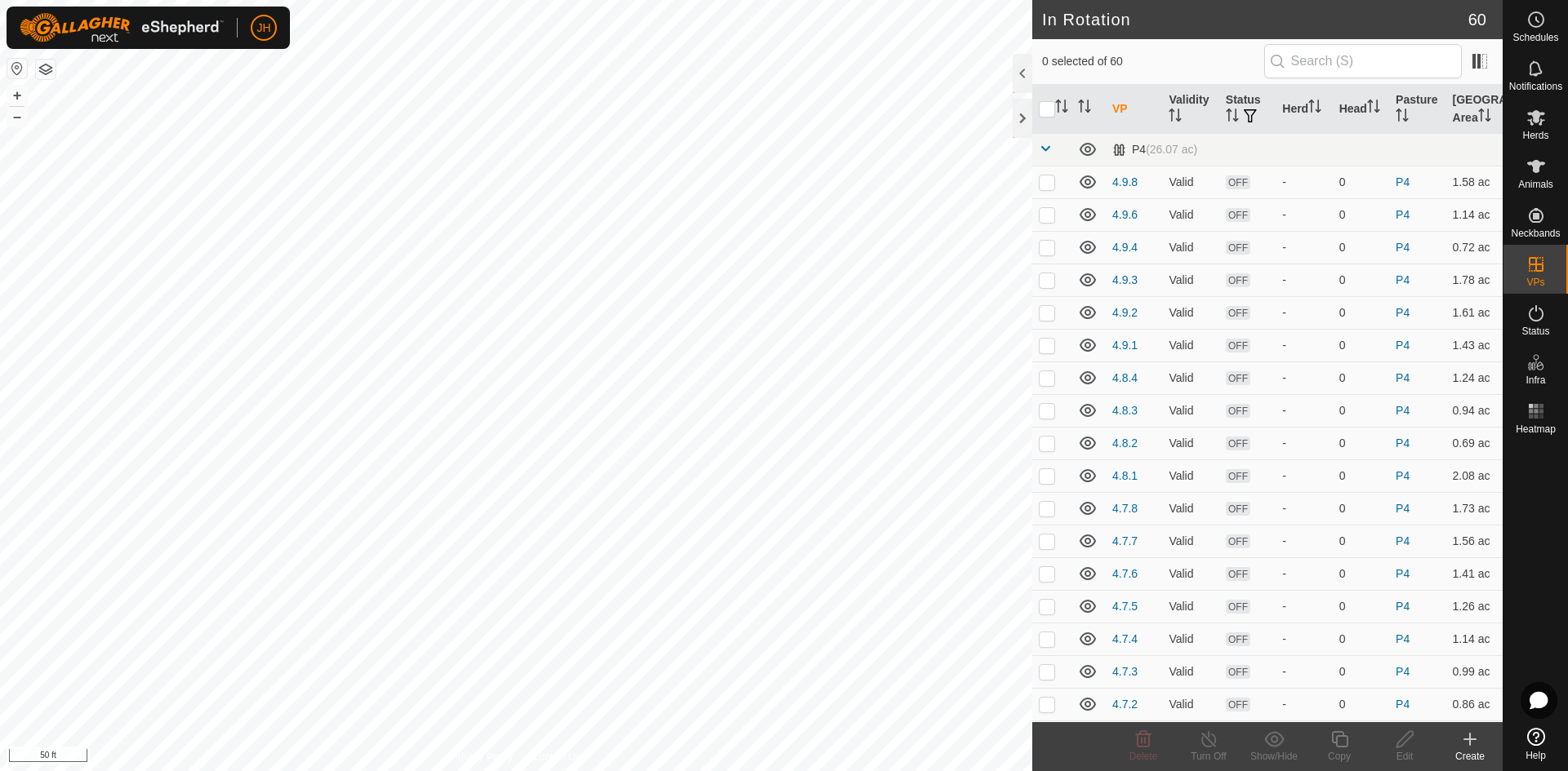
checkbox input "true"
click at [1341, 751] on div "Copy" at bounding box center [1339, 756] width 65 height 15
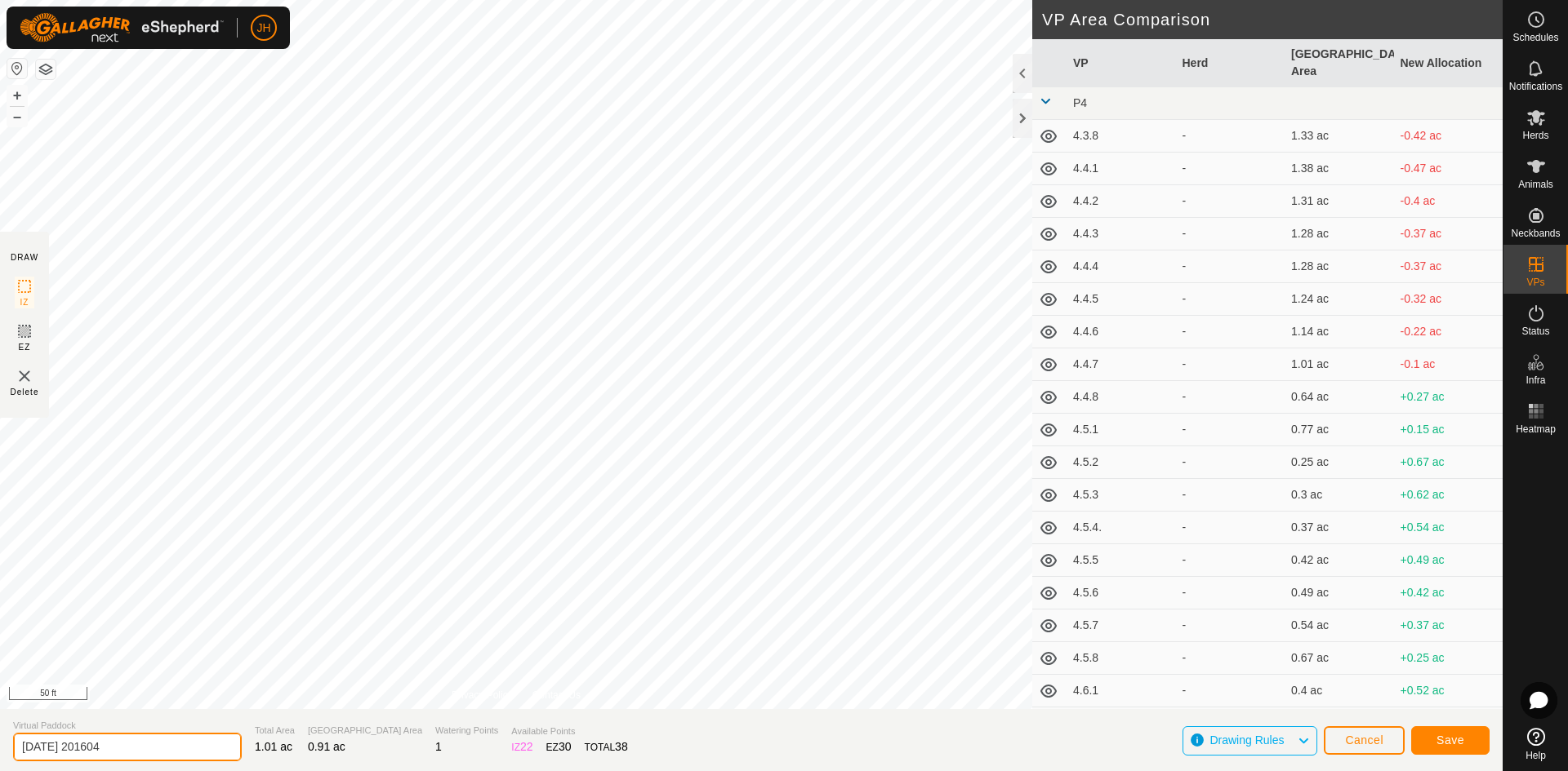
drag, startPoint x: 162, startPoint y: 751, endPoint x: 9, endPoint y: 743, distance: 153.2
click at [10, 745] on section "Virtual Paddock [DATE] 201604 Total Area 1.01 ac Grazing Area 0.91 ac Watering …" at bounding box center [751, 740] width 1502 height 62
type input "4.9.5"
click at [1453, 745] on span "Save" at bounding box center [1450, 740] width 27 height 13
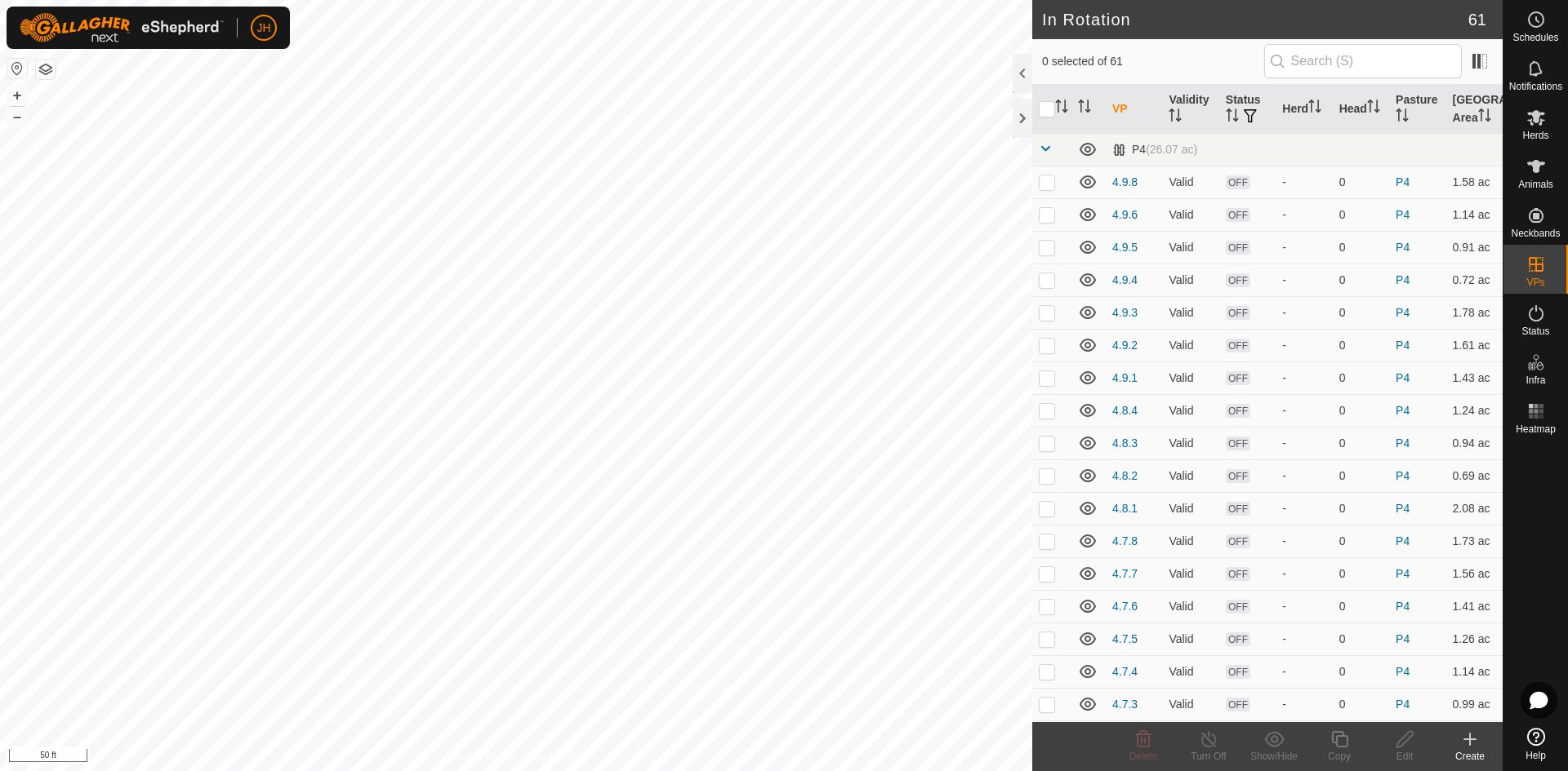
checkbox input "true"
click at [1406, 753] on div "Edit" at bounding box center [1404, 756] width 65 height 15
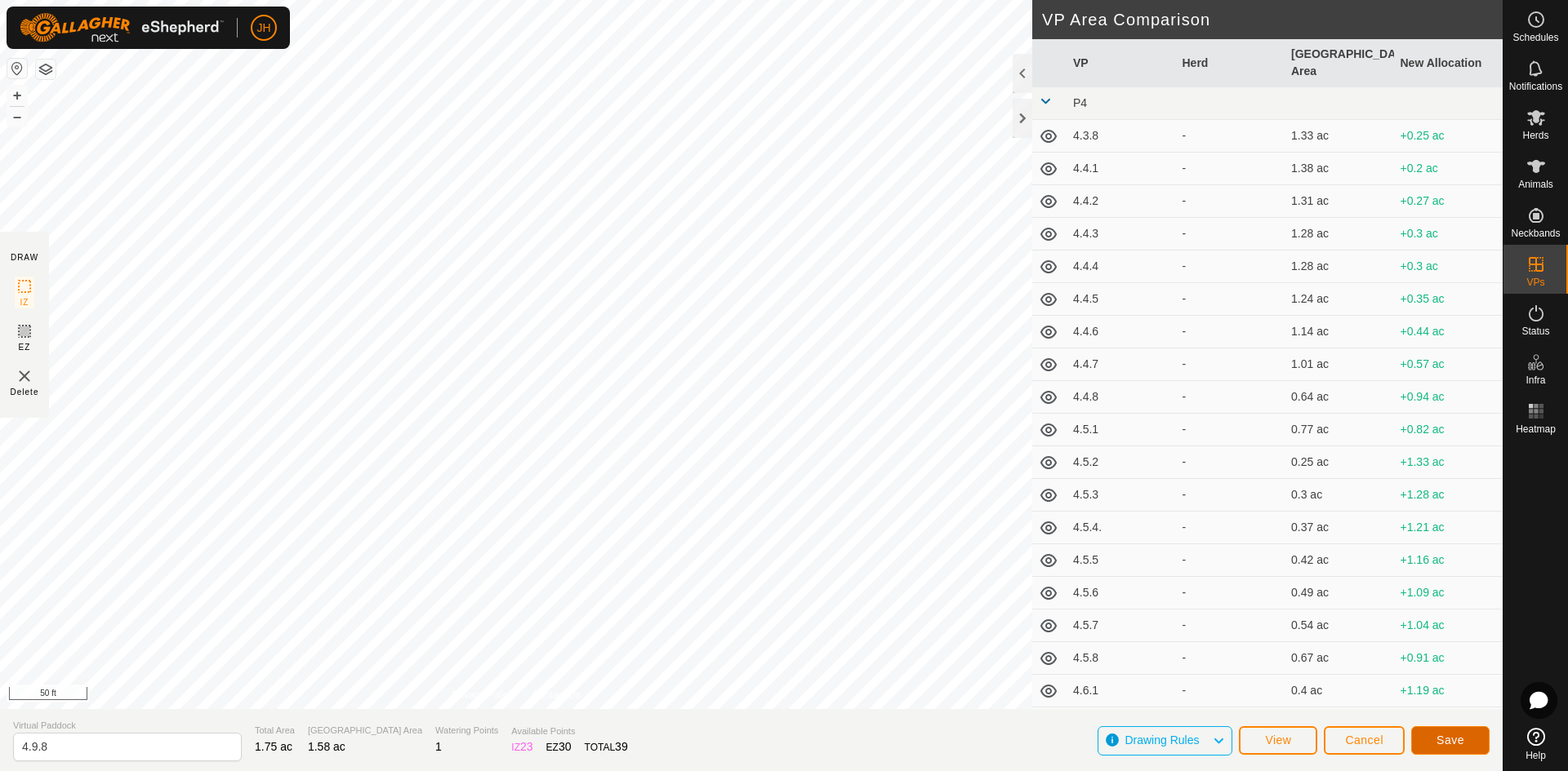
click at [1459, 744] on span "Save" at bounding box center [1450, 740] width 27 height 13
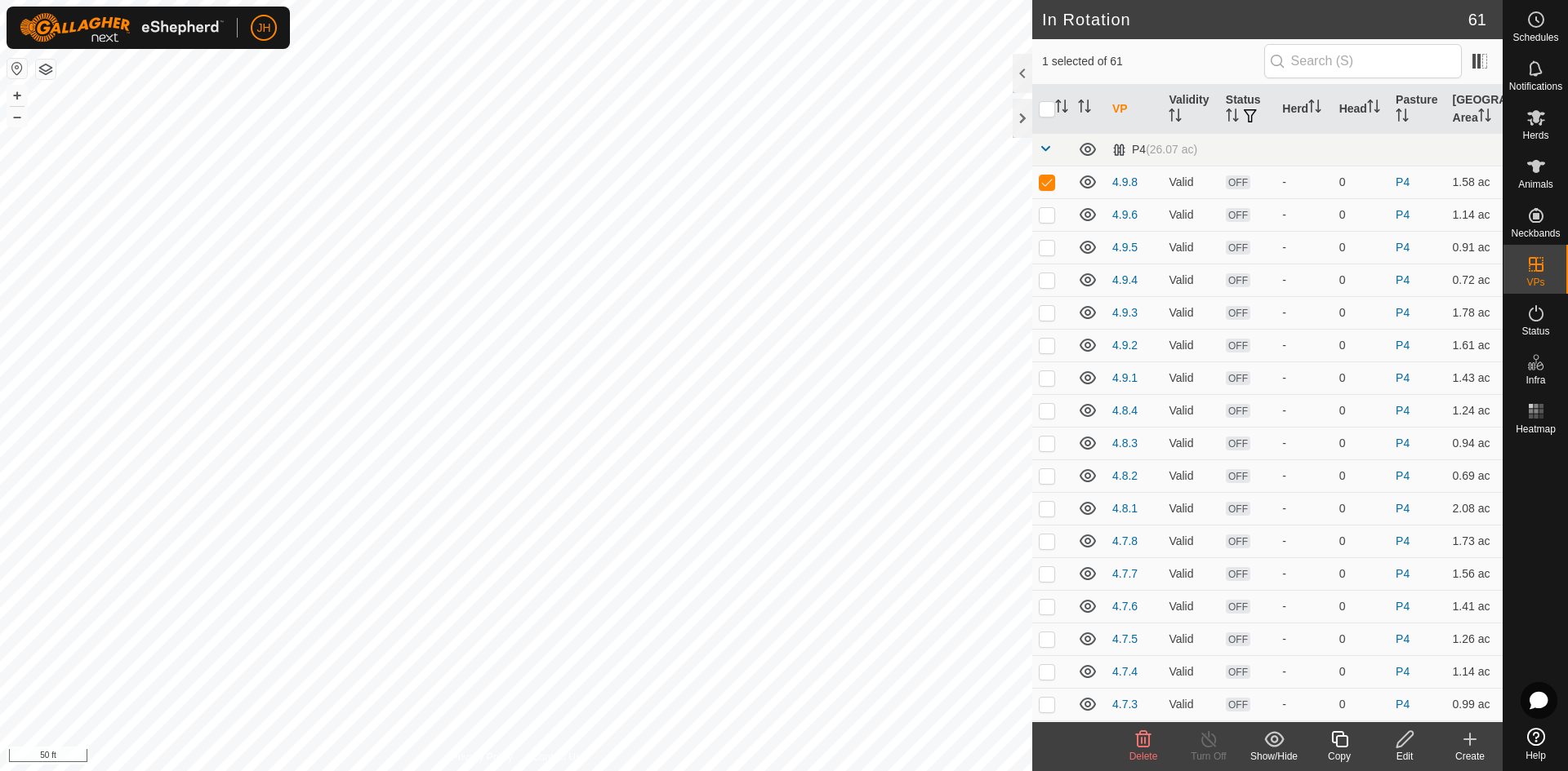
checkbox input "false"
checkbox input "true"
click at [1403, 748] on icon at bounding box center [1405, 739] width 21 height 20
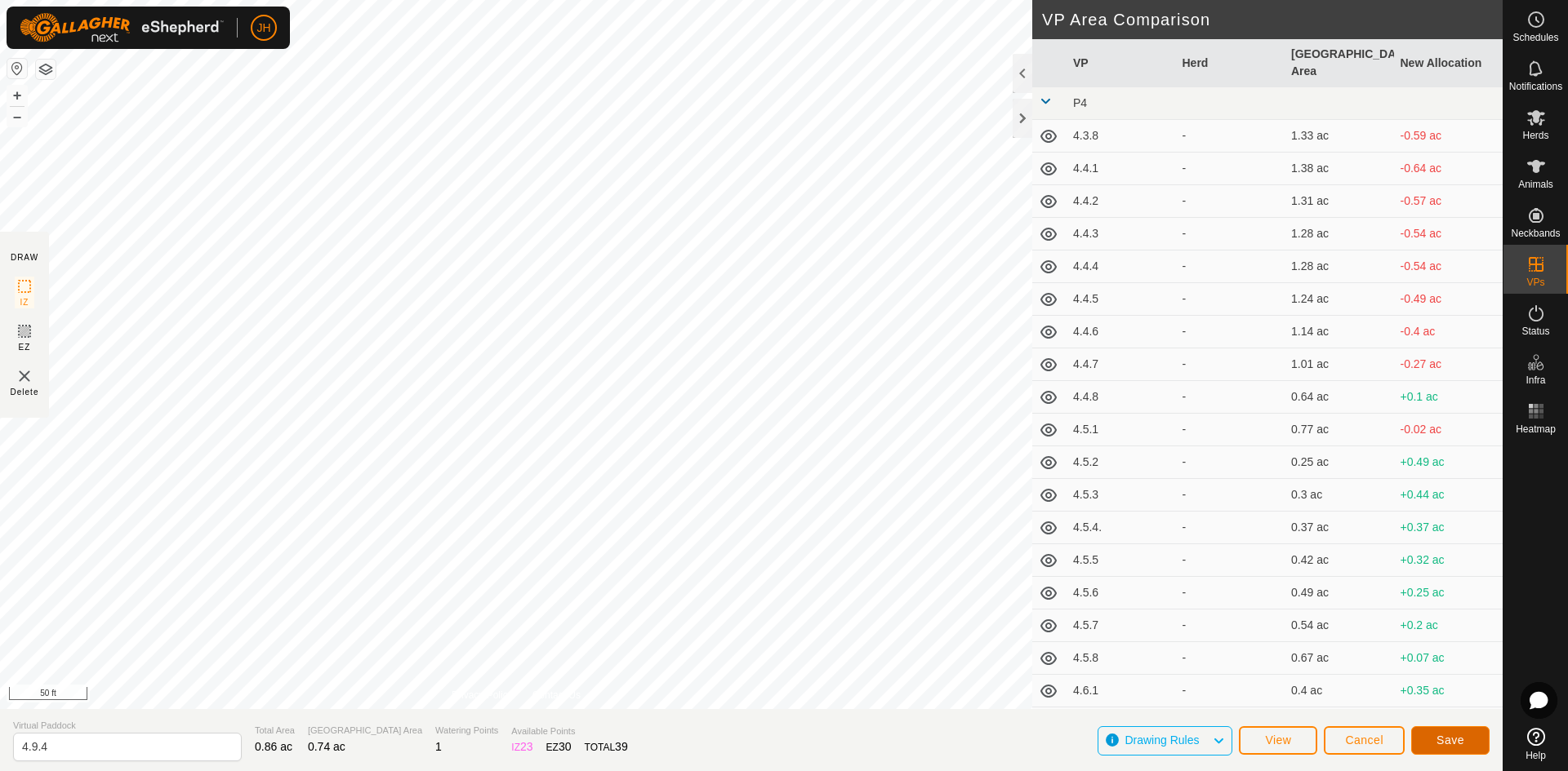
click at [1458, 737] on span "Save" at bounding box center [1450, 740] width 27 height 13
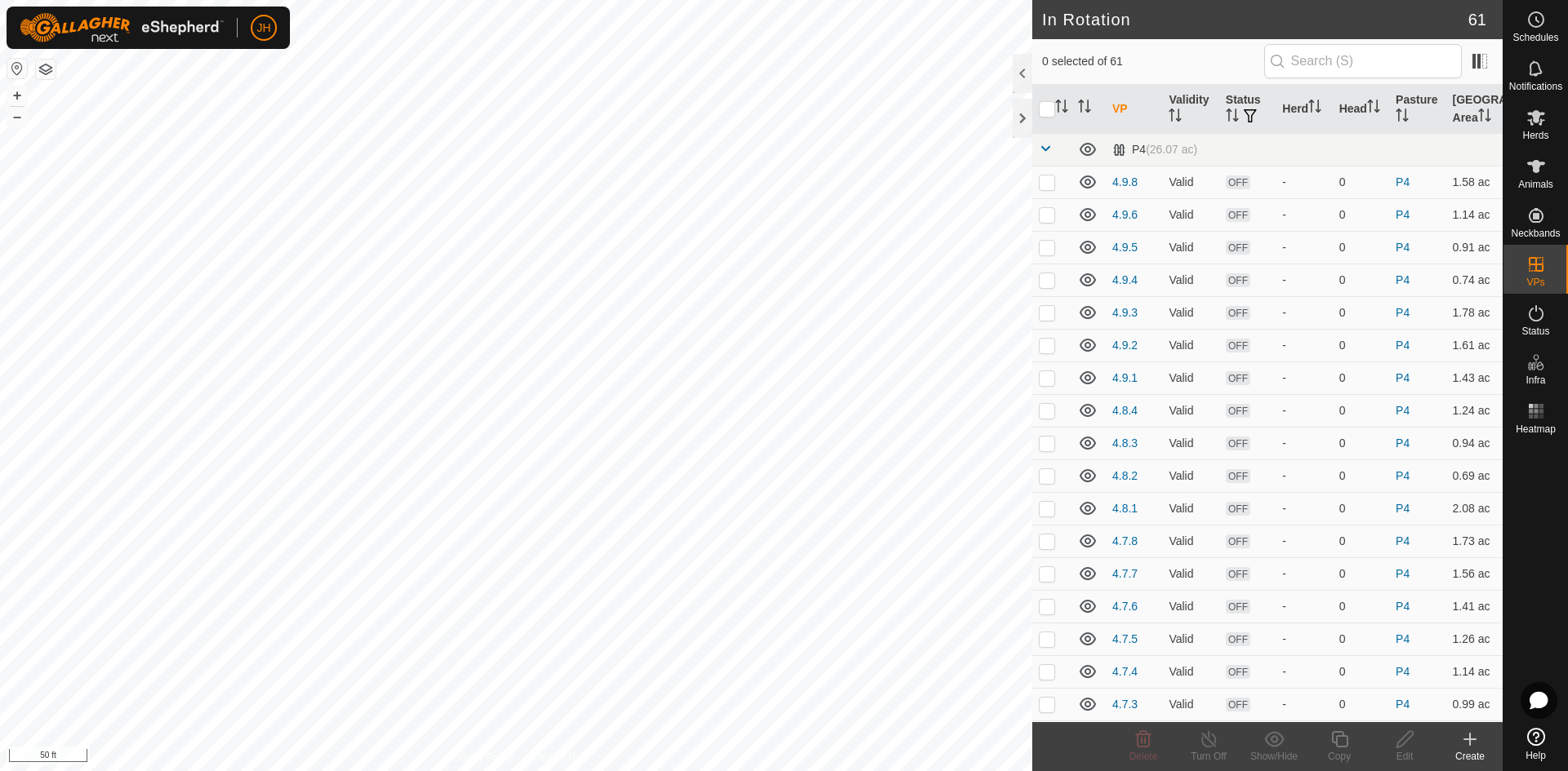
checkbox input "true"
click at [1411, 740] on icon at bounding box center [1405, 739] width 21 height 20
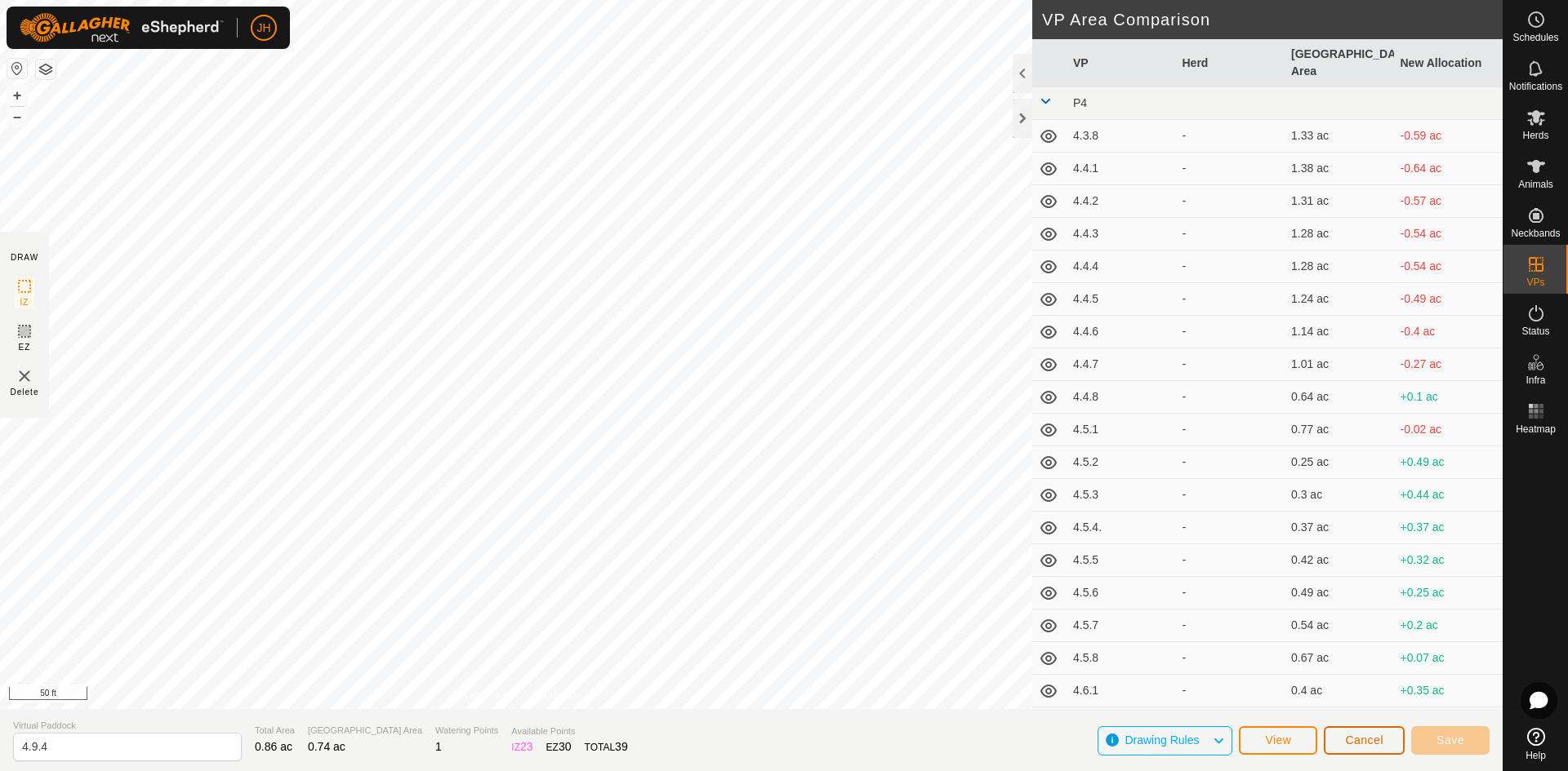
click at [1359, 747] on button "Cancel" at bounding box center [1364, 740] width 81 height 28
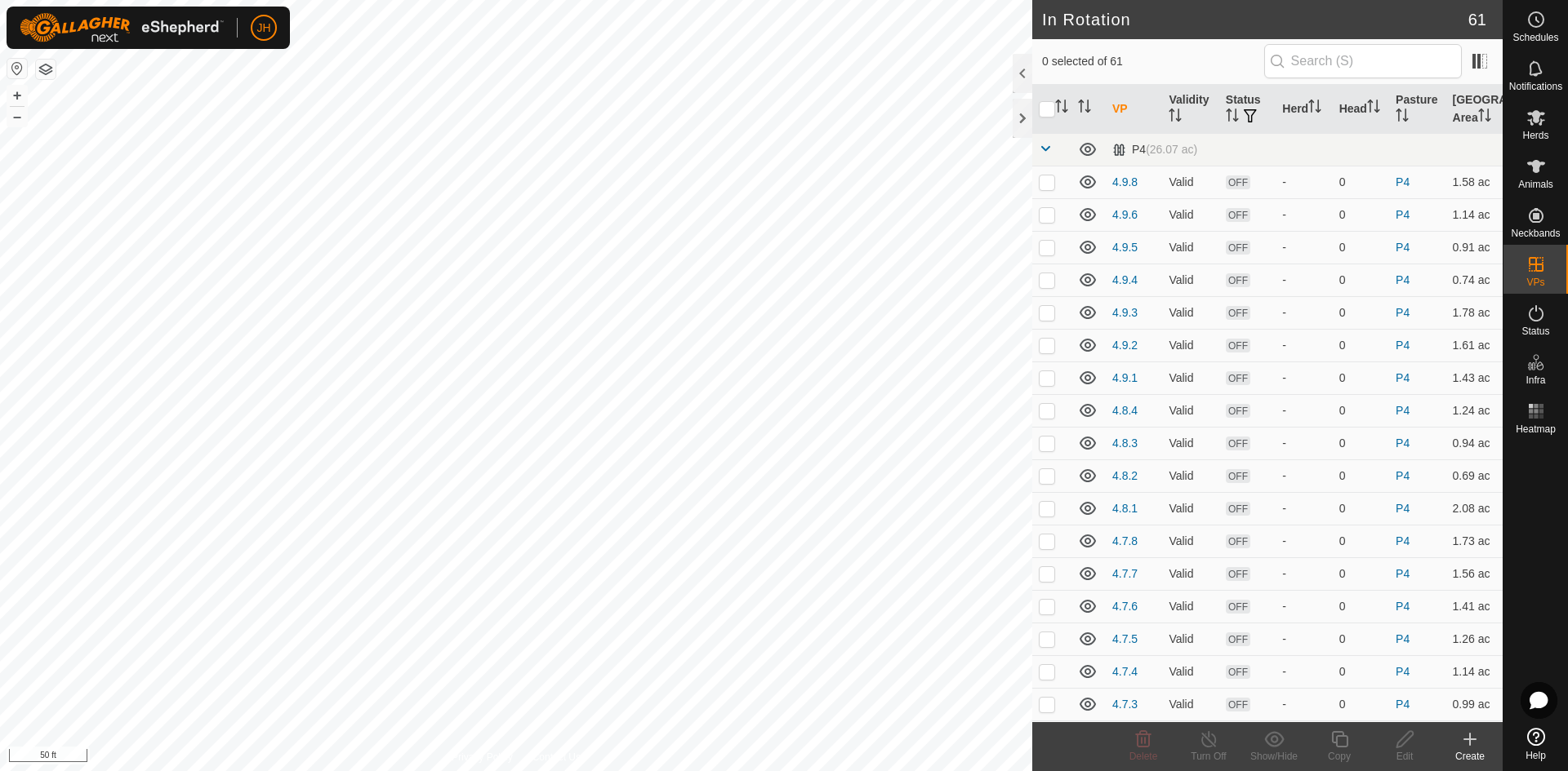
checkbox input "true"
checkbox input "false"
checkbox input "true"
checkbox input "false"
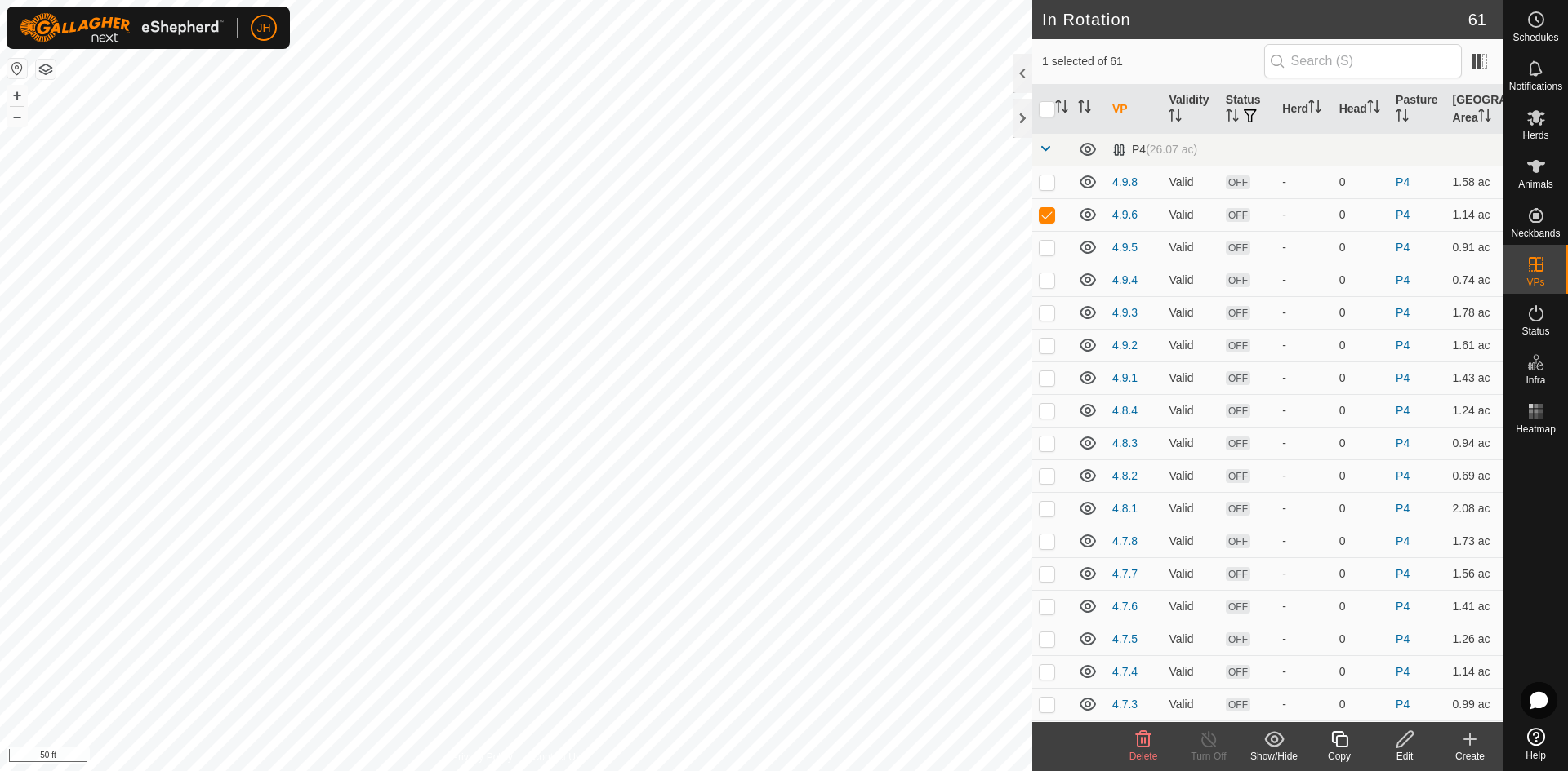
checkbox input "true"
checkbox input "false"
checkbox input "true"
click at [1407, 746] on icon at bounding box center [1405, 739] width 21 height 20
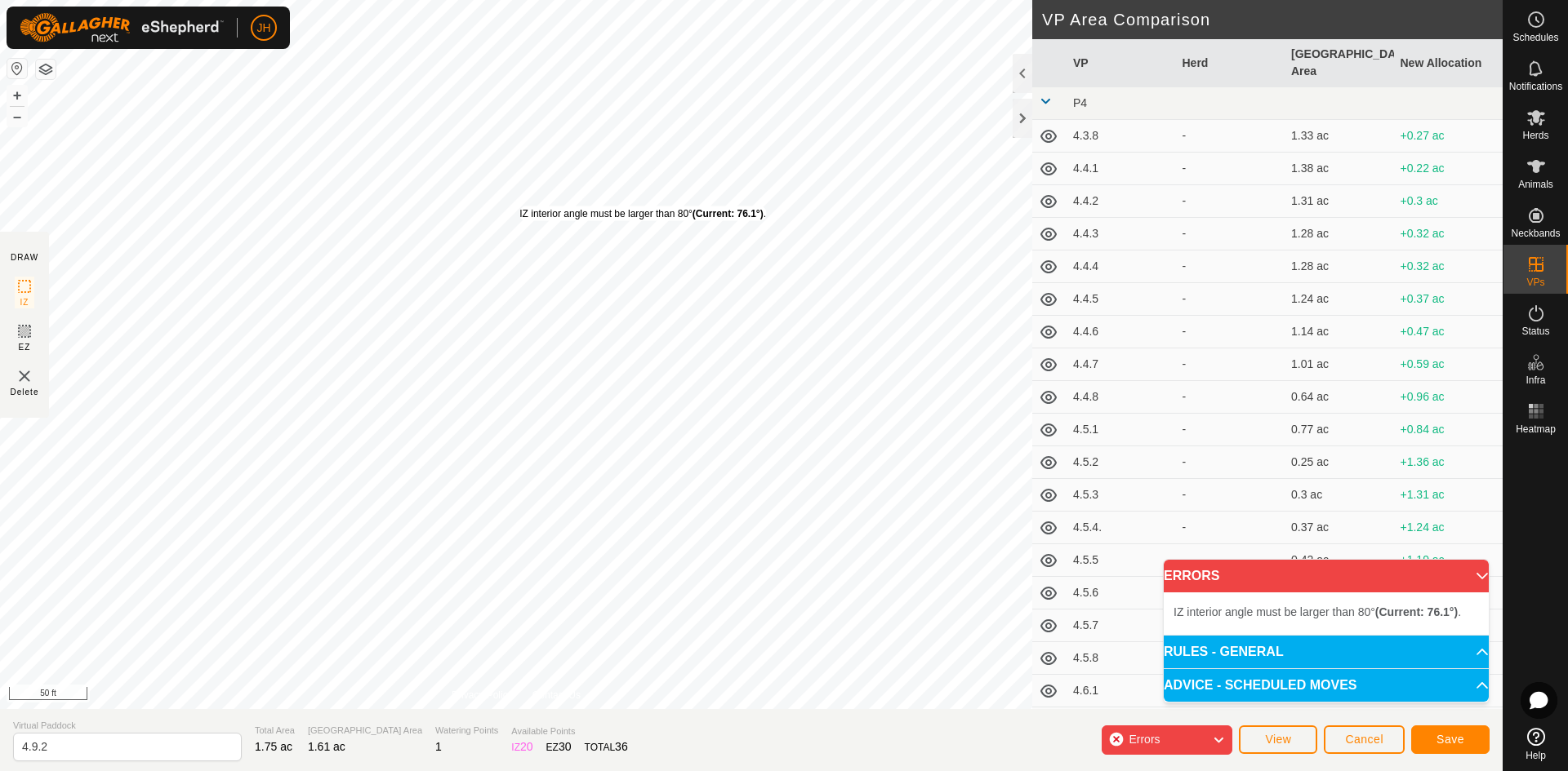
click at [519, 206] on div "IZ interior angle must be larger than 80° (Current: 76.1°) . + – ⇧ i 50 ft" at bounding box center [516, 355] width 1032 height 709
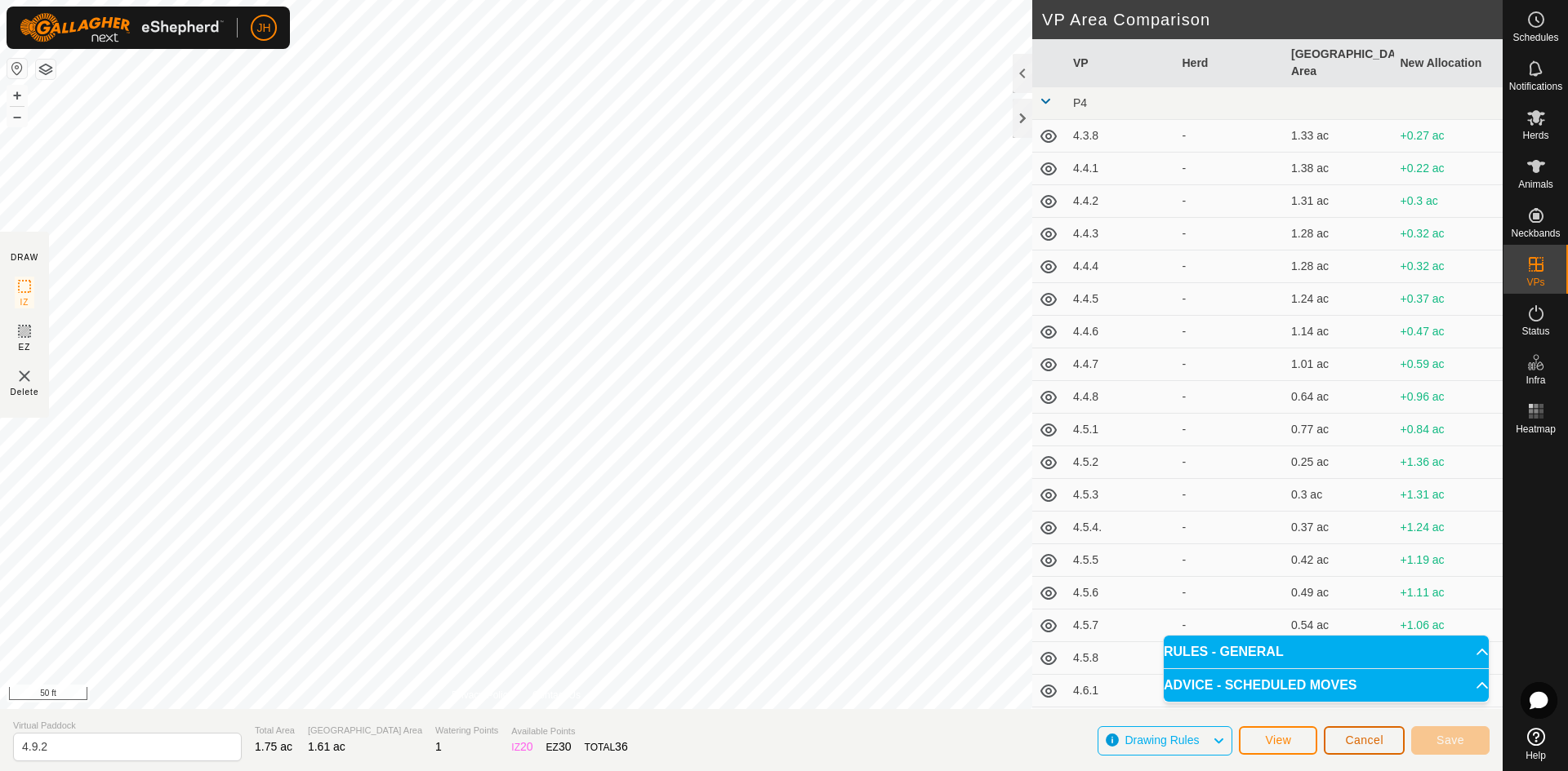
click at [1370, 743] on span "Cancel" at bounding box center [1364, 740] width 38 height 13
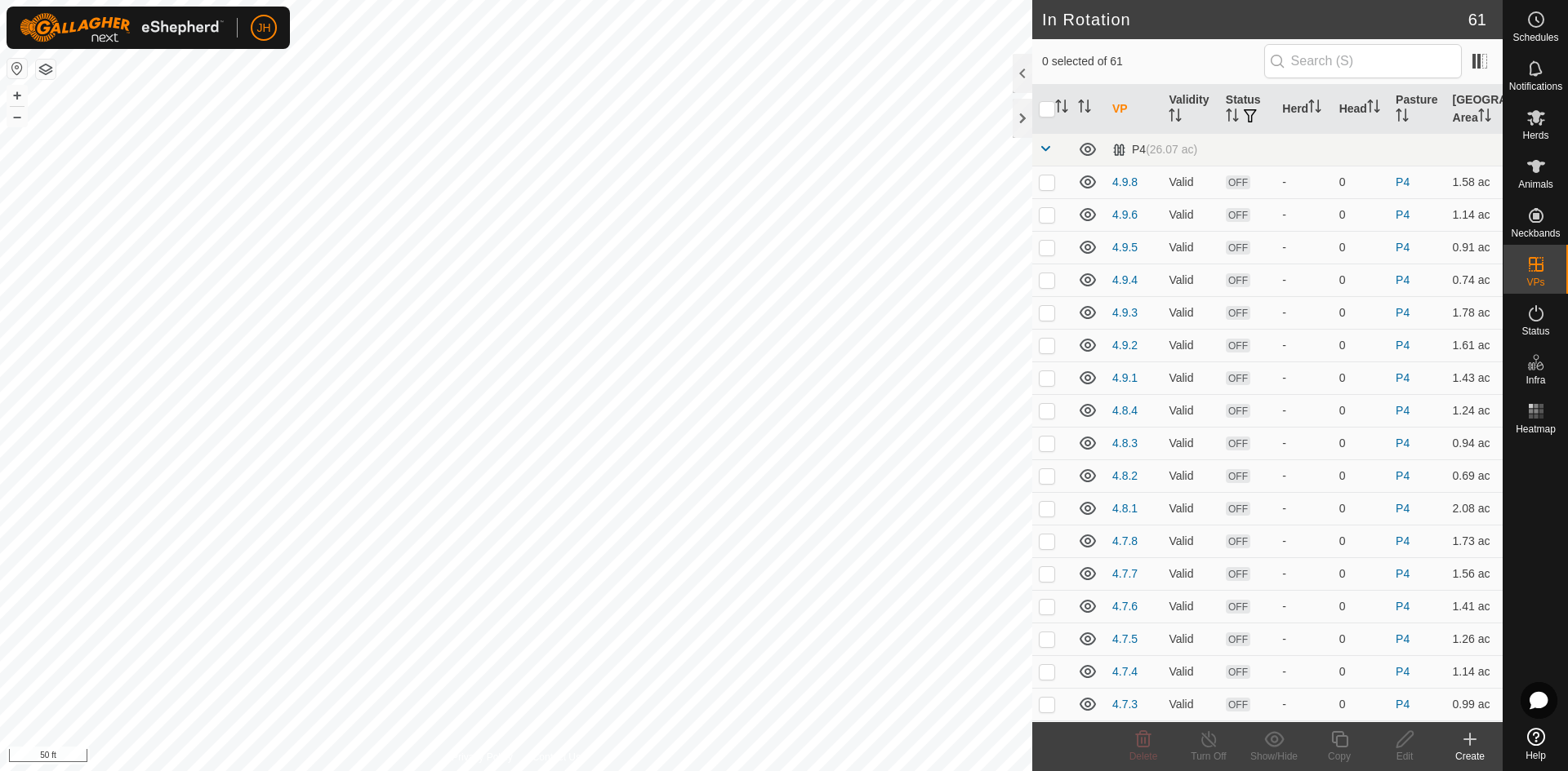
checkbox input "true"
checkbox input "false"
checkbox input "true"
checkbox input "false"
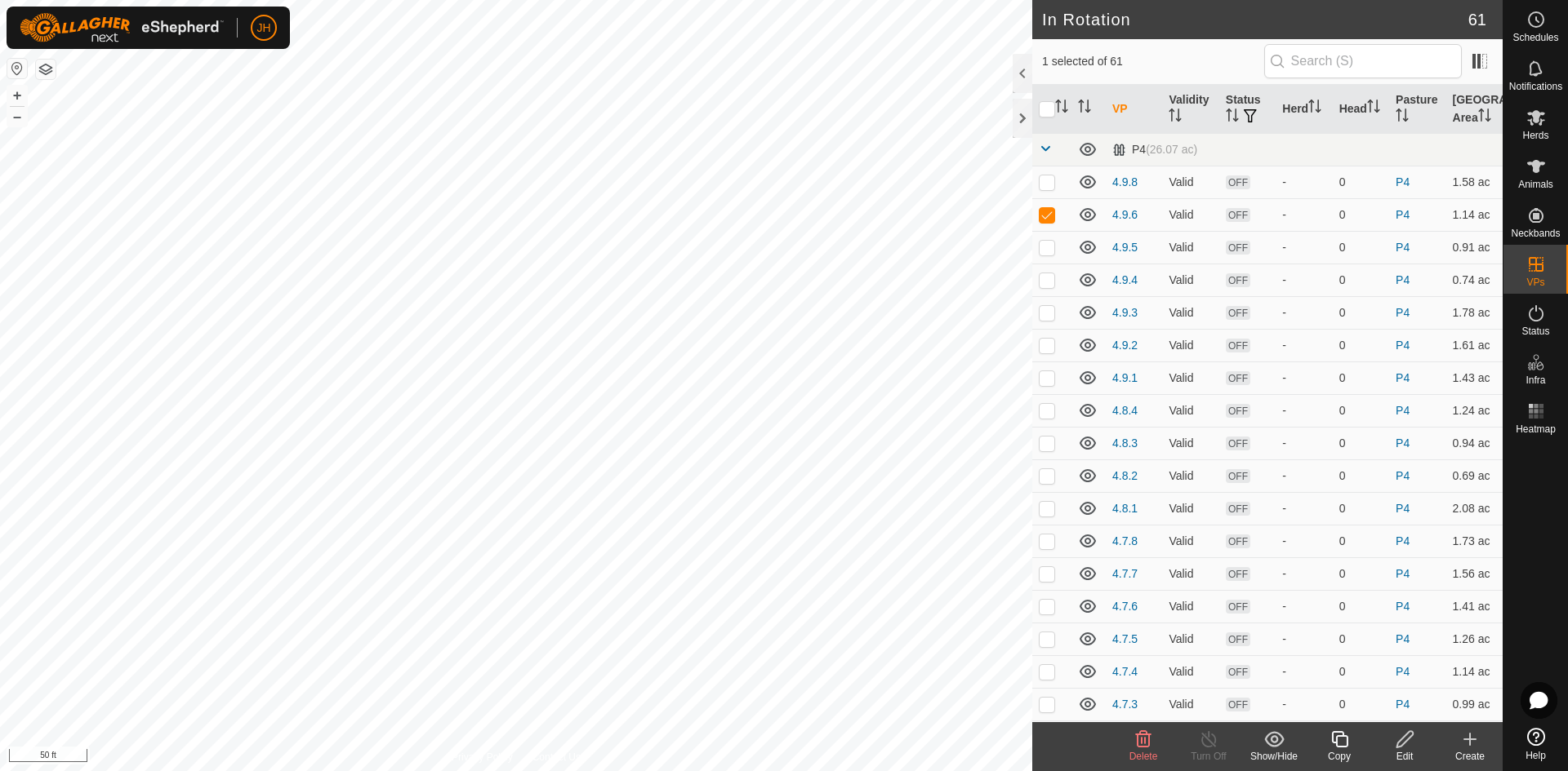
checkbox input "true"
checkbox input "false"
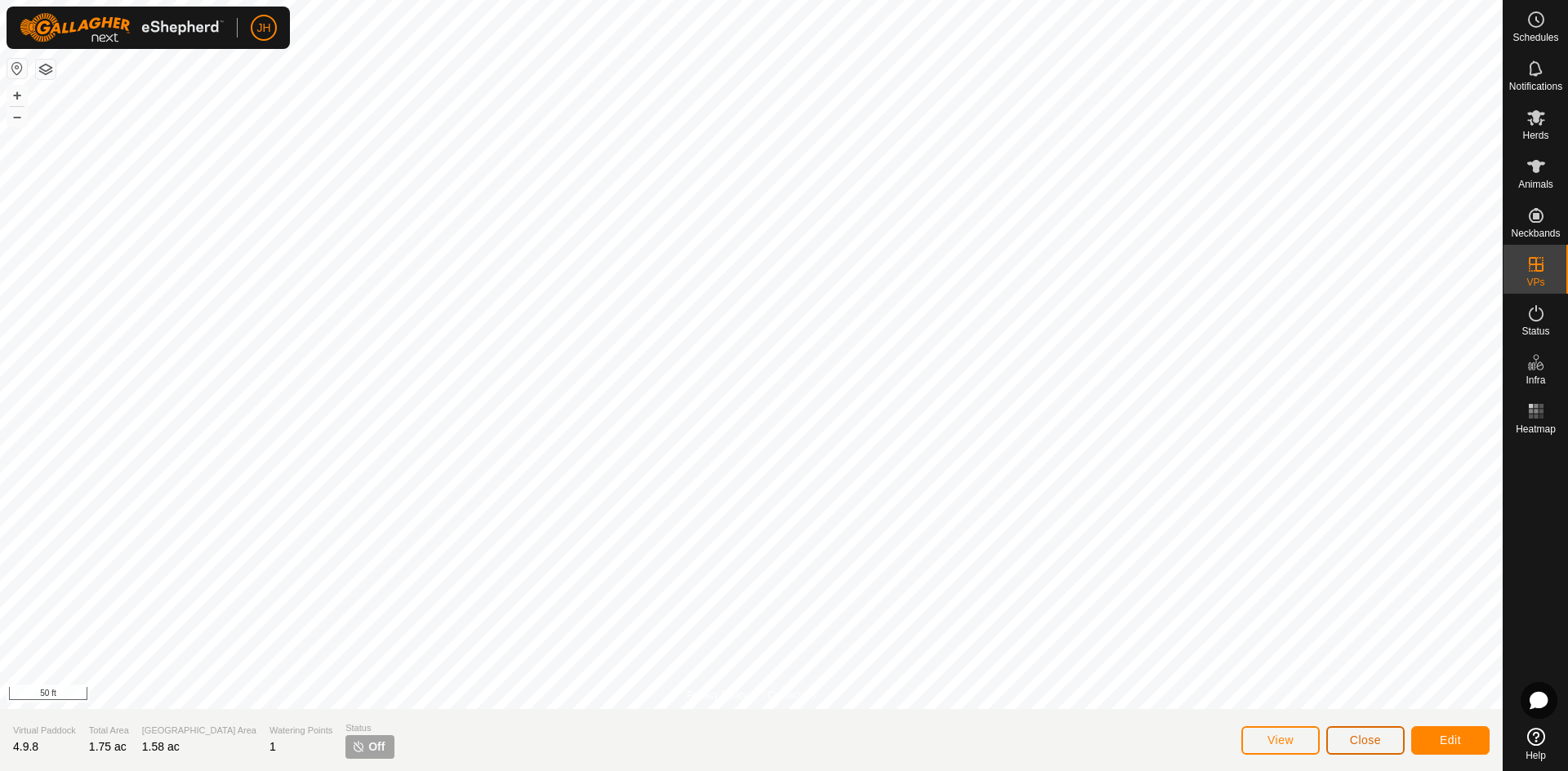
click at [1362, 751] on button "Close" at bounding box center [1365, 740] width 79 height 28
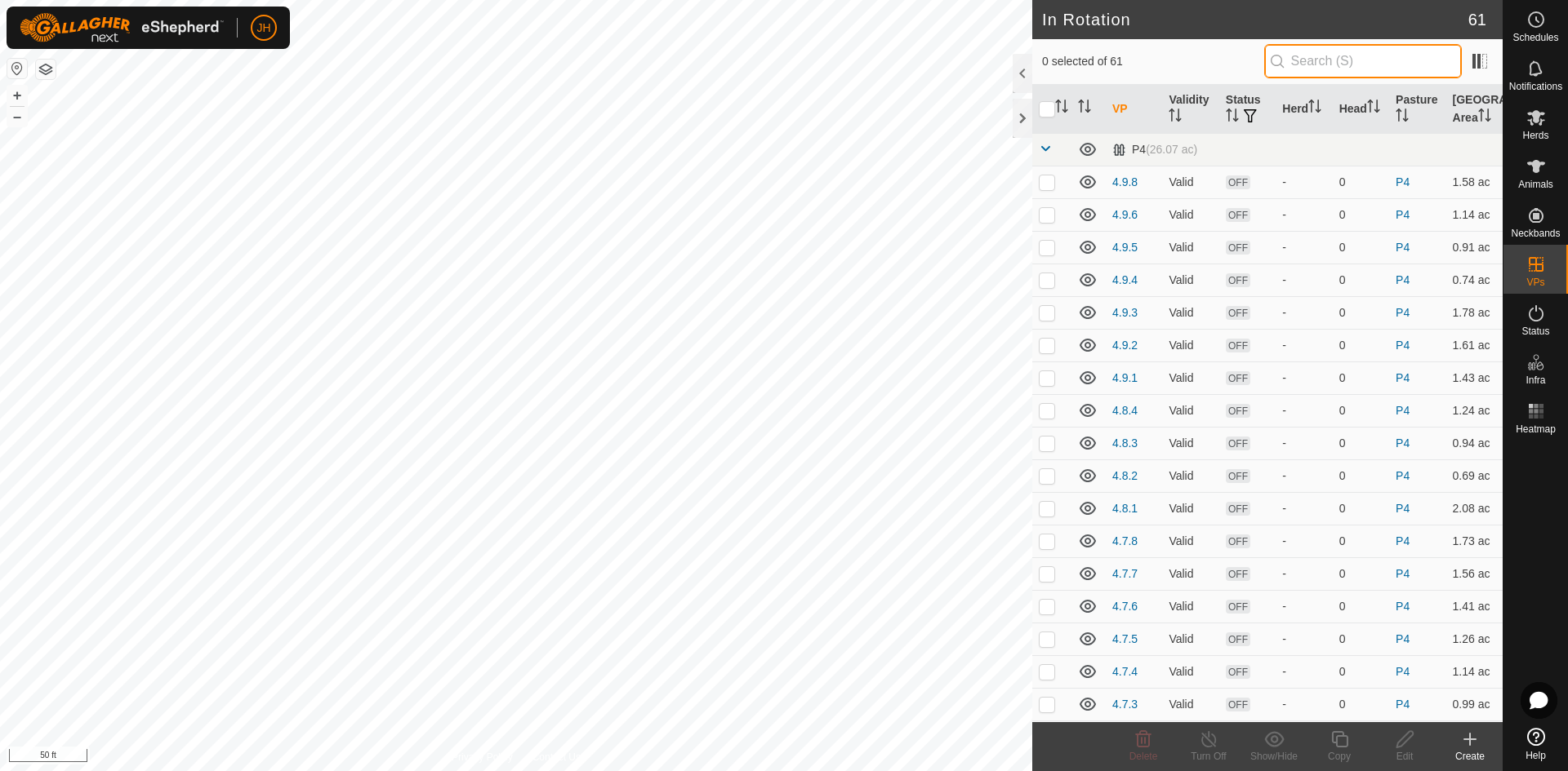
click at [1307, 62] on input "text" at bounding box center [1362, 62] width 197 height 34
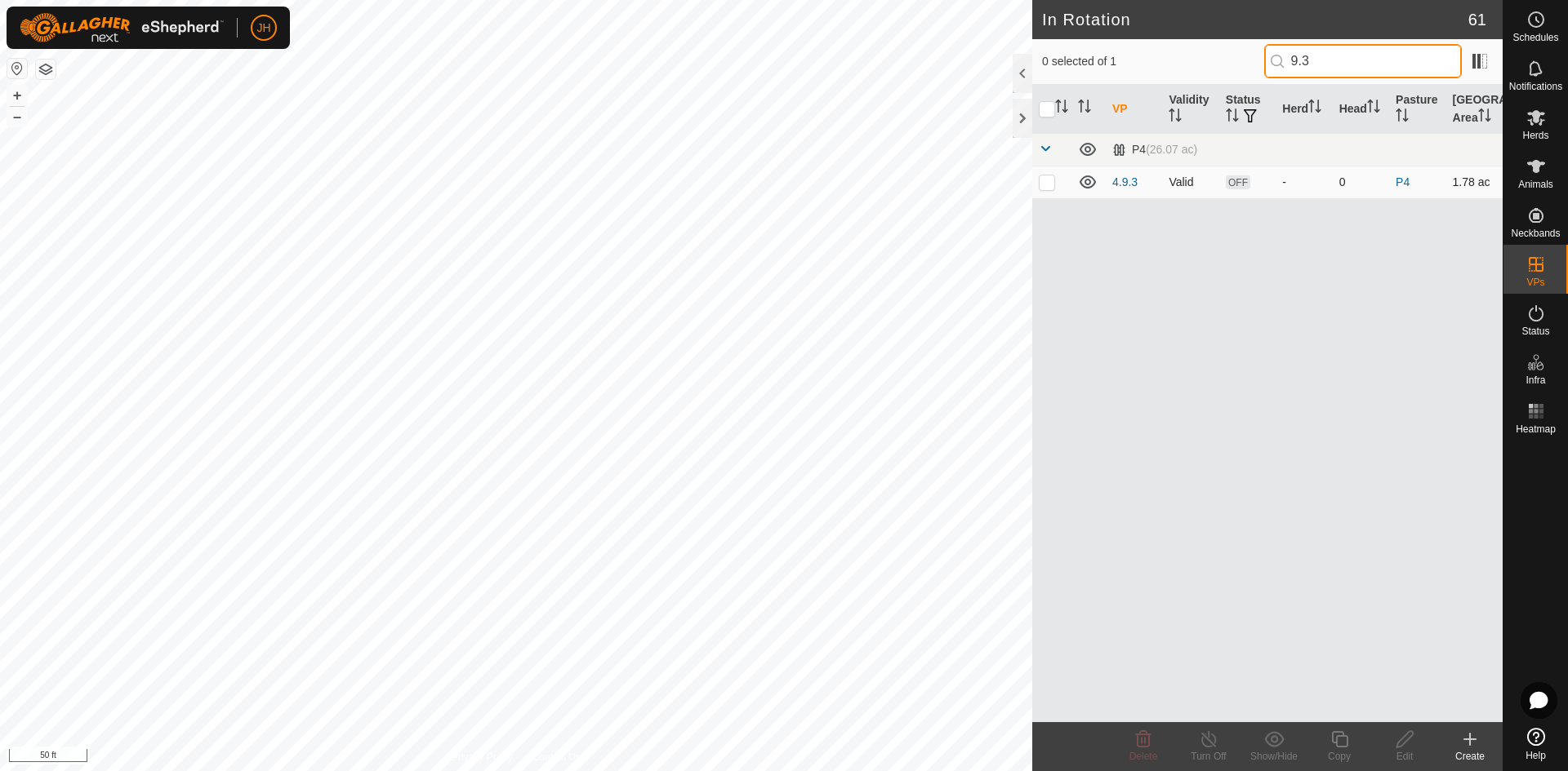
type input "9.3"
click at [1050, 183] on p-checkbox at bounding box center [1046, 181] width 16 height 13
checkbox input "true"
click at [1404, 741] on icon at bounding box center [1405, 739] width 21 height 20
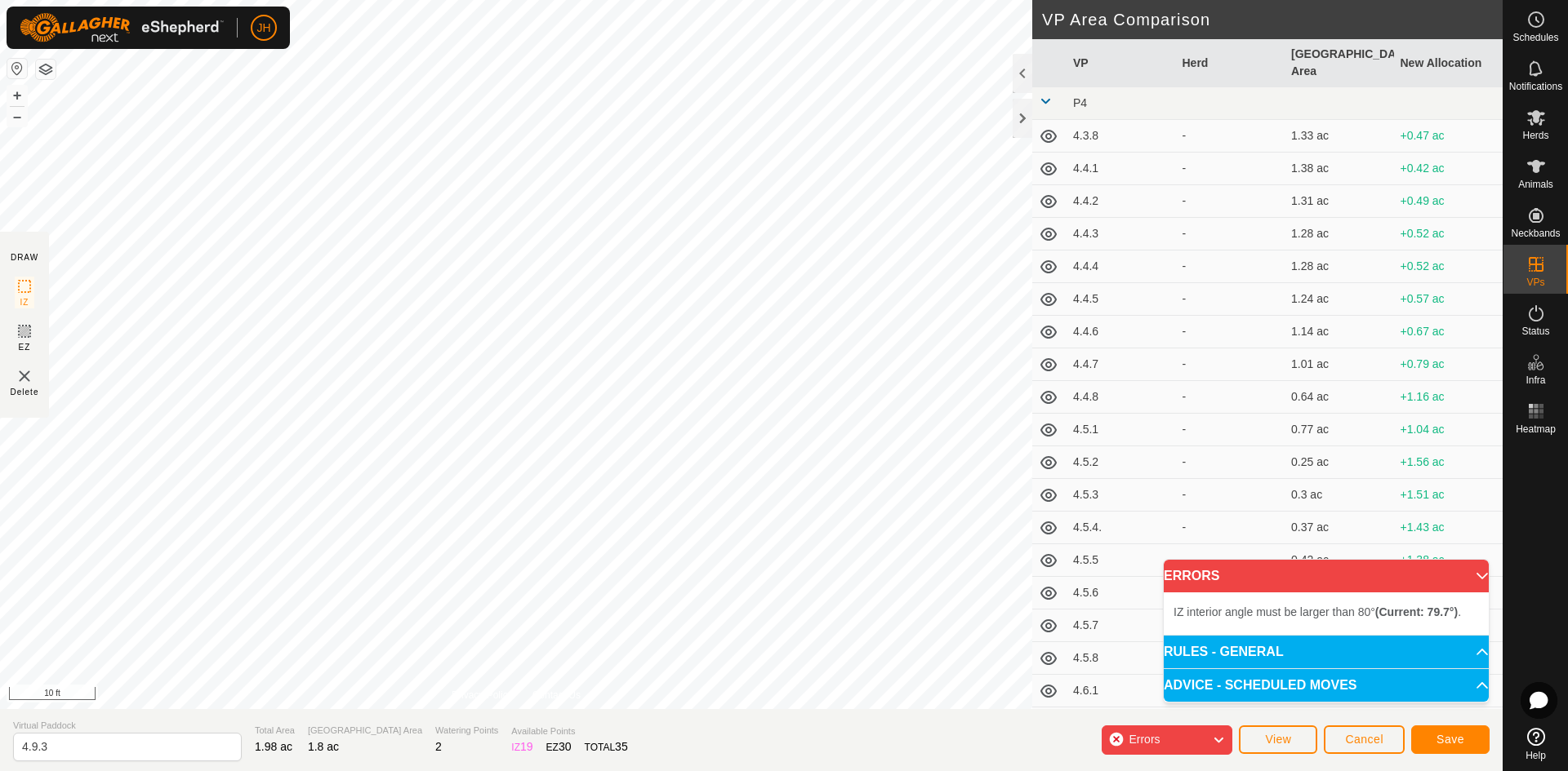
click at [577, 203] on div "IZ interior angle must be larger than 80° (Current: 79.7°) . + – ⇧ i 10 ft" at bounding box center [516, 355] width 1032 height 709
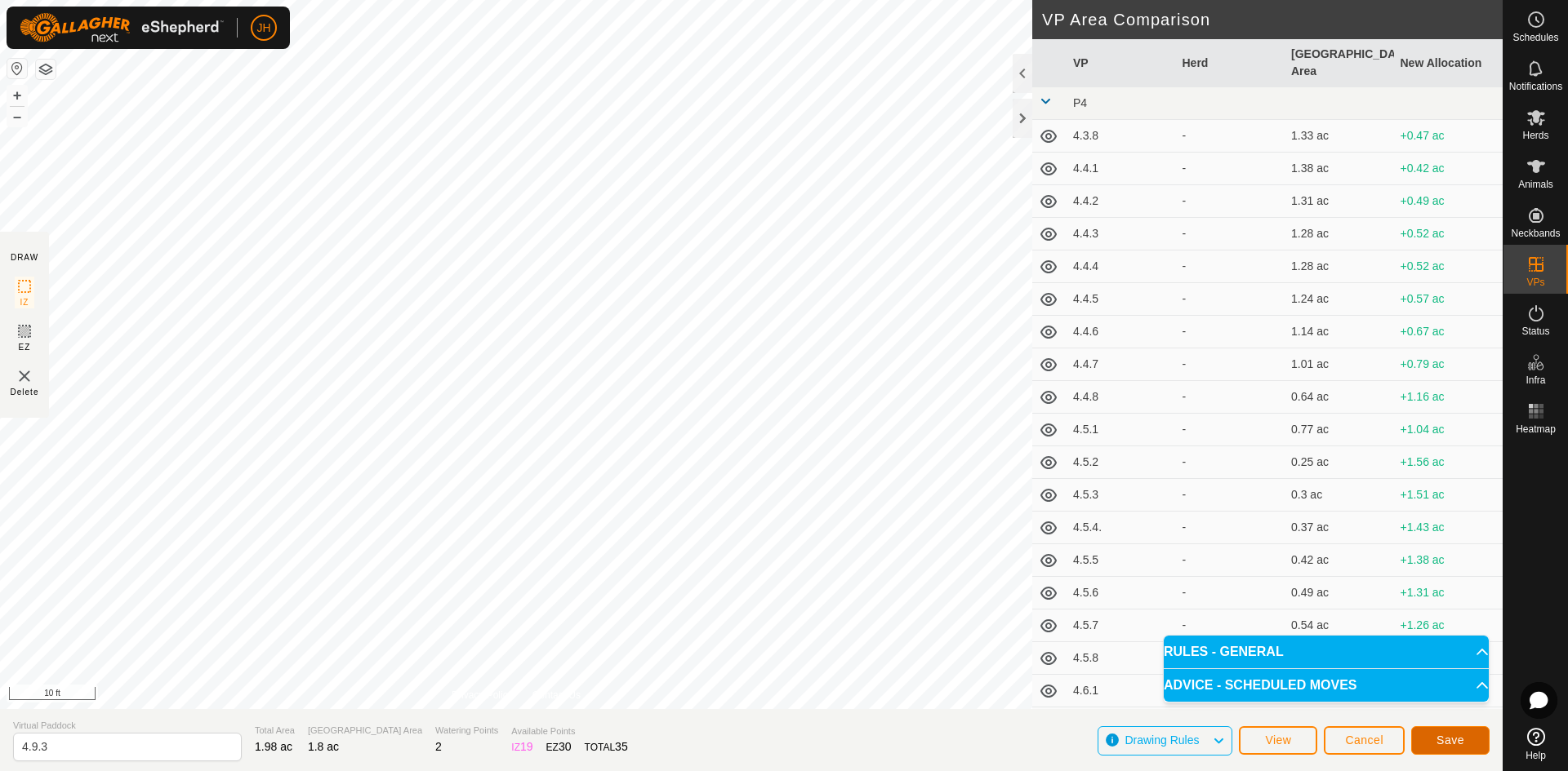
click at [1444, 739] on span "Save" at bounding box center [1450, 740] width 27 height 13
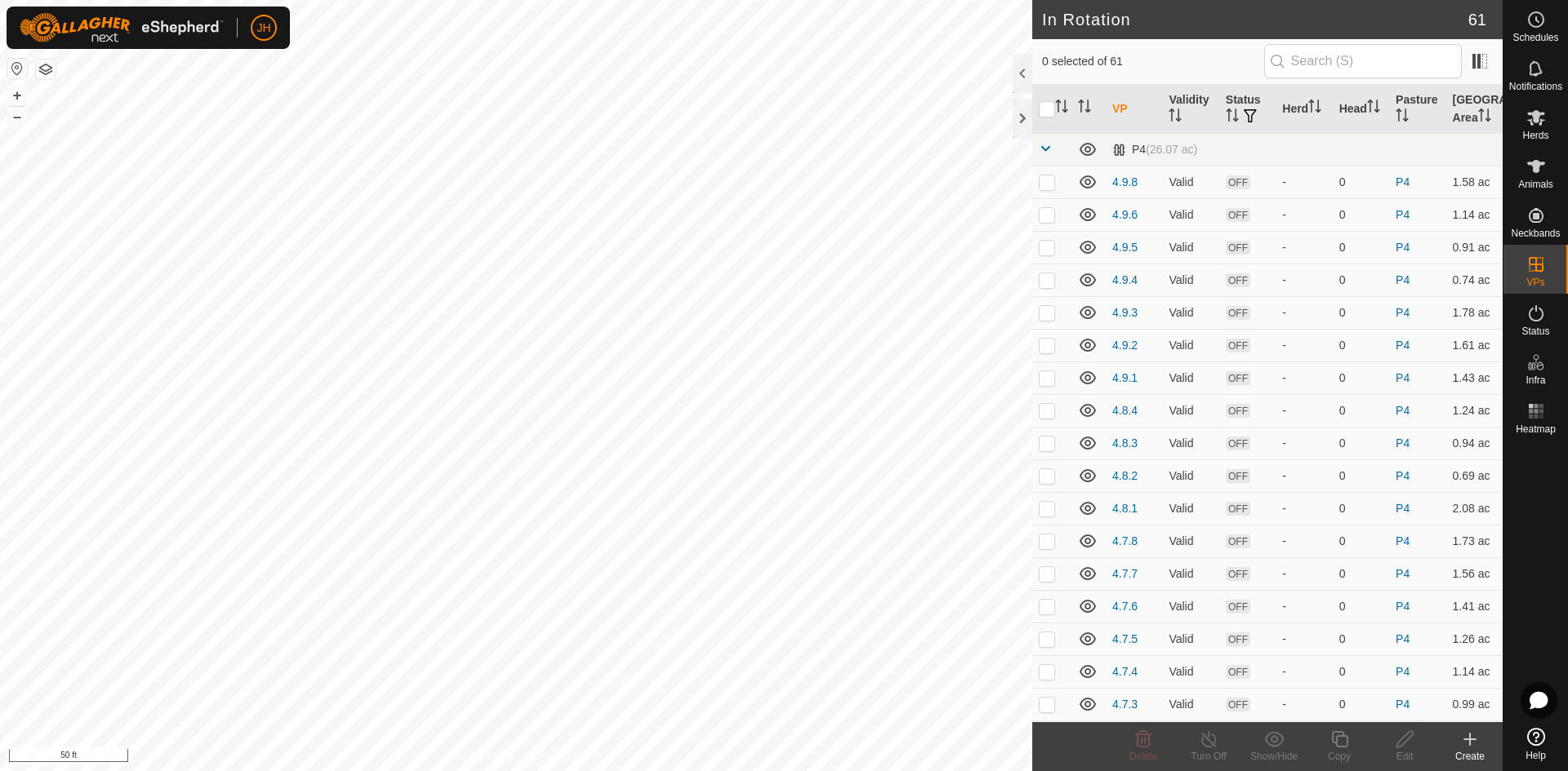
checkbox input "true"
checkbox input "false"
click at [1405, 750] on div "Edit" at bounding box center [1404, 756] width 65 height 15
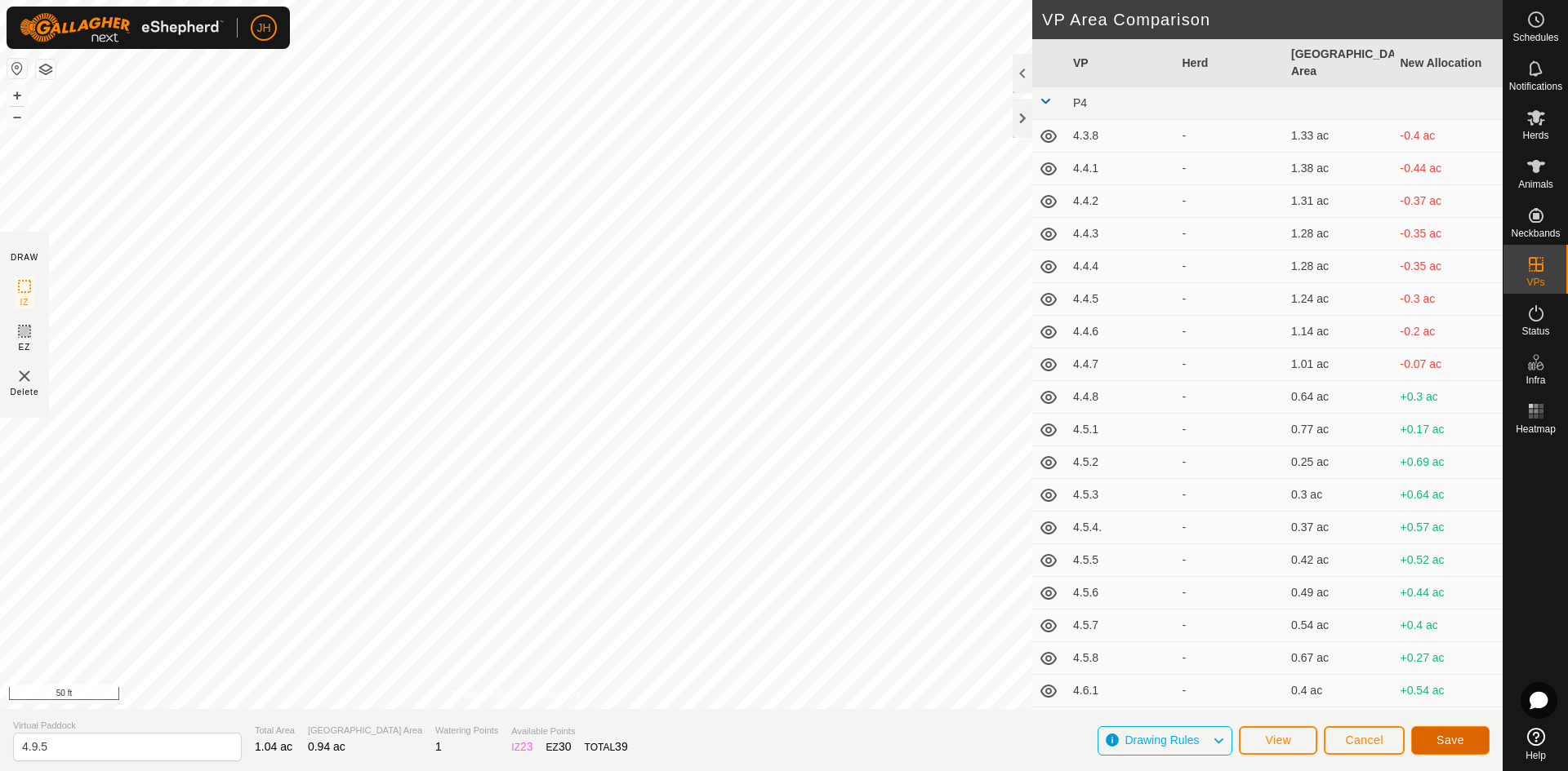
click at [1447, 747] on button "Save" at bounding box center [1450, 740] width 79 height 28
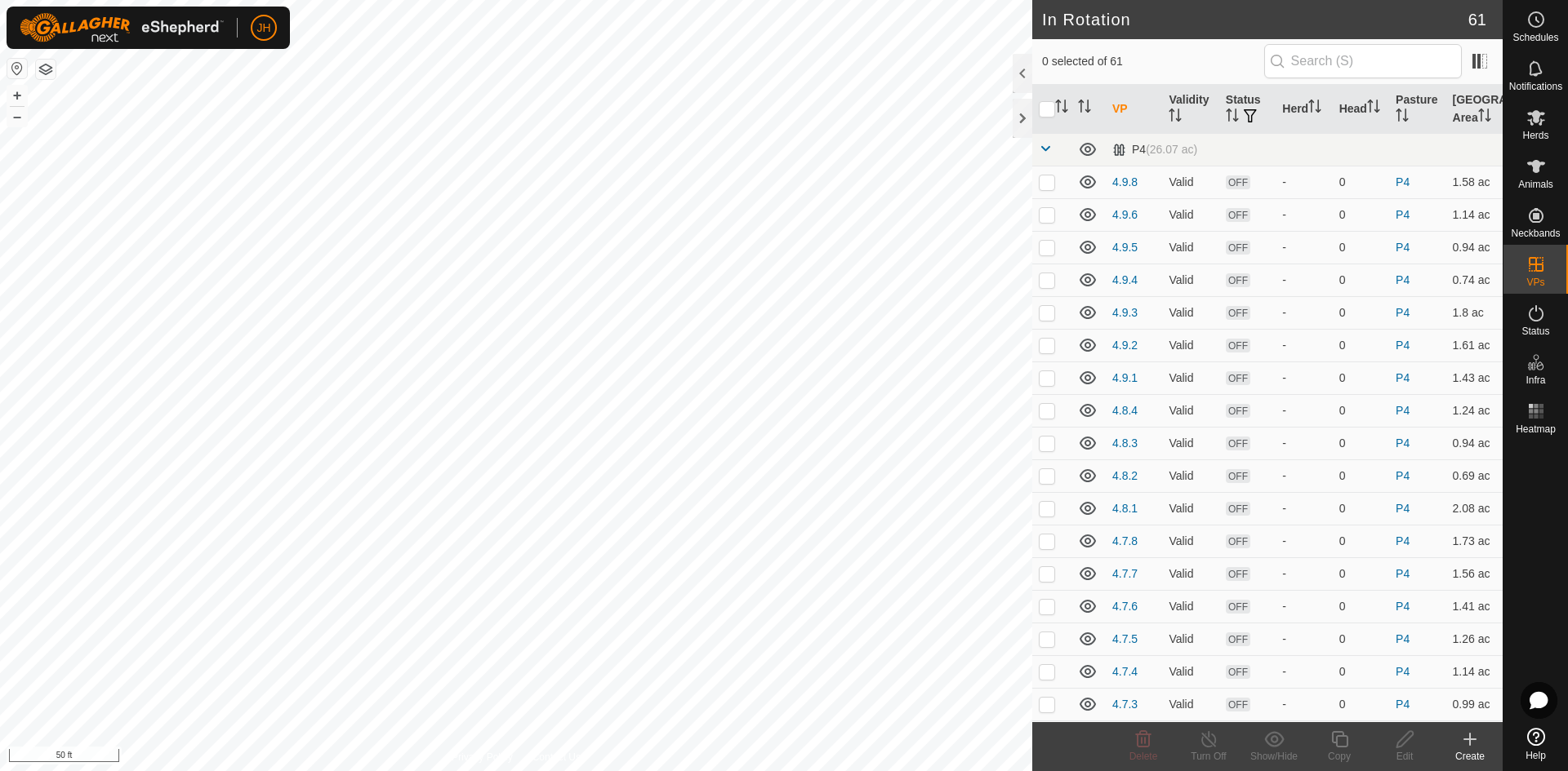
checkbox input "true"
click at [1410, 751] on div "Edit" at bounding box center [1404, 756] width 65 height 15
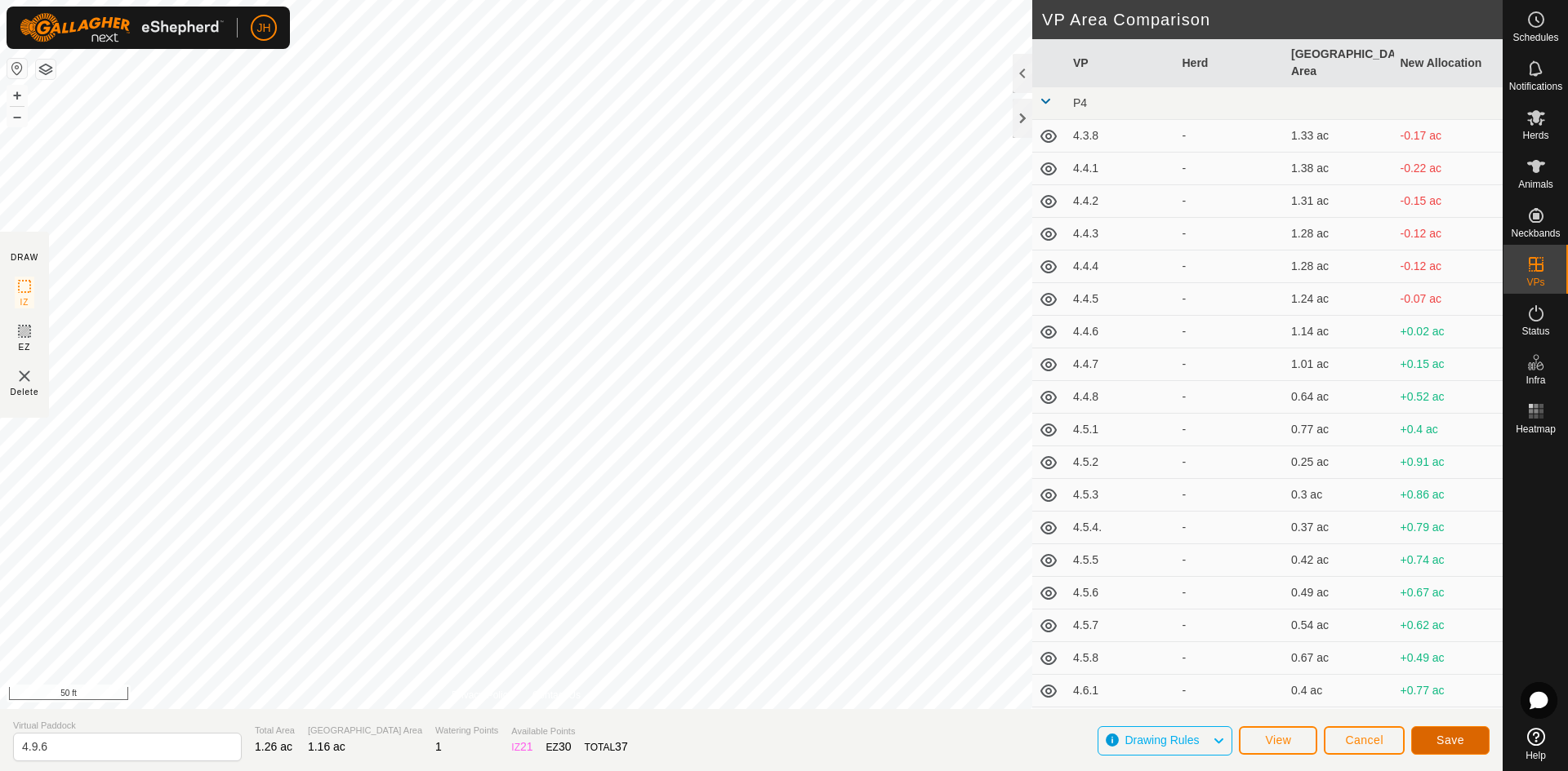
click at [1450, 734] on span "Save" at bounding box center [1450, 740] width 27 height 13
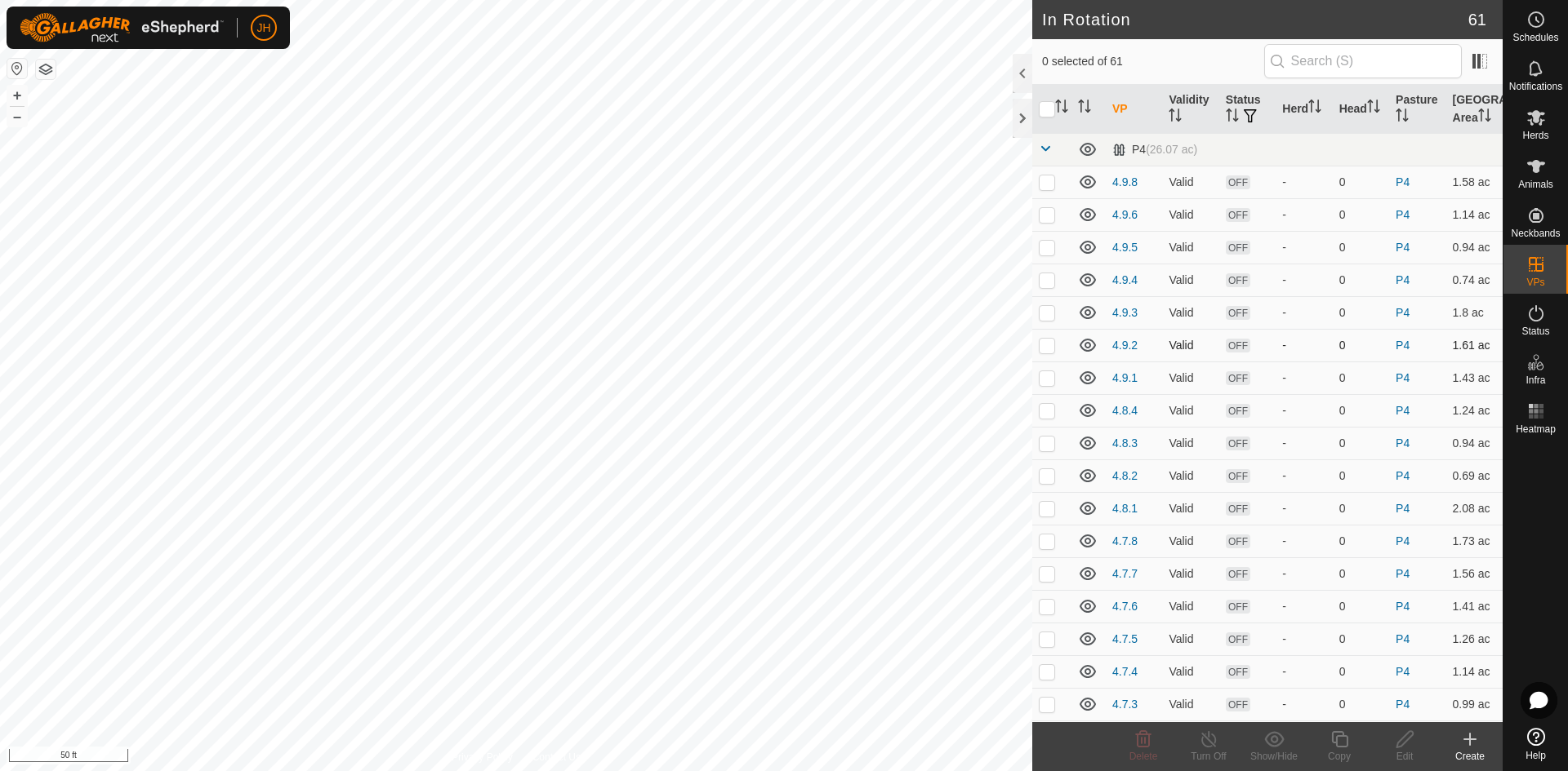
checkbox input "true"
click at [1341, 745] on icon at bounding box center [1340, 739] width 21 height 20
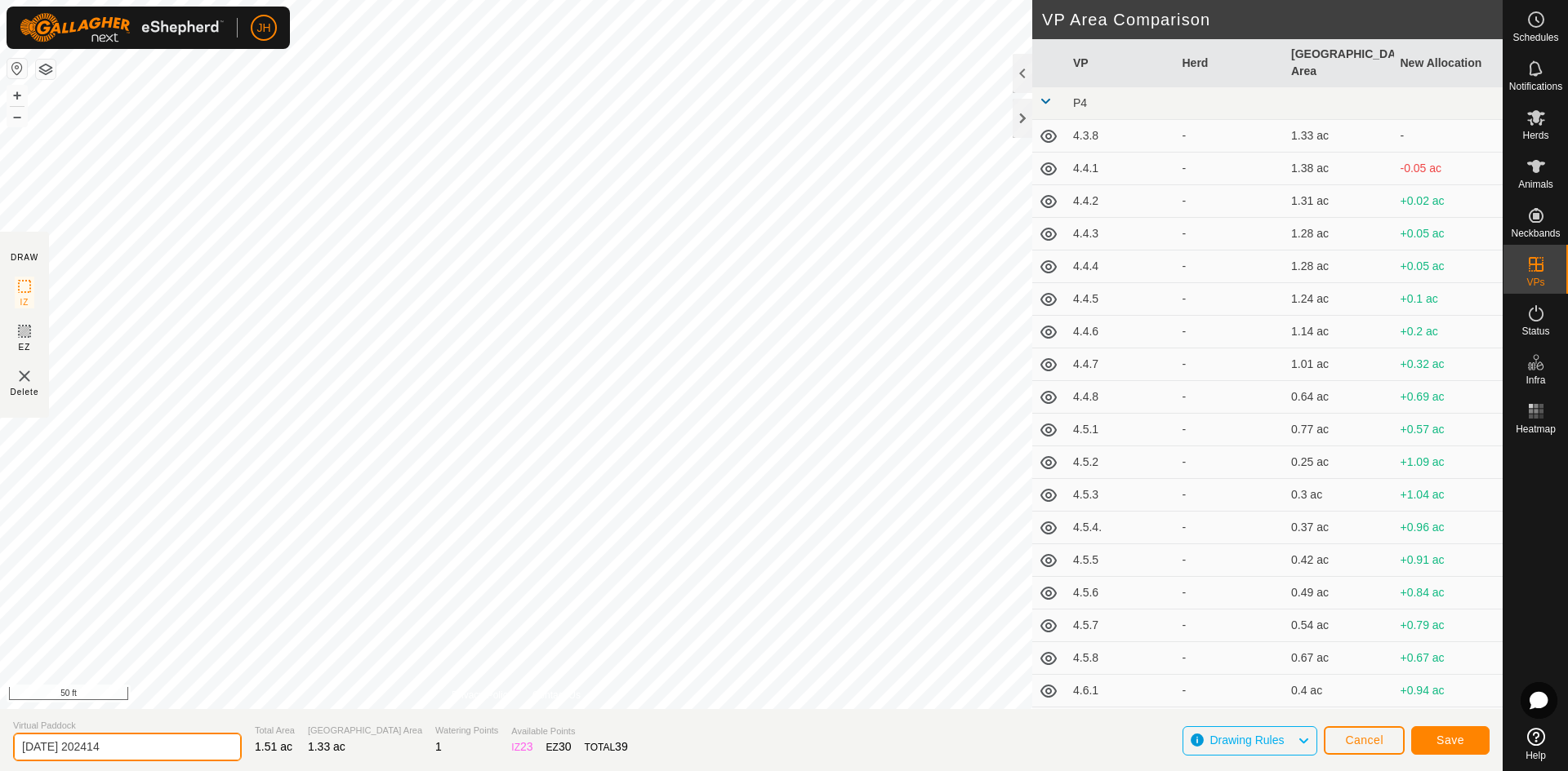
drag, startPoint x: 131, startPoint y: 746, endPoint x: 0, endPoint y: 750, distance: 131.1
click at [0, 750] on section "Virtual Paddock [DATE] 202414 Total Area 1.51 ac Grazing Area 1.33 ac Watering …" at bounding box center [751, 740] width 1502 height 62
type input "4.9.7"
click at [1470, 739] on button "Save" at bounding box center [1450, 740] width 79 height 28
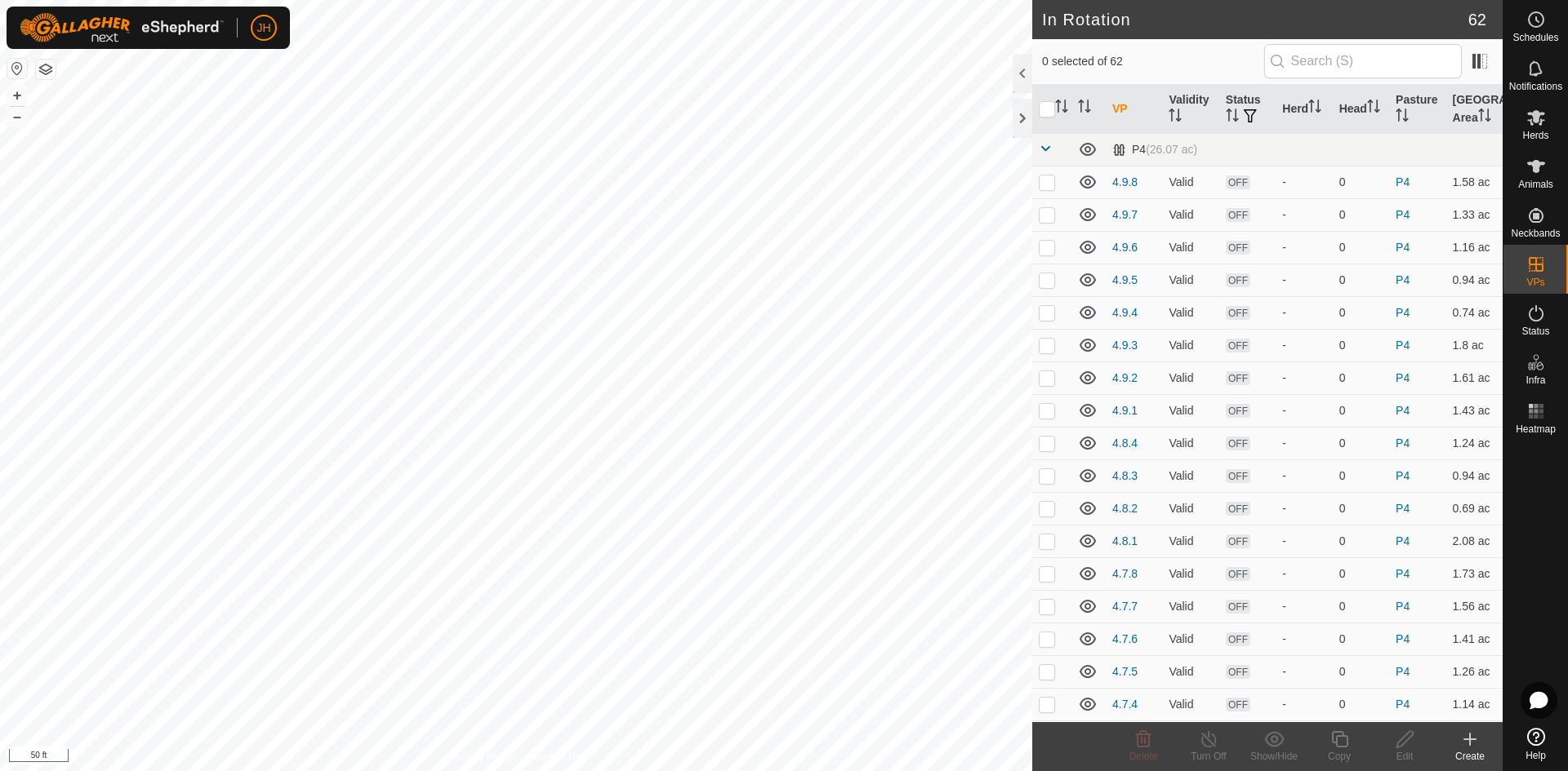
checkbox input "true"
click at [1400, 750] on div "Edit" at bounding box center [1404, 756] width 65 height 15
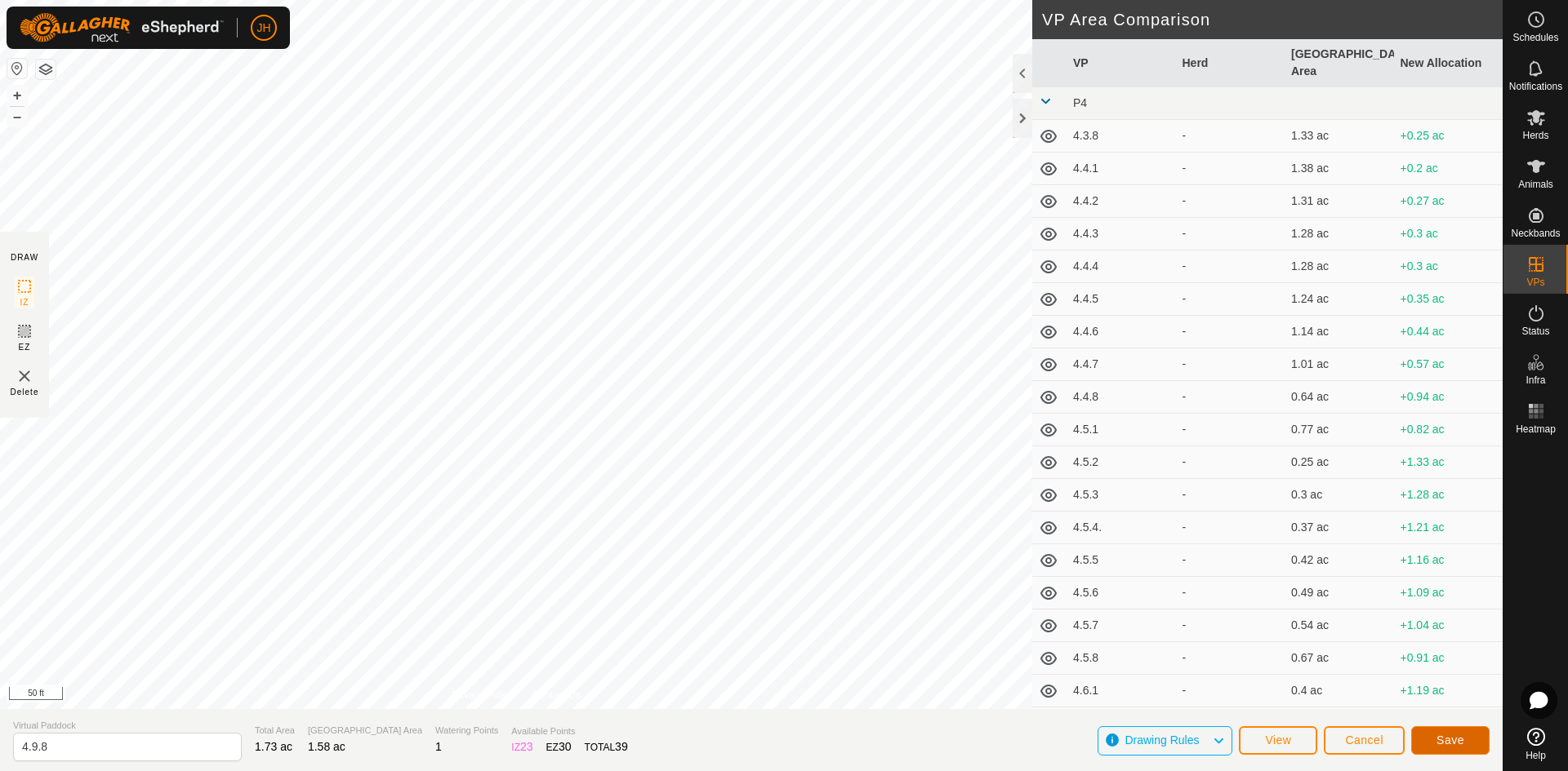
click at [1452, 740] on span "Save" at bounding box center [1450, 740] width 27 height 13
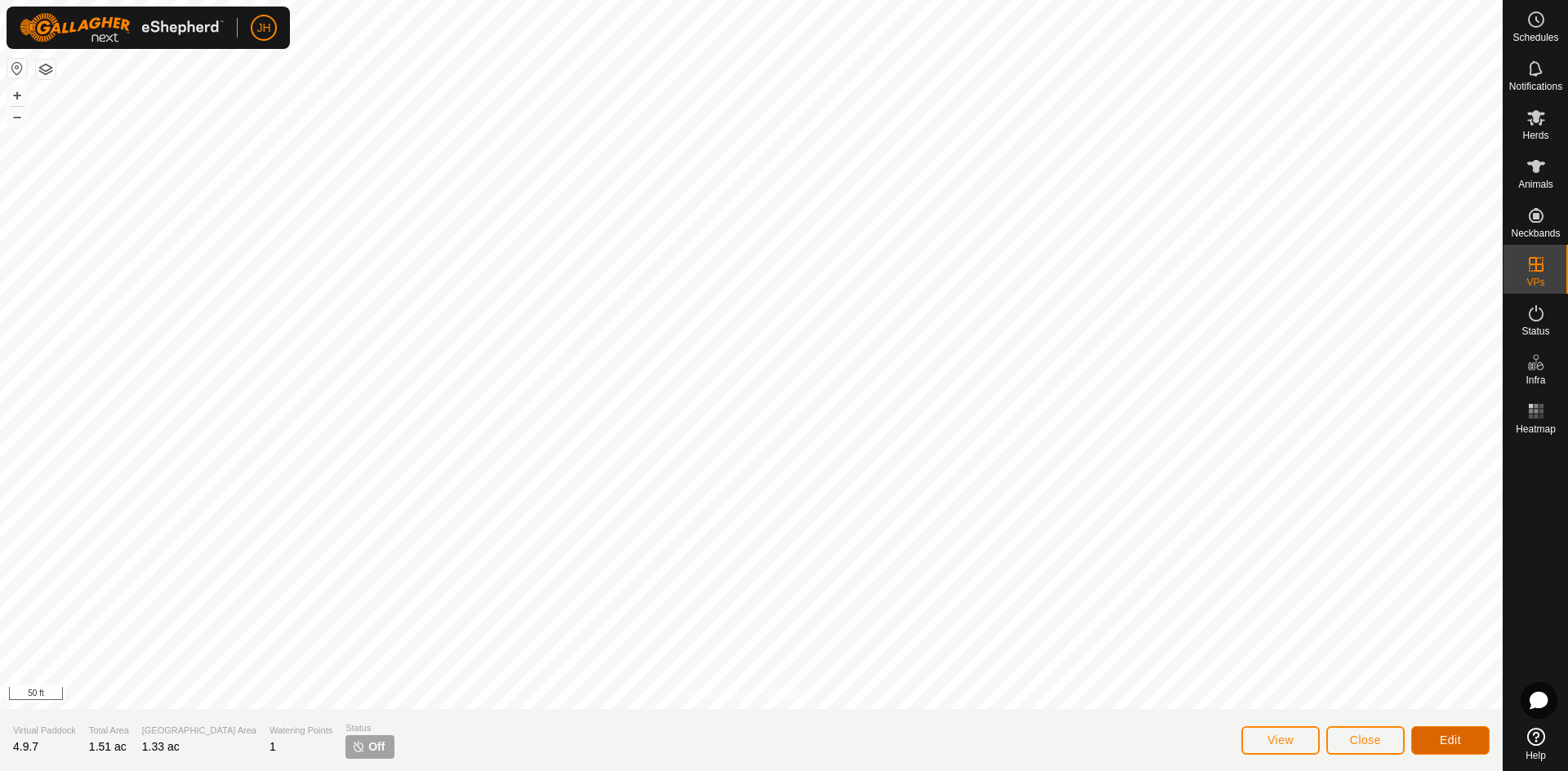
click at [1436, 741] on button "Edit" at bounding box center [1450, 740] width 79 height 28
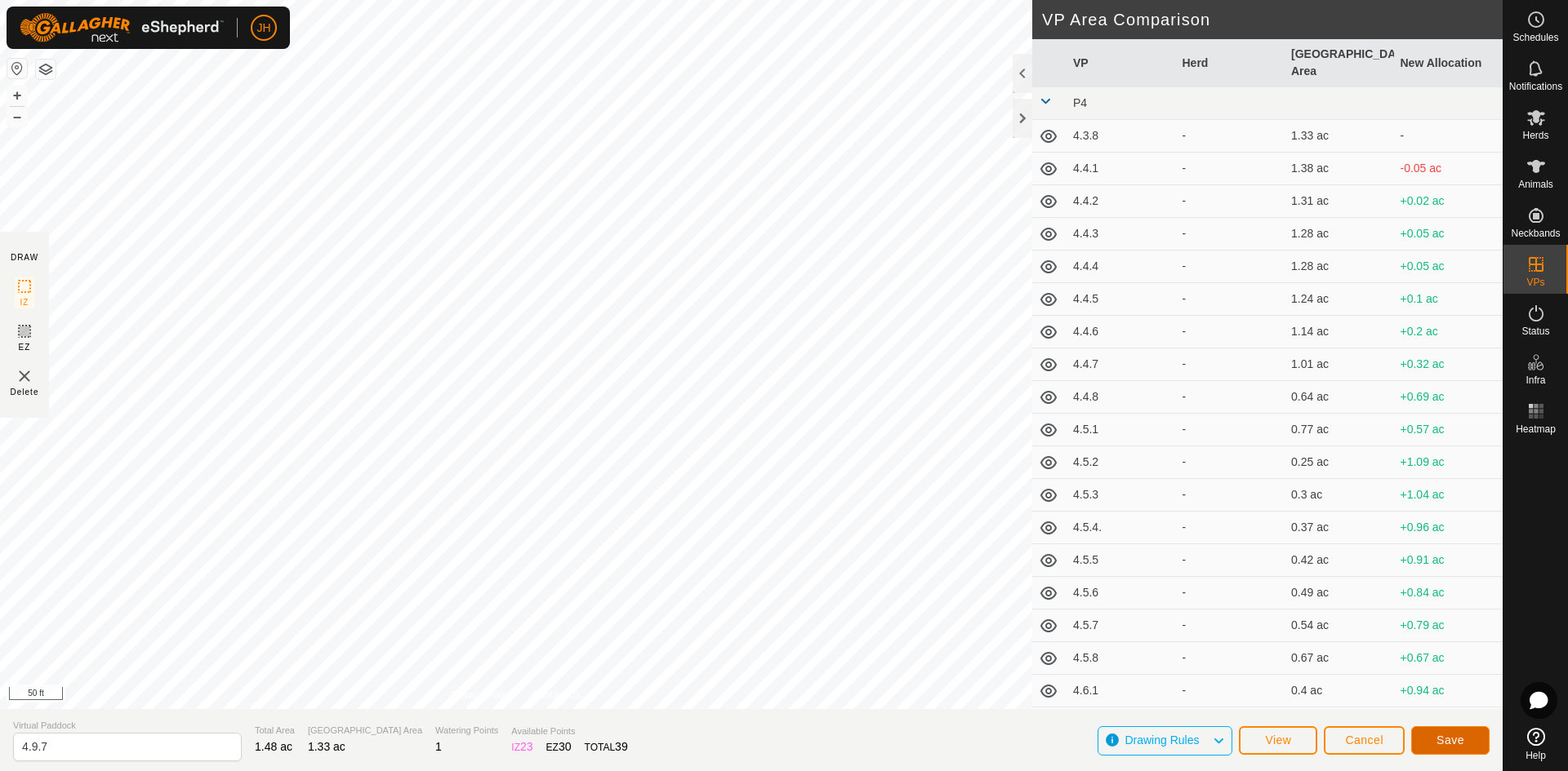
click at [1447, 740] on span "Save" at bounding box center [1450, 740] width 27 height 13
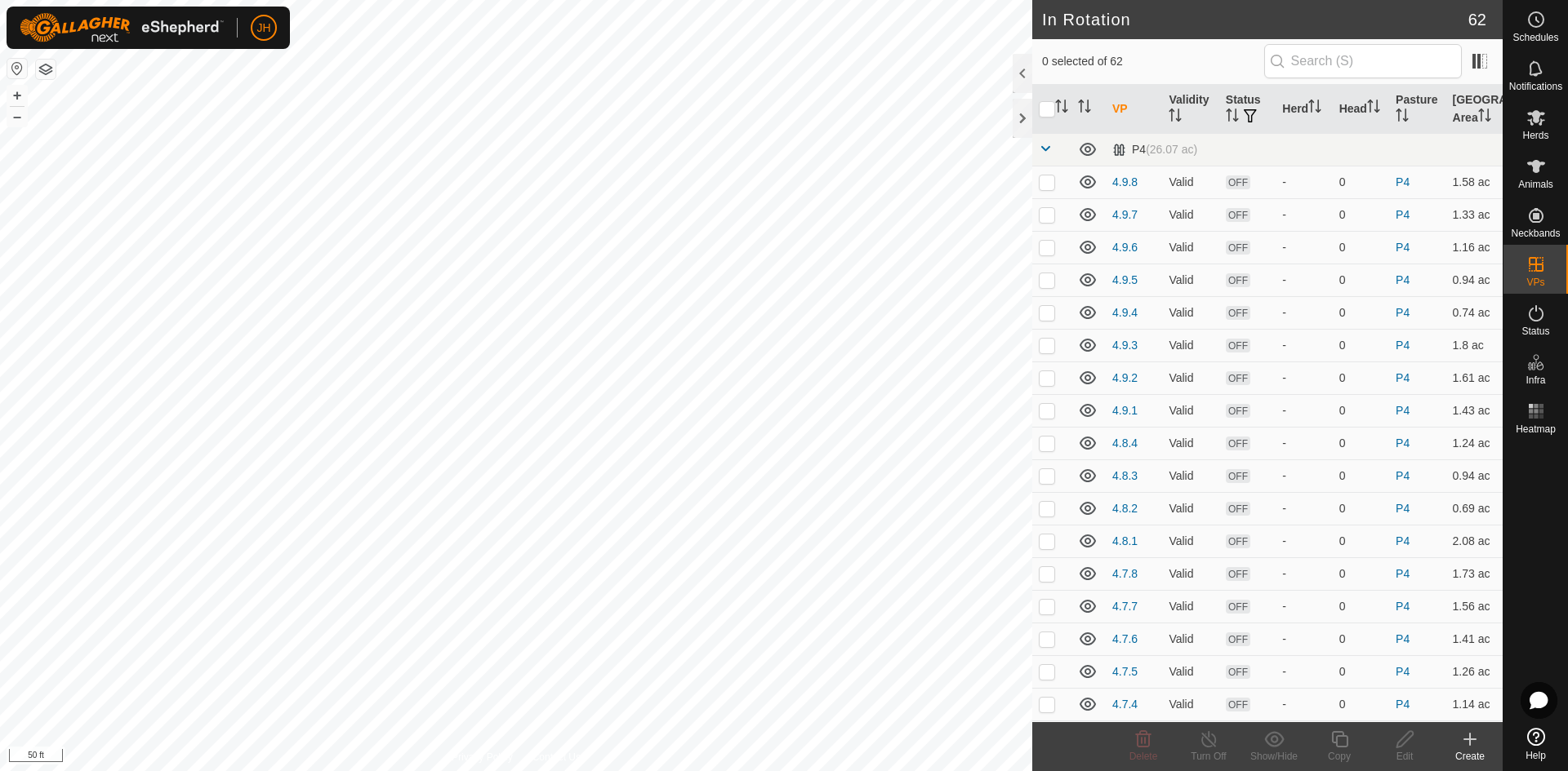
checkbox input "true"
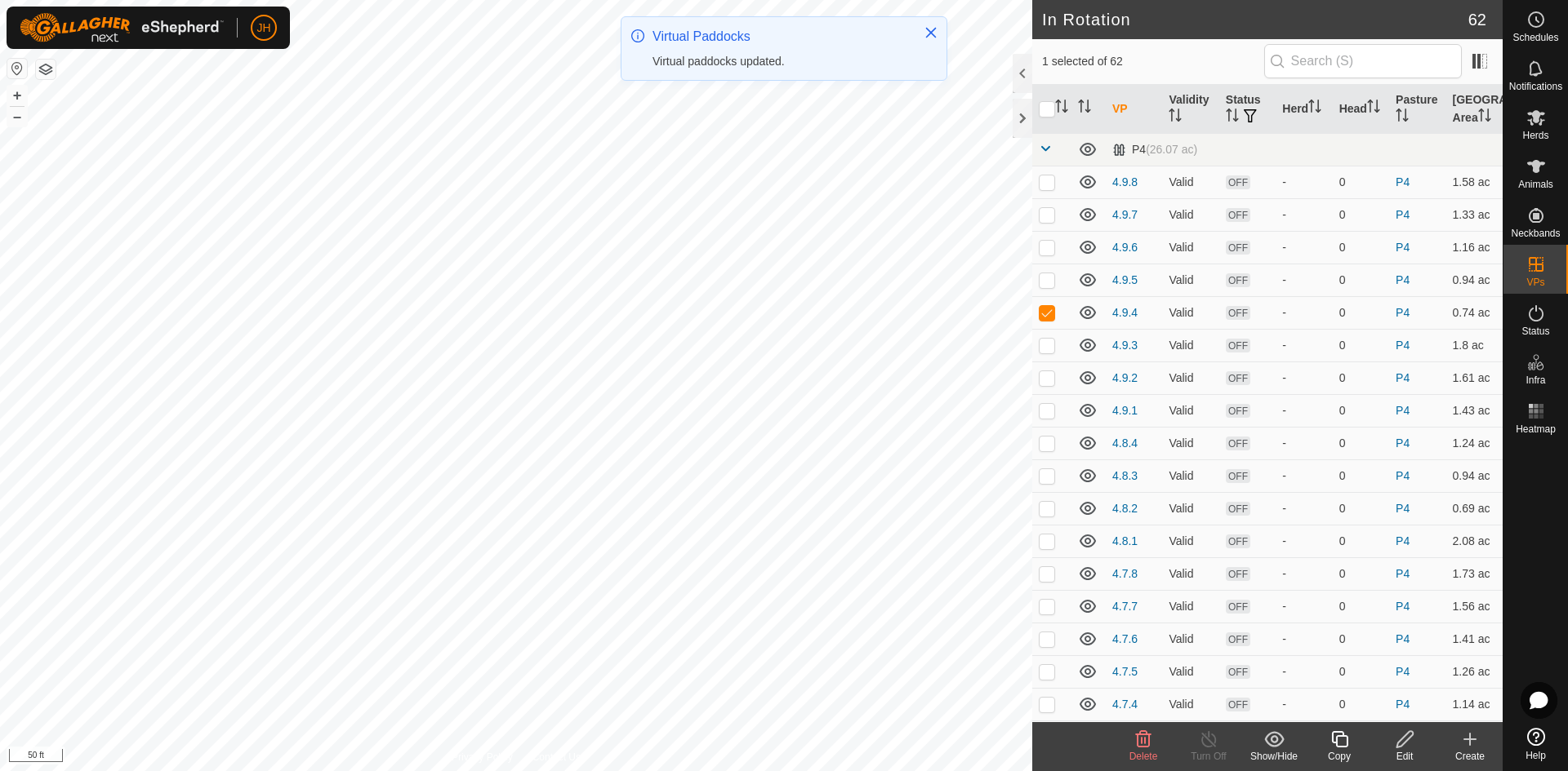
click at [1407, 748] on icon at bounding box center [1405, 739] width 21 height 20
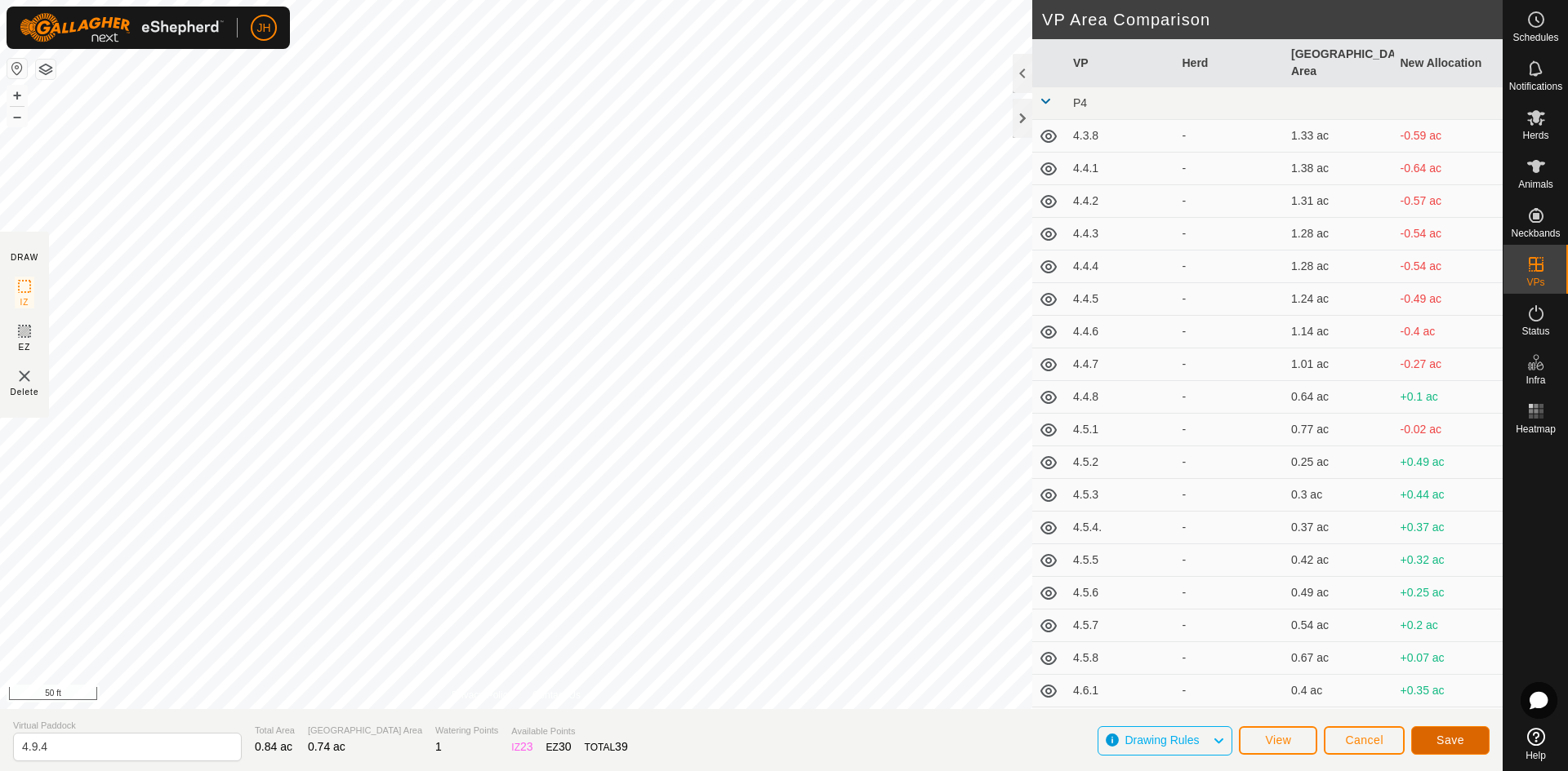
click at [1463, 739] on button "Save" at bounding box center [1450, 740] width 79 height 28
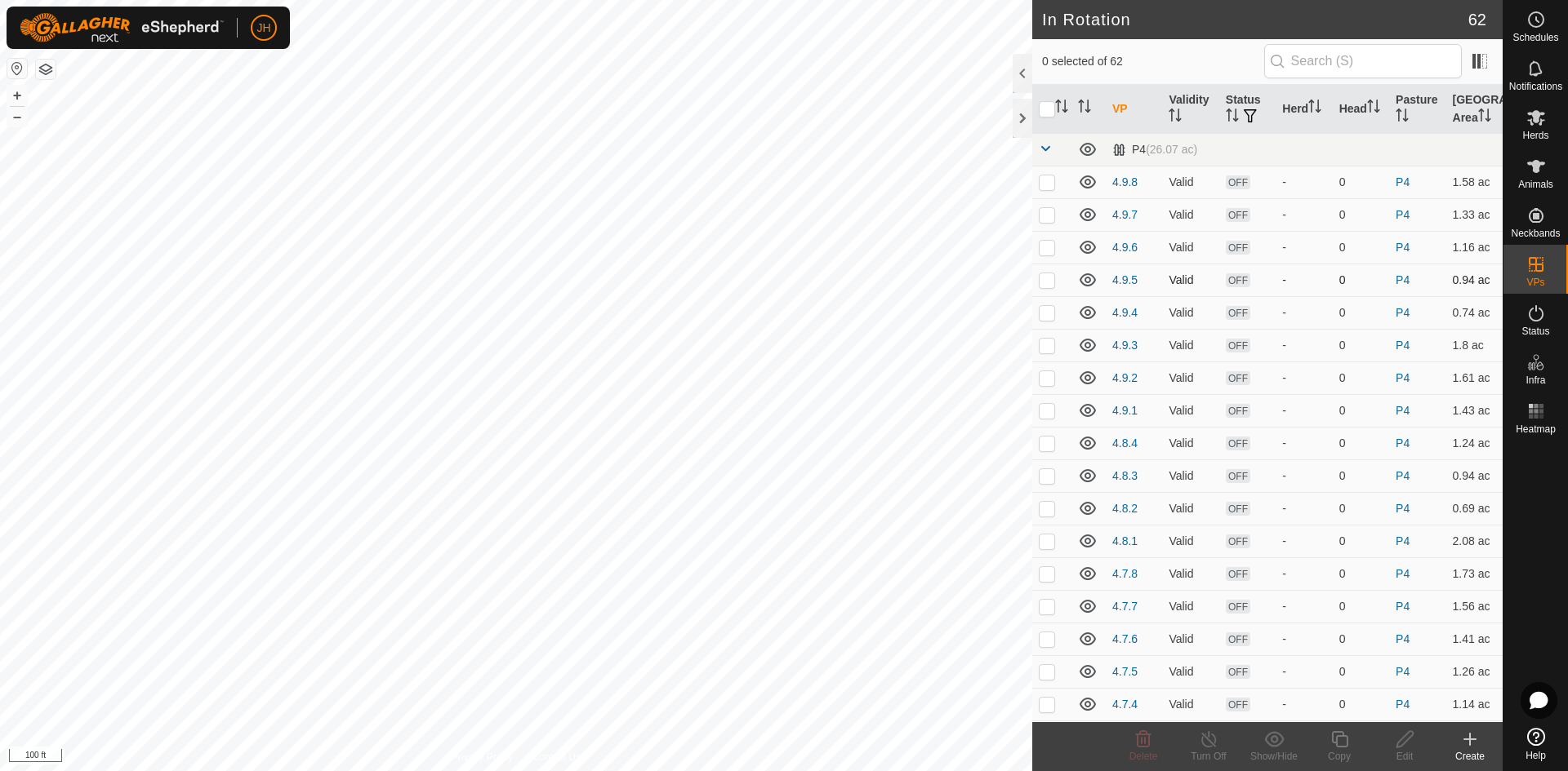
checkbox input "true"
checkbox input "false"
checkbox input "true"
checkbox input "false"
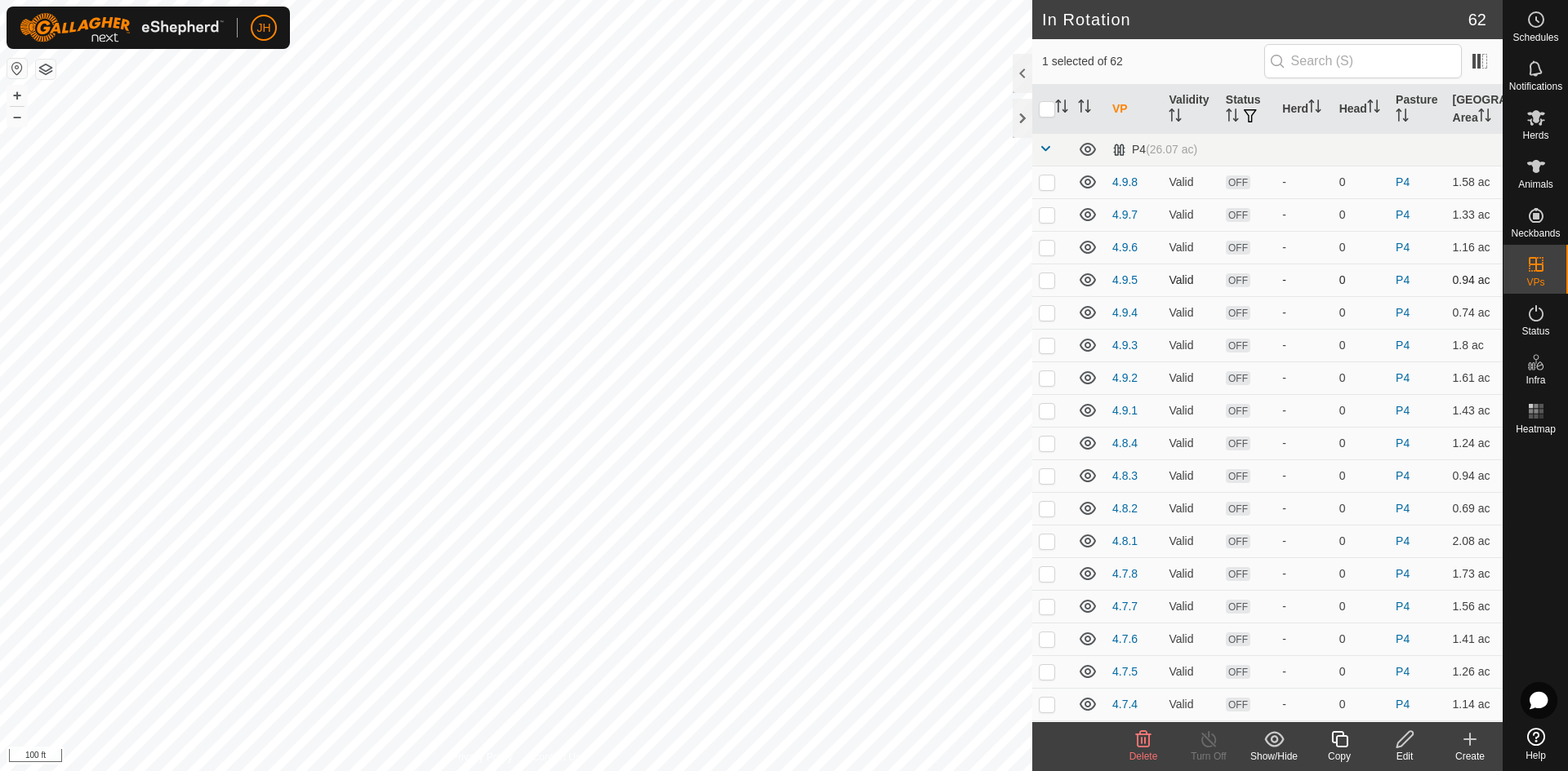
checkbox input "true"
checkbox input "false"
checkbox input "true"
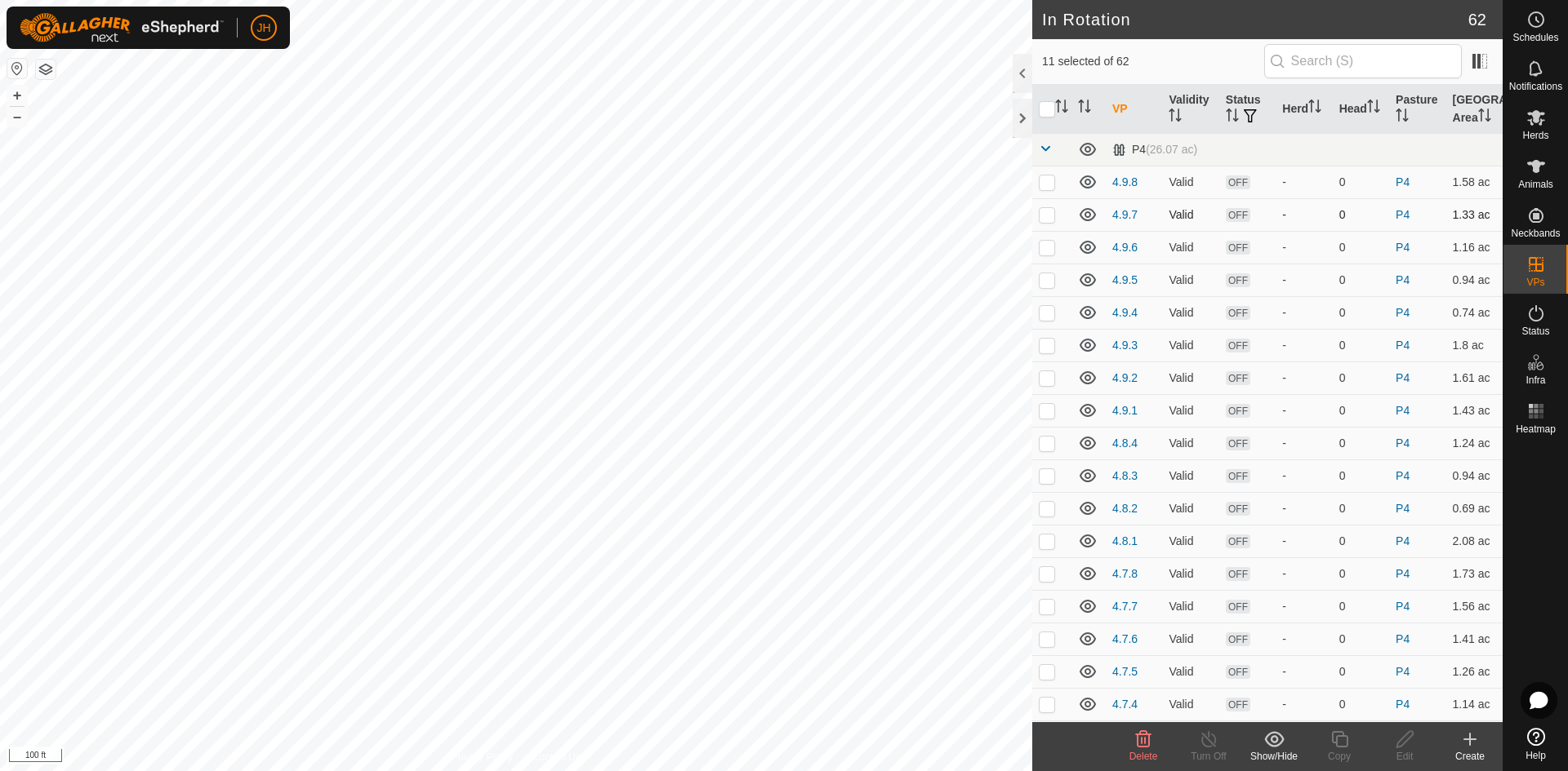
checkbox input "true"
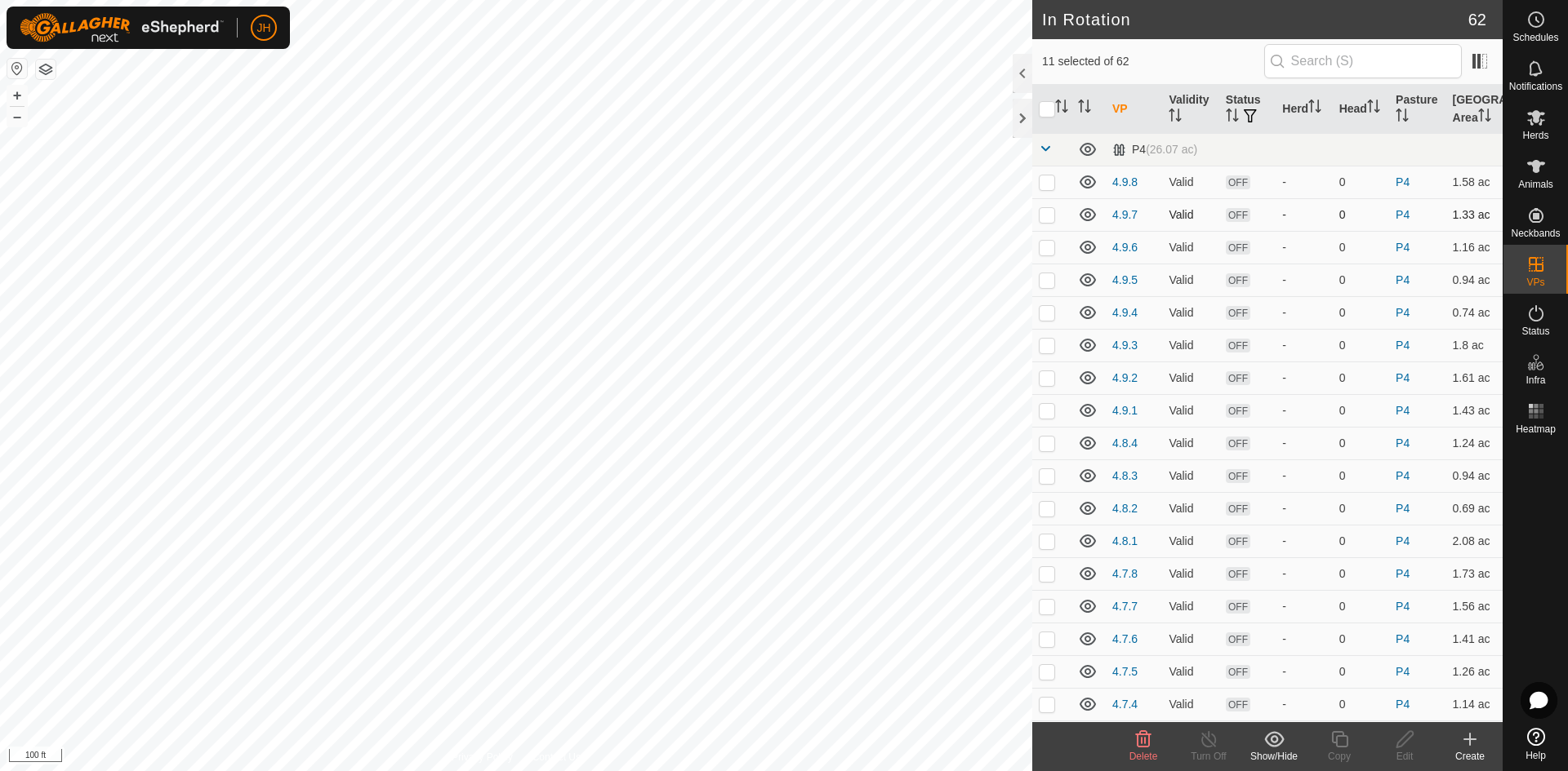
checkbox input "true"
click at [1277, 751] on div "Show/Hide" at bounding box center [1274, 756] width 65 height 15
click at [1293, 704] on link "Move to 'In Storage'" at bounding box center [1323, 703] width 162 height 32
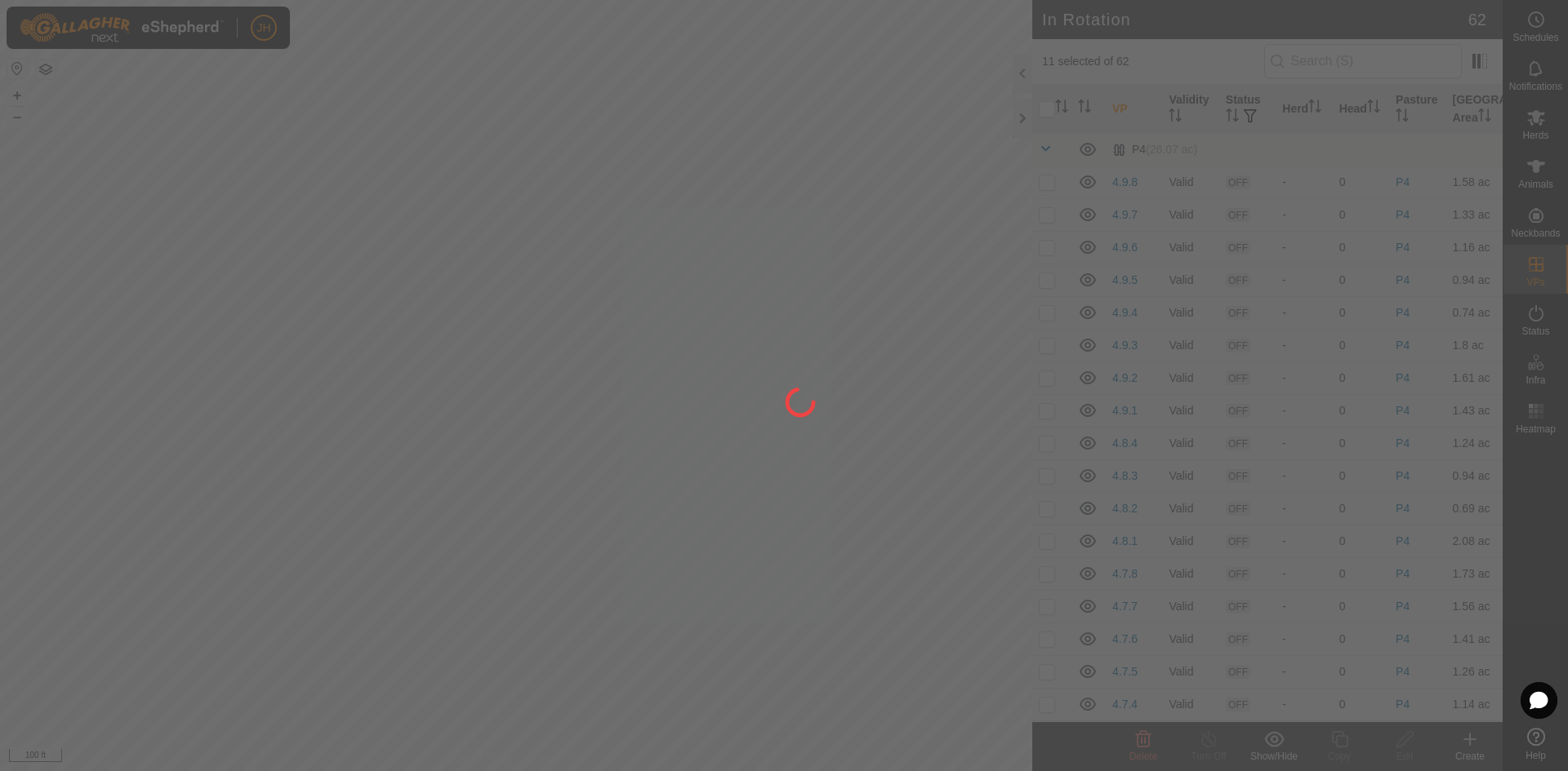
checkbox input "false"
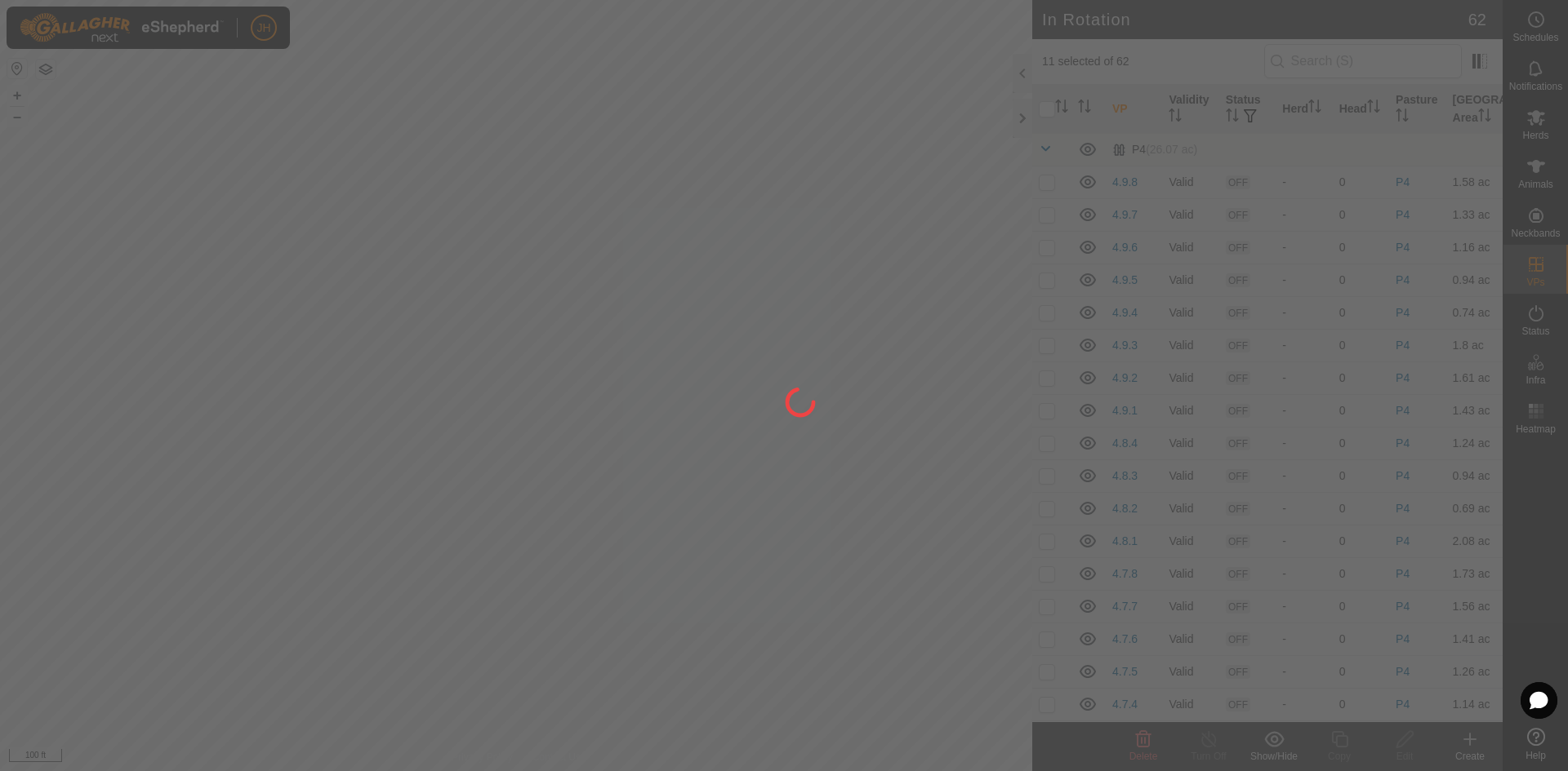
checkbox input "false"
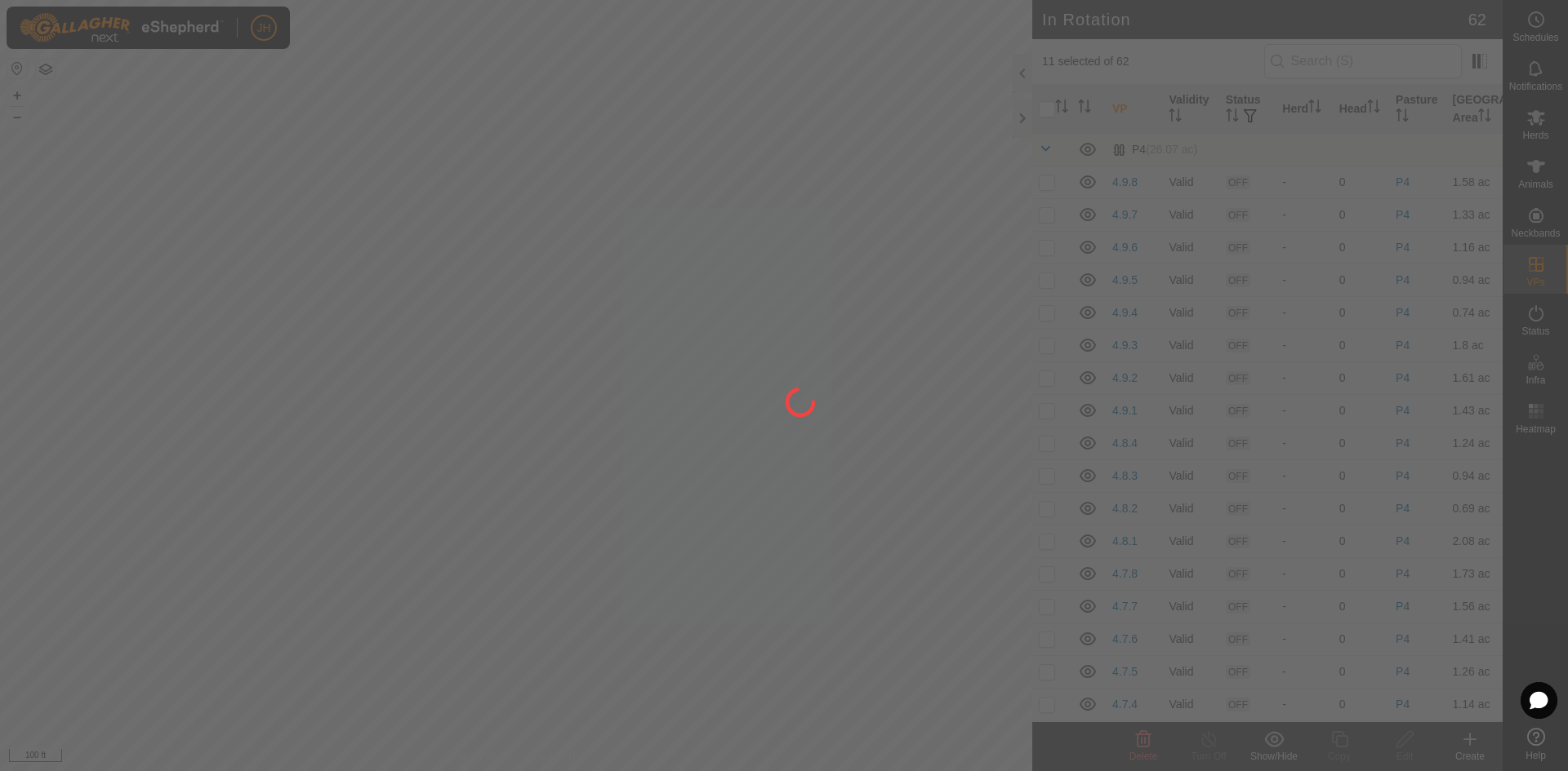
checkbox input "false"
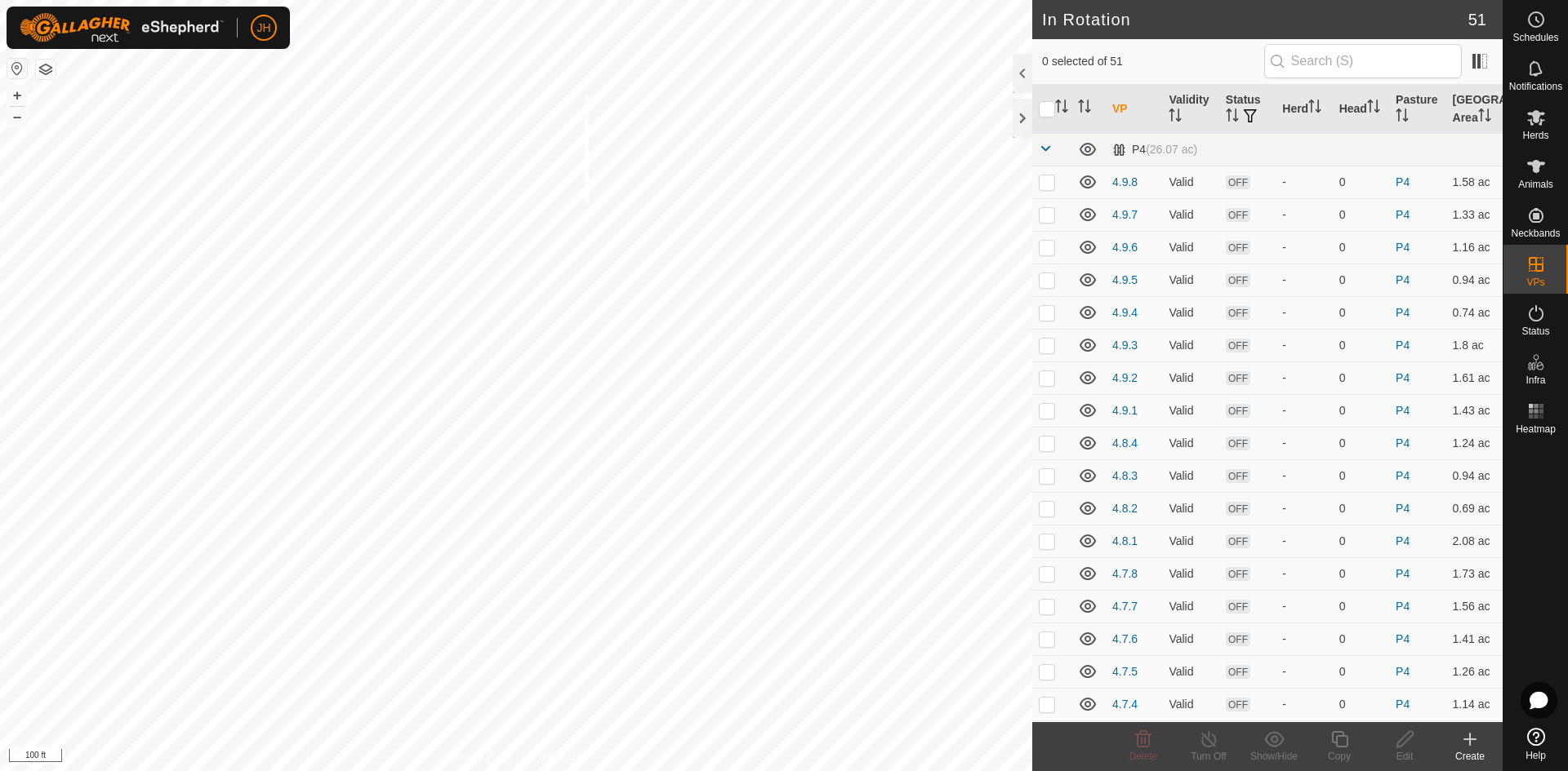
checkbox input "true"
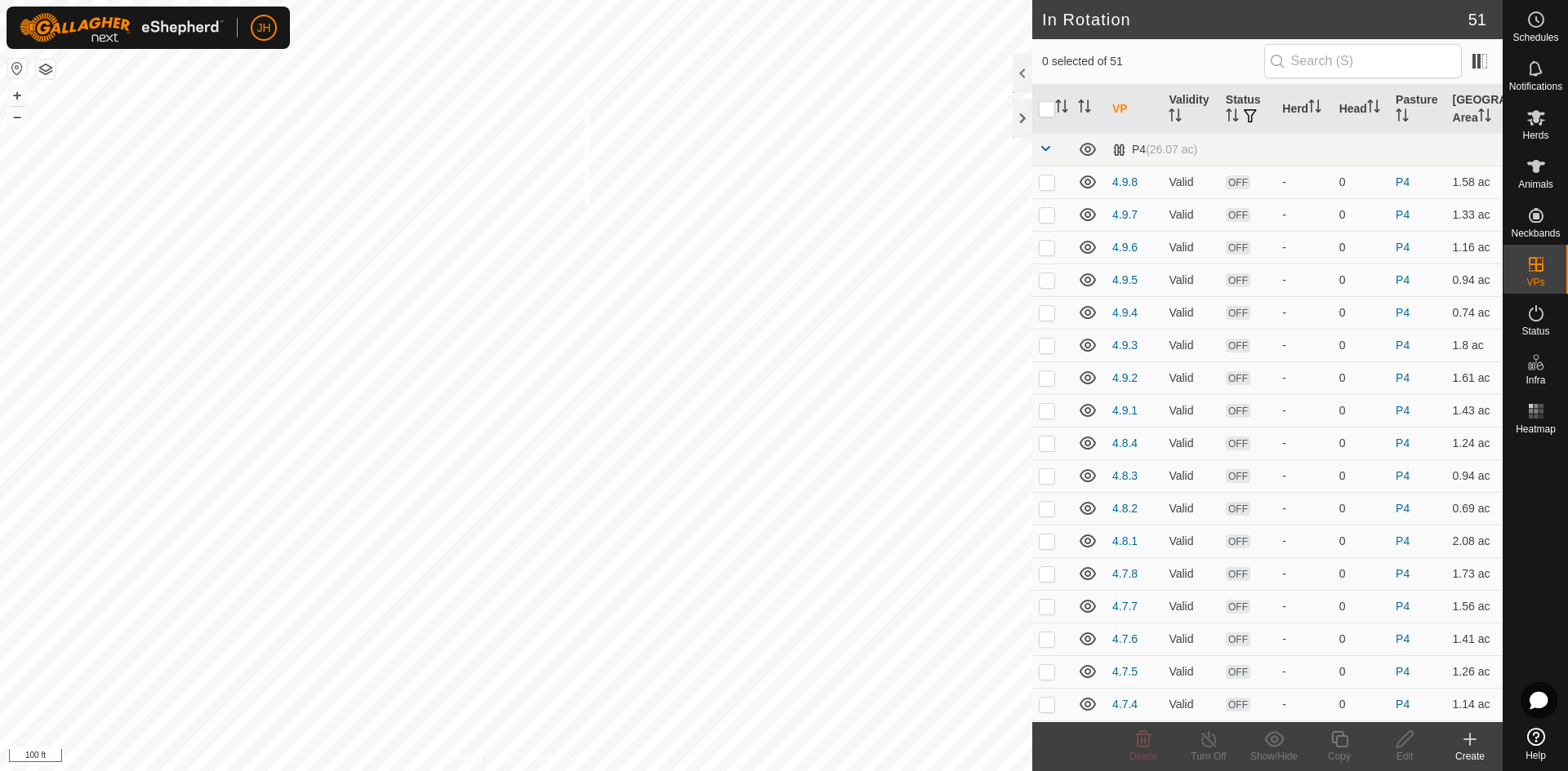
checkbox input "true"
click at [1282, 750] on div "Show/Hide" at bounding box center [1274, 756] width 65 height 15
click at [1316, 710] on link "Move to 'In Storage'" at bounding box center [1323, 703] width 162 height 32
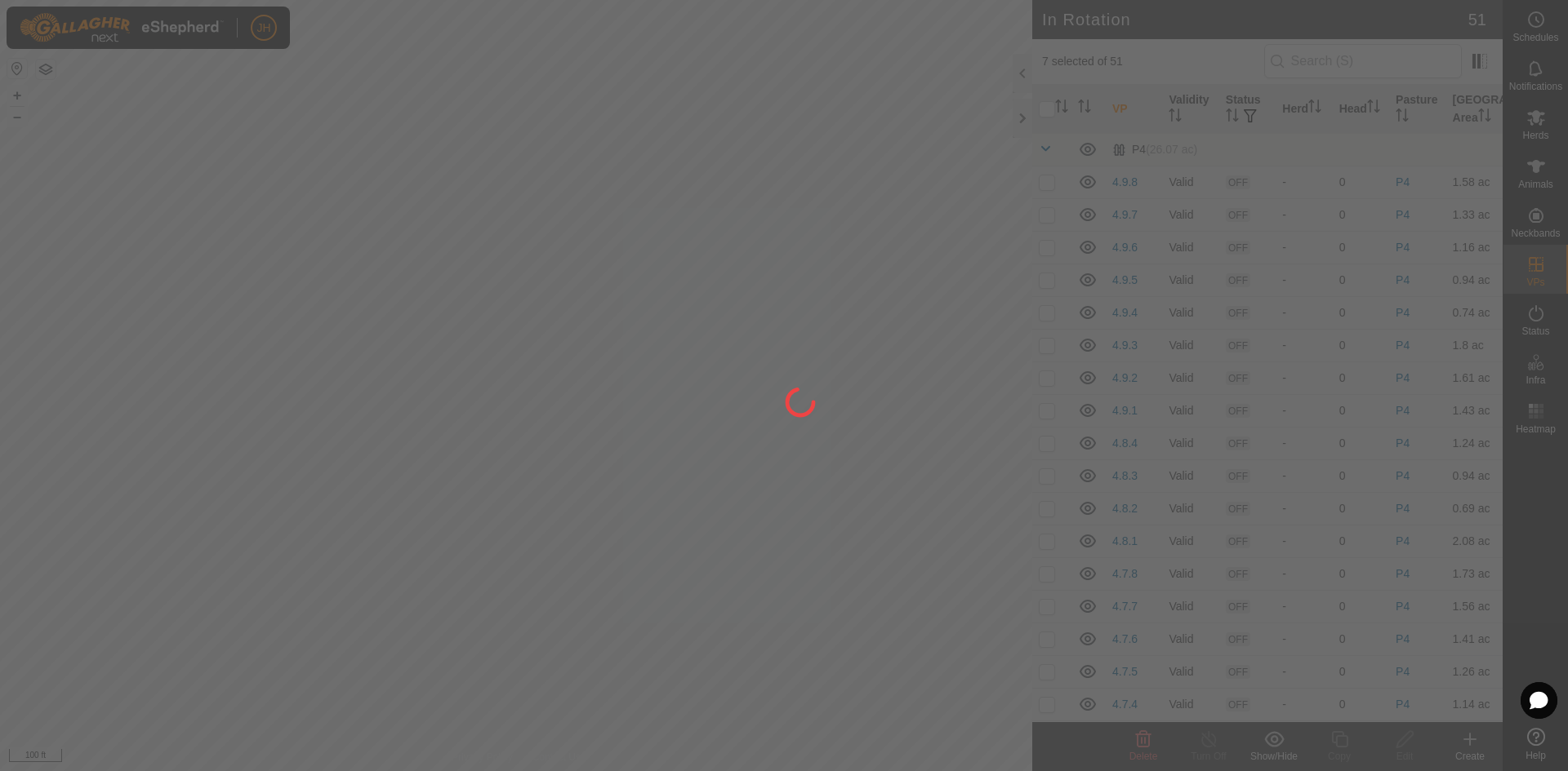
checkbox input "false"
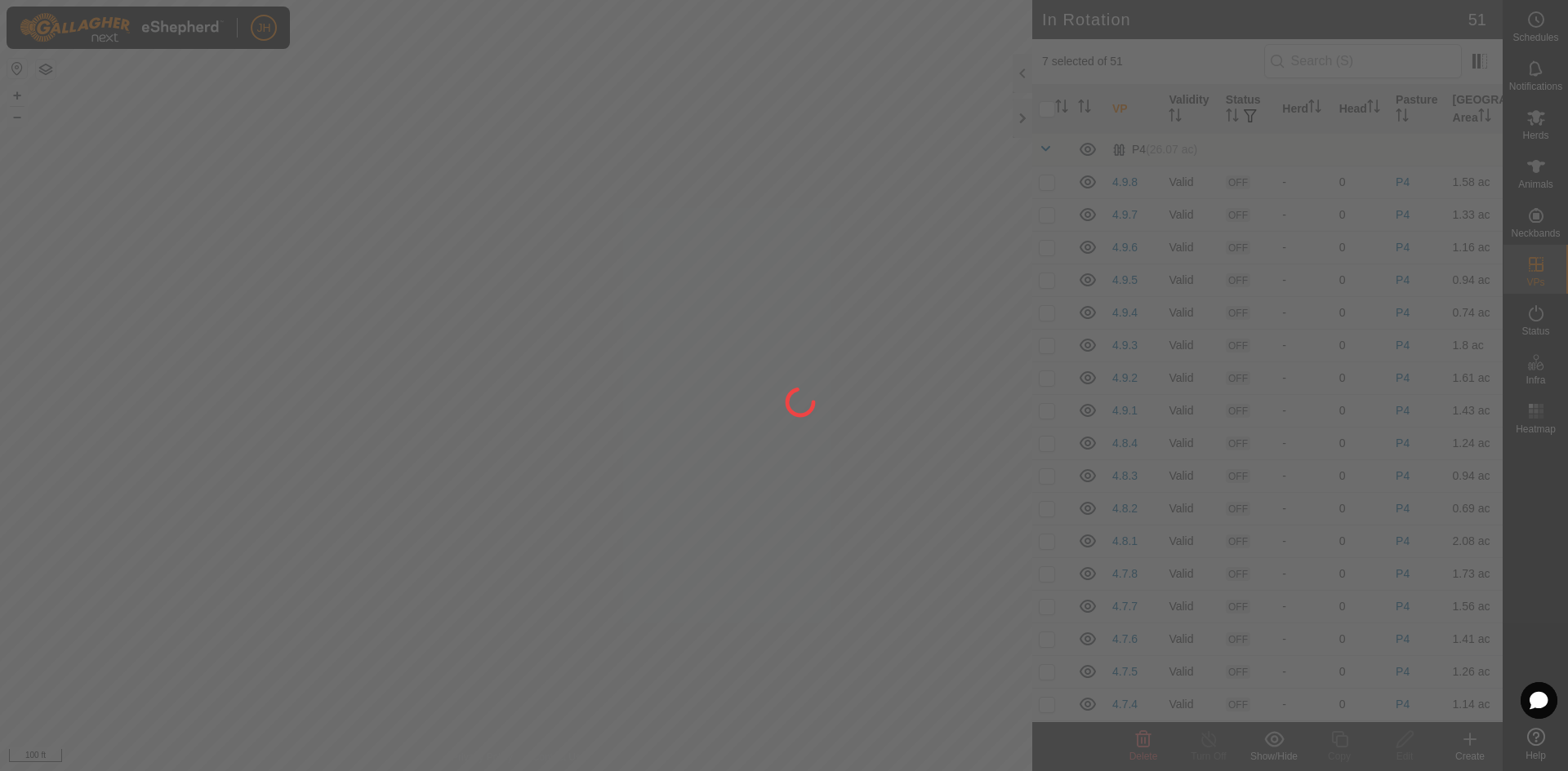
checkbox input "false"
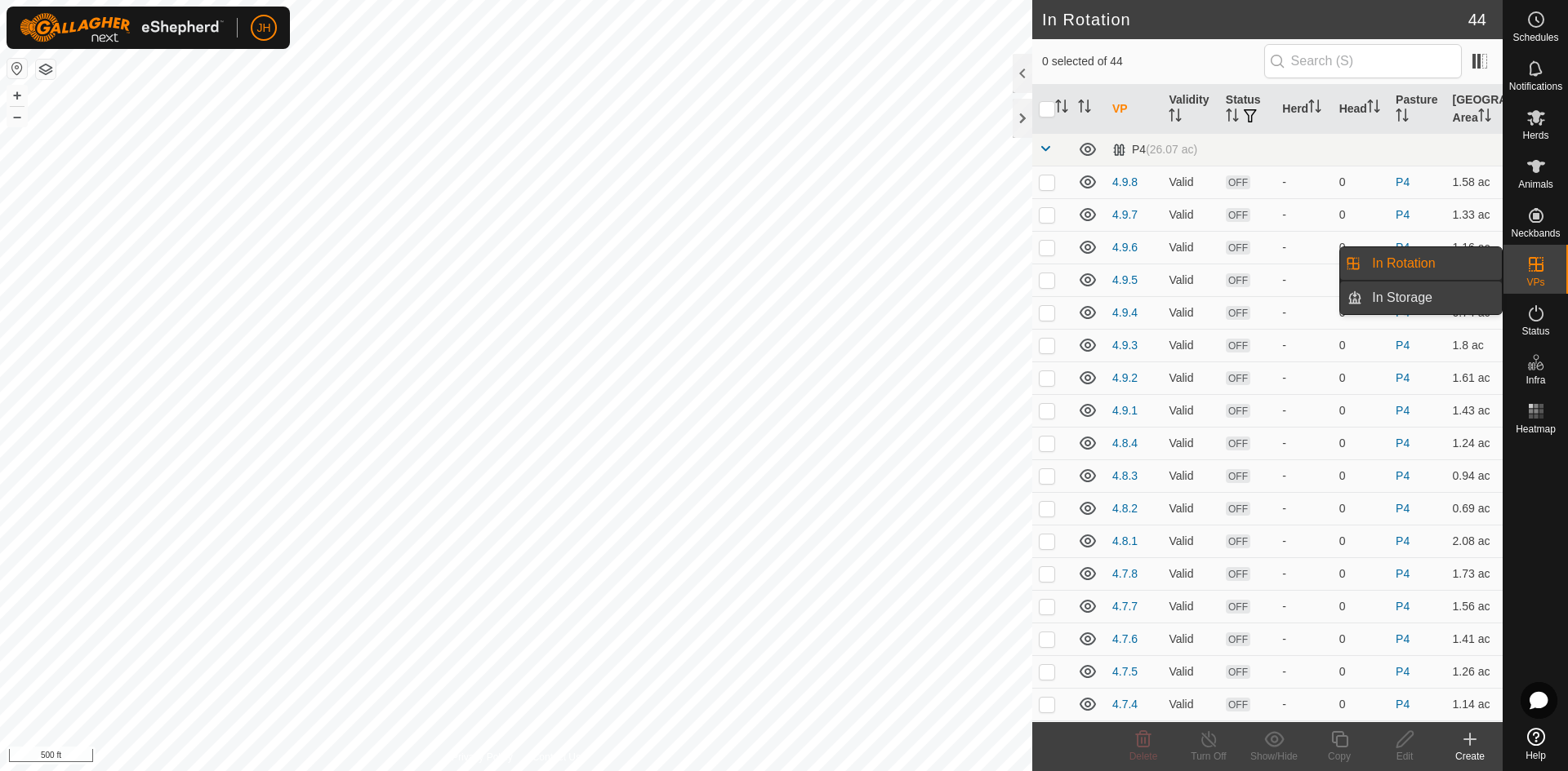
click at [1411, 303] on link "In Storage" at bounding box center [1431, 297] width 139 height 32
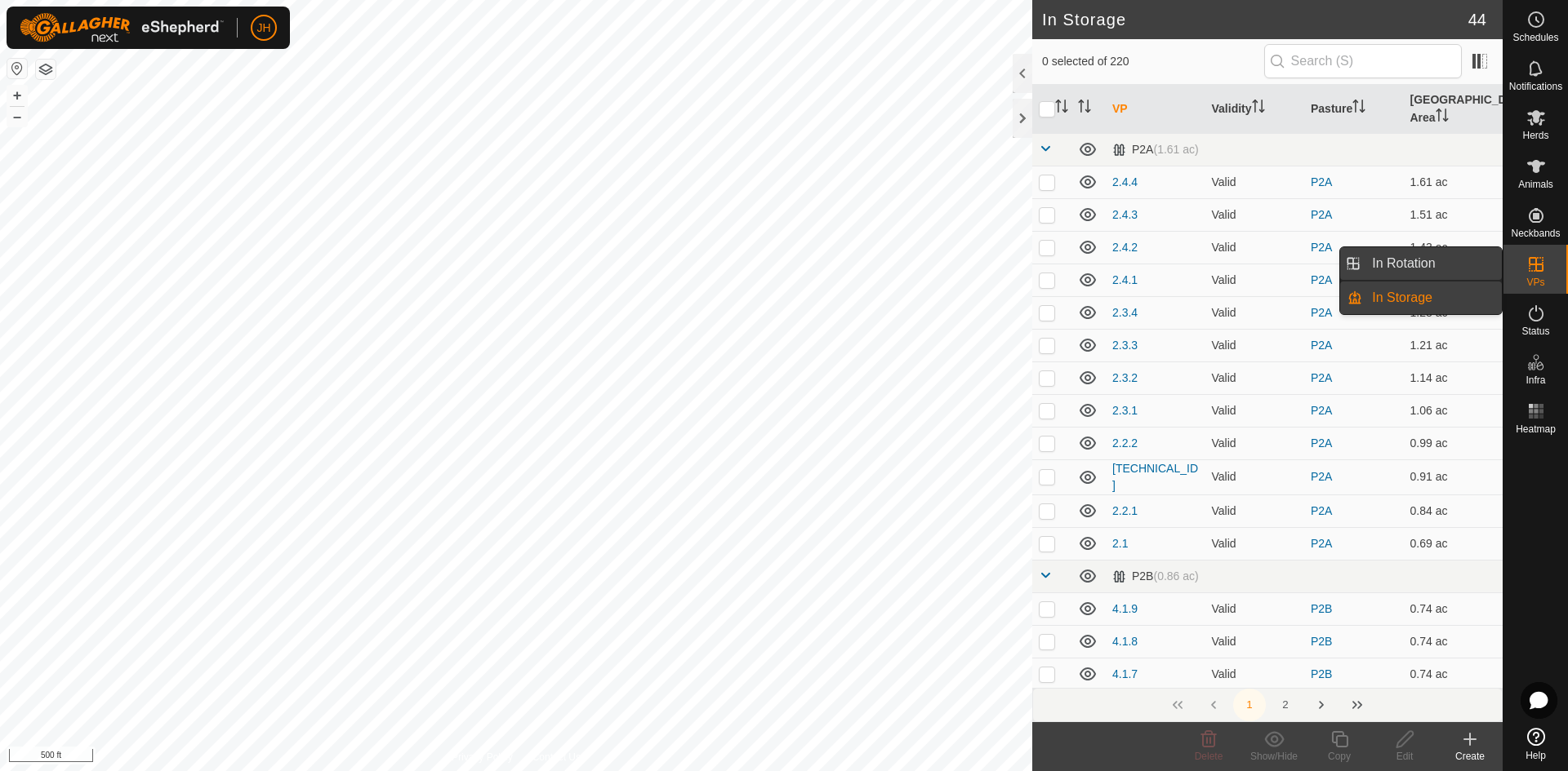
click at [1419, 266] on link "In Rotation" at bounding box center [1431, 263] width 139 height 32
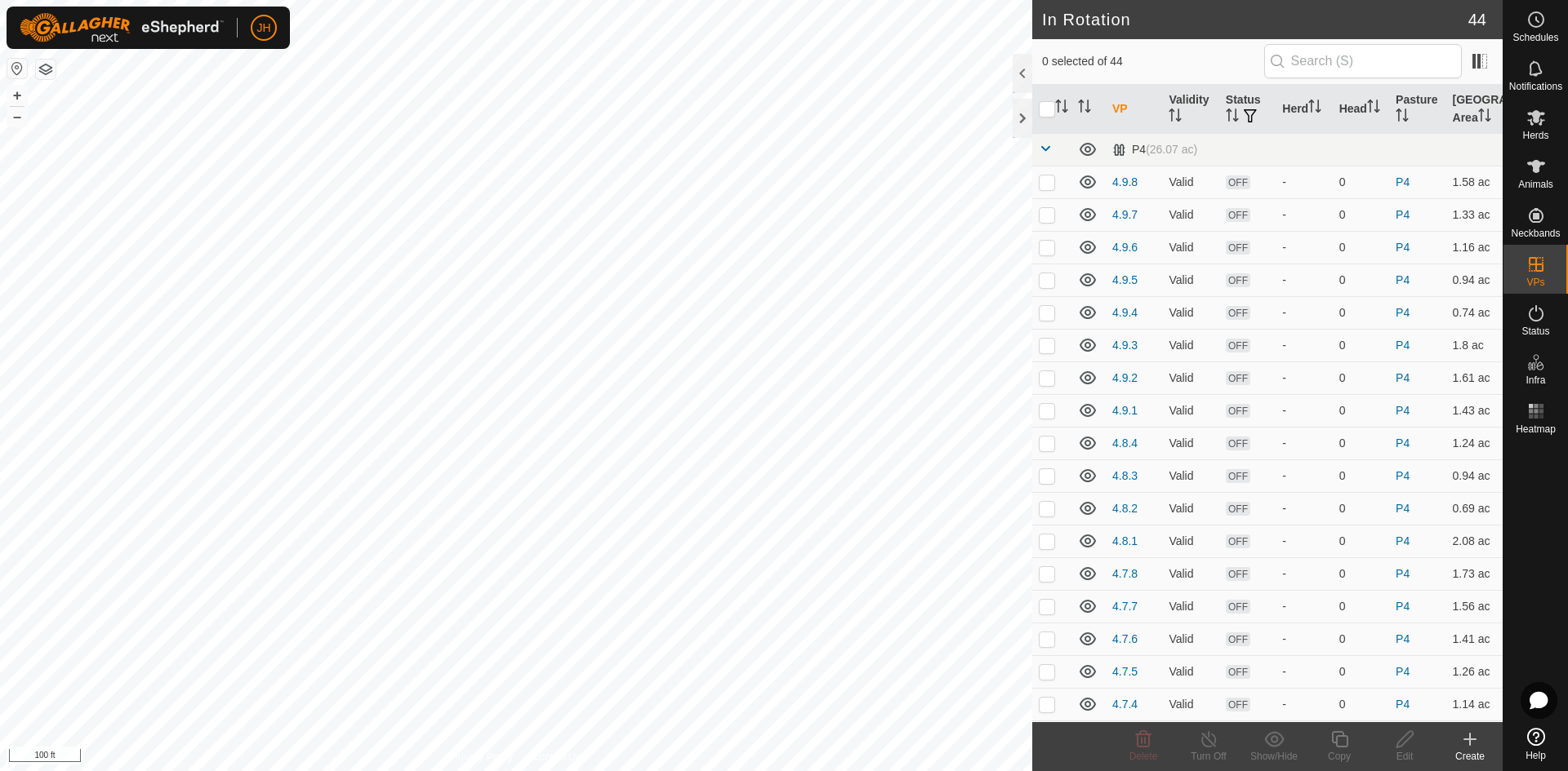
click at [1470, 753] on div "Create" at bounding box center [1470, 756] width 65 height 15
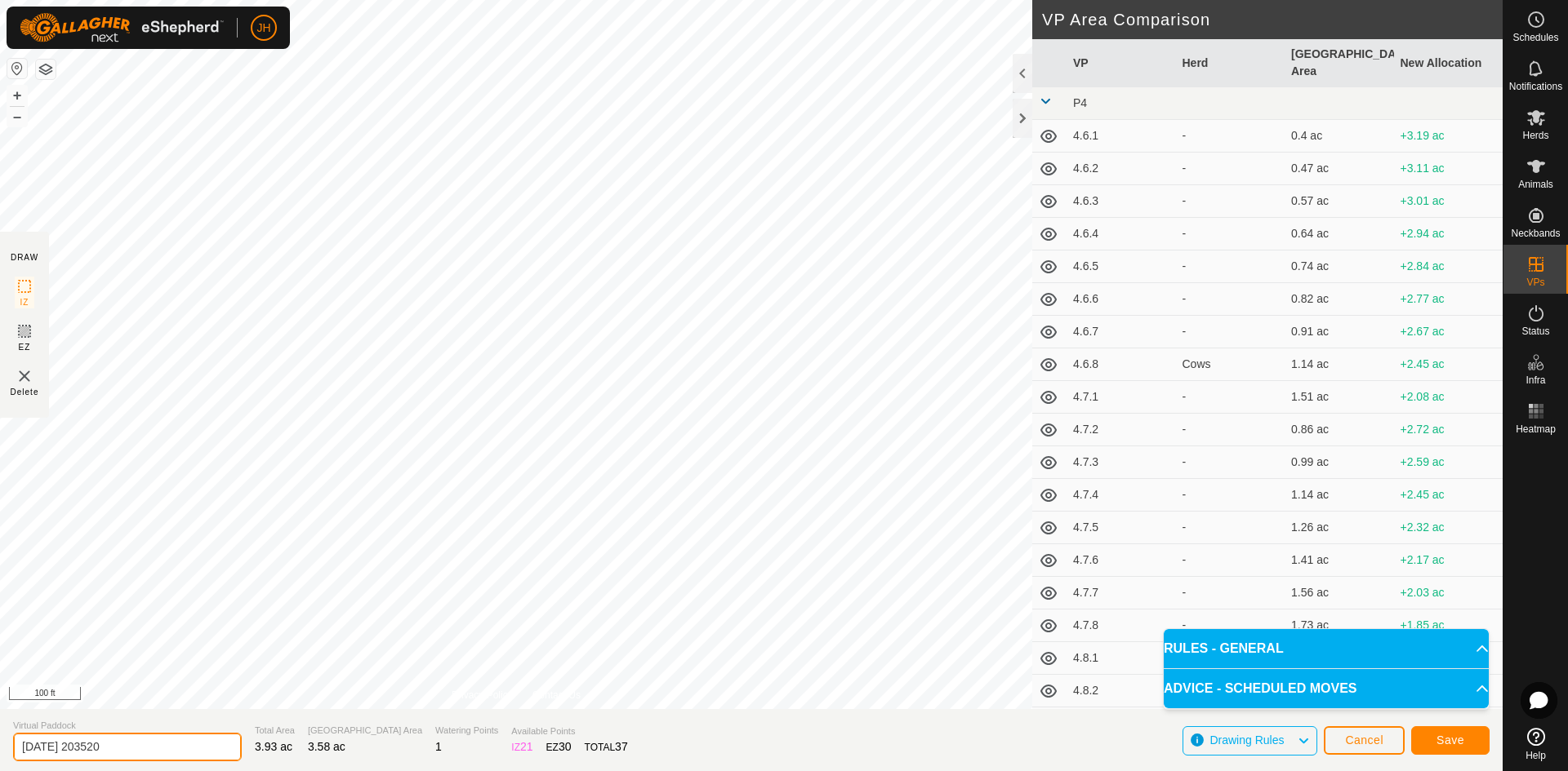
drag, startPoint x: 133, startPoint y: 748, endPoint x: 14, endPoint y: 747, distance: 119.0
click at [14, 747] on input "2025-08-09 203520" at bounding box center [127, 747] width 228 height 28
type input "4.10.4"
click at [1445, 746] on span "Save" at bounding box center [1450, 740] width 27 height 13
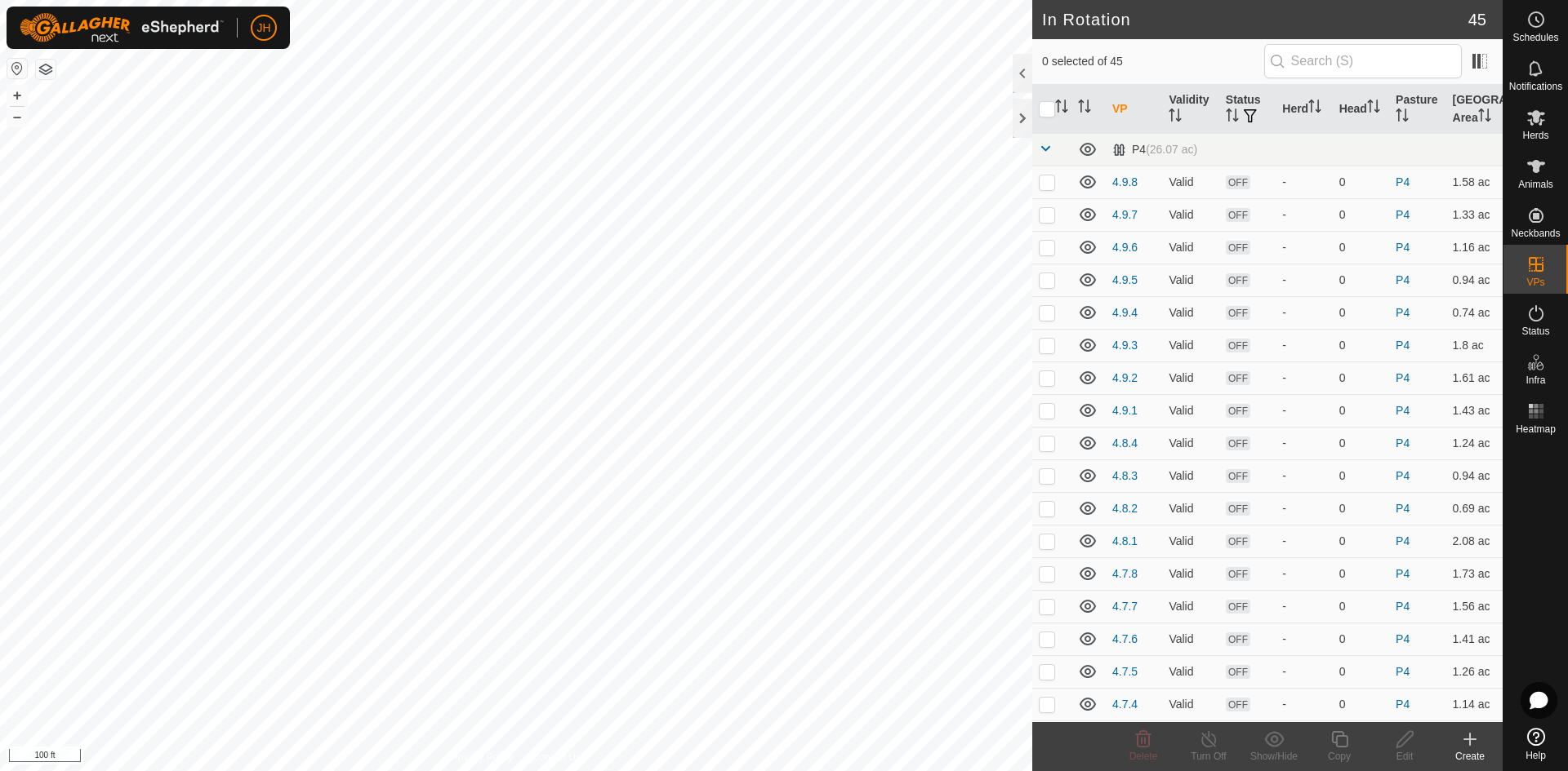
click at [1470, 743] on icon at bounding box center [1470, 739] width 0 height 11
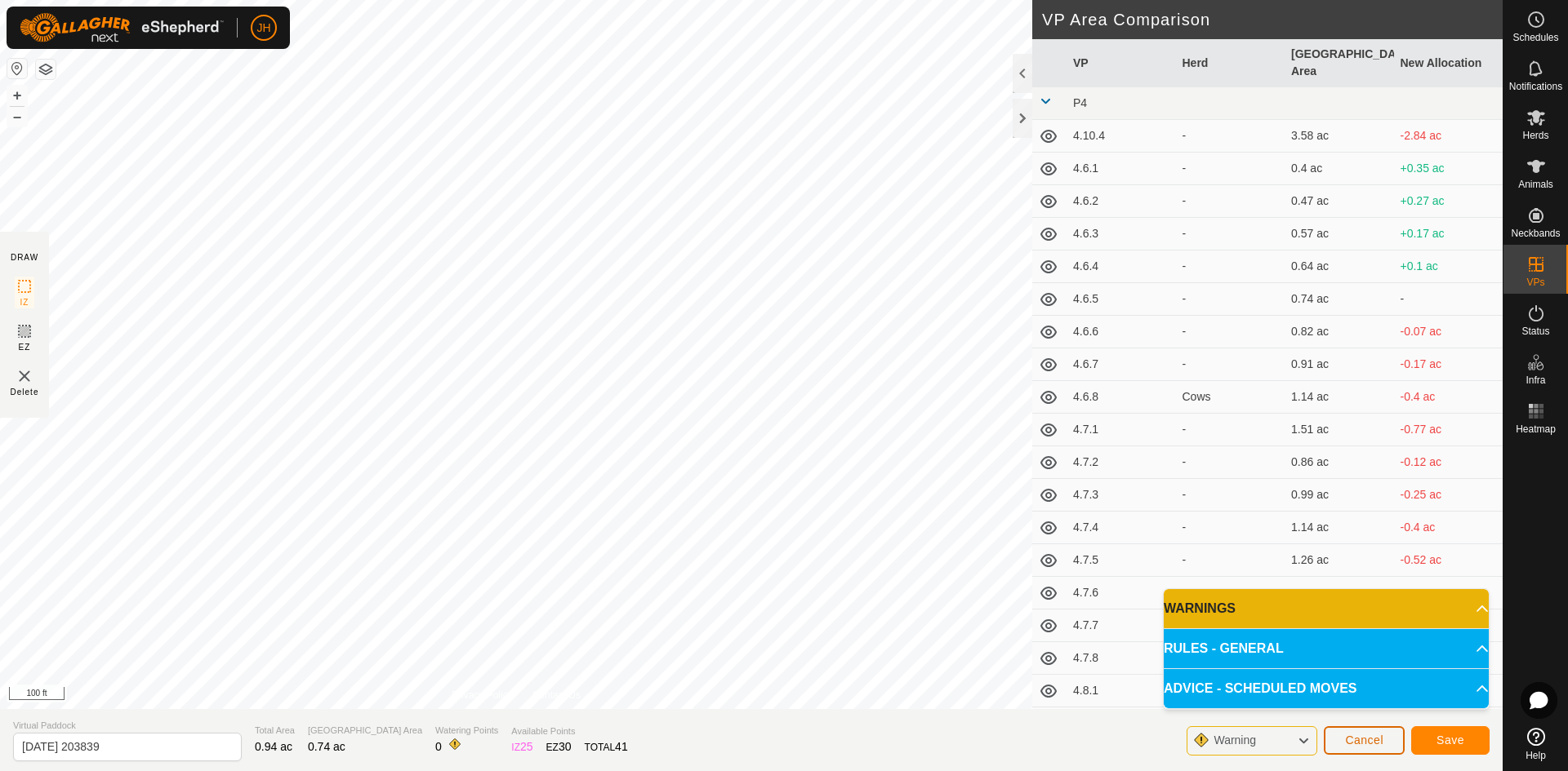
click at [1363, 746] on span "Cancel" at bounding box center [1364, 740] width 38 height 13
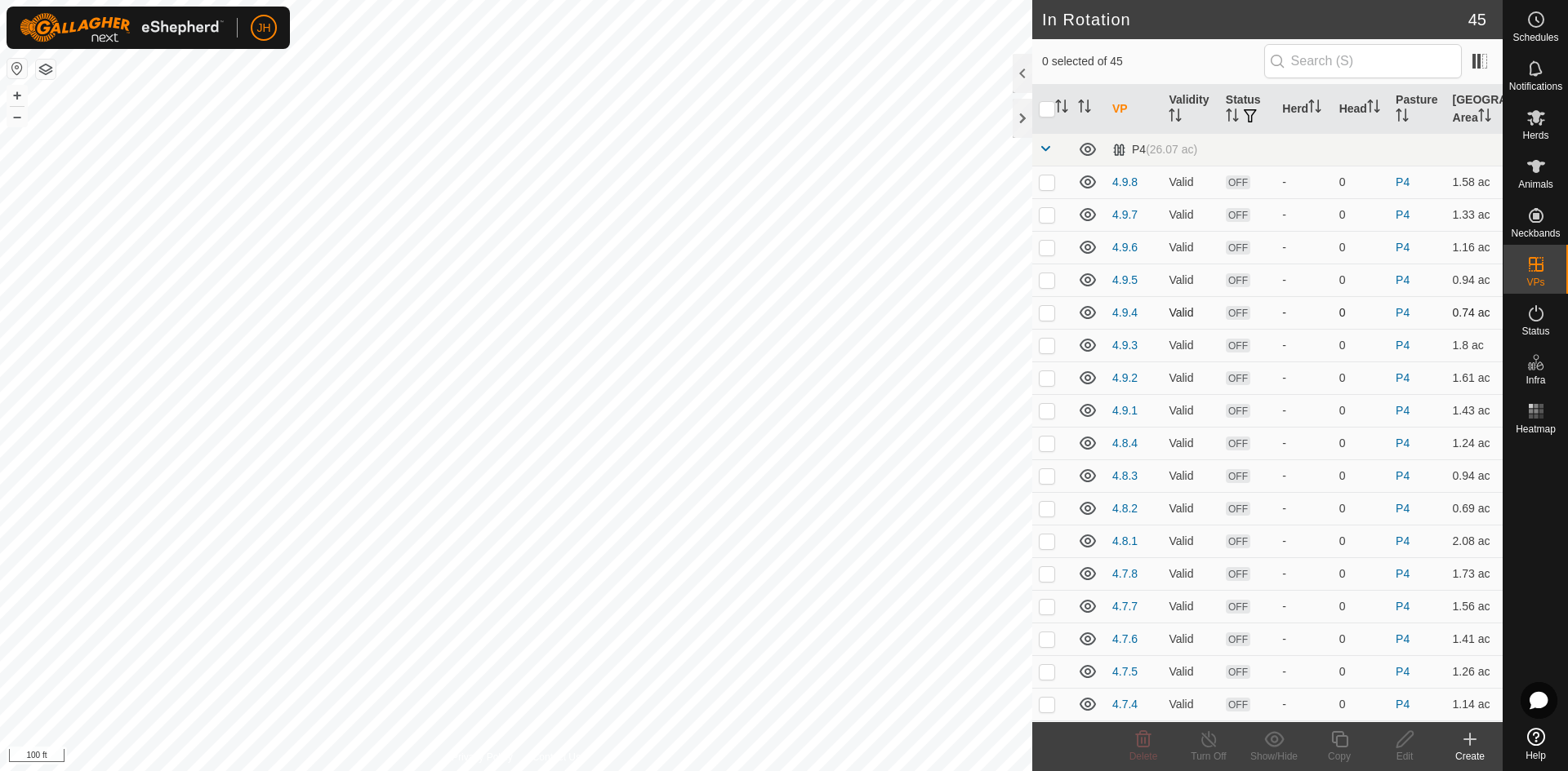
checkbox input "true"
click at [1335, 747] on icon at bounding box center [1340, 739] width 21 height 20
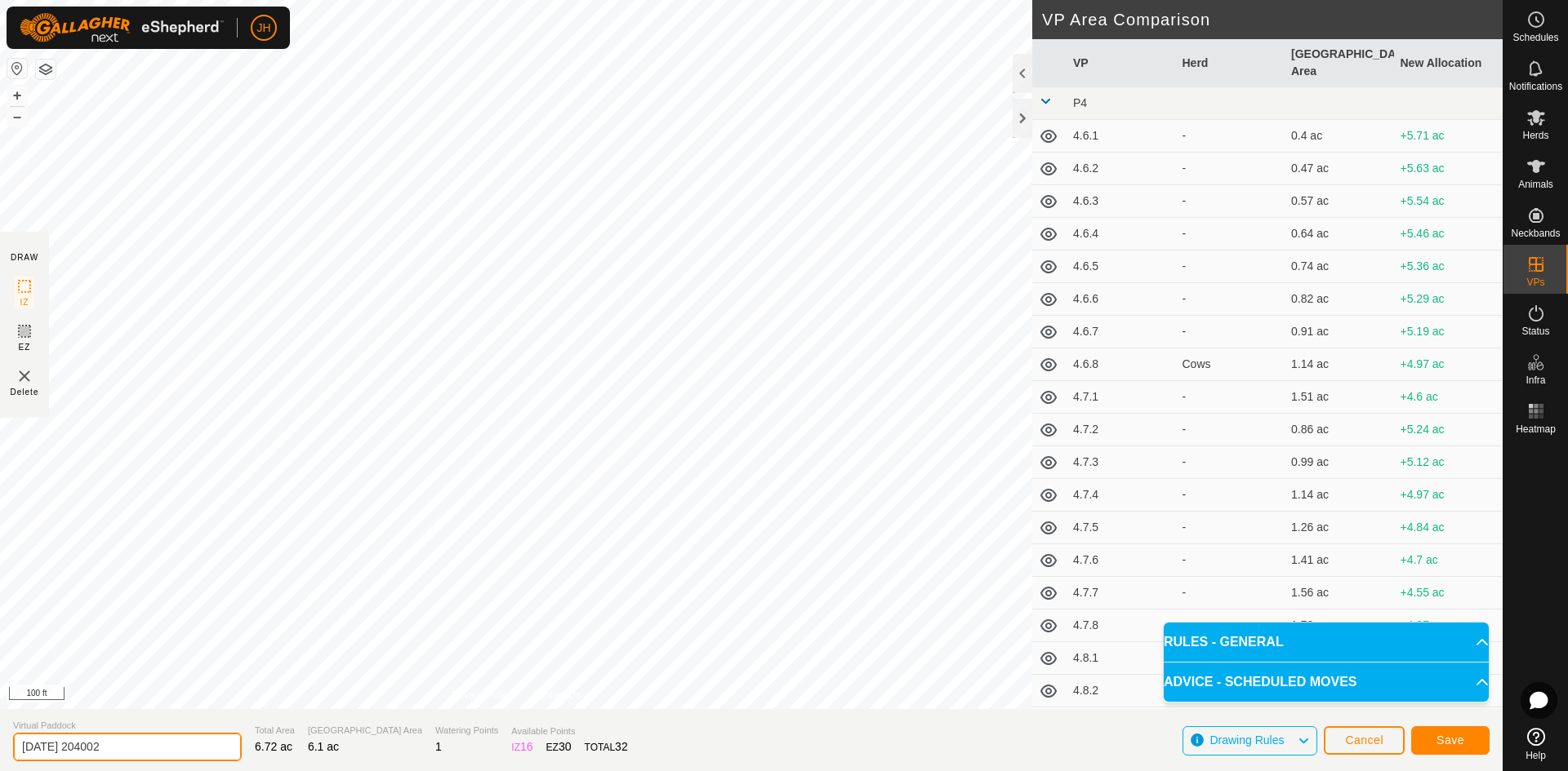
drag, startPoint x: 148, startPoint y: 745, endPoint x: 6, endPoint y: 753, distance: 142.2
click at [6, 753] on section "Virtual Paddock 2025-08-09 204002 Total Area 6.72 ac Grazing Area 6.1 ac Wateri…" at bounding box center [751, 740] width 1502 height 62
type input "4.11.4"
click at [1458, 743] on span "Save" at bounding box center [1450, 740] width 27 height 13
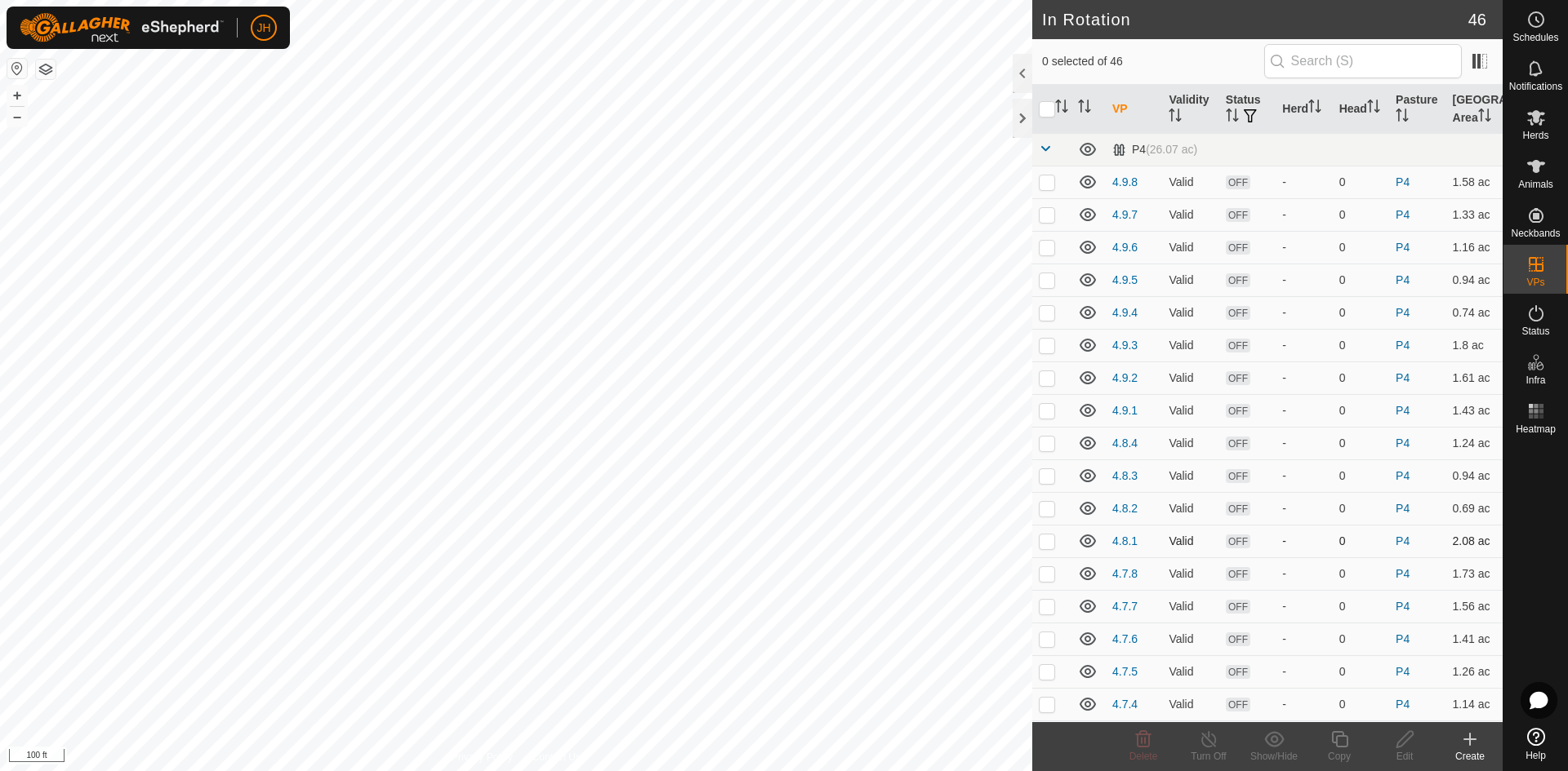
checkbox input "true"
click at [1399, 742] on icon at bounding box center [1404, 739] width 16 height 16
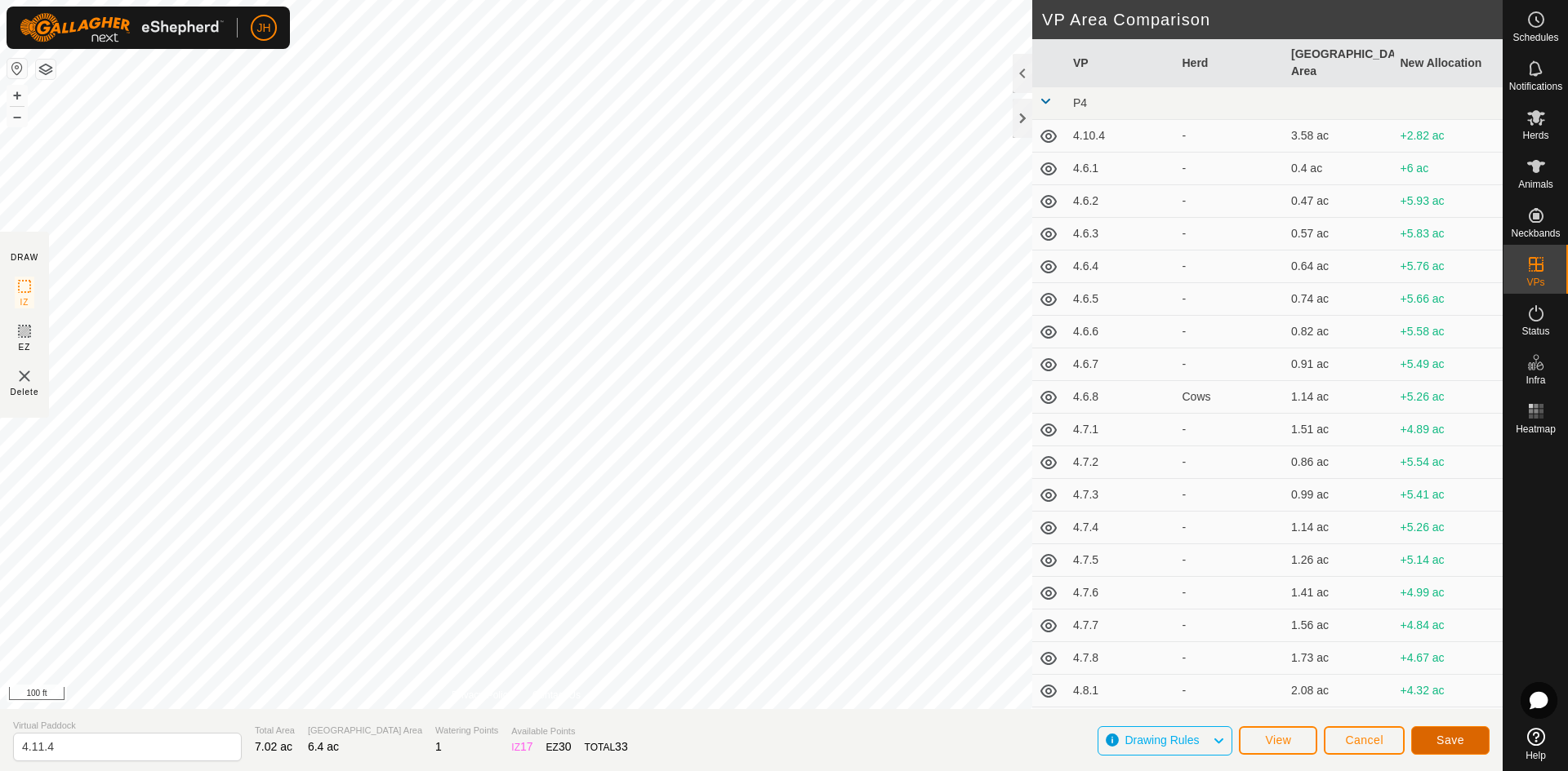
click at [1453, 739] on span "Save" at bounding box center [1450, 740] width 27 height 13
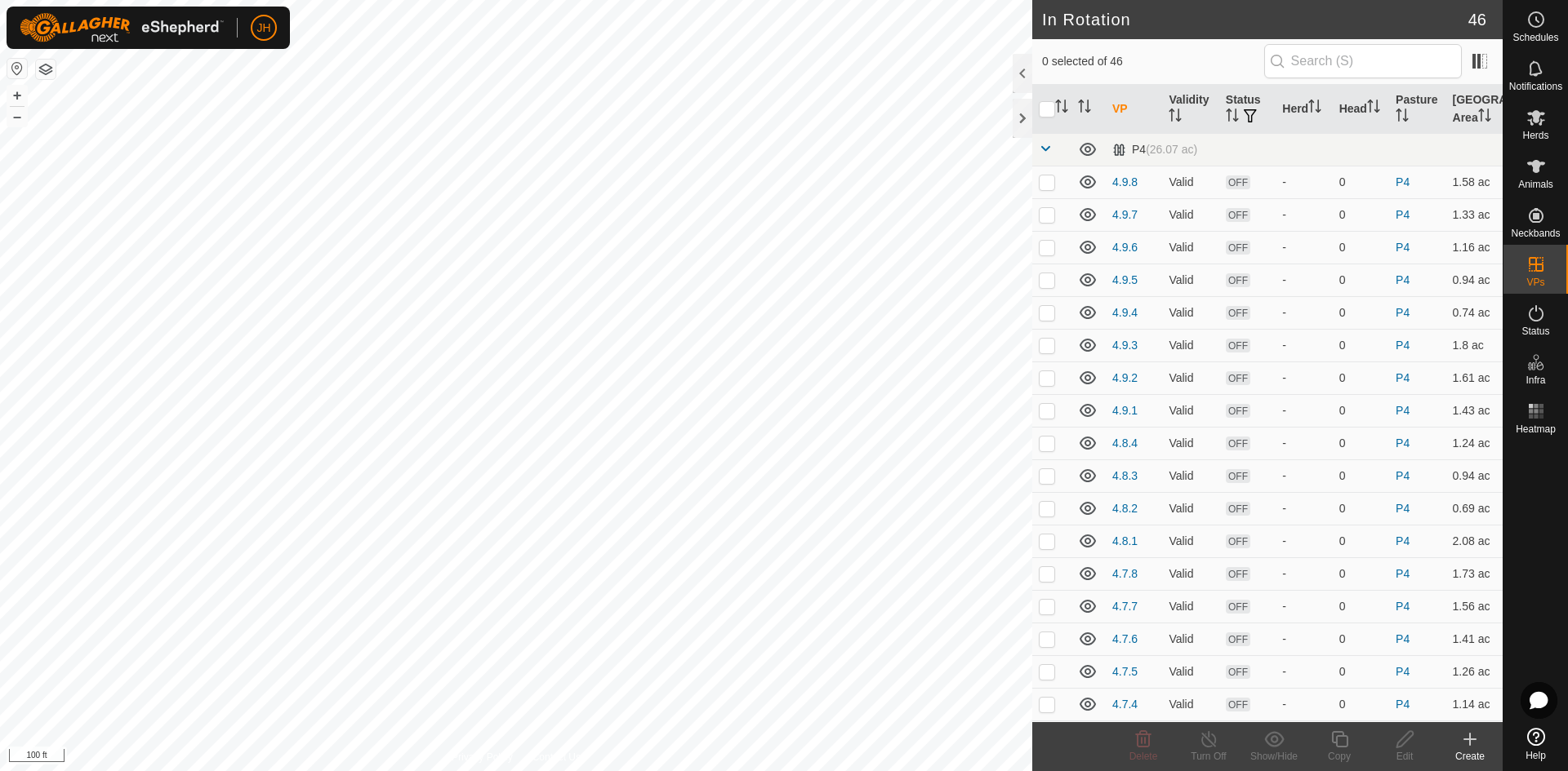
checkbox input "true"
click at [1408, 745] on icon at bounding box center [1405, 739] width 21 height 20
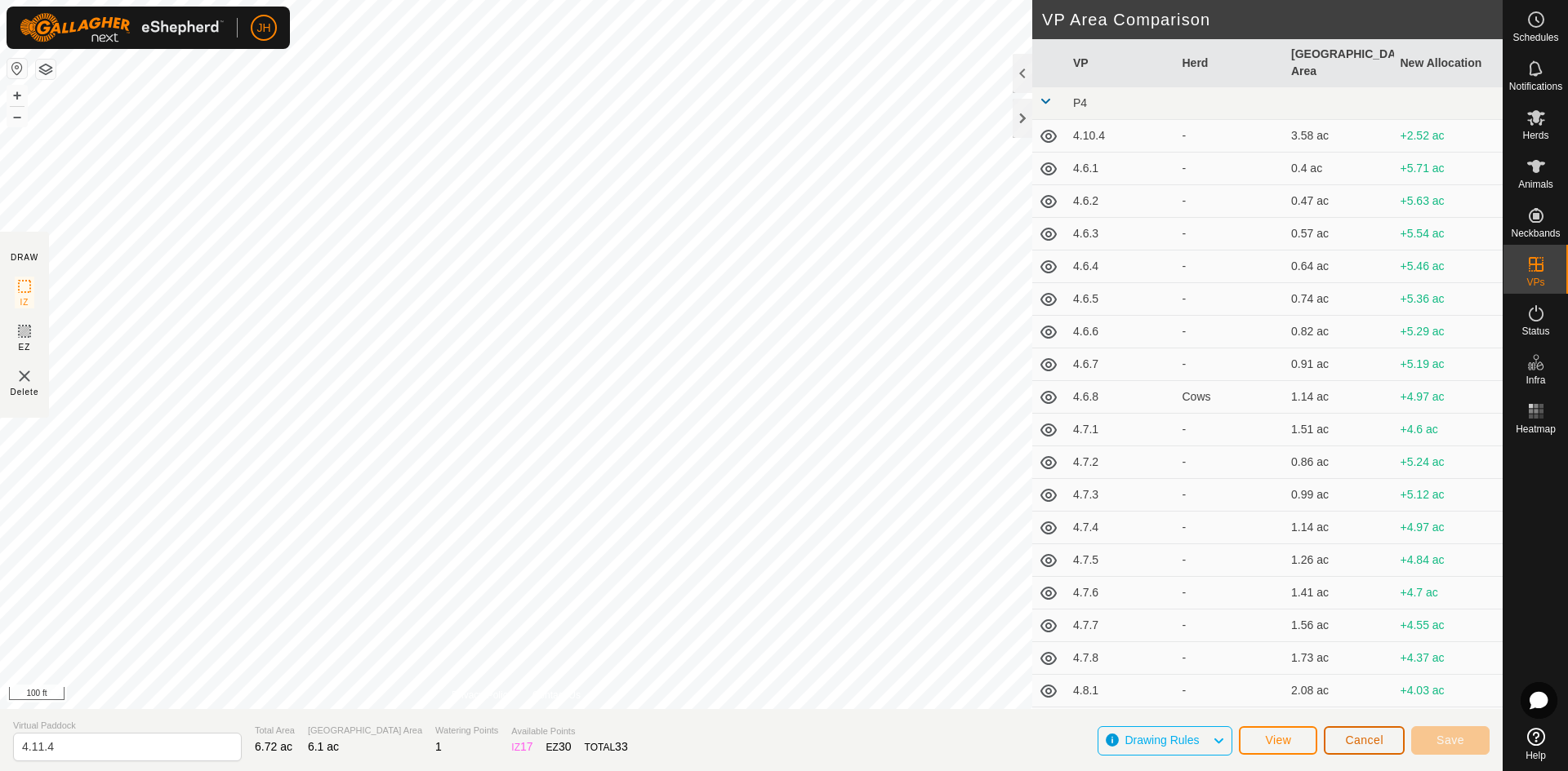
click at [1359, 740] on span "Cancel" at bounding box center [1364, 740] width 38 height 13
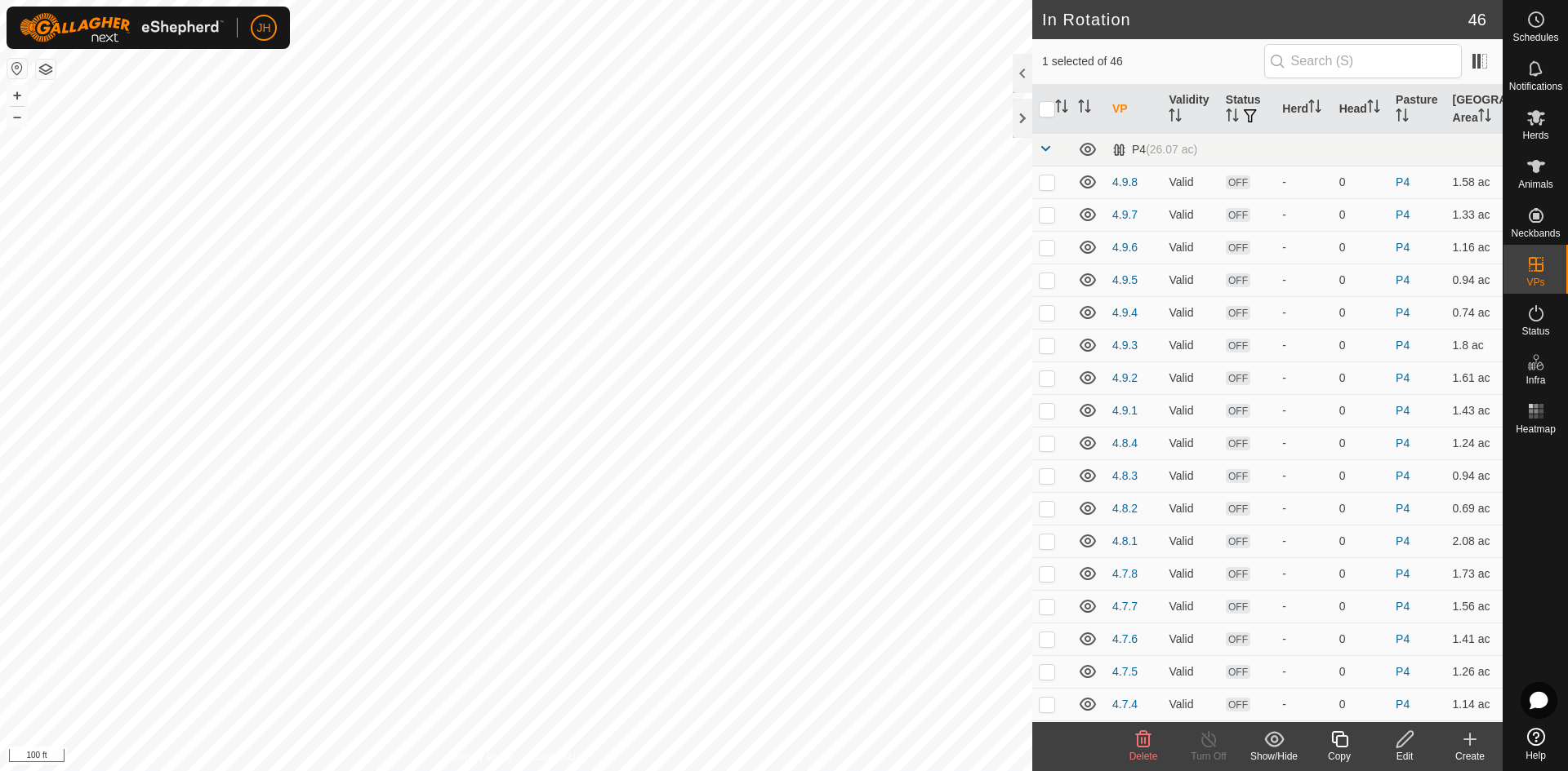
checkbox input "false"
checkbox input "true"
click at [1406, 750] on div "Edit" at bounding box center [1404, 756] width 65 height 15
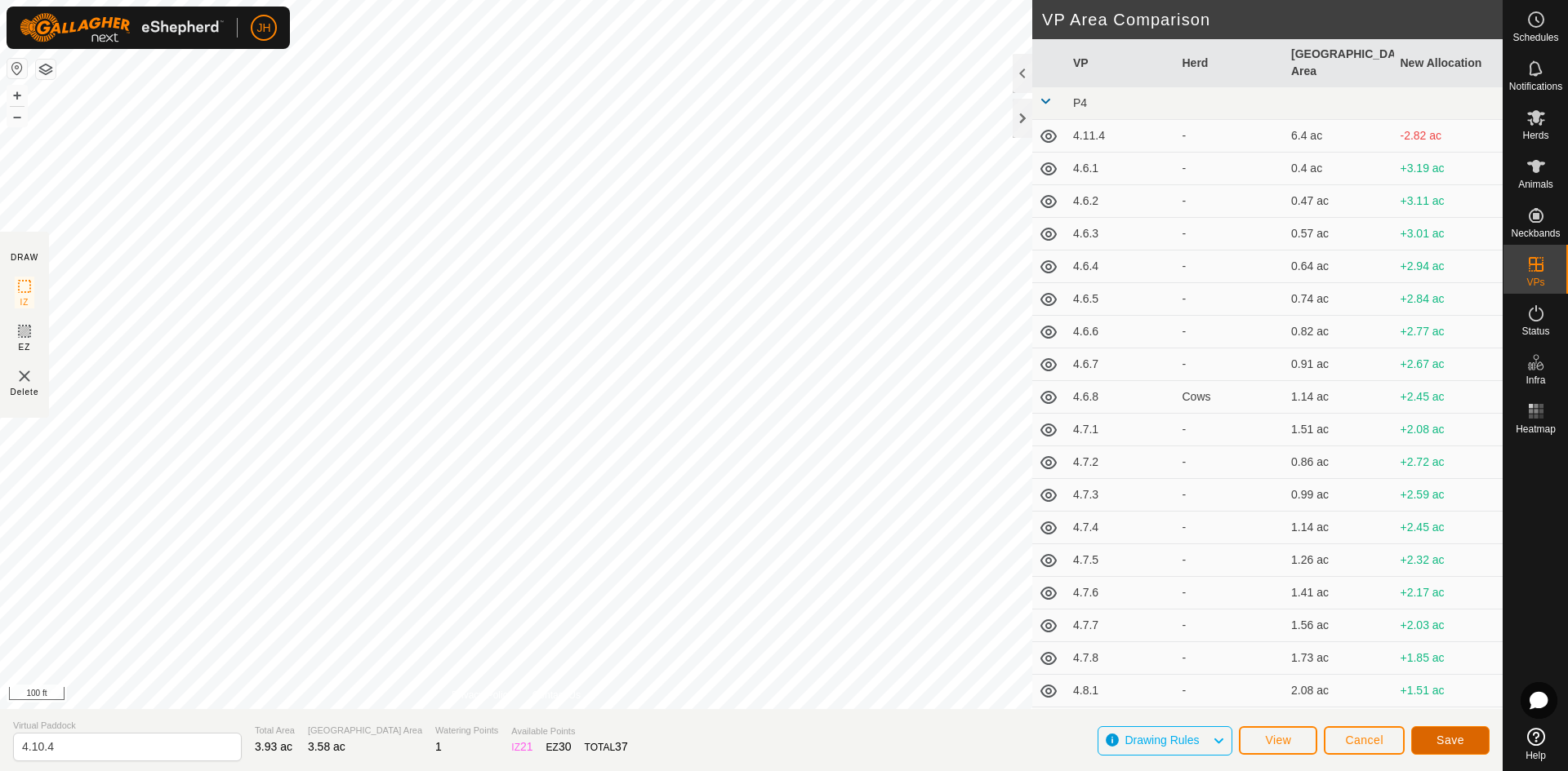
click at [1439, 745] on span "Save" at bounding box center [1450, 740] width 27 height 13
click at [157, 739] on input "4.10.4" at bounding box center [127, 747] width 228 height 28
click at [1371, 736] on span "Cancel" at bounding box center [1364, 740] width 38 height 13
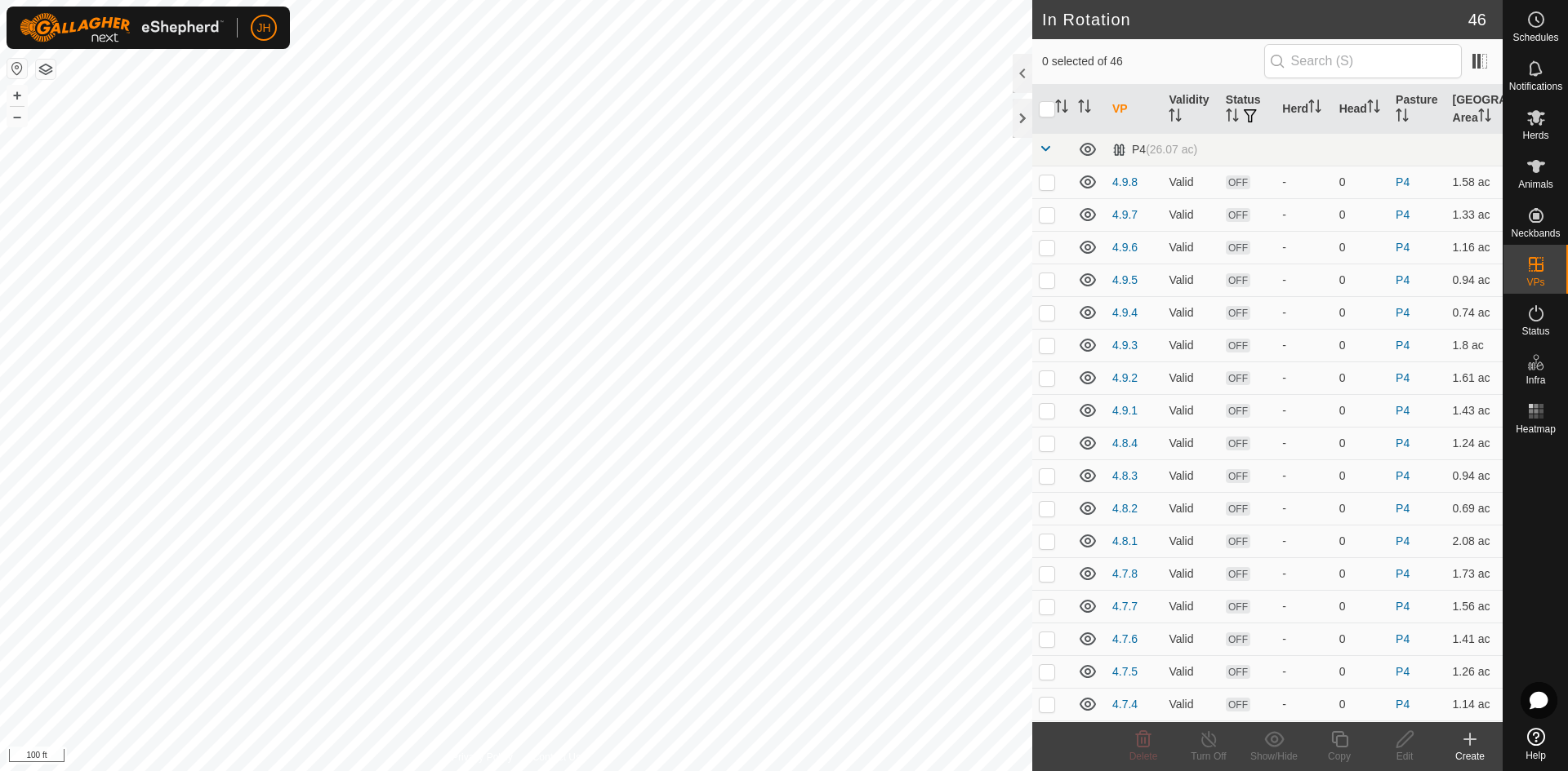
checkbox input "true"
click at [1410, 752] on div "Edit" at bounding box center [1404, 756] width 65 height 15
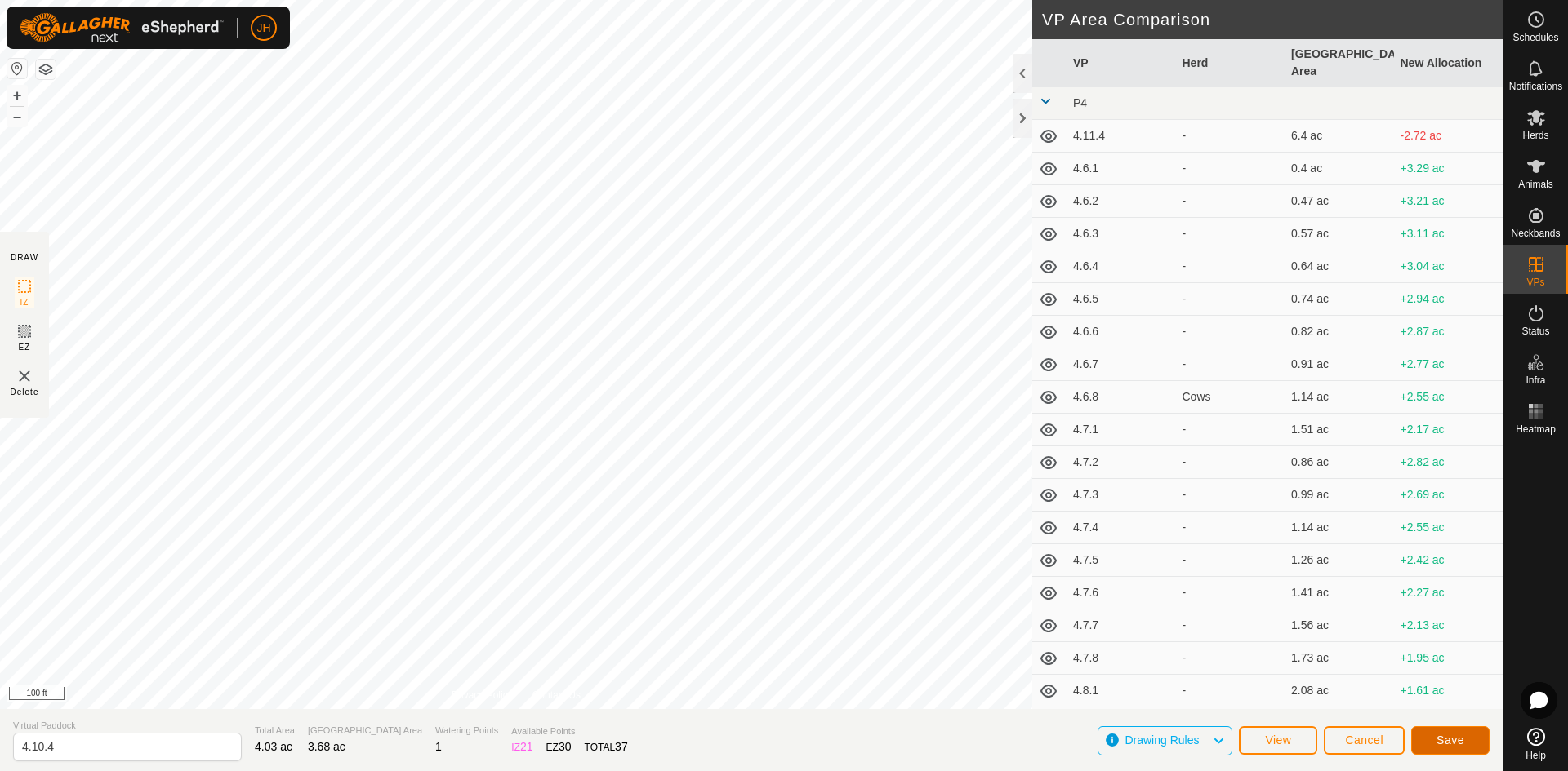
click at [1441, 746] on span "Save" at bounding box center [1450, 740] width 27 height 13
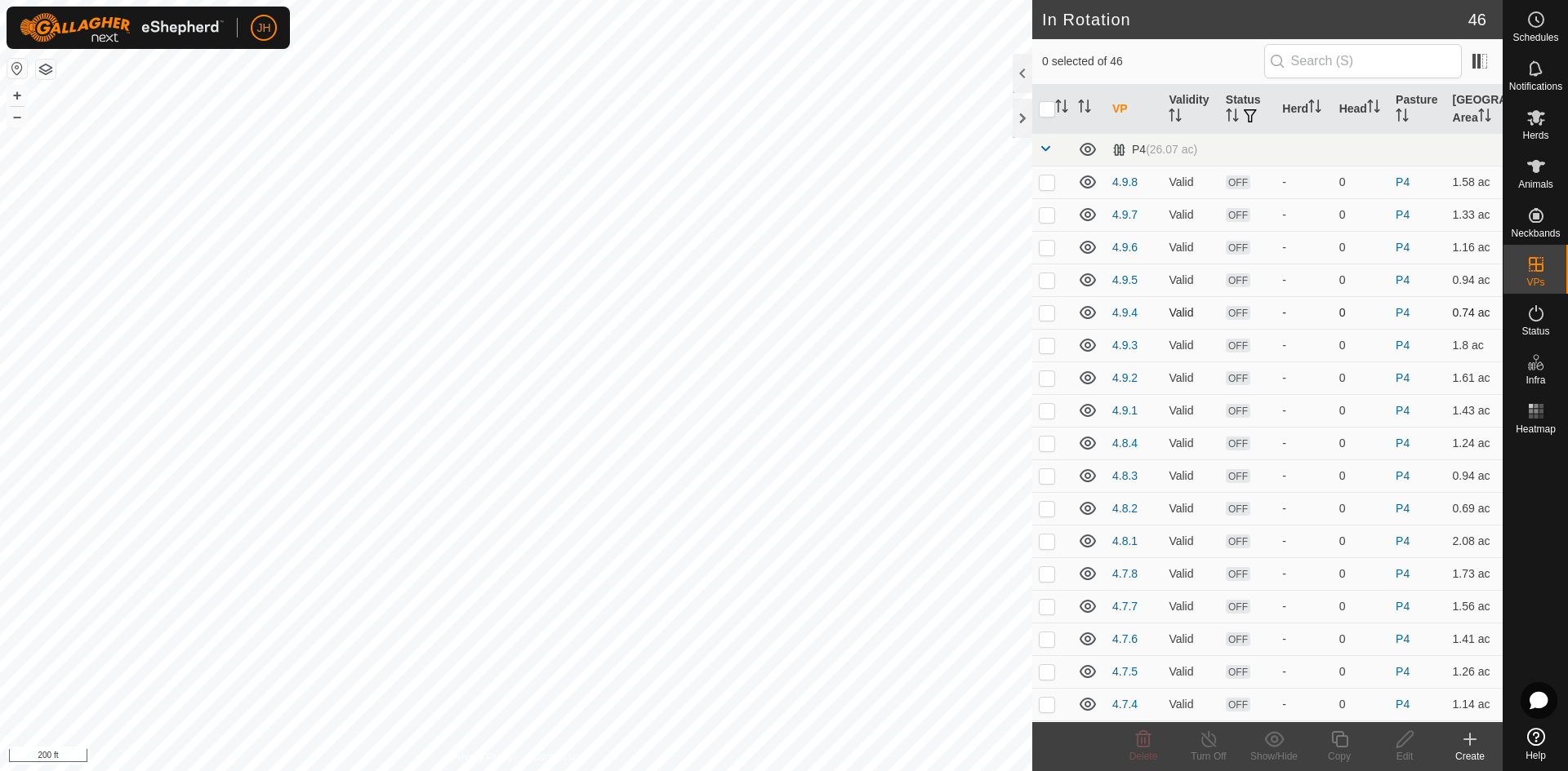
checkbox input "true"
checkbox input "false"
checkbox input "true"
checkbox input "false"
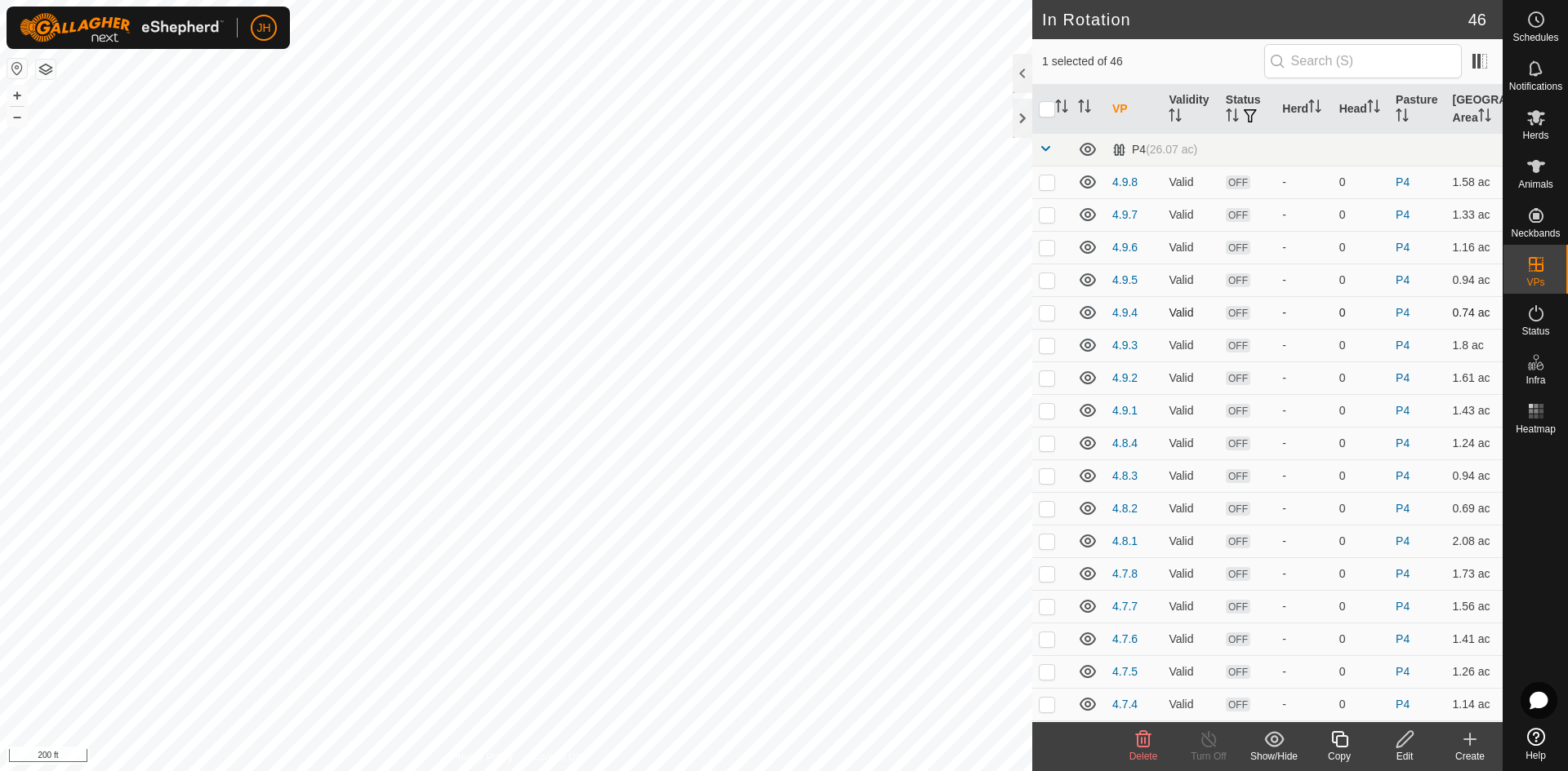
checkbox input "true"
checkbox input "false"
checkbox input "true"
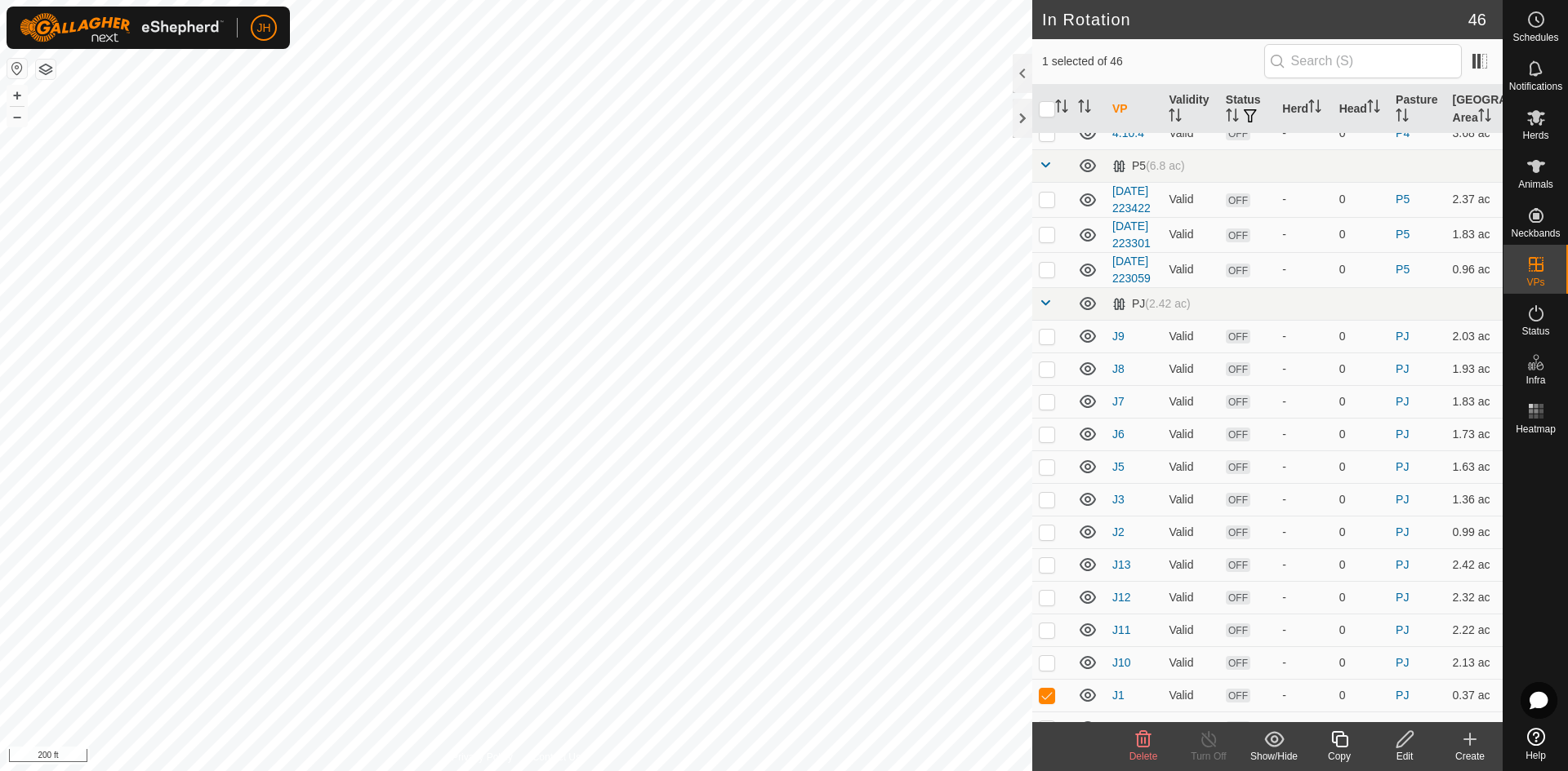
scroll to position [1070, 0]
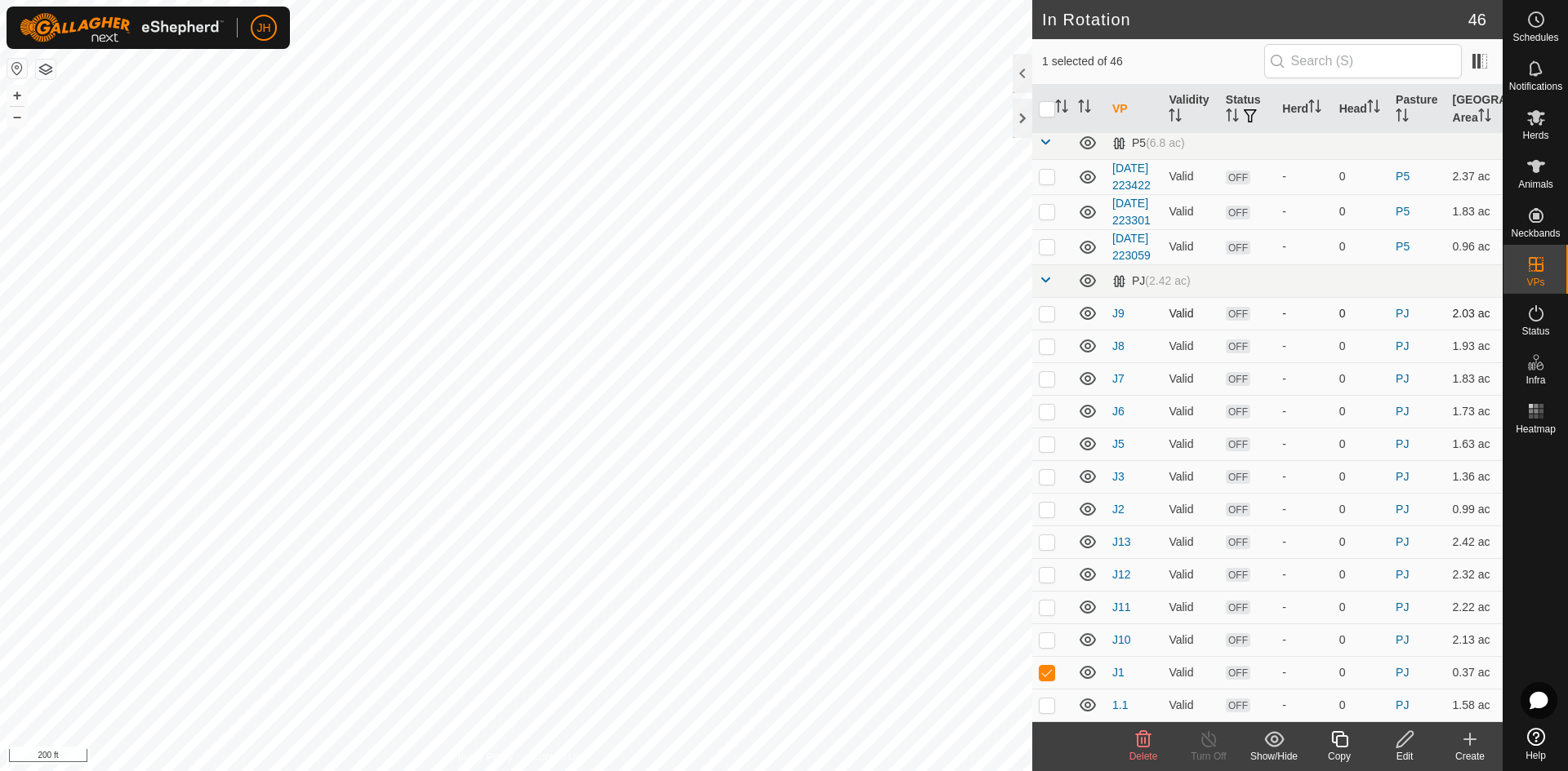
checkbox input "true"
checkbox input "false"
checkbox input "true"
checkbox input "false"
